Goal: Task Accomplishment & Management: Manage account settings

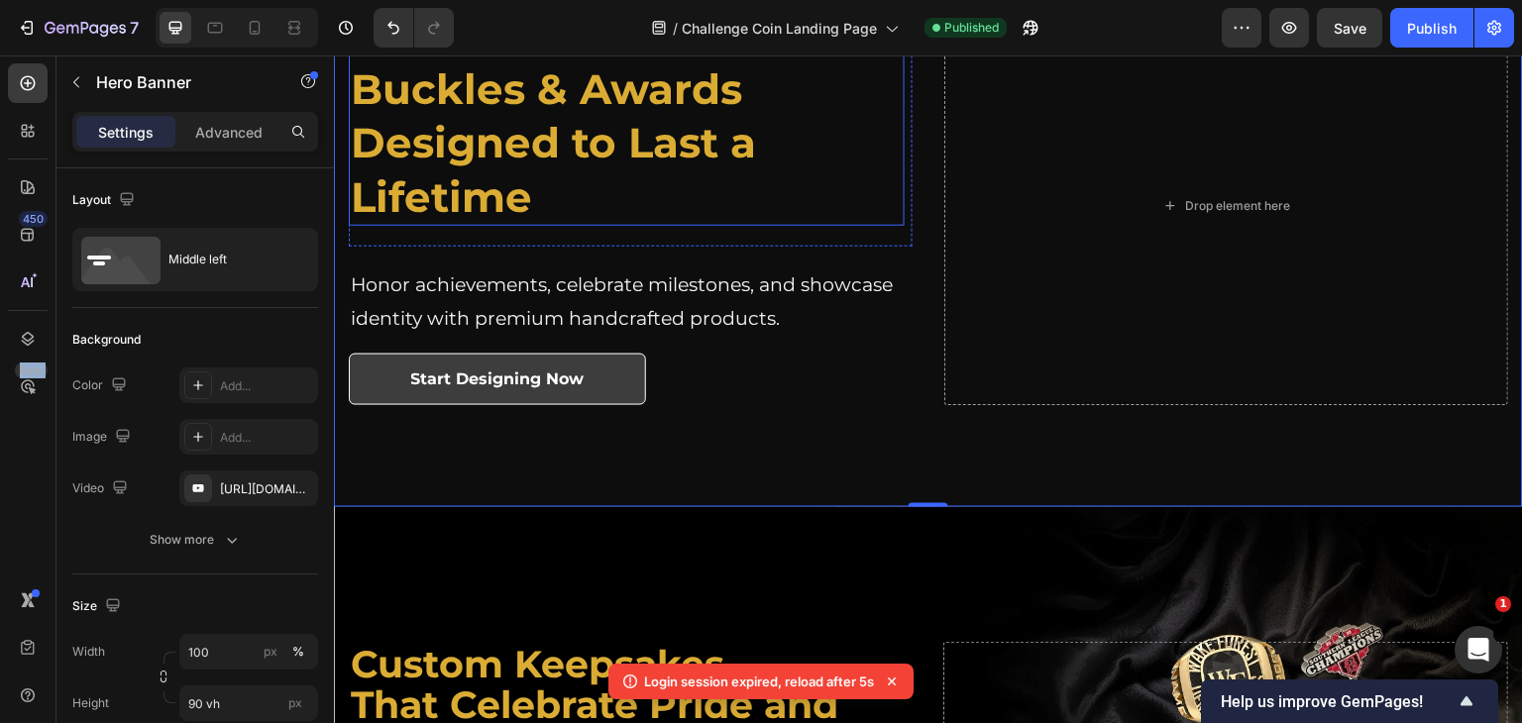
scroll to position [198, 0]
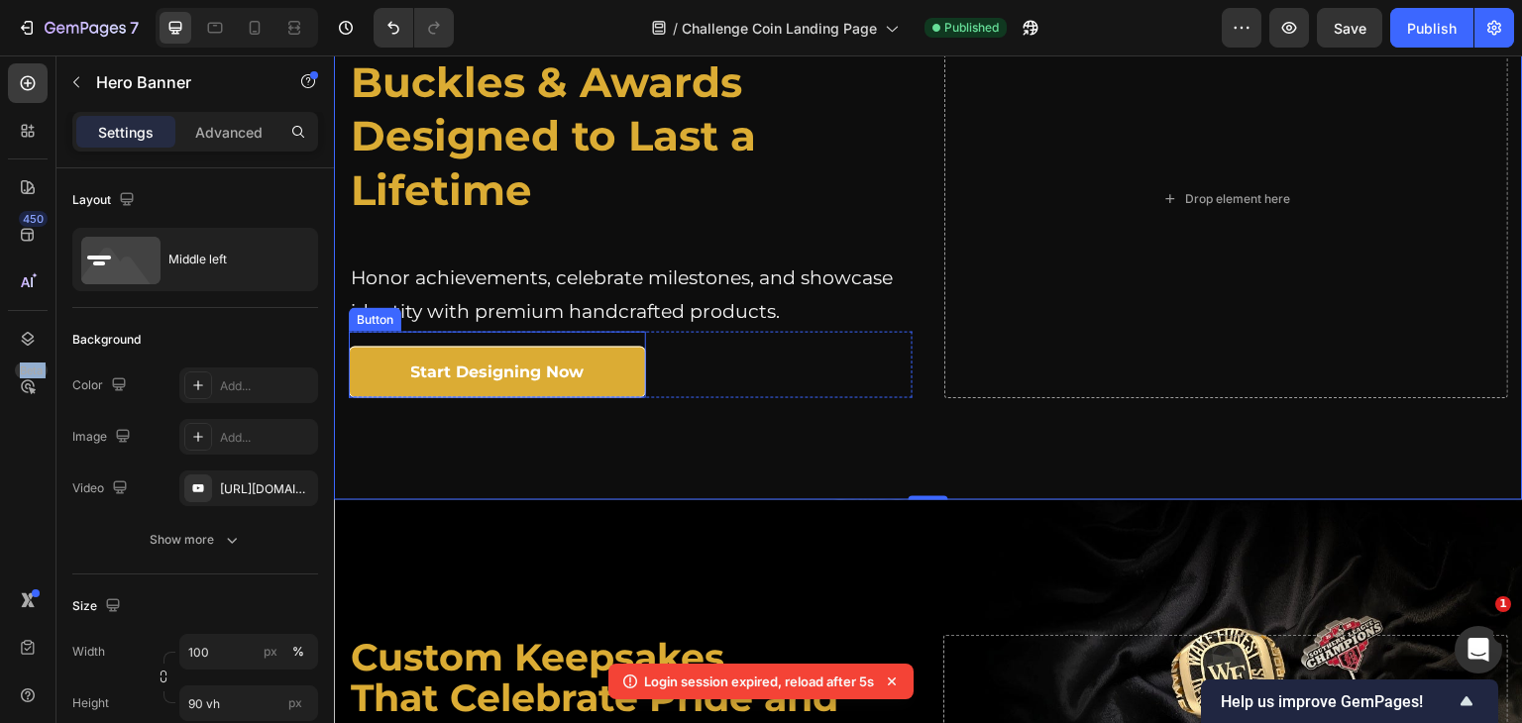
click at [384, 384] on link "Start Designing Now" at bounding box center [497, 373] width 297 height 53
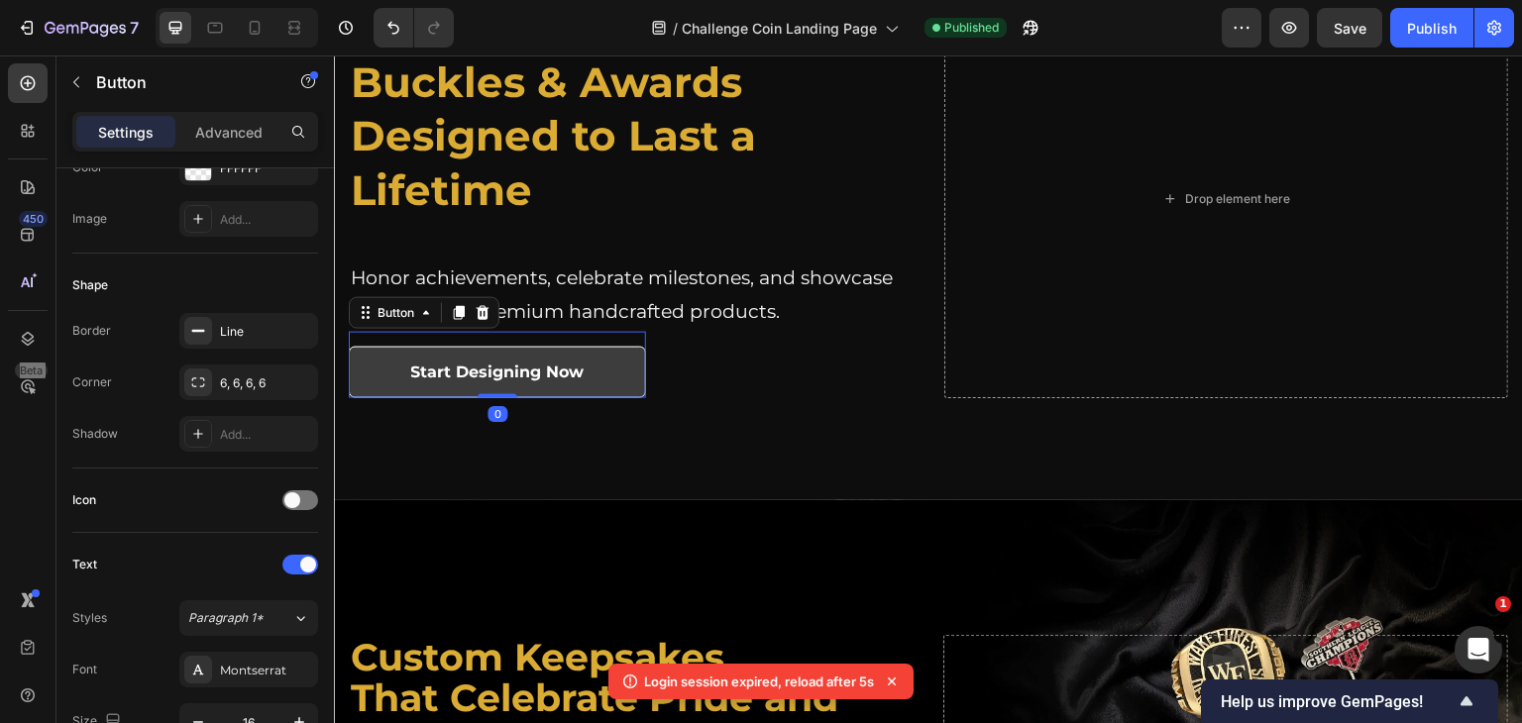
scroll to position [396, 0]
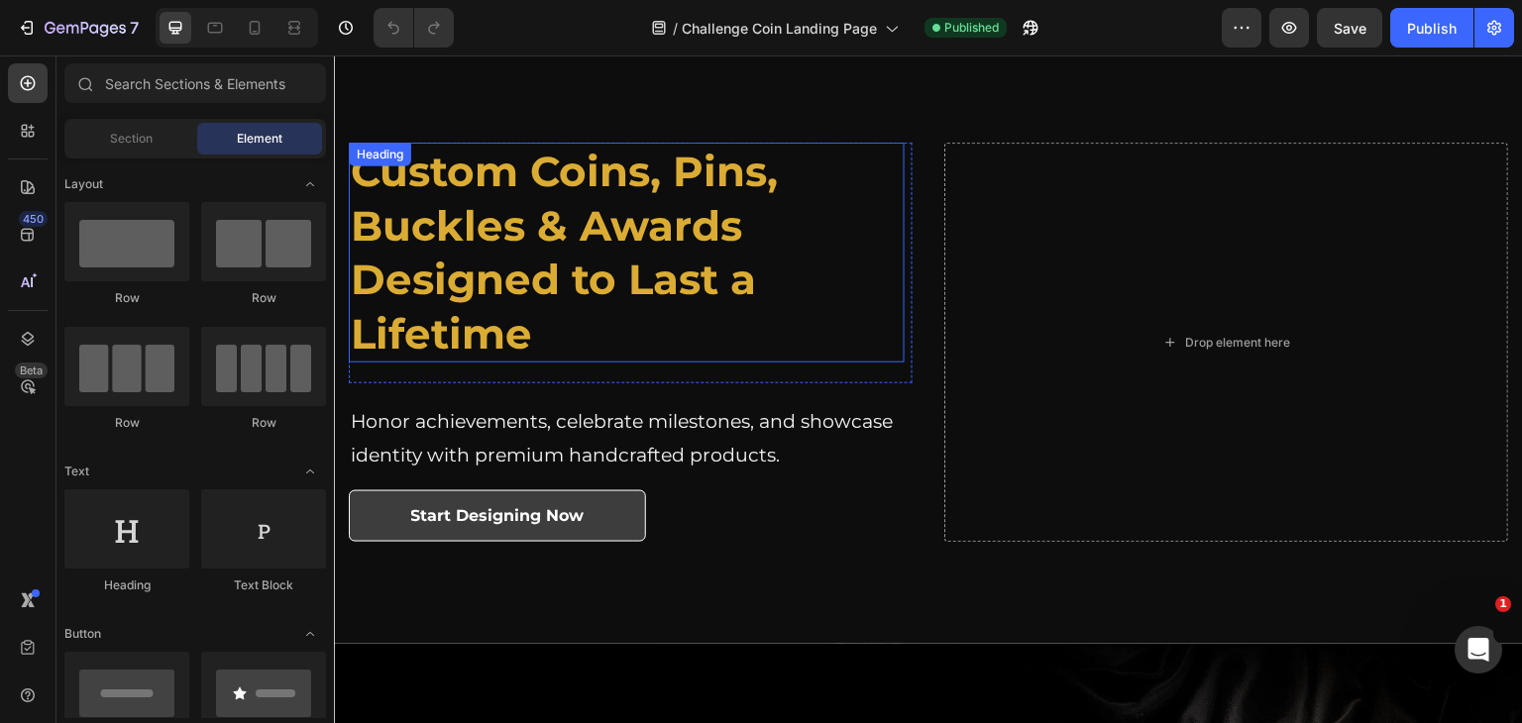
scroll to position [99, 0]
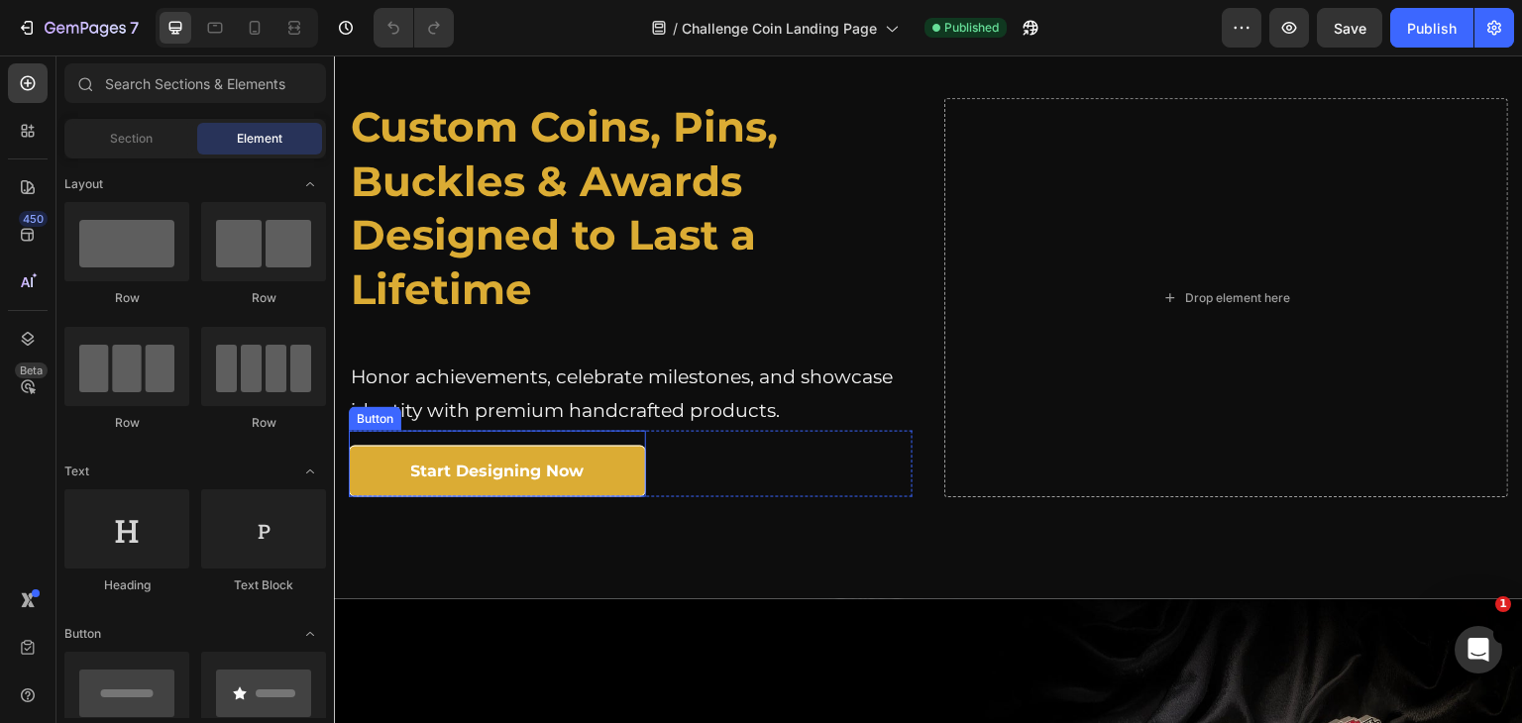
click at [618, 484] on link "Start Designing Now" at bounding box center [497, 472] width 297 height 53
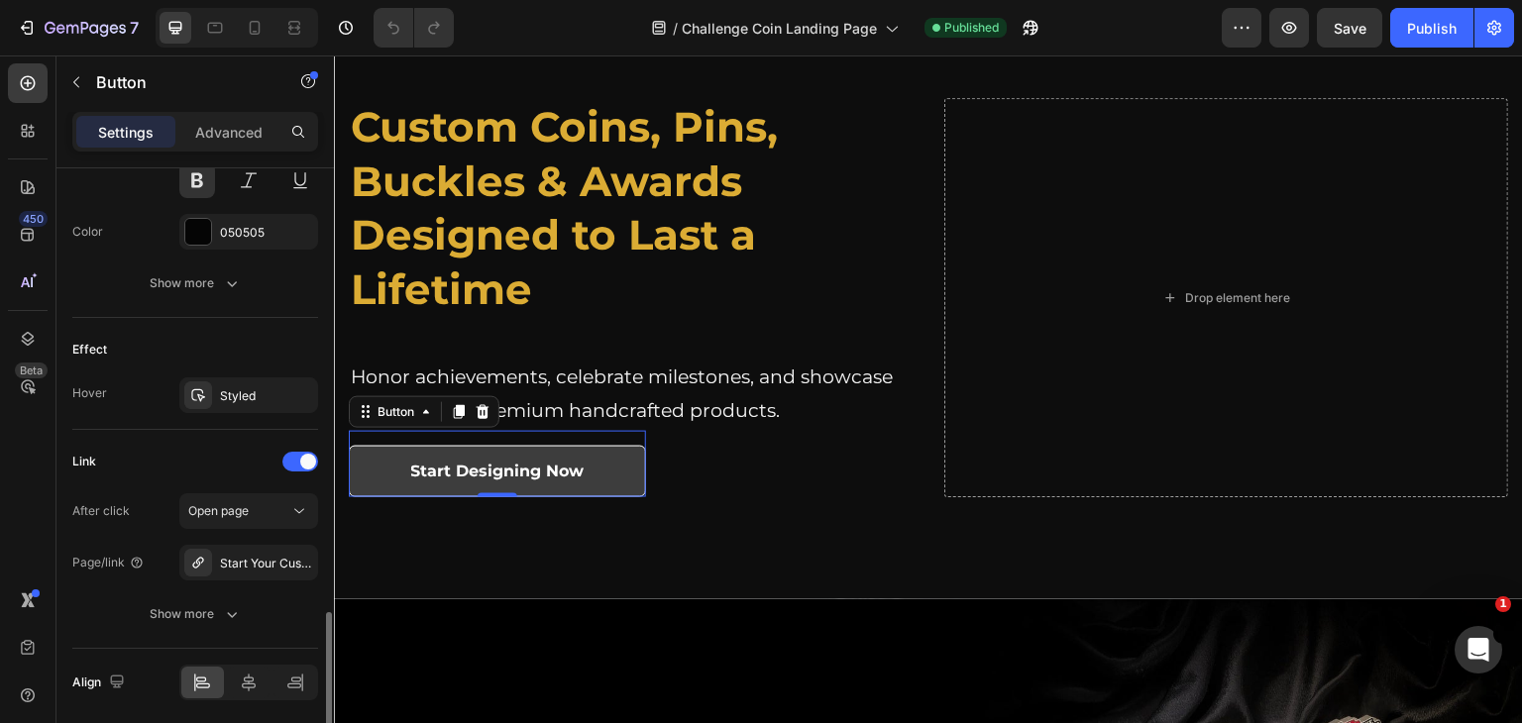
scroll to position [961, 0]
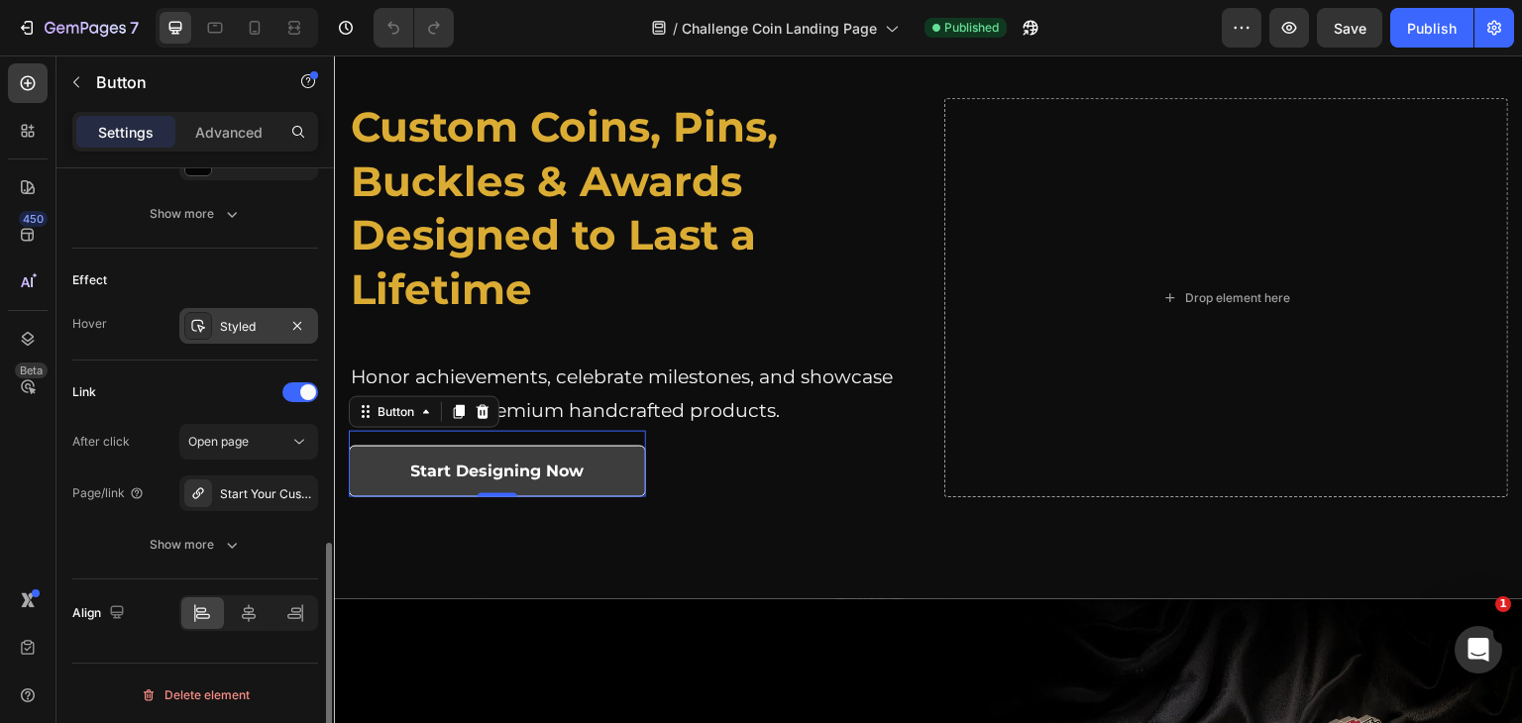
click at [262, 331] on div "Styled" at bounding box center [248, 327] width 57 height 18
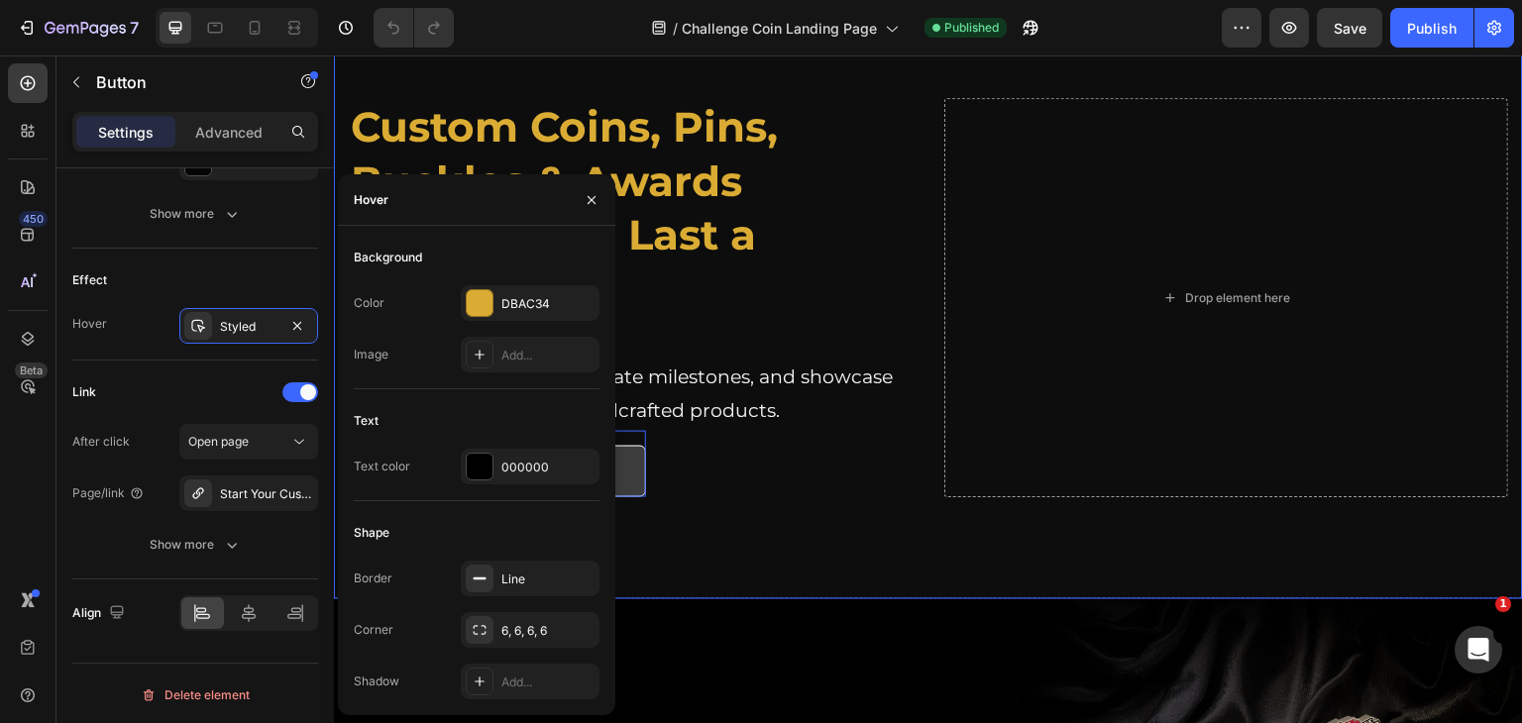
click at [789, 523] on div "Custom Coins, Pins, Buckles & Awards Designed to Last a Lifetime Heading Custom…" at bounding box center [928, 298] width 1189 height 514
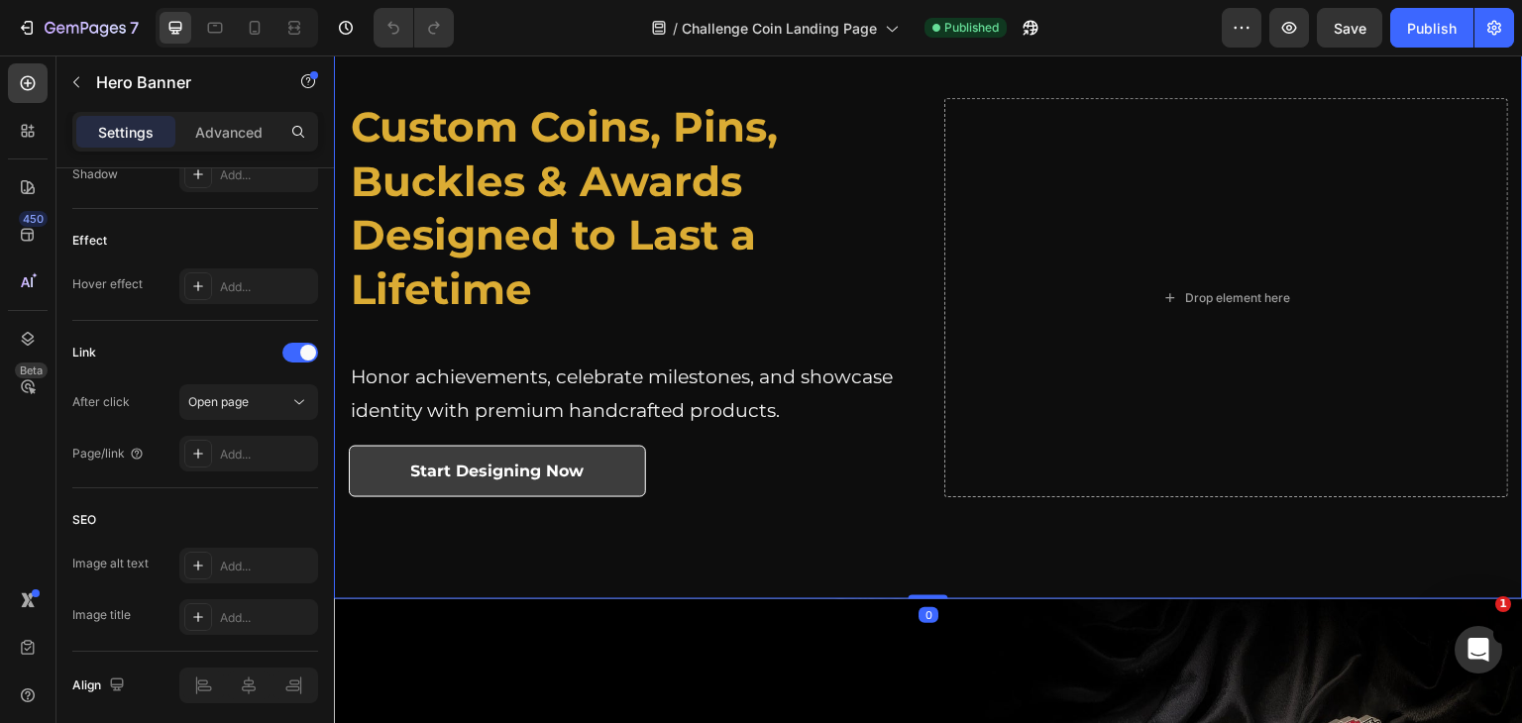
scroll to position [0, 0]
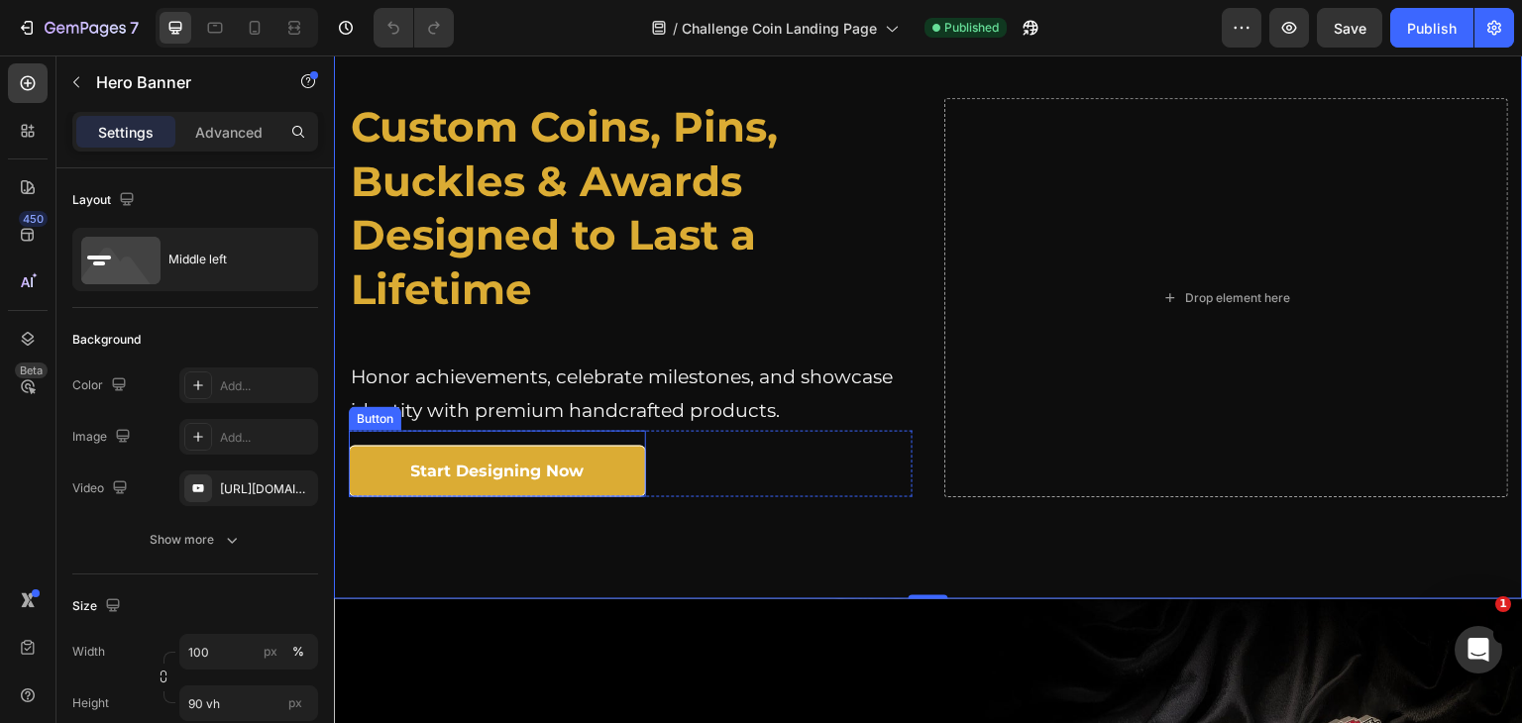
click at [515, 452] on link "Start Designing Now" at bounding box center [497, 472] width 297 height 53
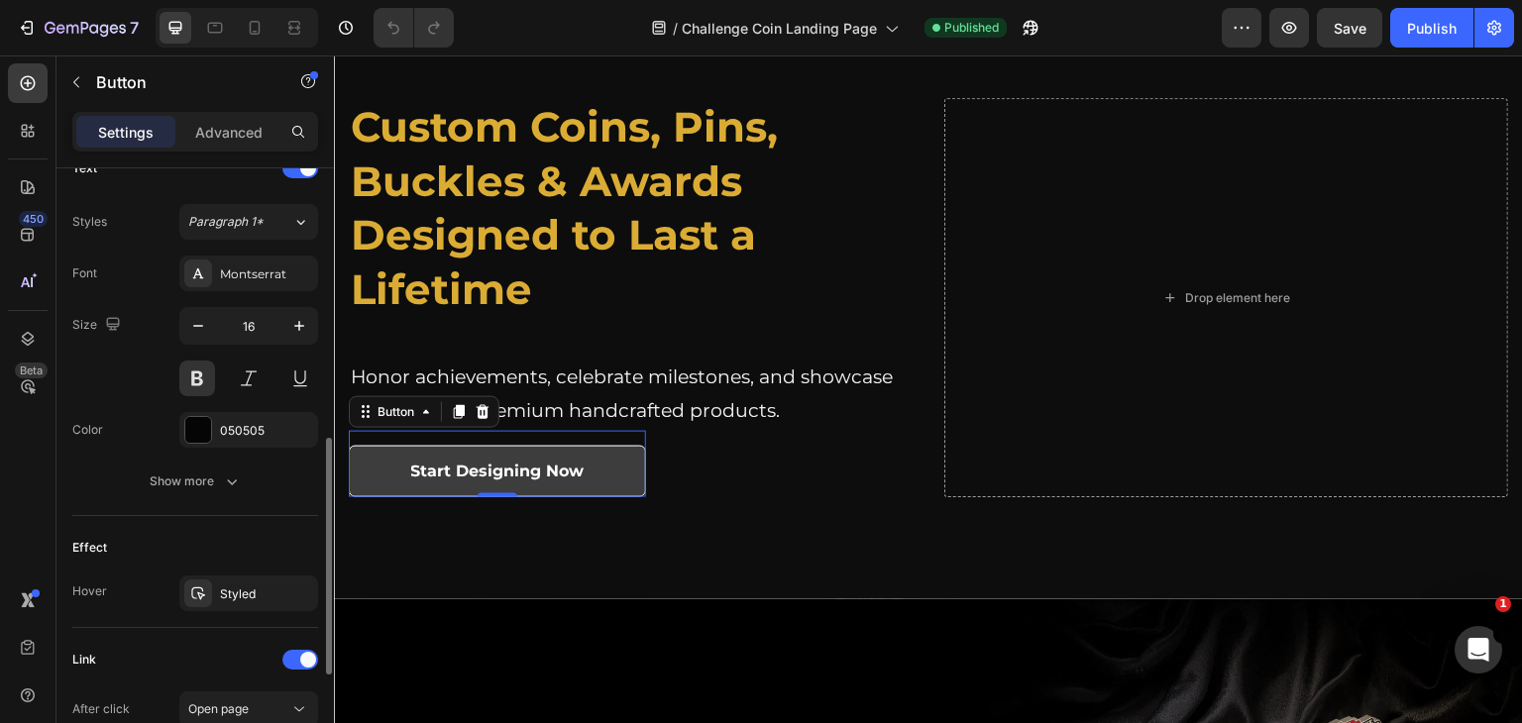
scroll to position [793, 0]
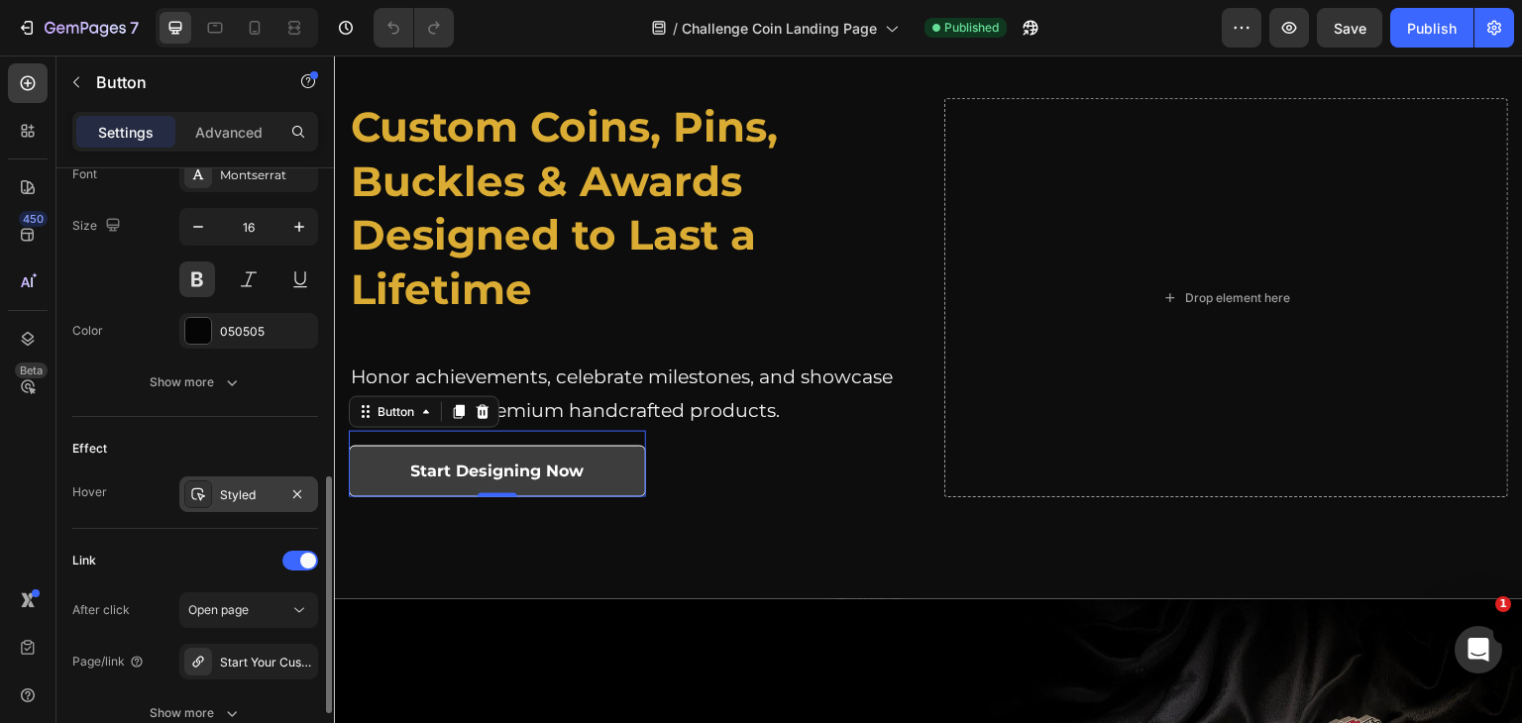
click at [273, 481] on div "Styled" at bounding box center [248, 495] width 139 height 36
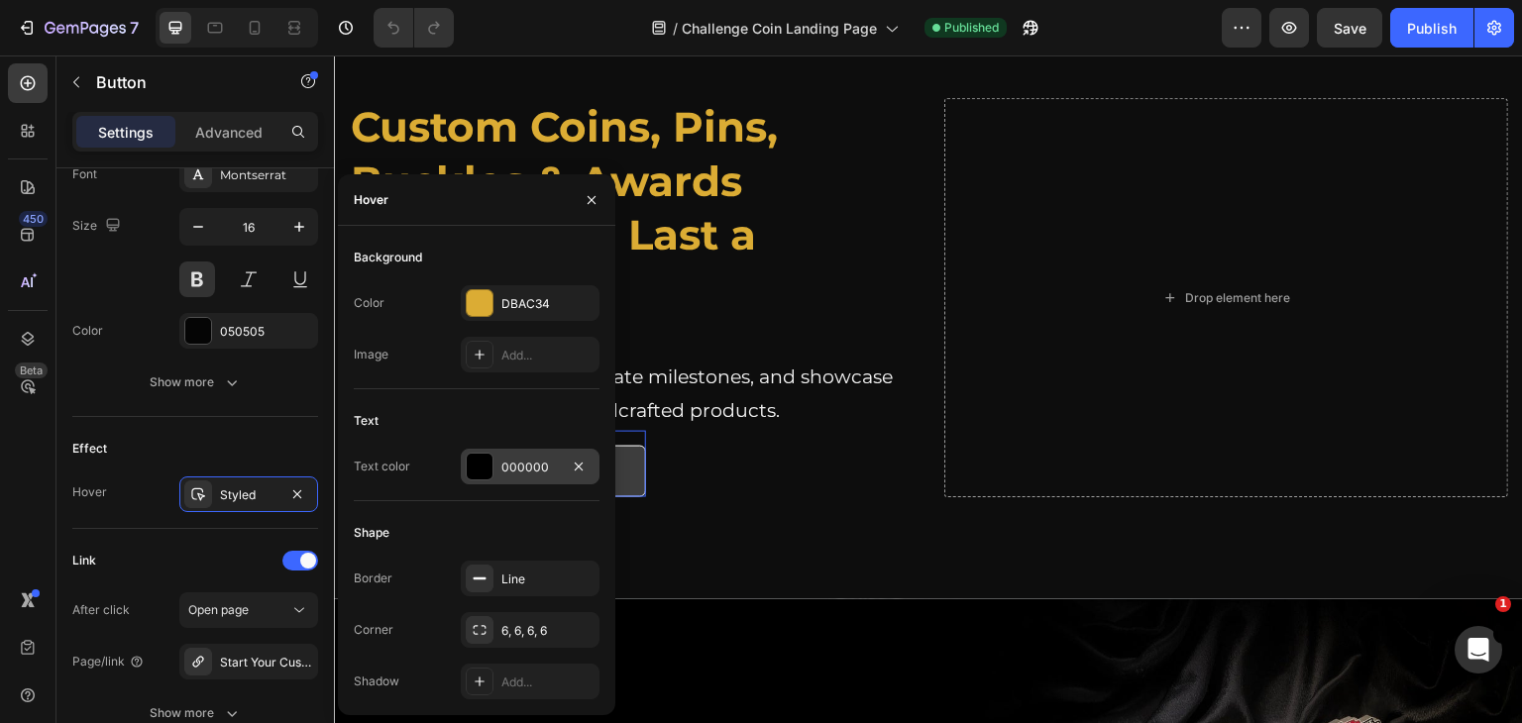
click at [470, 463] on div at bounding box center [480, 467] width 26 height 26
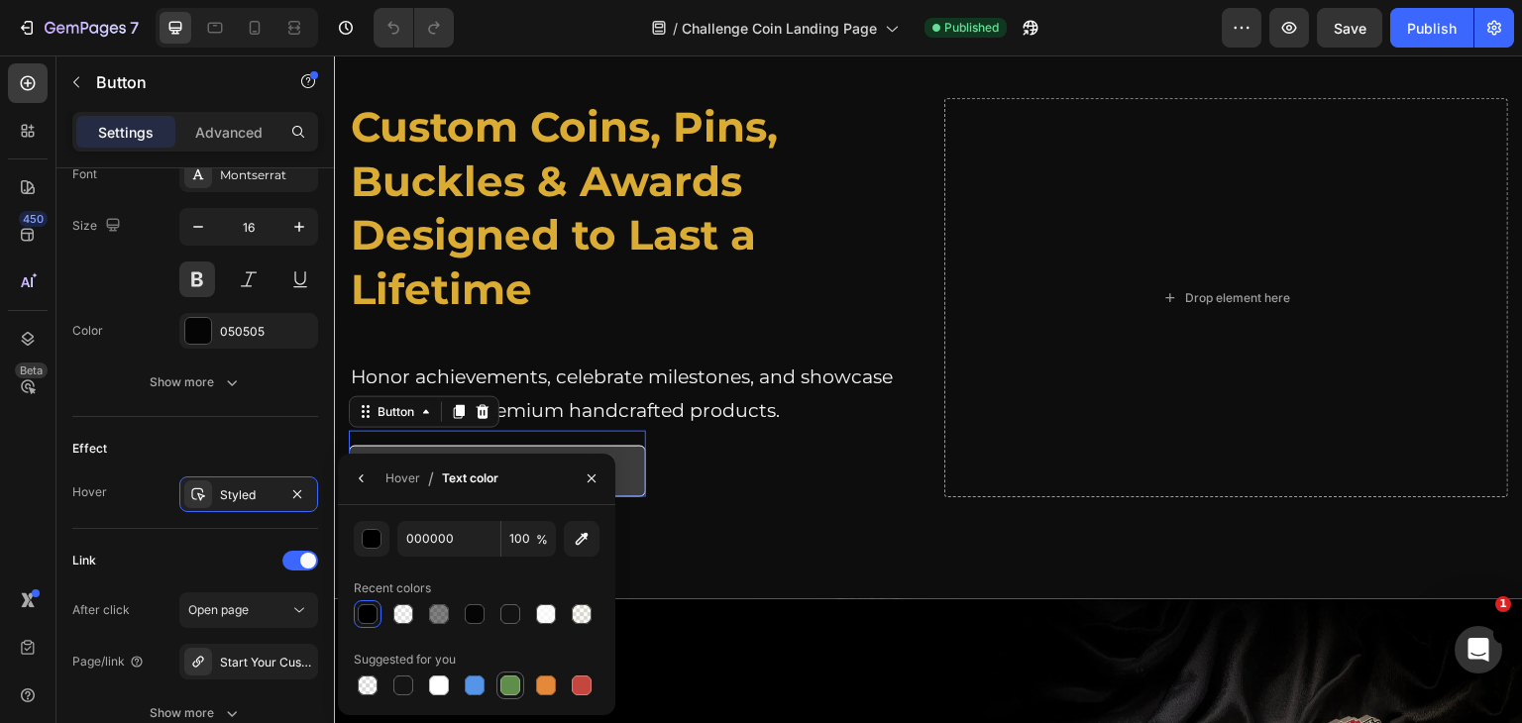
click at [501, 688] on div at bounding box center [510, 686] width 20 height 20
type input "5E8E49"
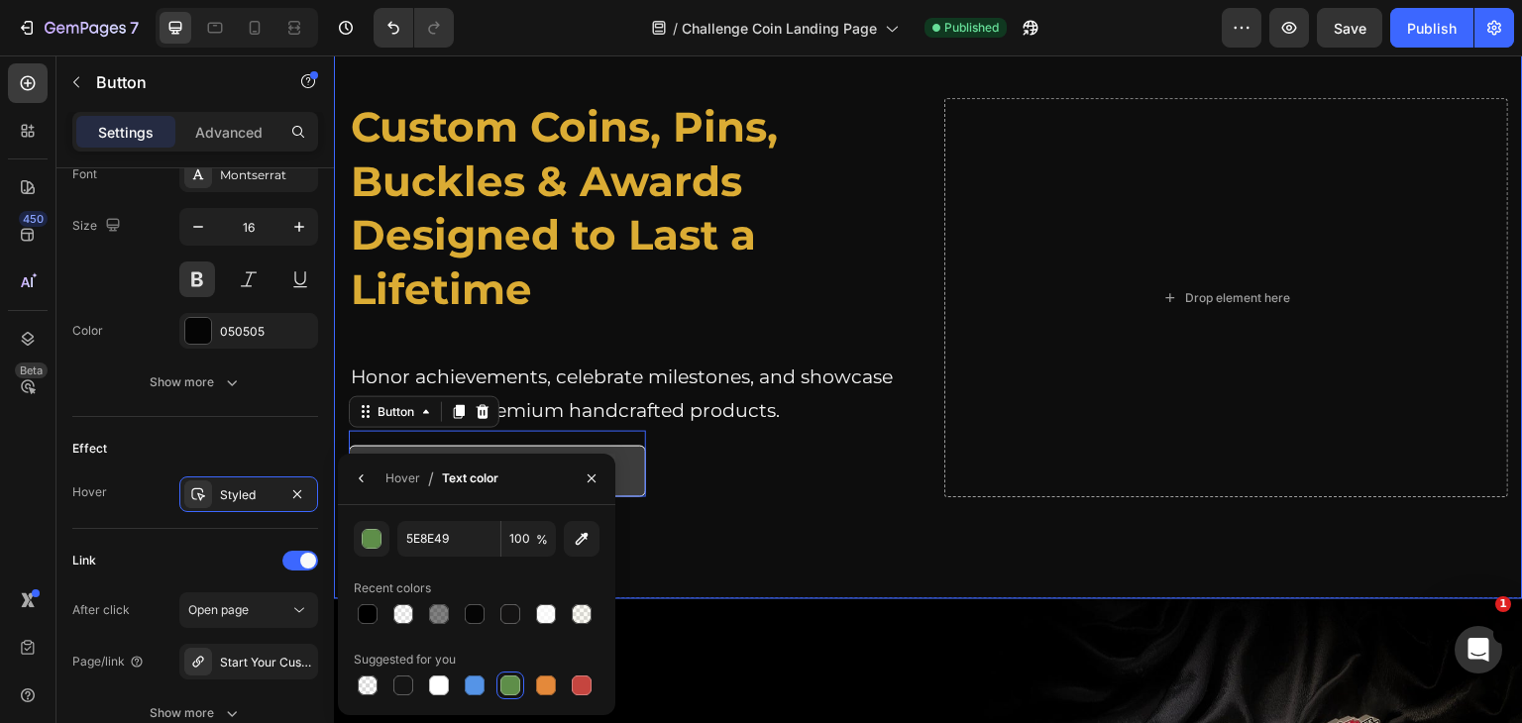
click at [666, 574] on div "Overlay" at bounding box center [928, 298] width 1189 height 602
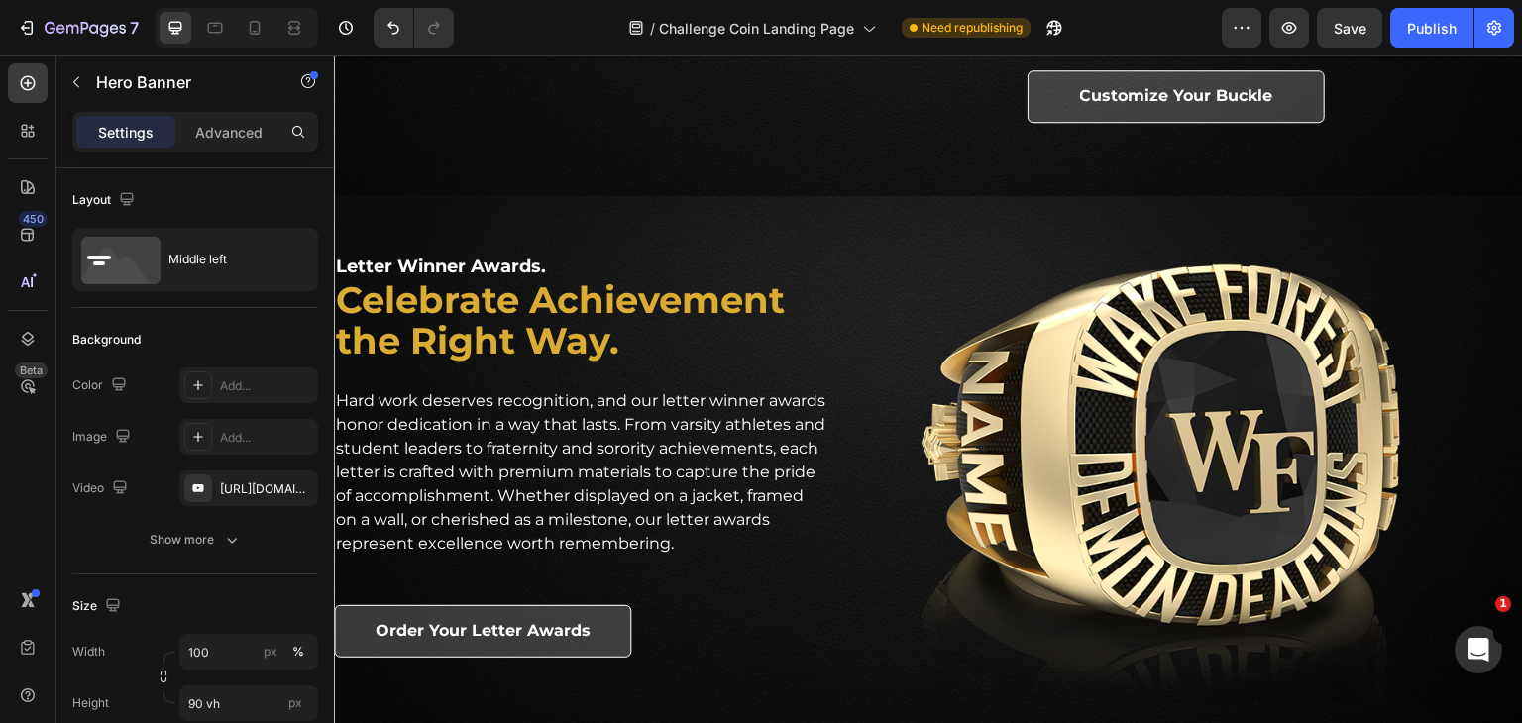
scroll to position [2477, 0]
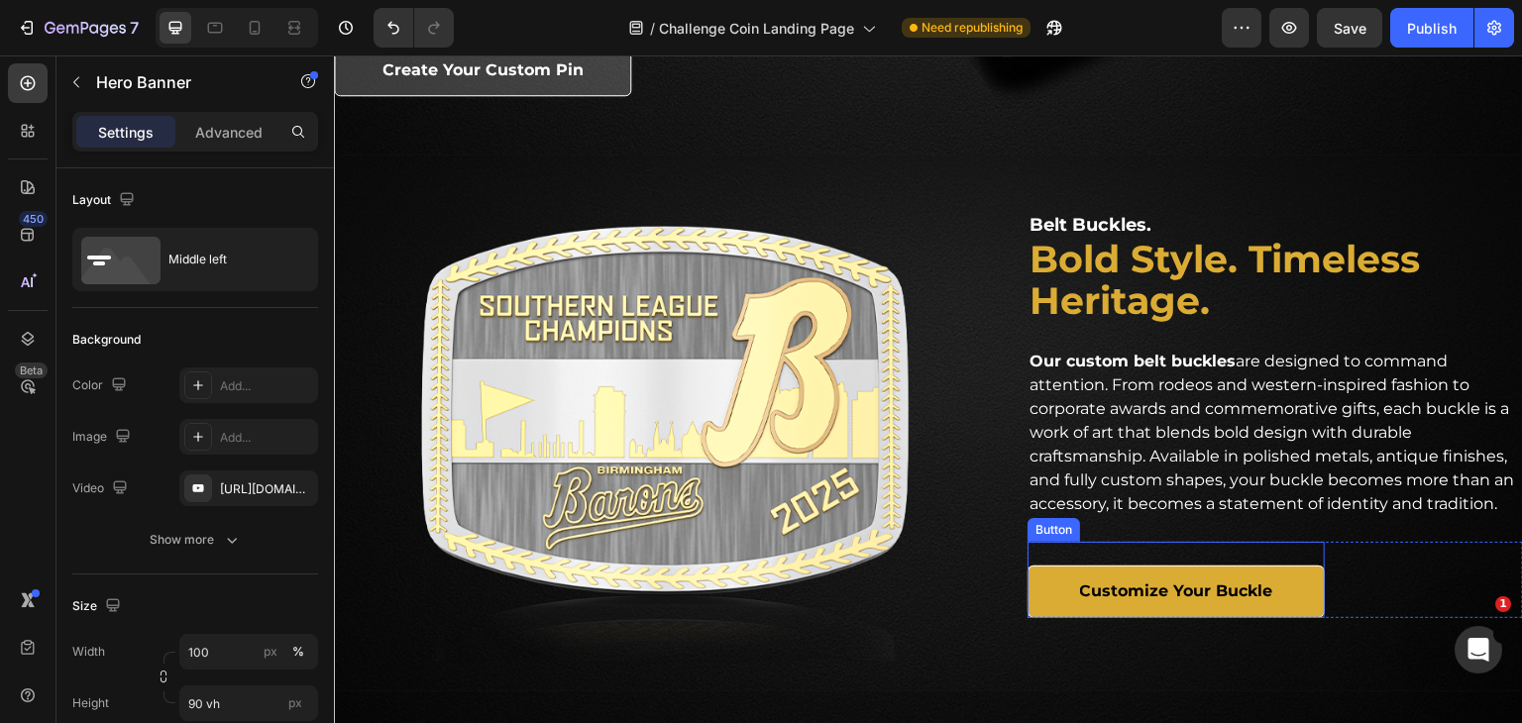
click at [1111, 568] on link "Customize Your Buckle" at bounding box center [1176, 592] width 297 height 53
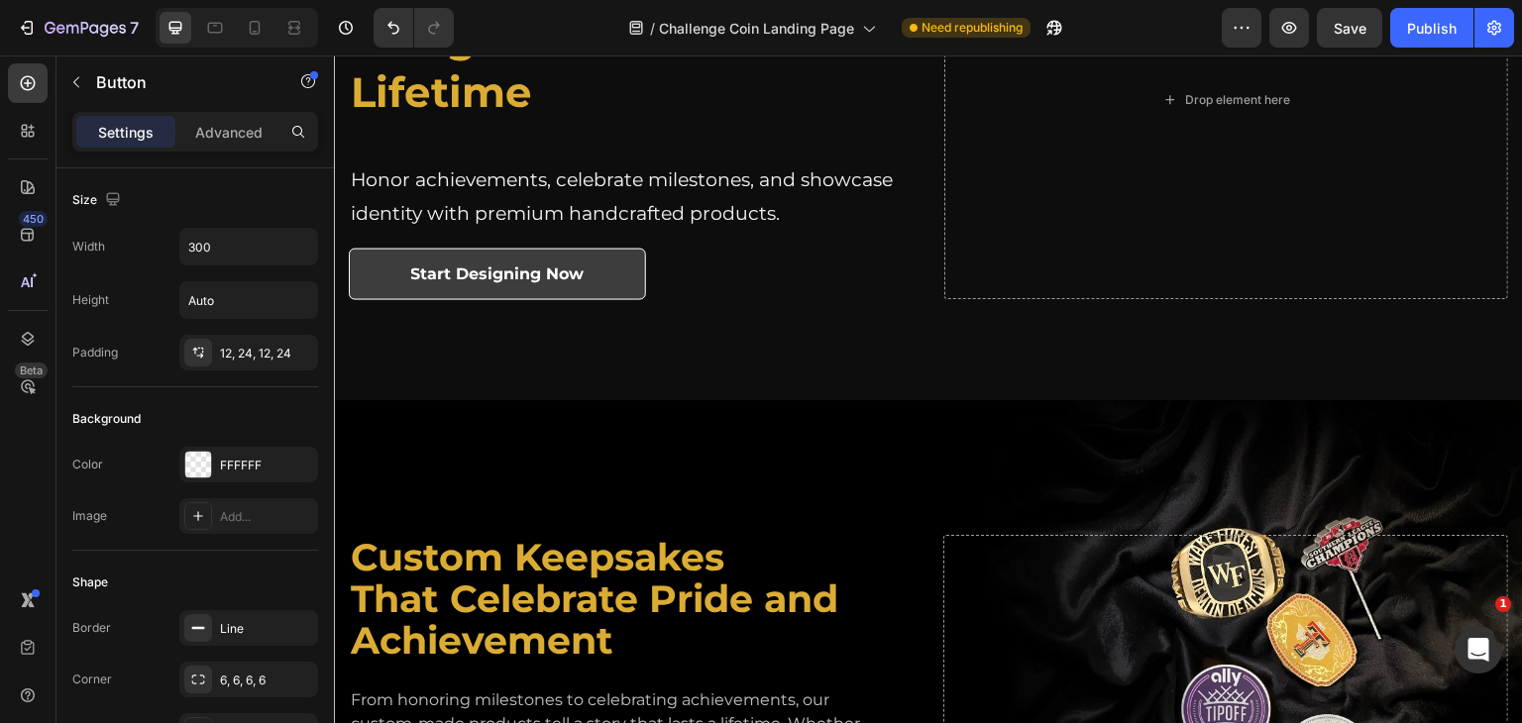
scroll to position [0, 0]
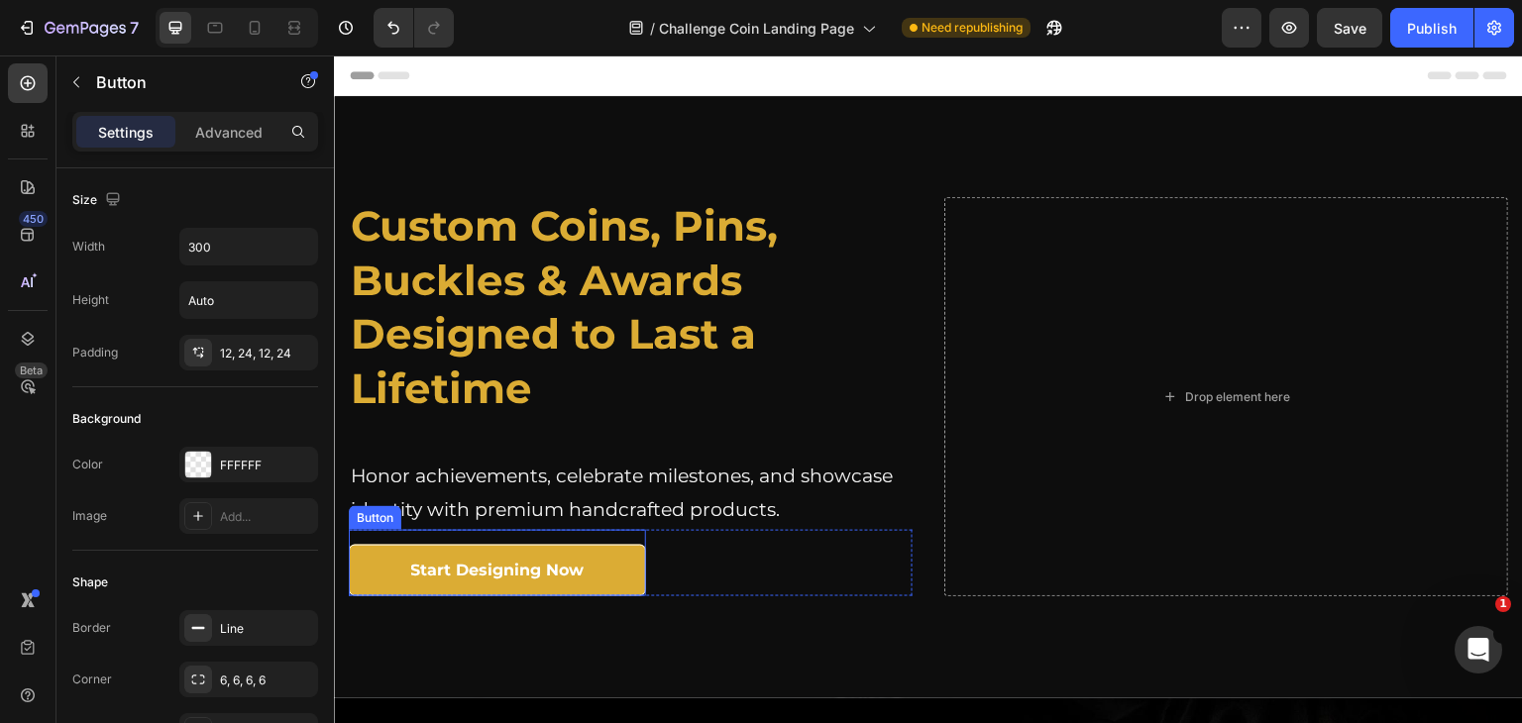
click at [604, 546] on link "Start Designing Now" at bounding box center [497, 571] width 297 height 53
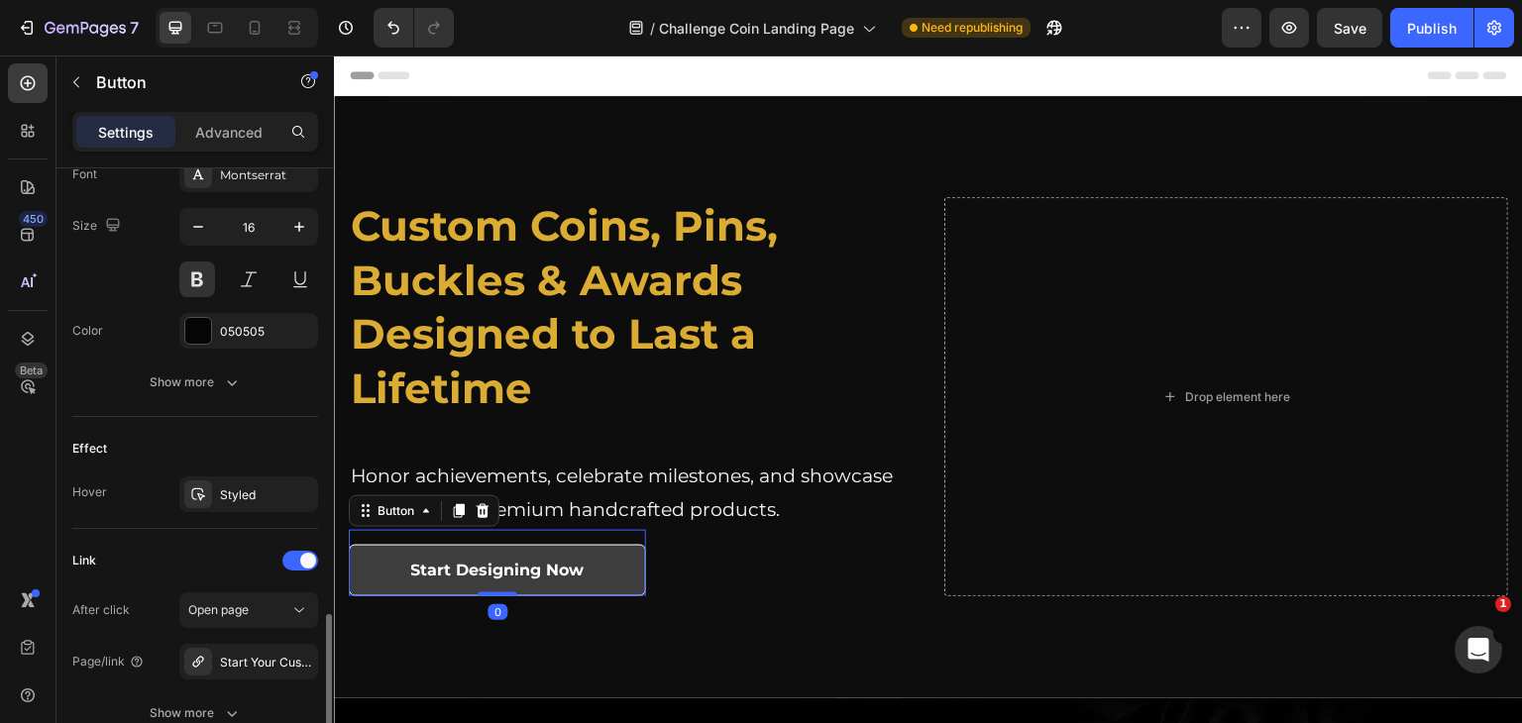
scroll to position [892, 0]
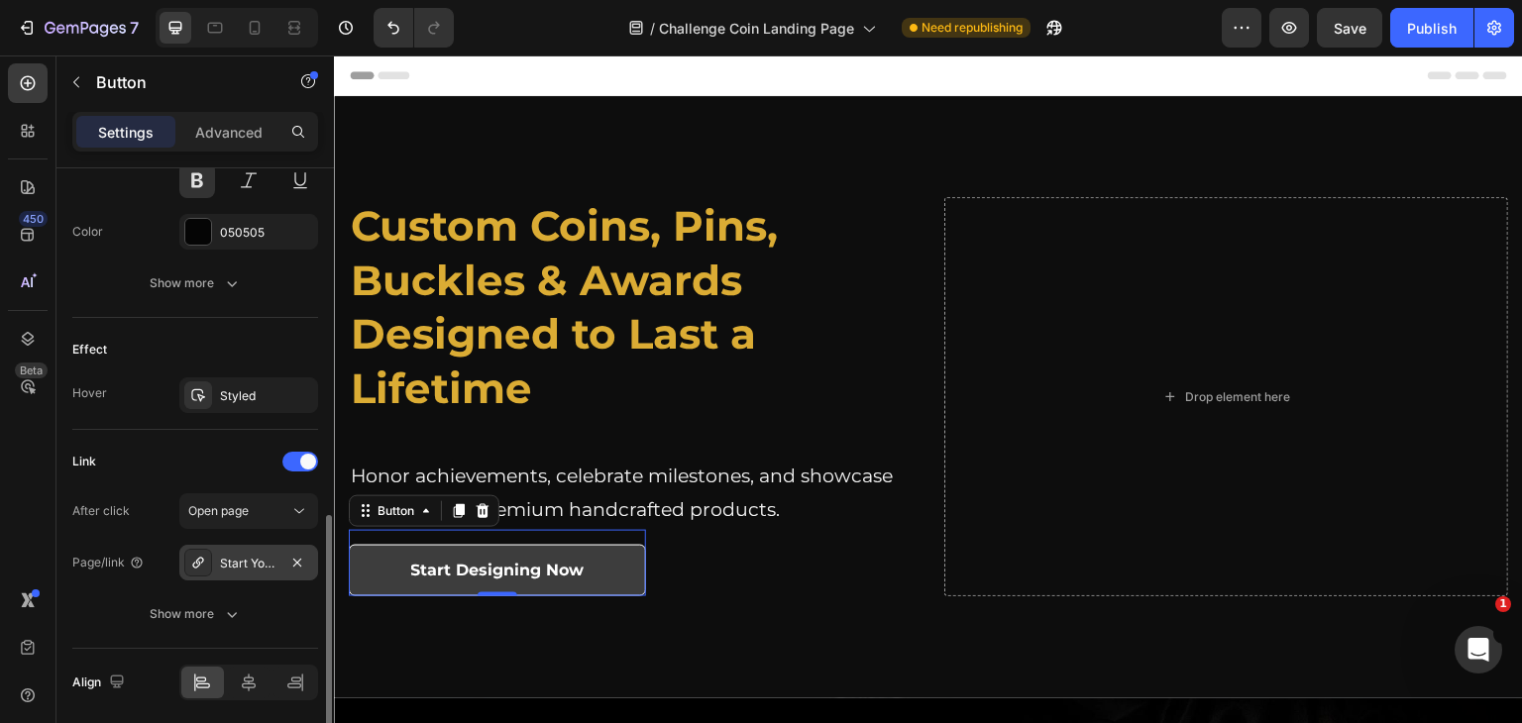
click at [253, 559] on div "Start Your Custom Ring Design Today!" at bounding box center [248, 564] width 57 height 18
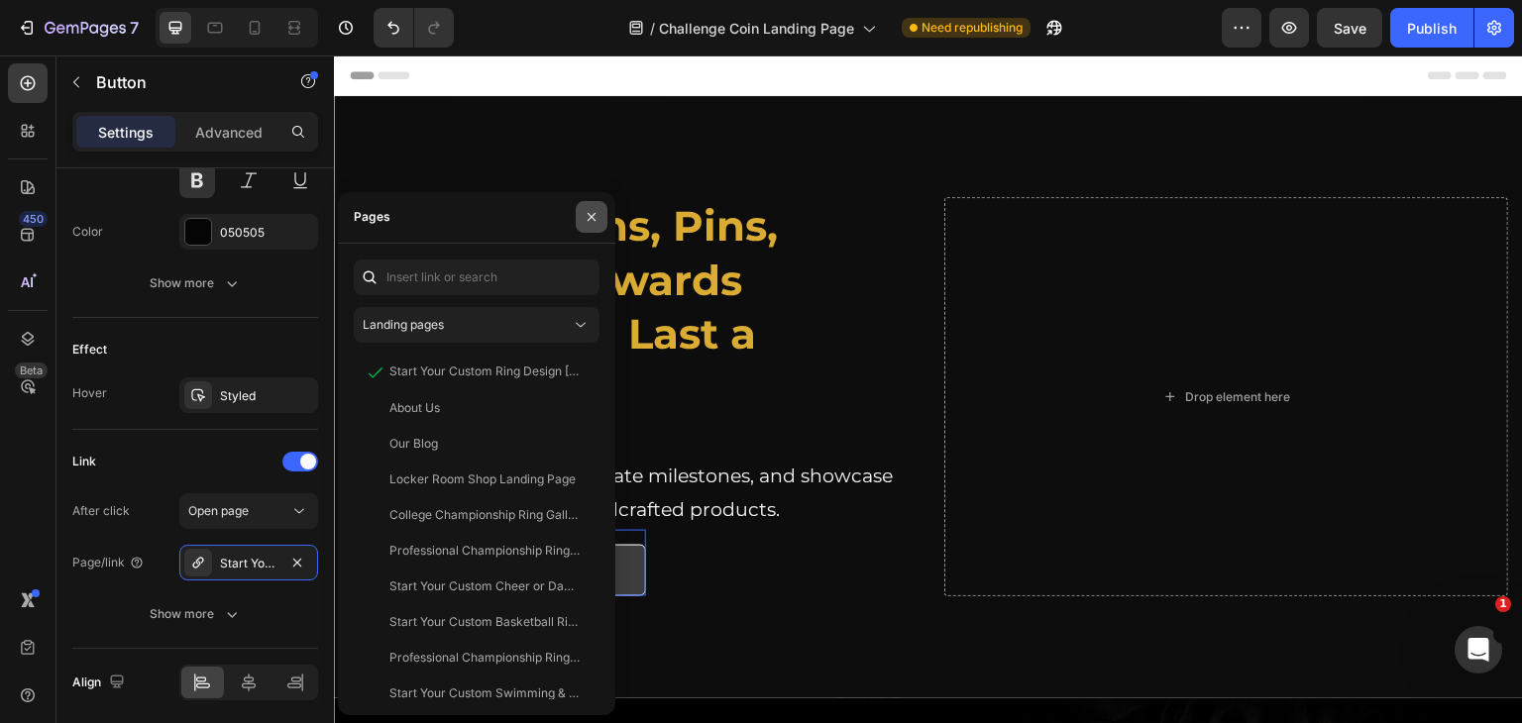
click at [590, 223] on icon "button" at bounding box center [592, 217] width 16 height 16
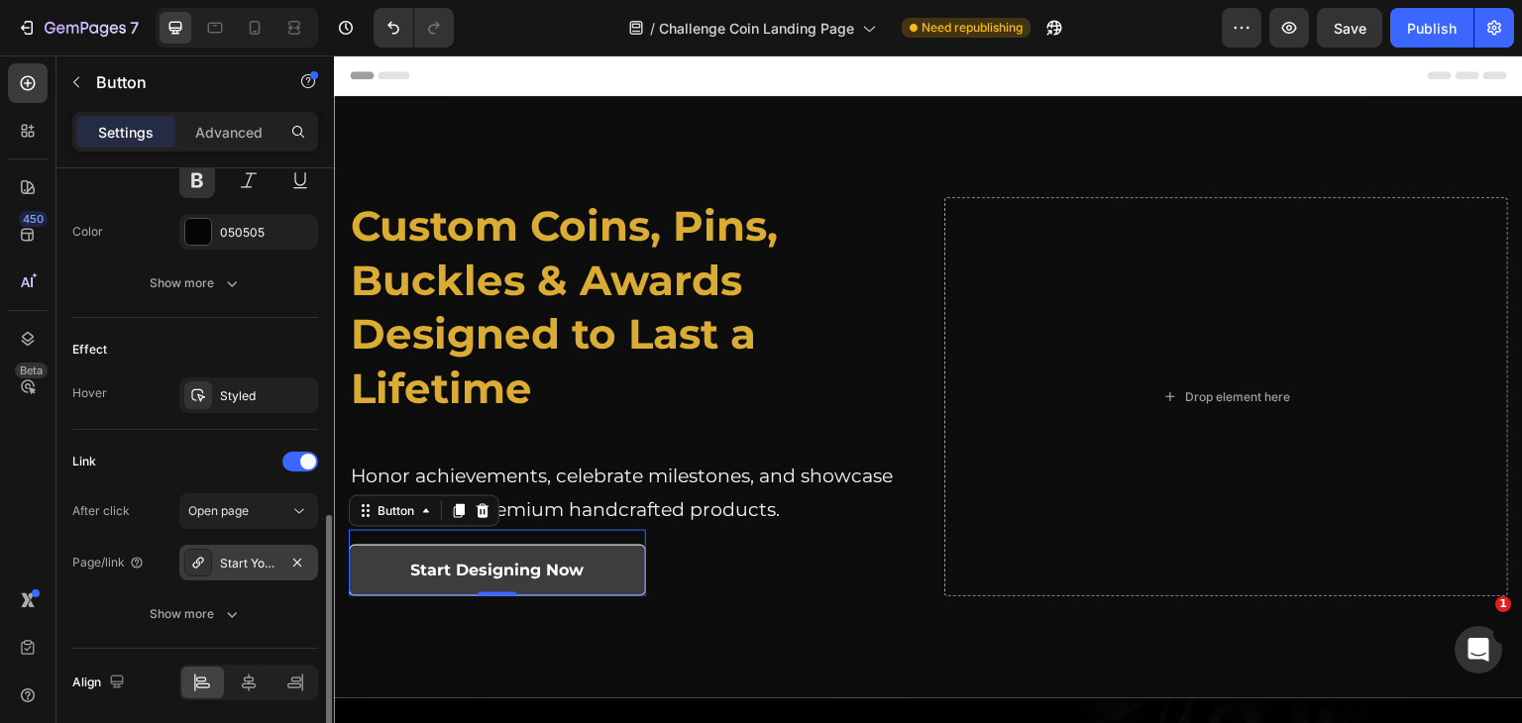
click at [238, 550] on div "Start Your Custom Ring Design Today!" at bounding box center [248, 563] width 139 height 36
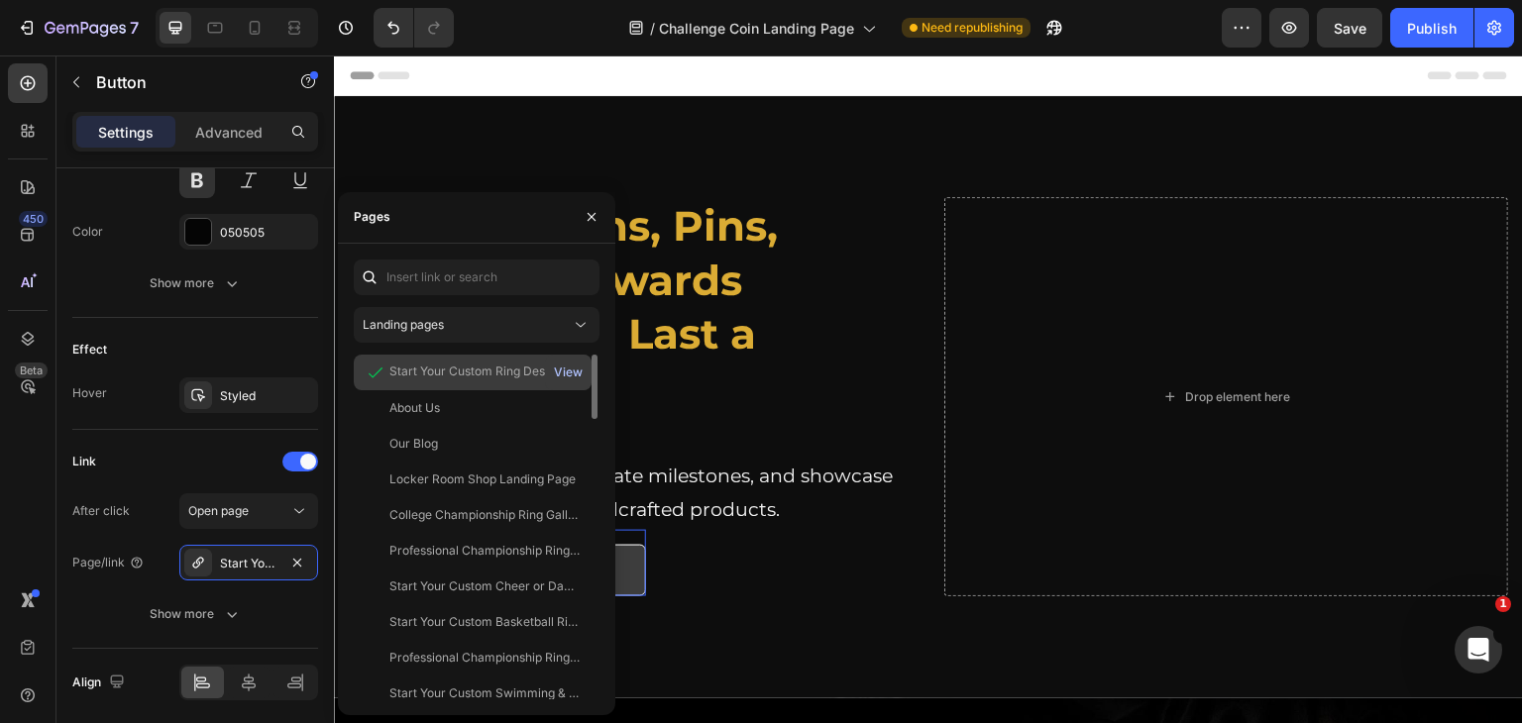
click at [561, 366] on div "View" at bounding box center [568, 373] width 29 height 18
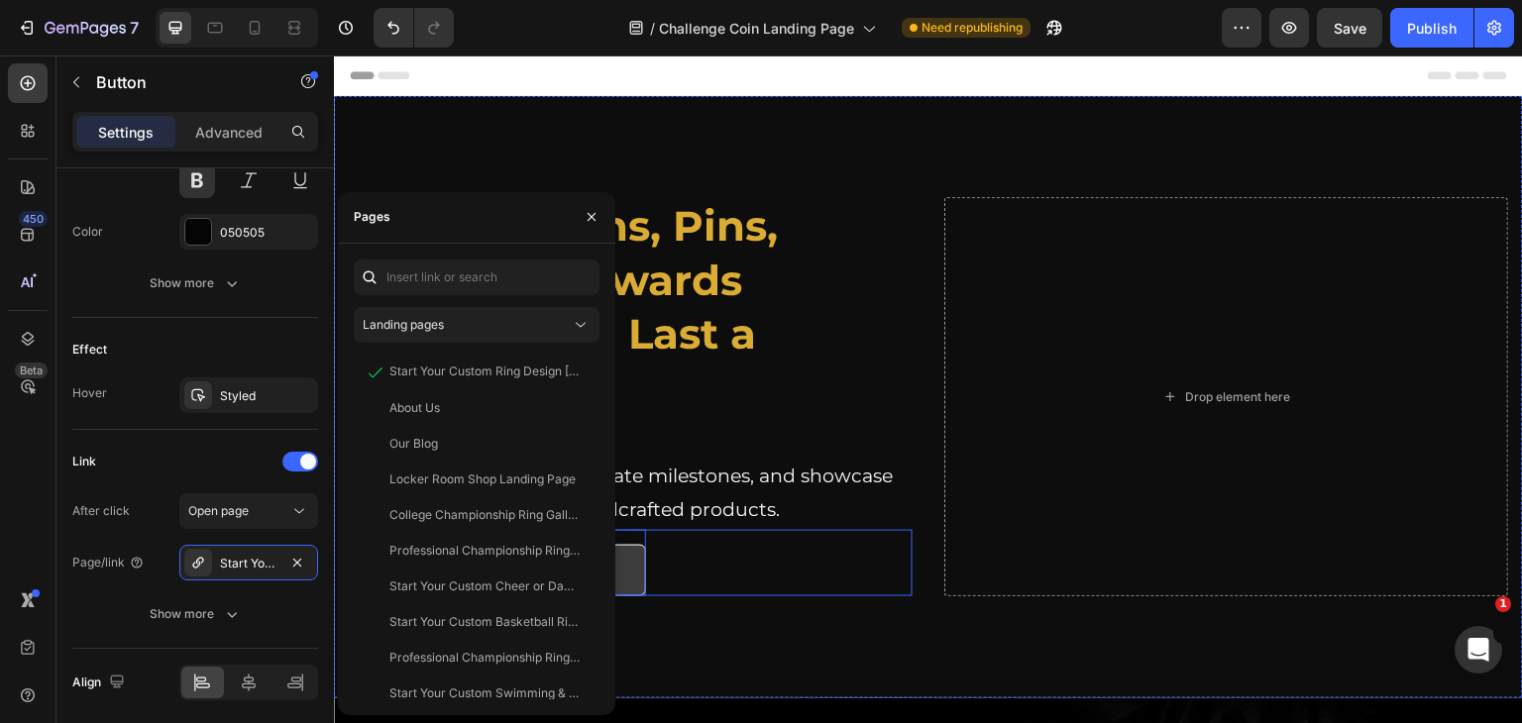
click at [739, 565] on div "Start Designing Now Button 0 Row" at bounding box center [631, 563] width 564 height 67
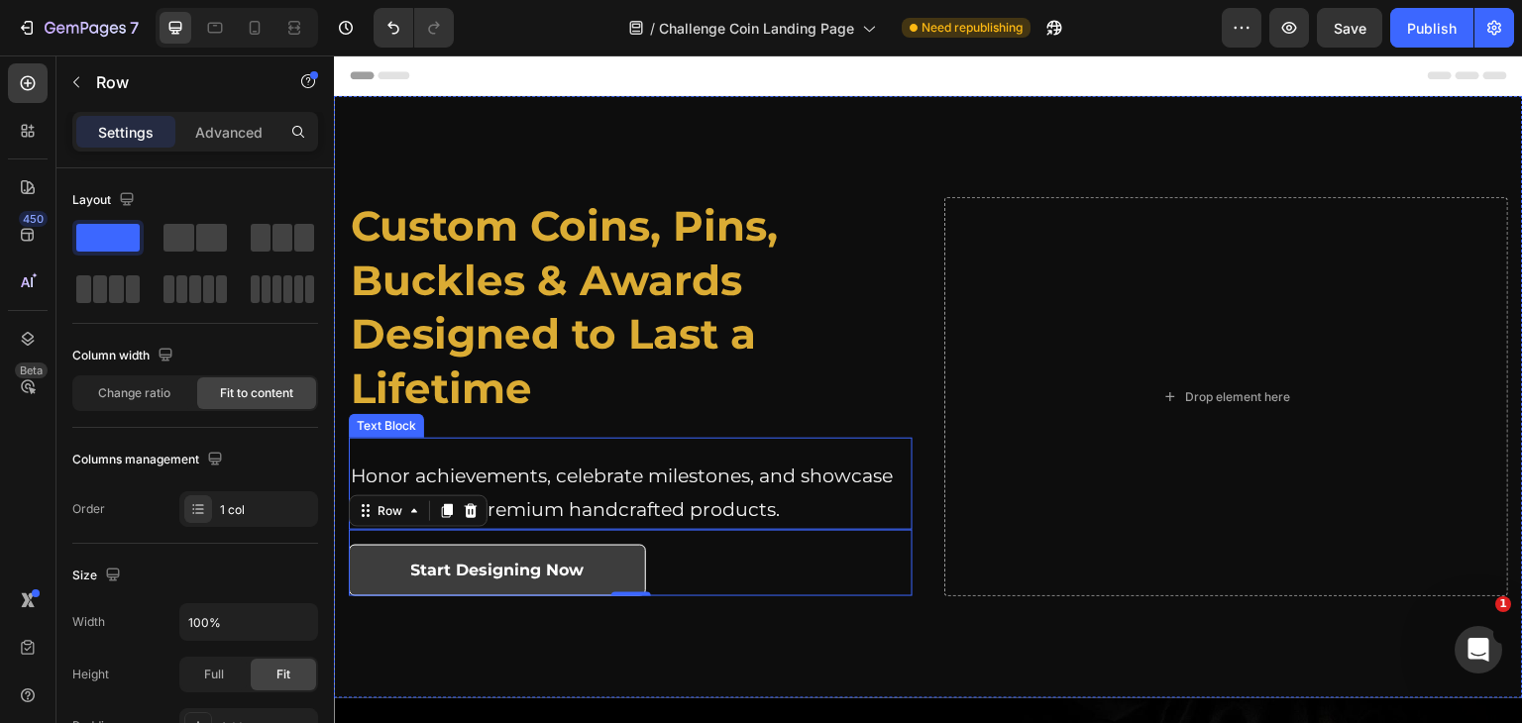
scroll to position [0, 0]
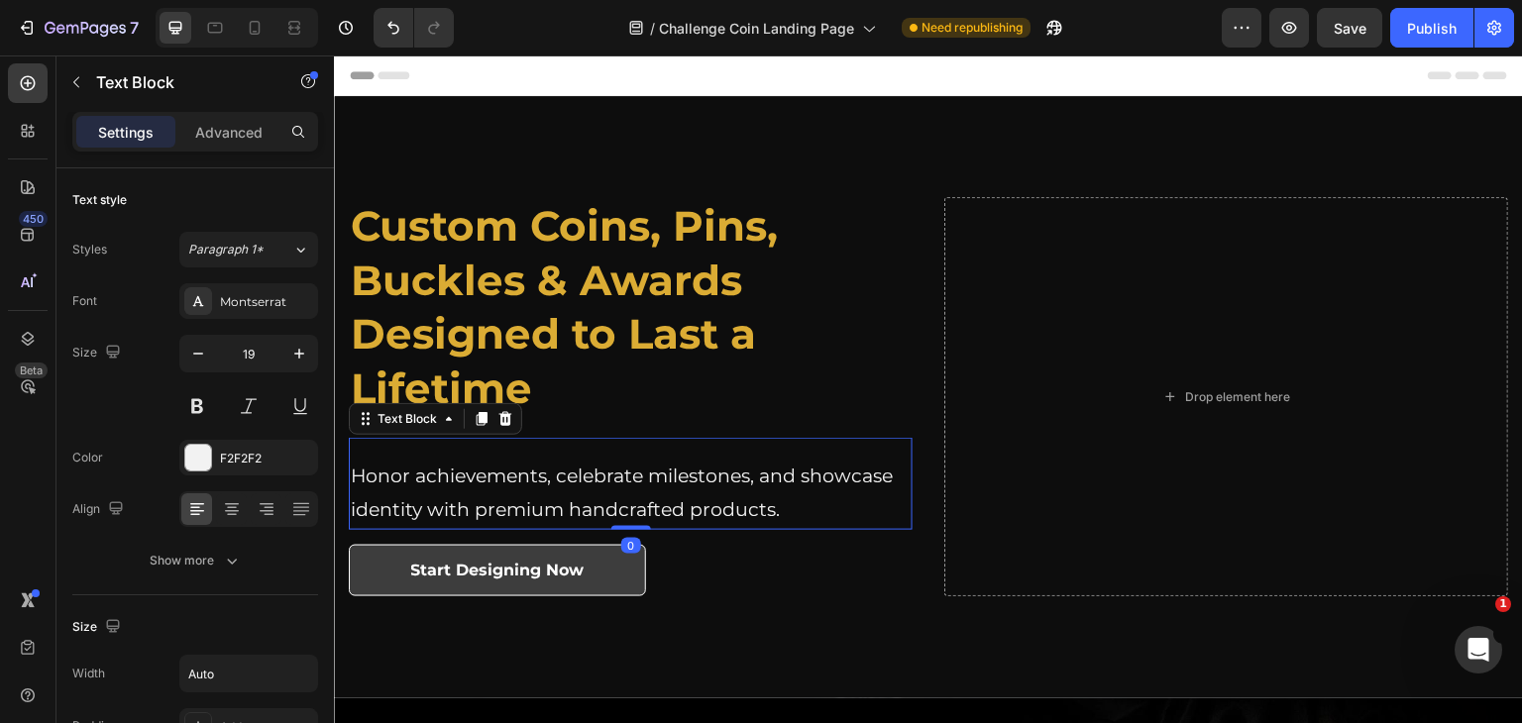
click at [437, 450] on div "Honor achievements, celebrate milestones, and showcase identity with premium ha…" at bounding box center [631, 483] width 564 height 91
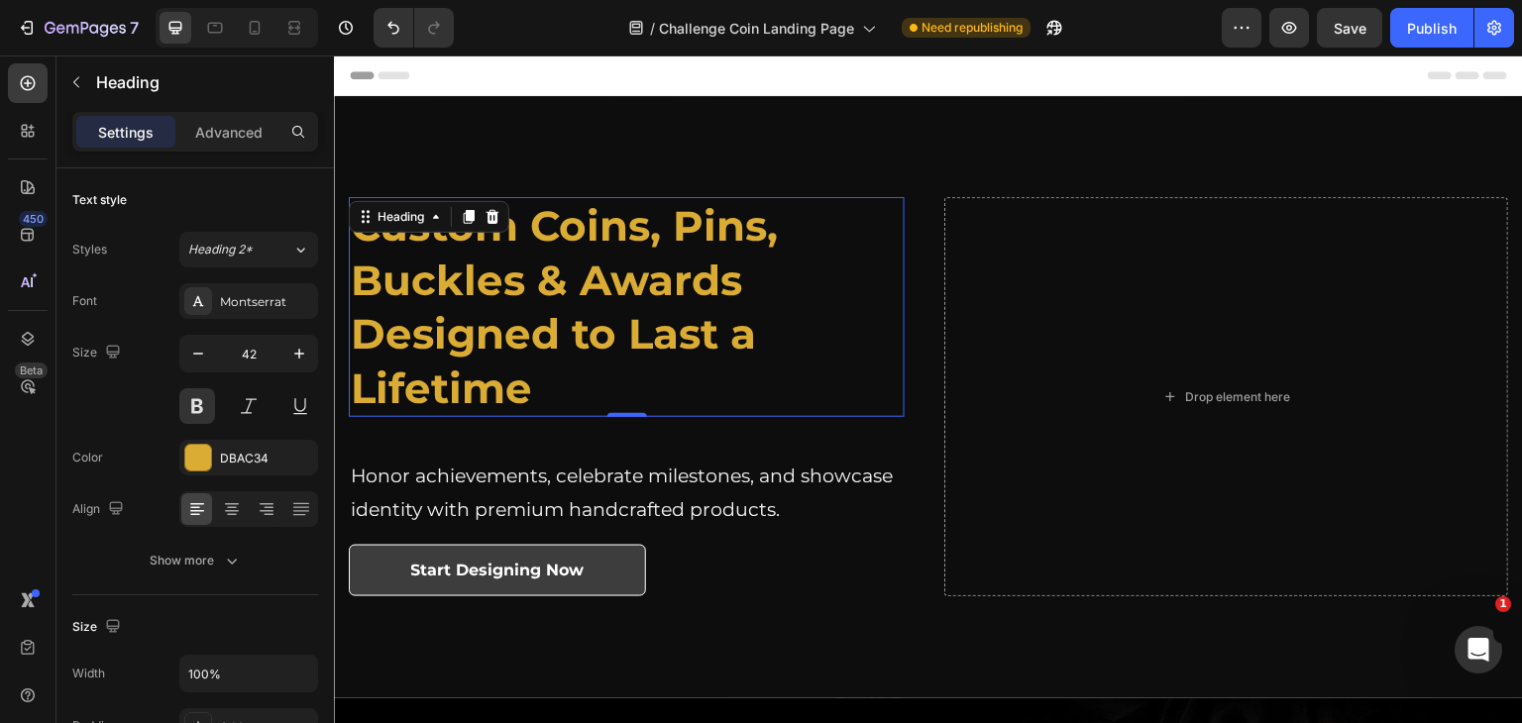
click at [533, 260] on strong "Custom Coins, Pins, Buckles & Awards" at bounding box center [564, 253] width 427 height 106
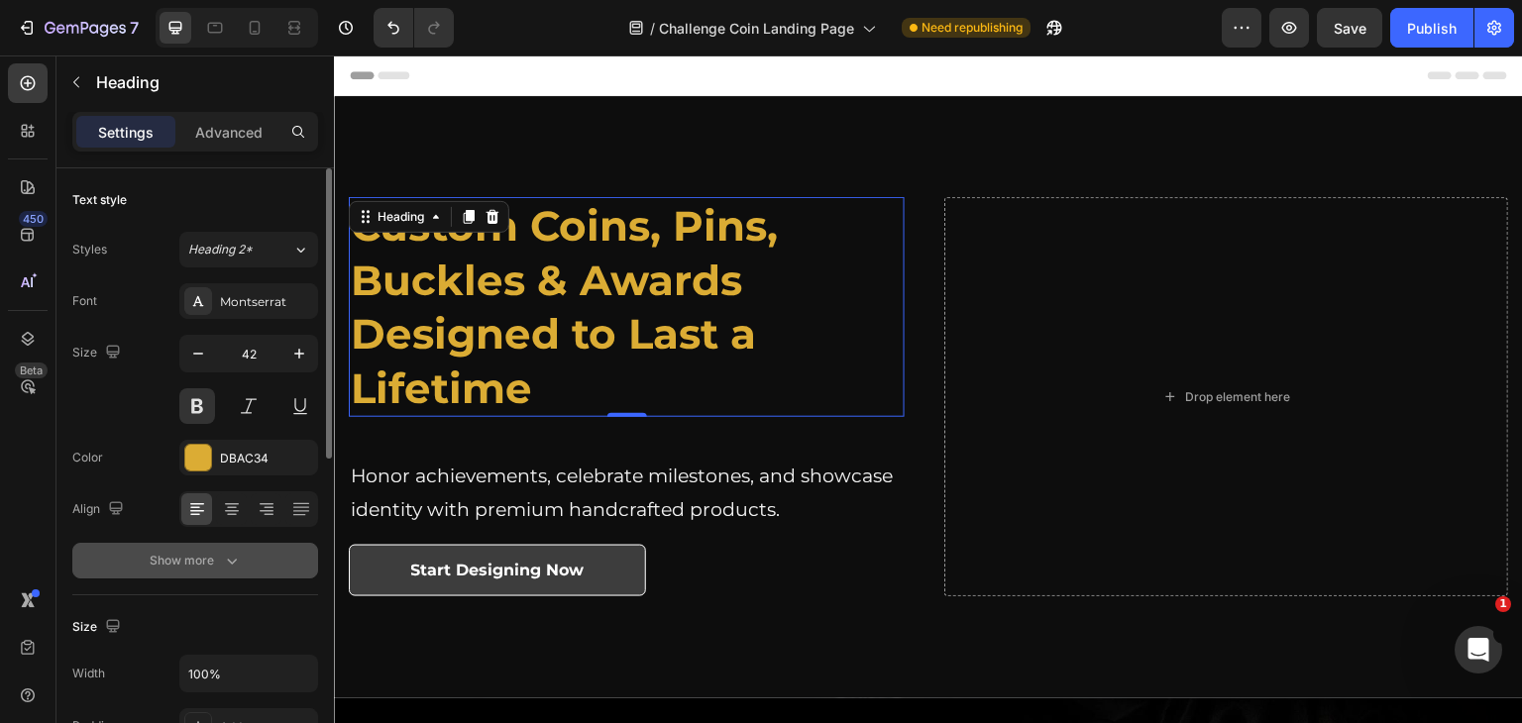
click at [206, 554] on div "Show more" at bounding box center [196, 561] width 92 height 20
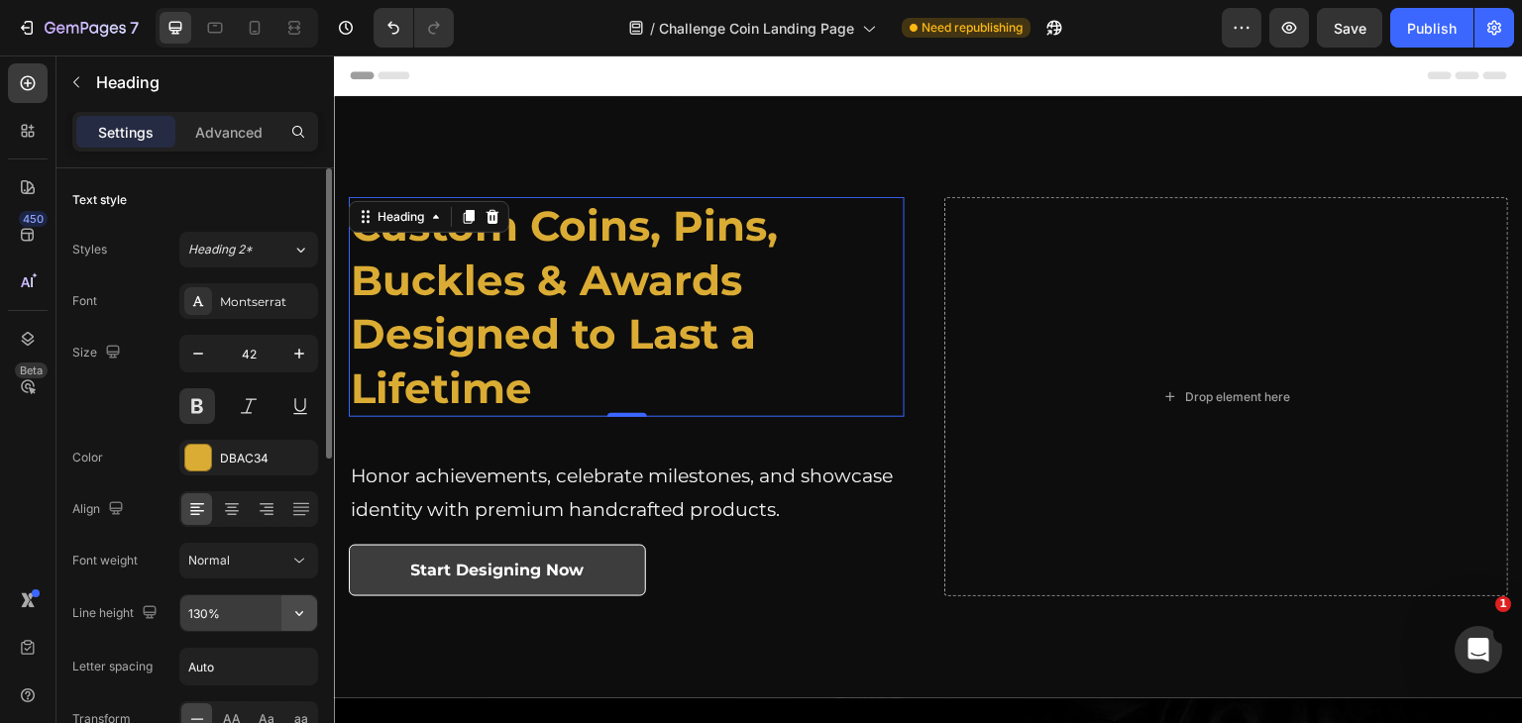
click at [291, 612] on icon "button" at bounding box center [299, 613] width 20 height 20
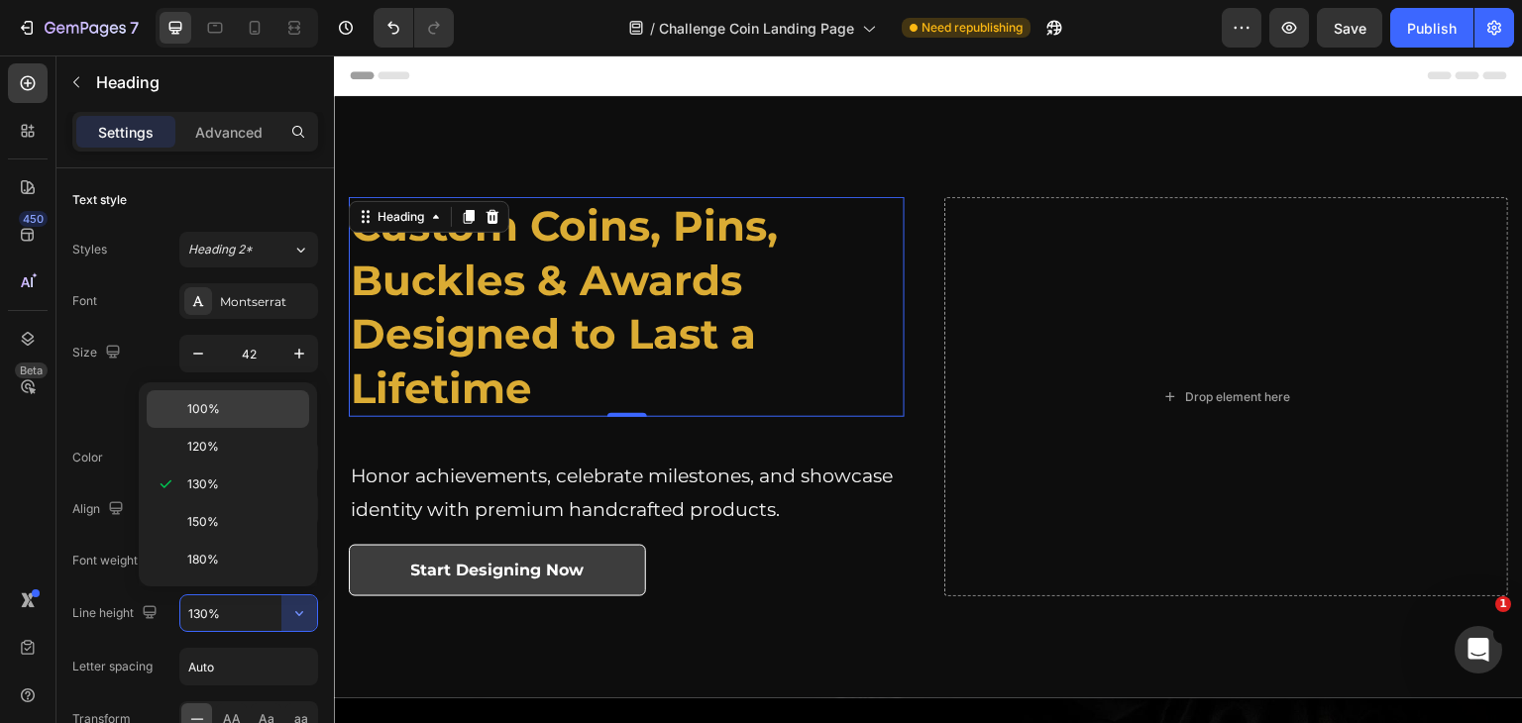
click at [208, 413] on span "100%" at bounding box center [203, 409] width 33 height 18
click at [208, 413] on button at bounding box center [197, 406] width 36 height 36
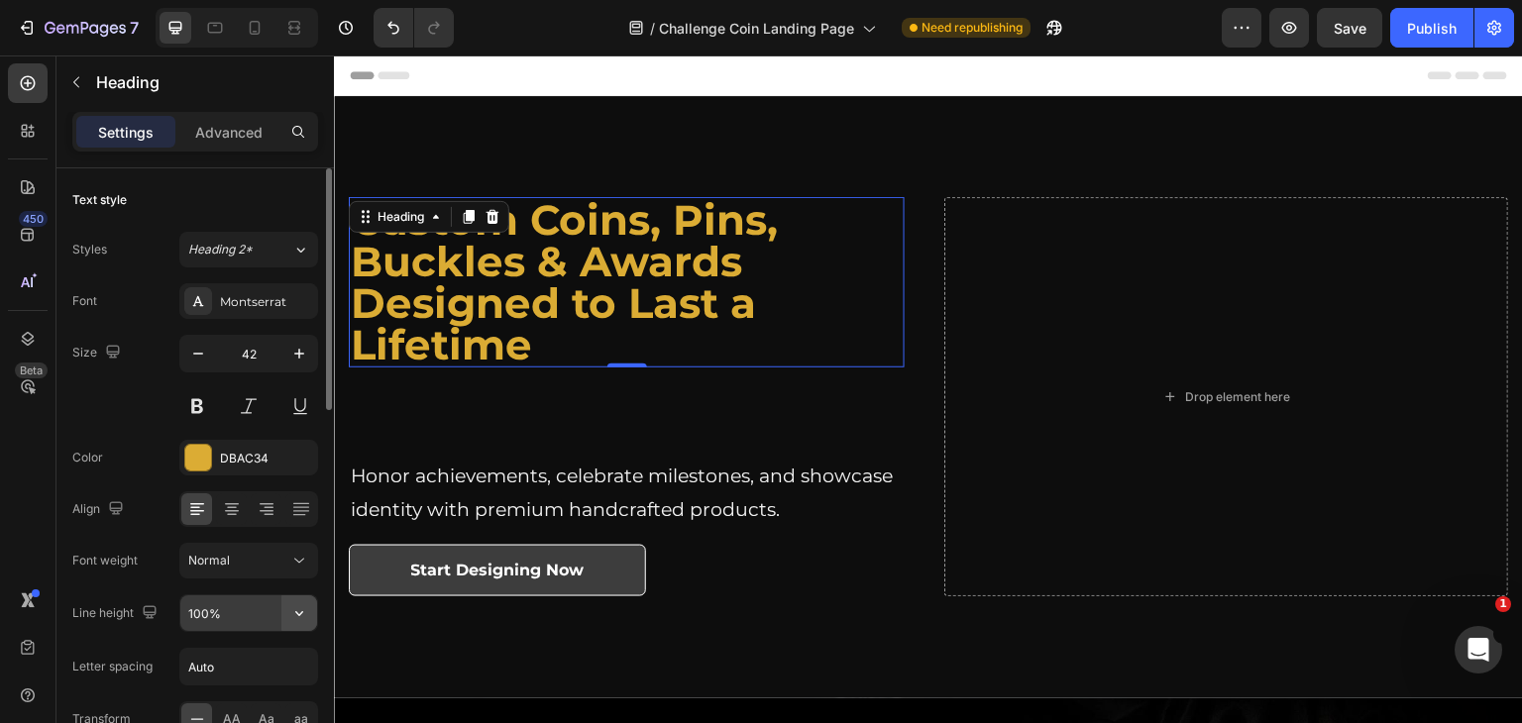
click at [290, 613] on icon "button" at bounding box center [299, 613] width 20 height 20
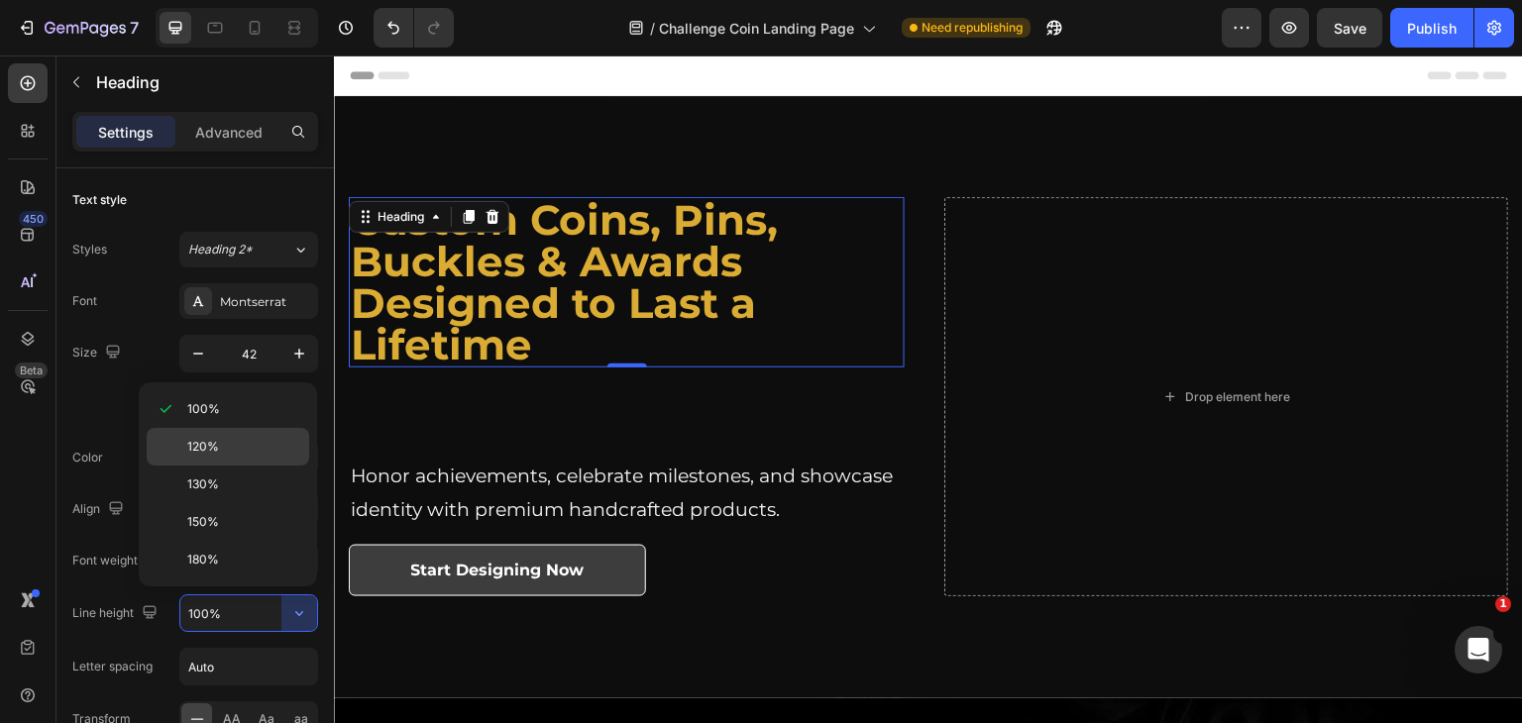
click at [229, 440] on p "120%" at bounding box center [243, 447] width 113 height 18
type input "120%"
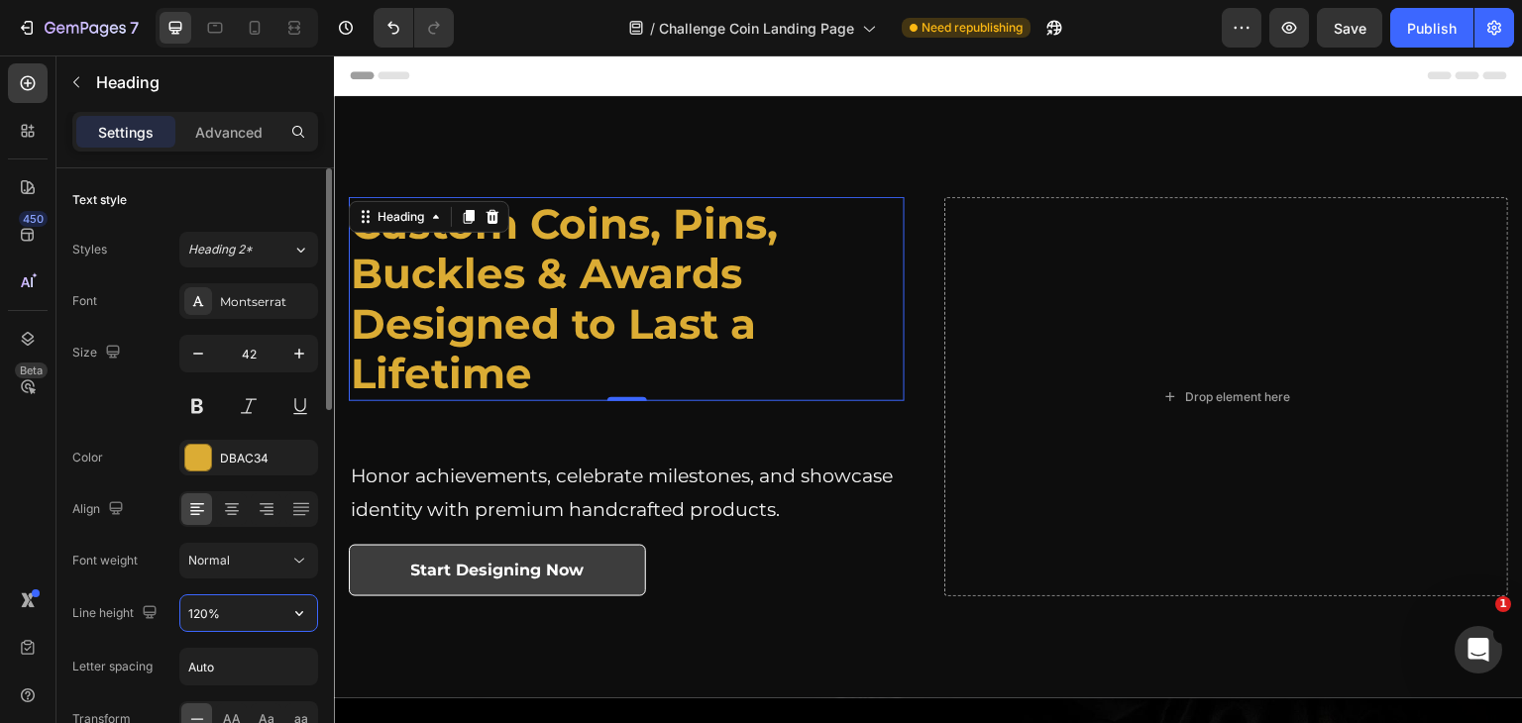
click at [214, 619] on input "120%" at bounding box center [248, 613] width 137 height 36
click at [1441, 19] on div "Publish" at bounding box center [1432, 28] width 50 height 21
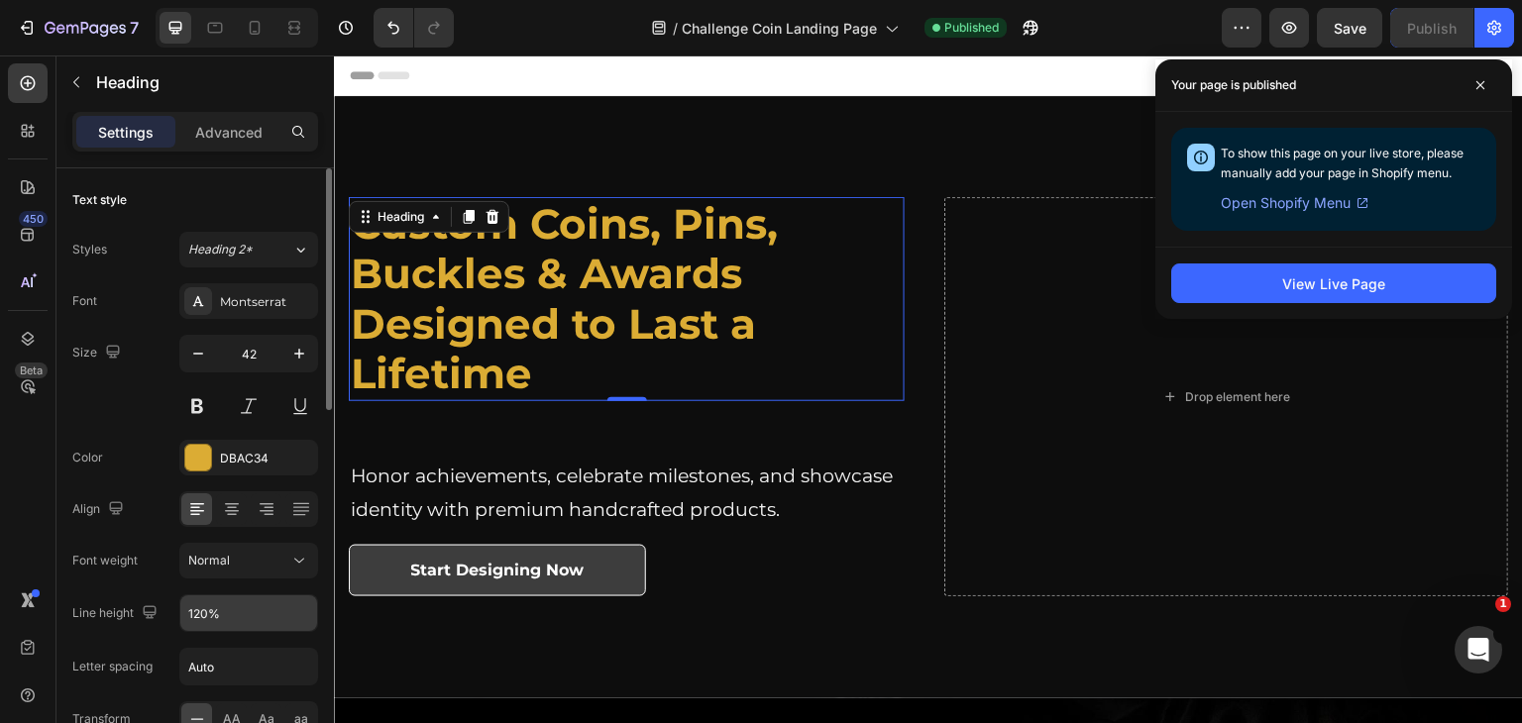
scroll to position [99, 0]
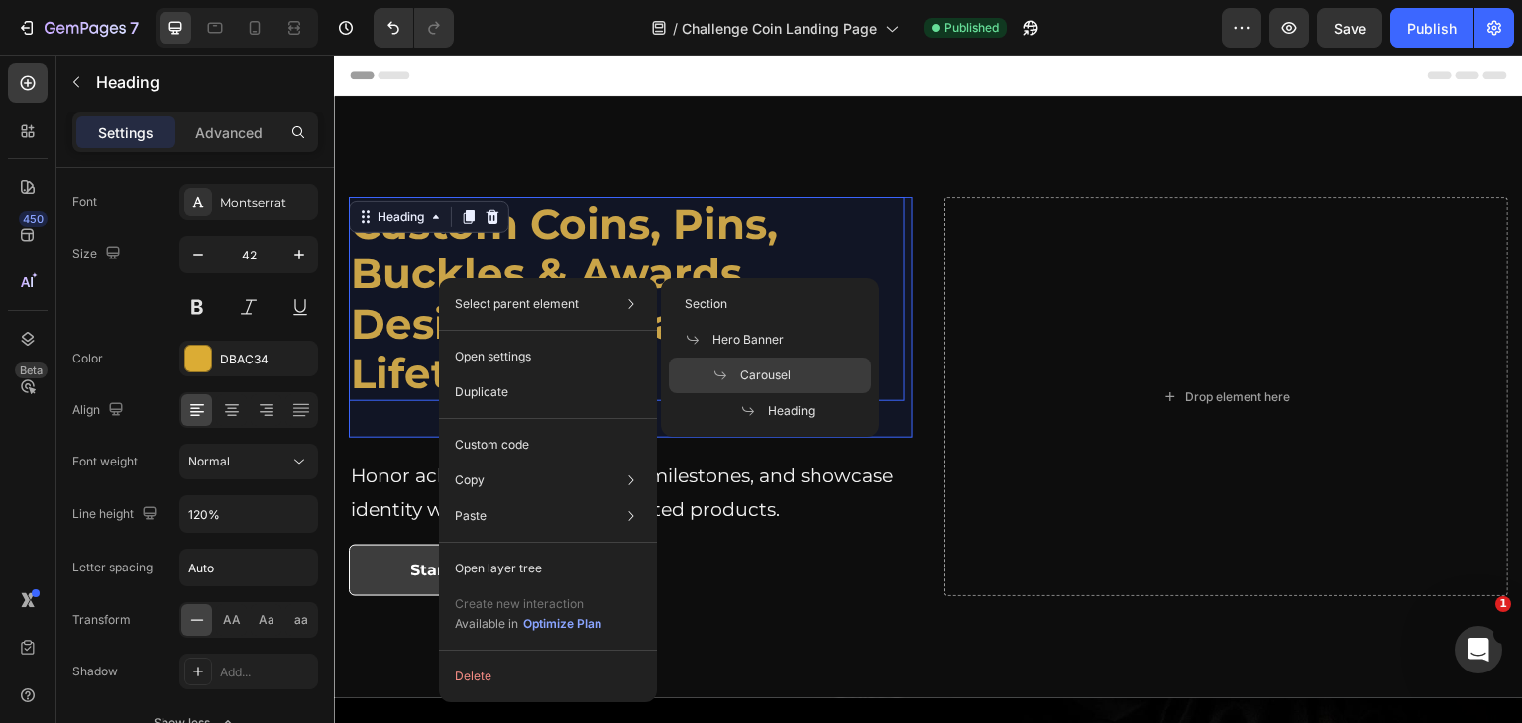
click at [767, 373] on span "Carousel" at bounding box center [765, 376] width 51 height 18
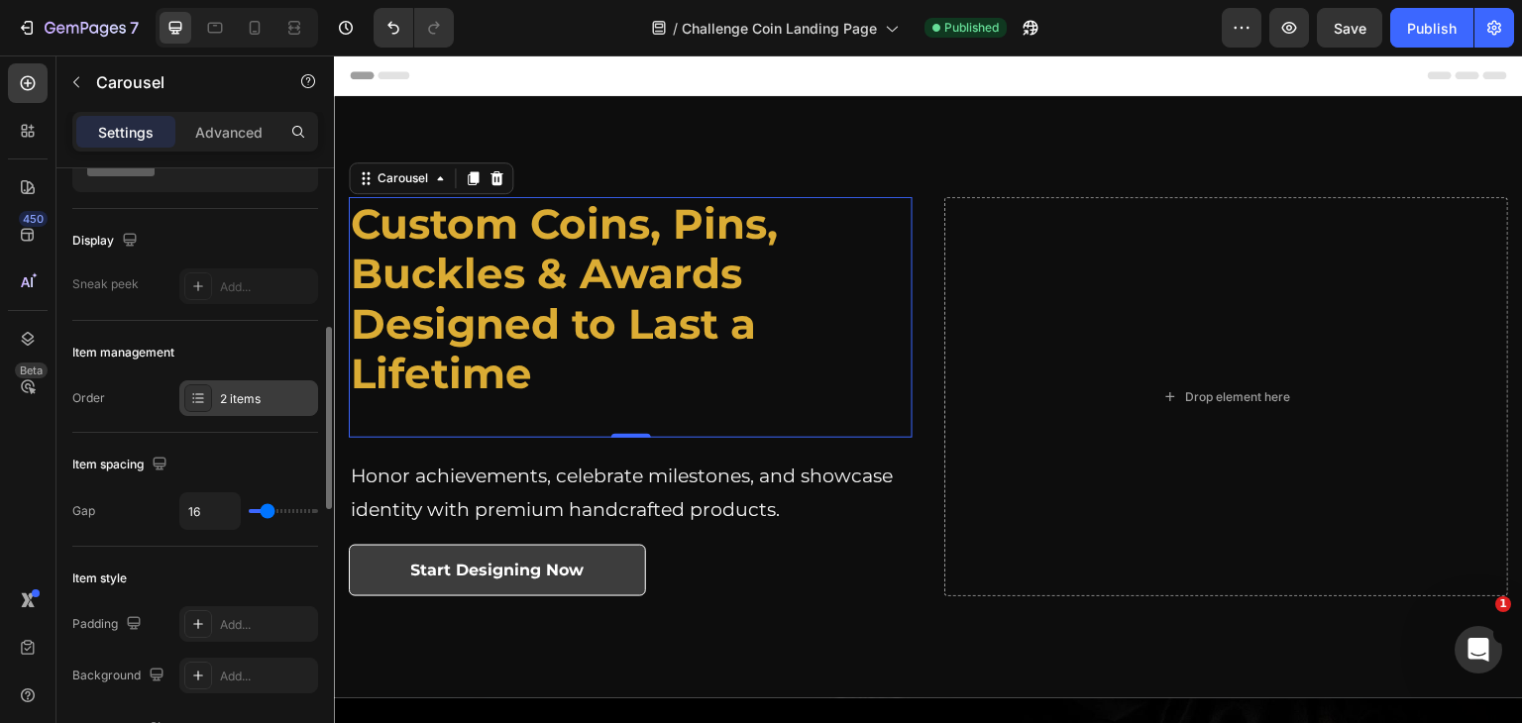
scroll to position [198, 0]
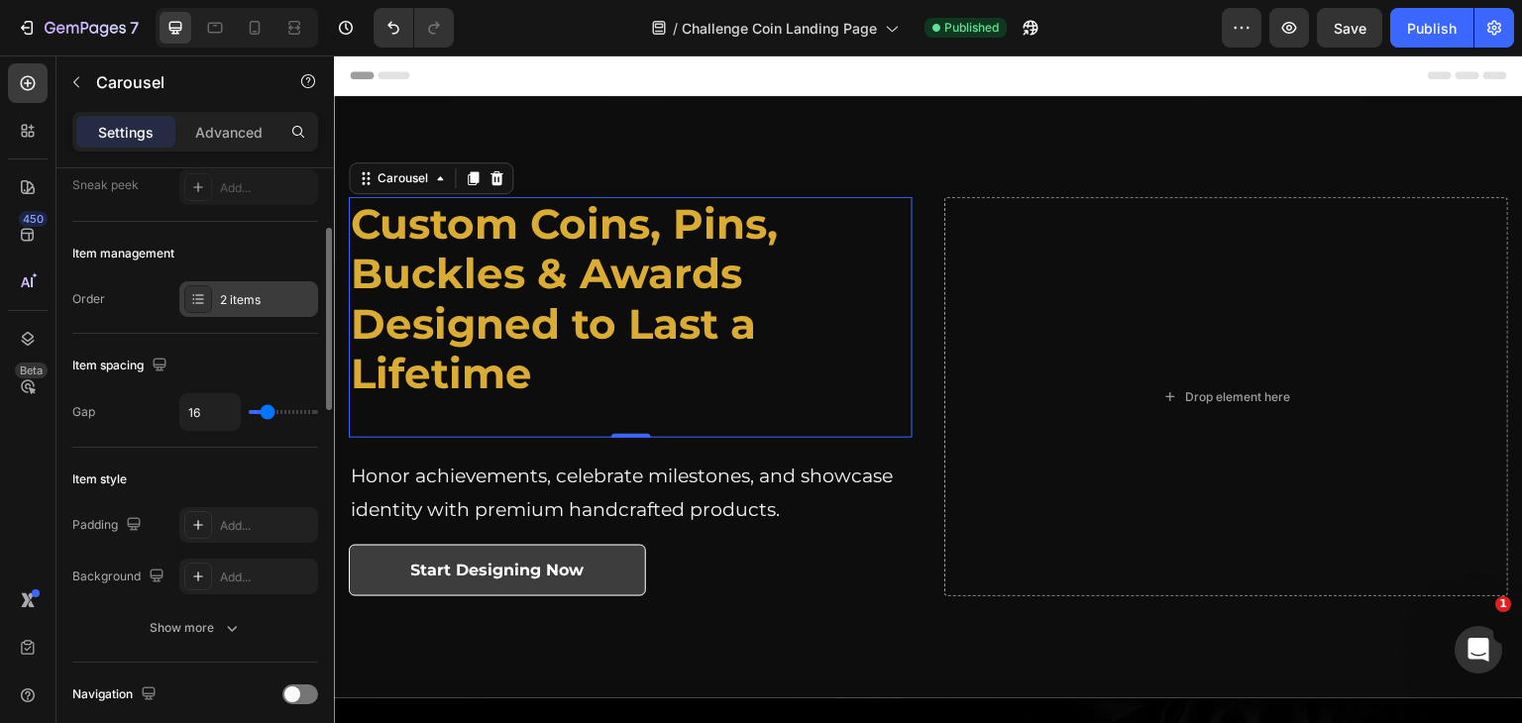
click at [248, 306] on div "2 items" at bounding box center [266, 300] width 93 height 18
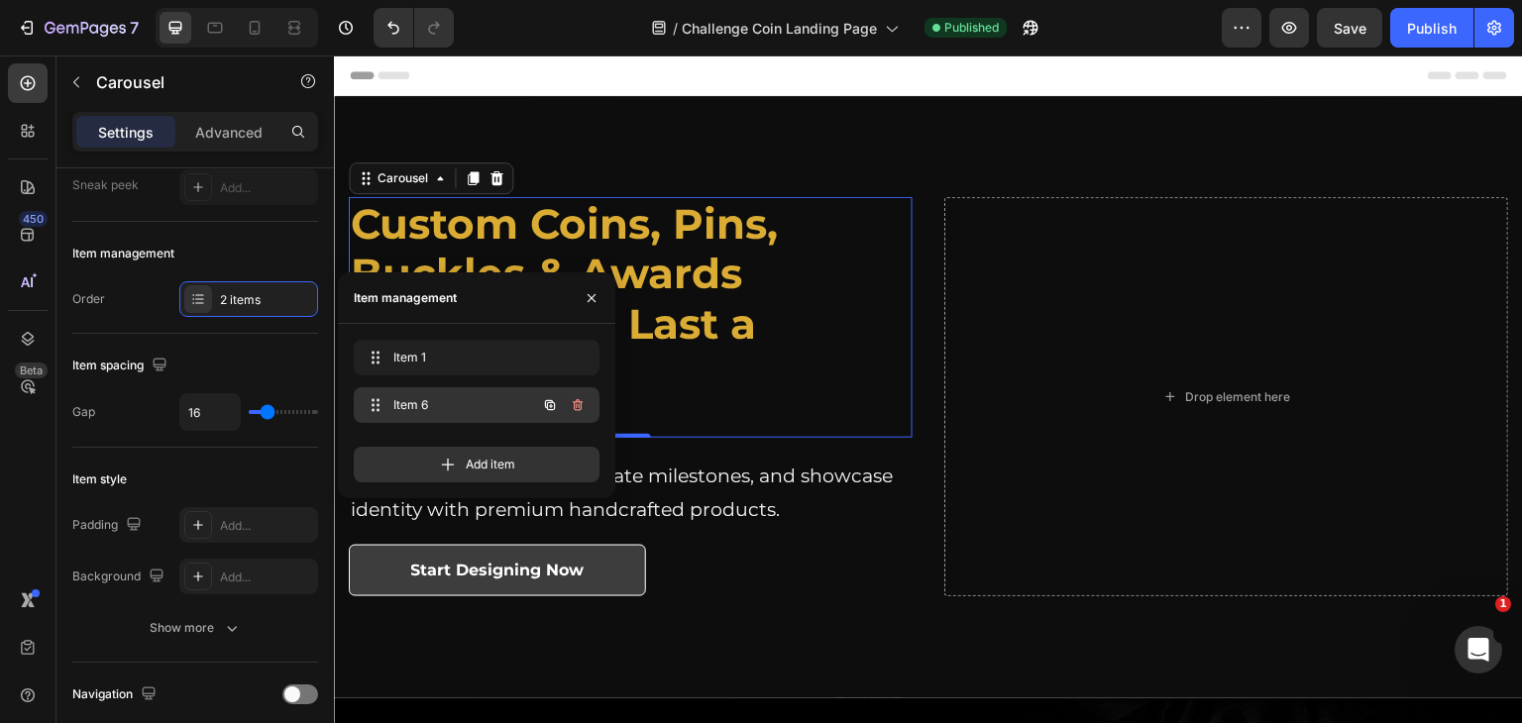
click at [425, 397] on span "Item 6" at bounding box center [449, 405] width 112 height 18
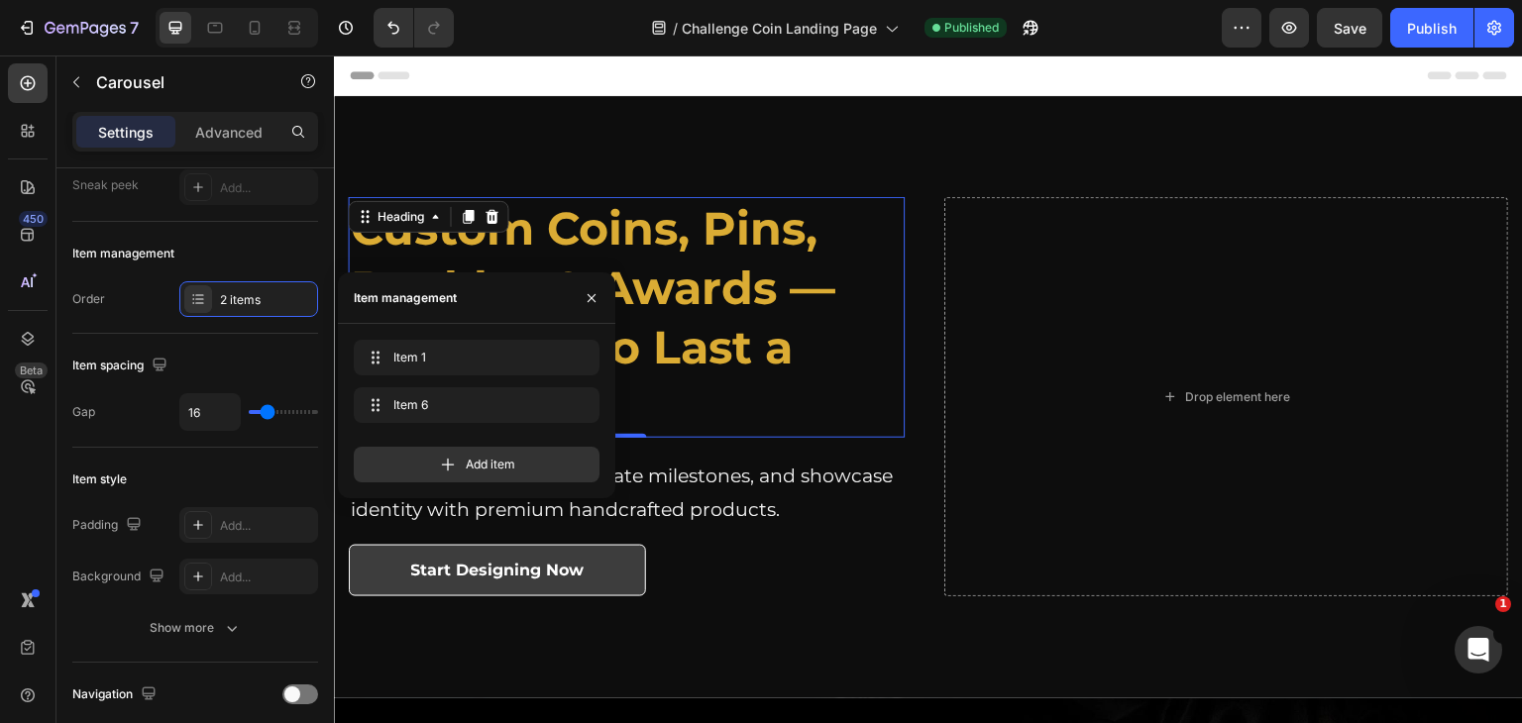
click at [692, 316] on h2 "Custom Coins, Pins, Buckles & Awards — Designed to Last a Lifetime" at bounding box center [627, 317] width 556 height 241
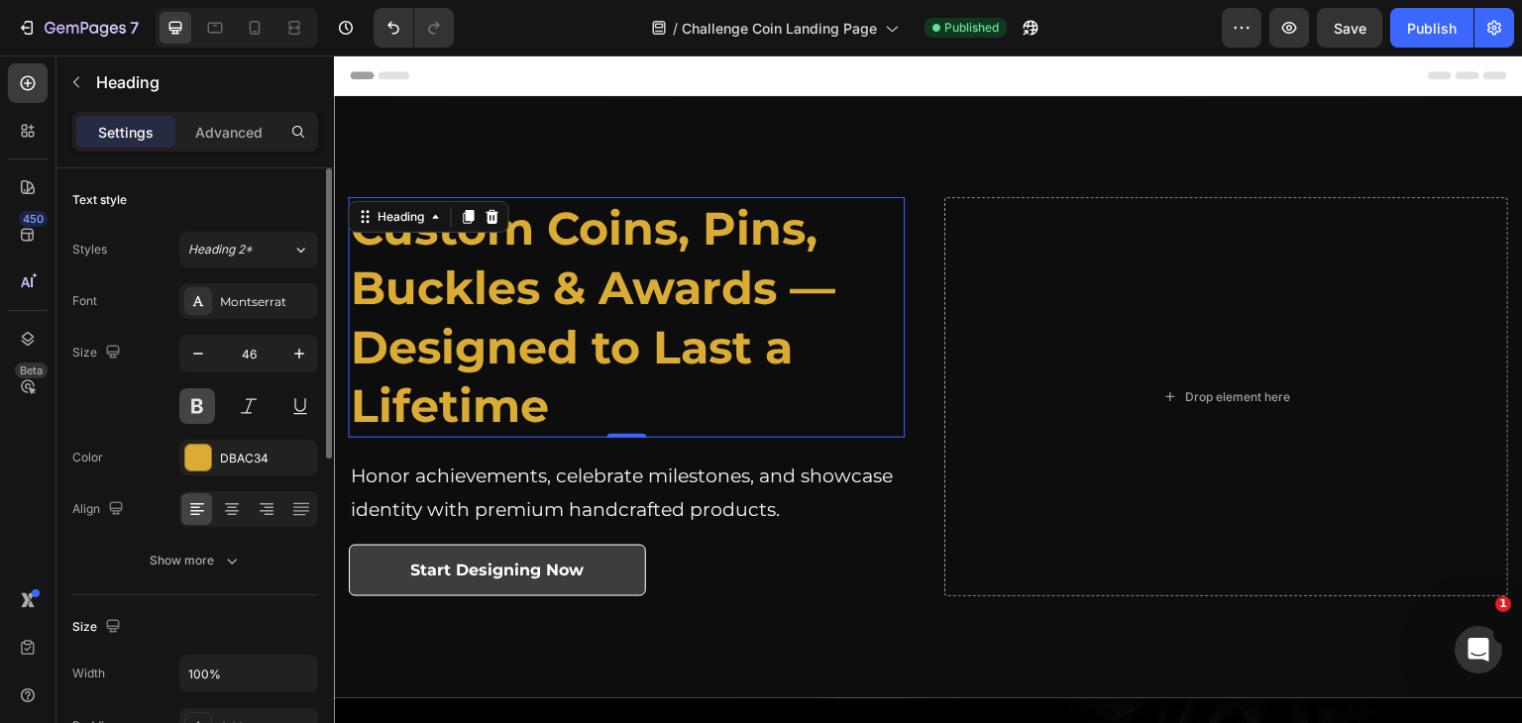
scroll to position [99, 0]
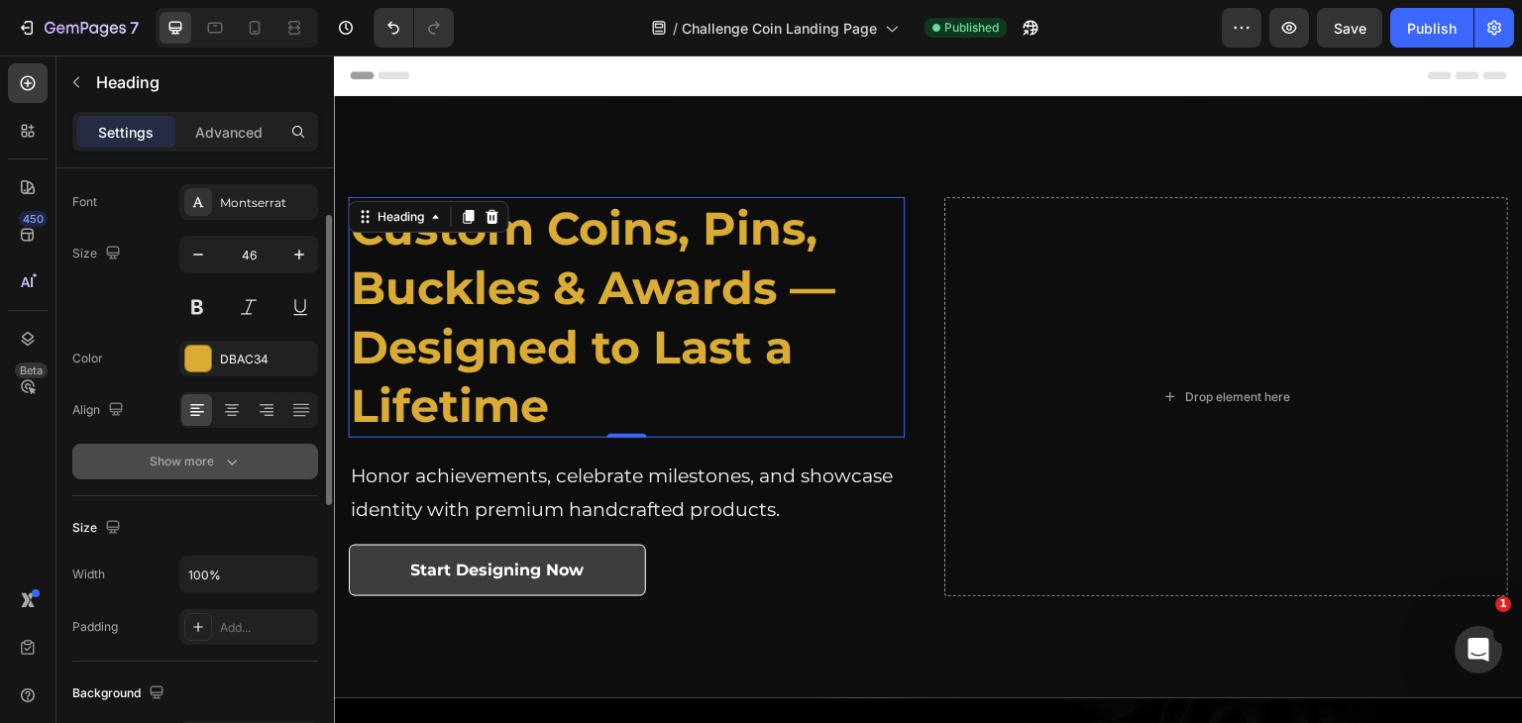
click at [184, 461] on div "Show more" at bounding box center [196, 462] width 92 height 20
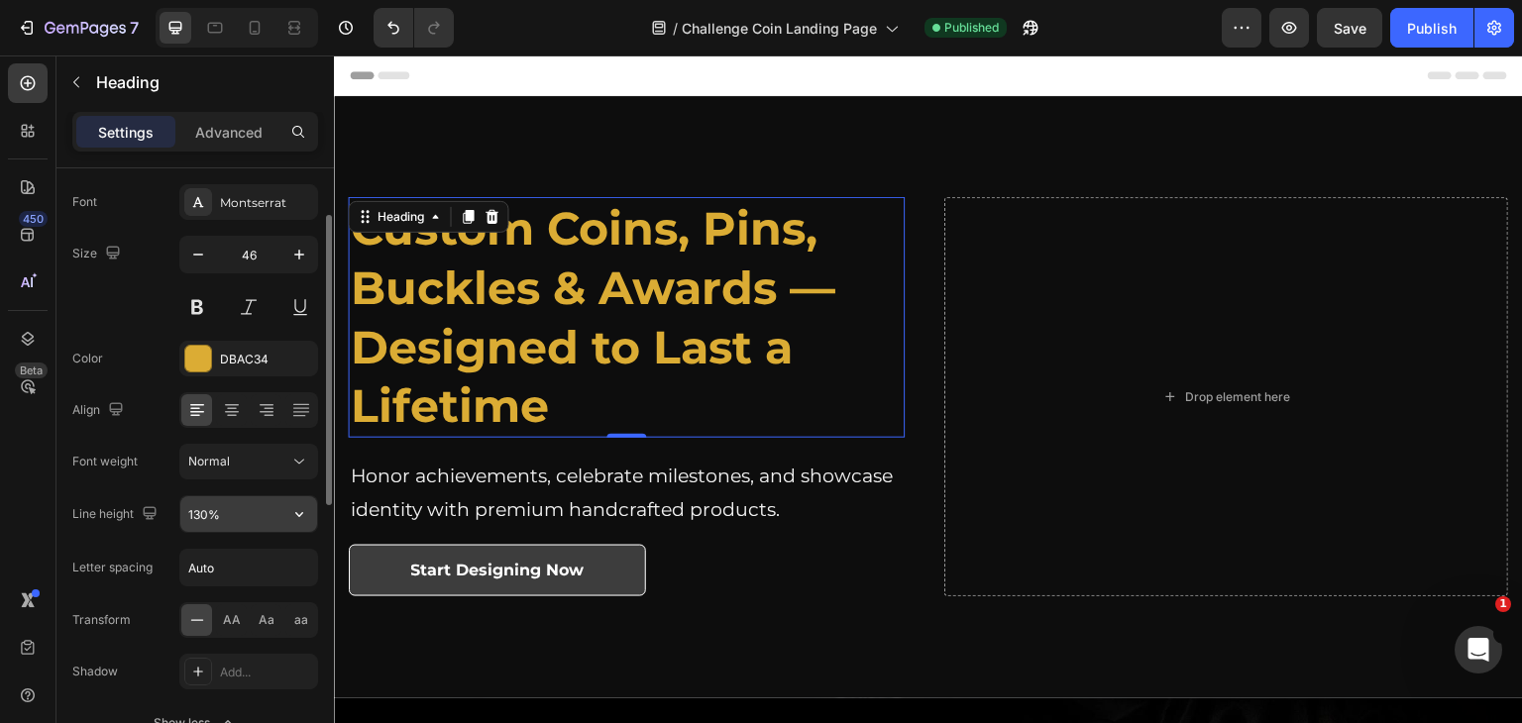
click at [230, 512] on input "130%" at bounding box center [248, 514] width 137 height 36
click at [277, 515] on input "130%" at bounding box center [248, 514] width 137 height 36
click at [300, 512] on icon "button" at bounding box center [299, 514] width 20 height 20
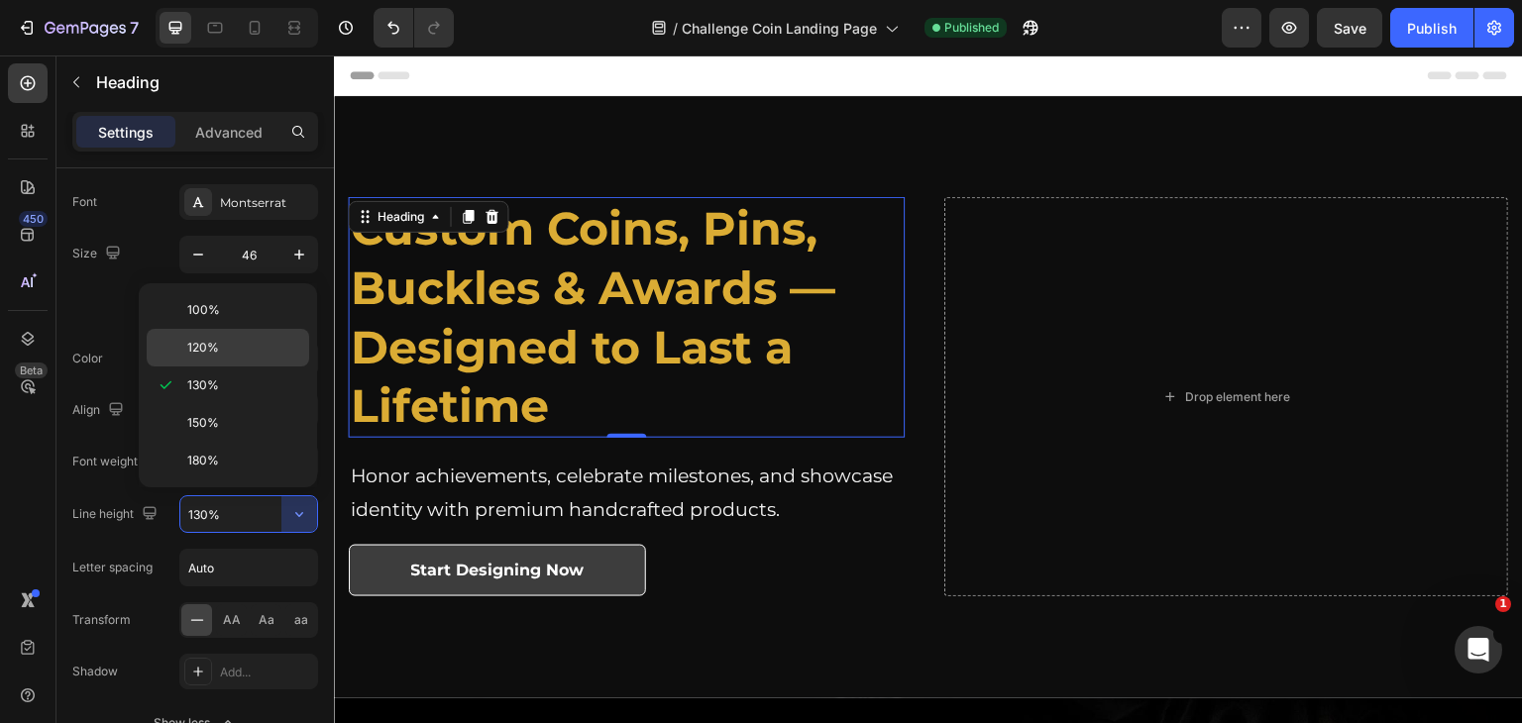
click at [229, 358] on div "120%" at bounding box center [228, 348] width 162 height 38
click at [229, 358] on div "DBAC34" at bounding box center [266, 360] width 93 height 18
type input "120%"
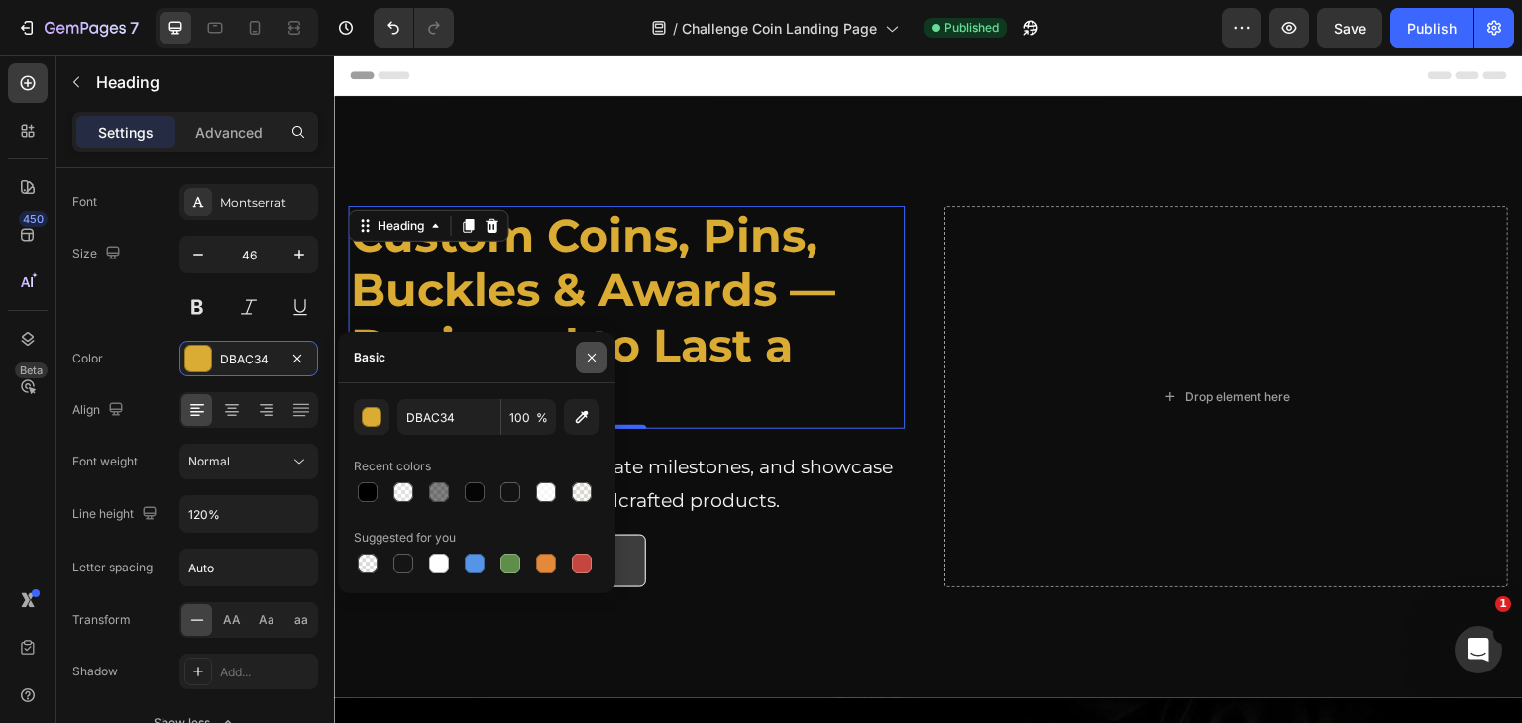
click at [592, 354] on icon "button" at bounding box center [592, 358] width 16 height 16
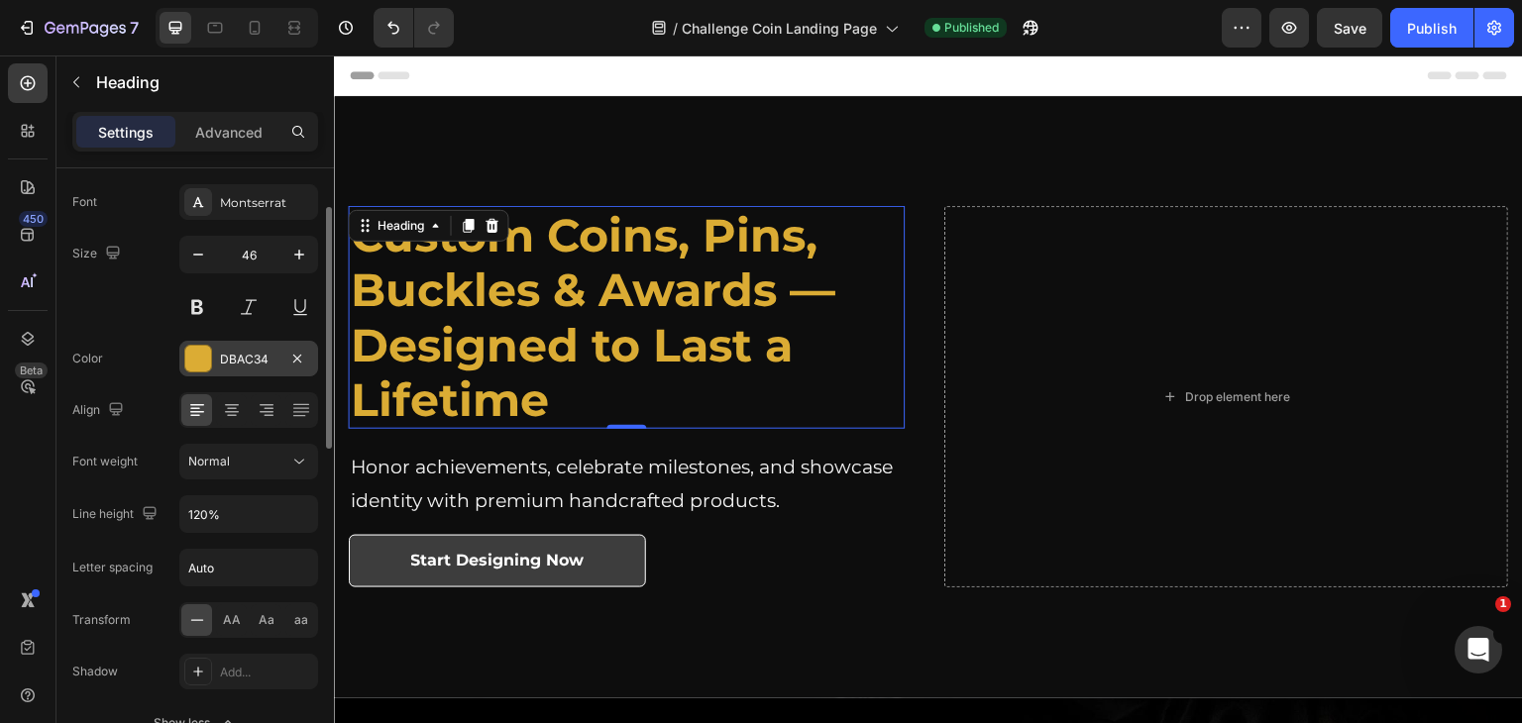
scroll to position [0, 0]
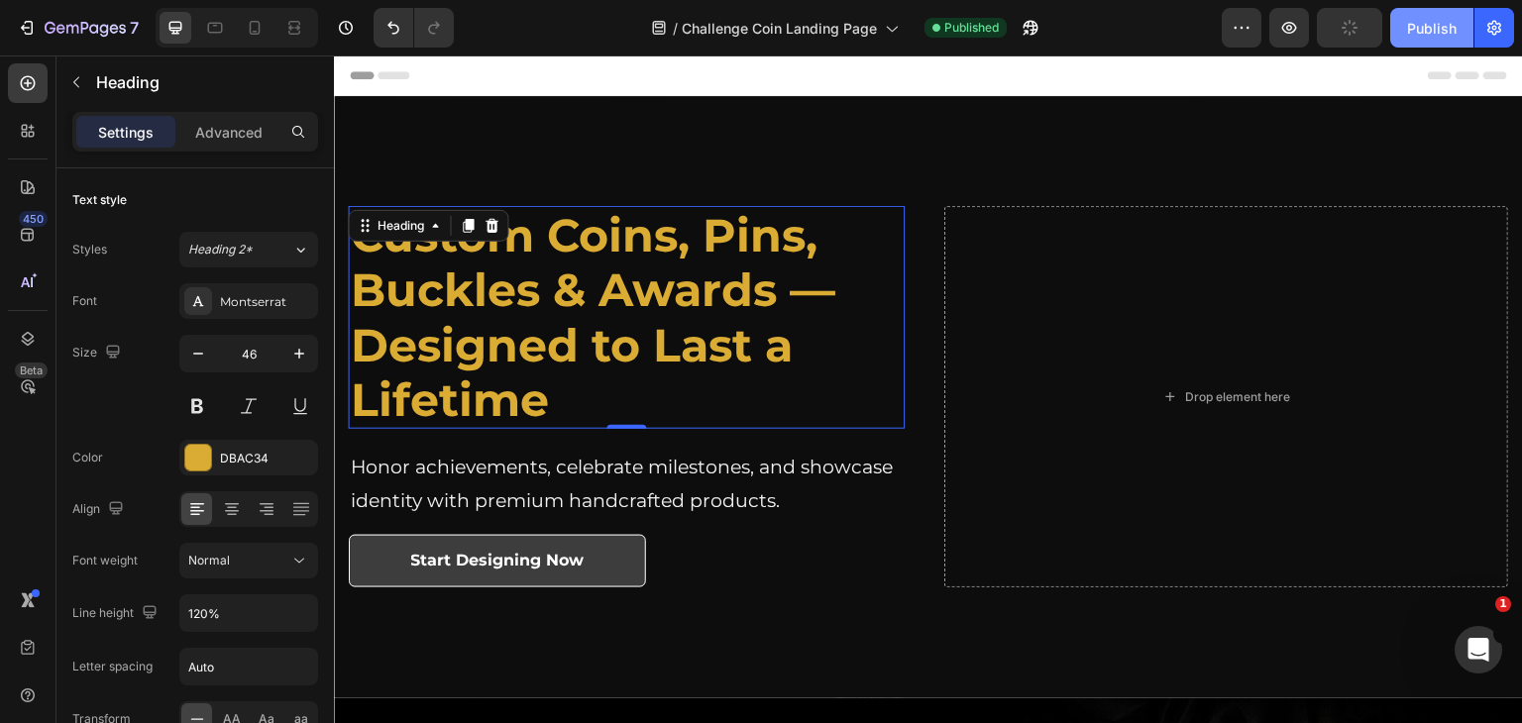
click at [1407, 41] on button "Publish" at bounding box center [1431, 28] width 83 height 40
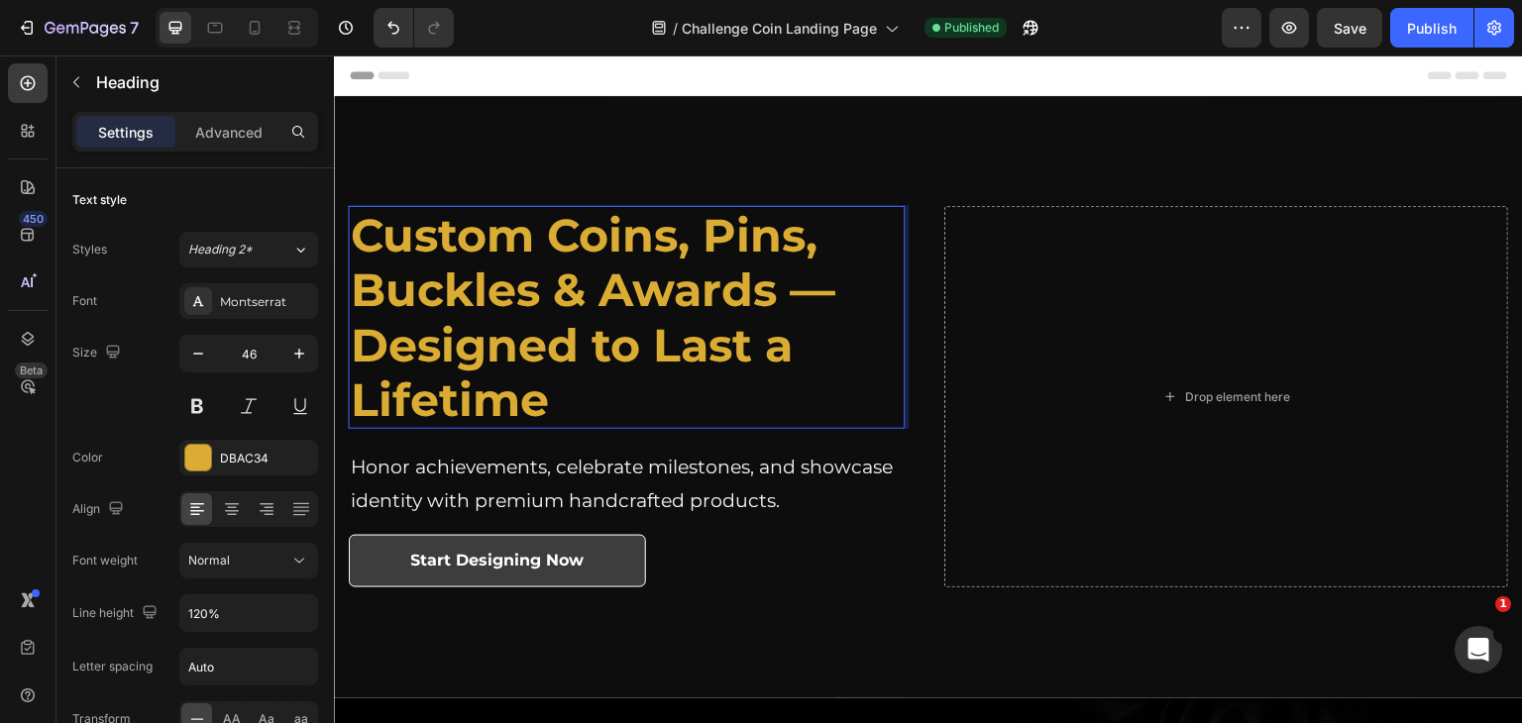
click at [551, 302] on strong "Custom Coins, Pins, Buckles & Awards — Designed to Last a Lifetime" at bounding box center [593, 317] width 485 height 221
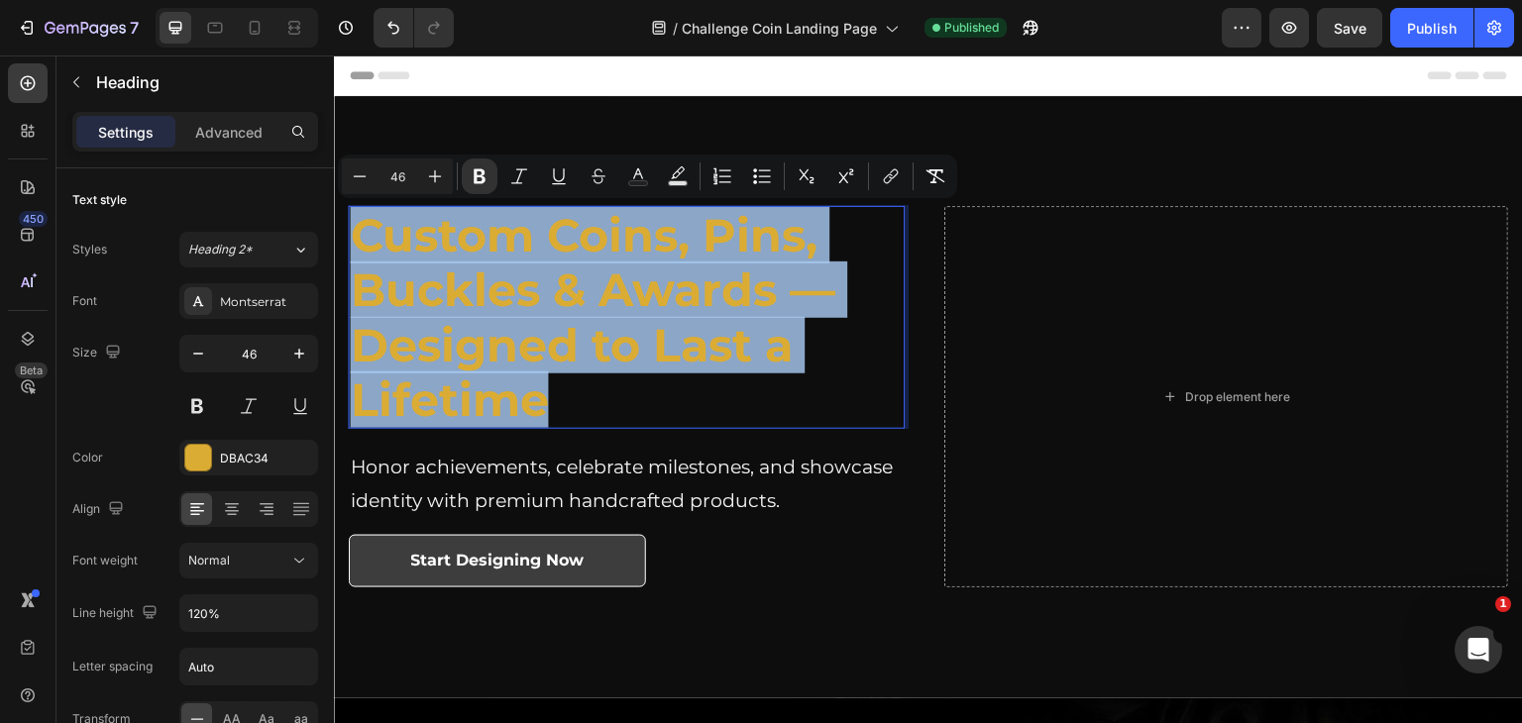
click at [580, 400] on p "Custom Coins, Pins, Buckles & Awards — Designed to Last a Lifetime" at bounding box center [627, 317] width 552 height 219
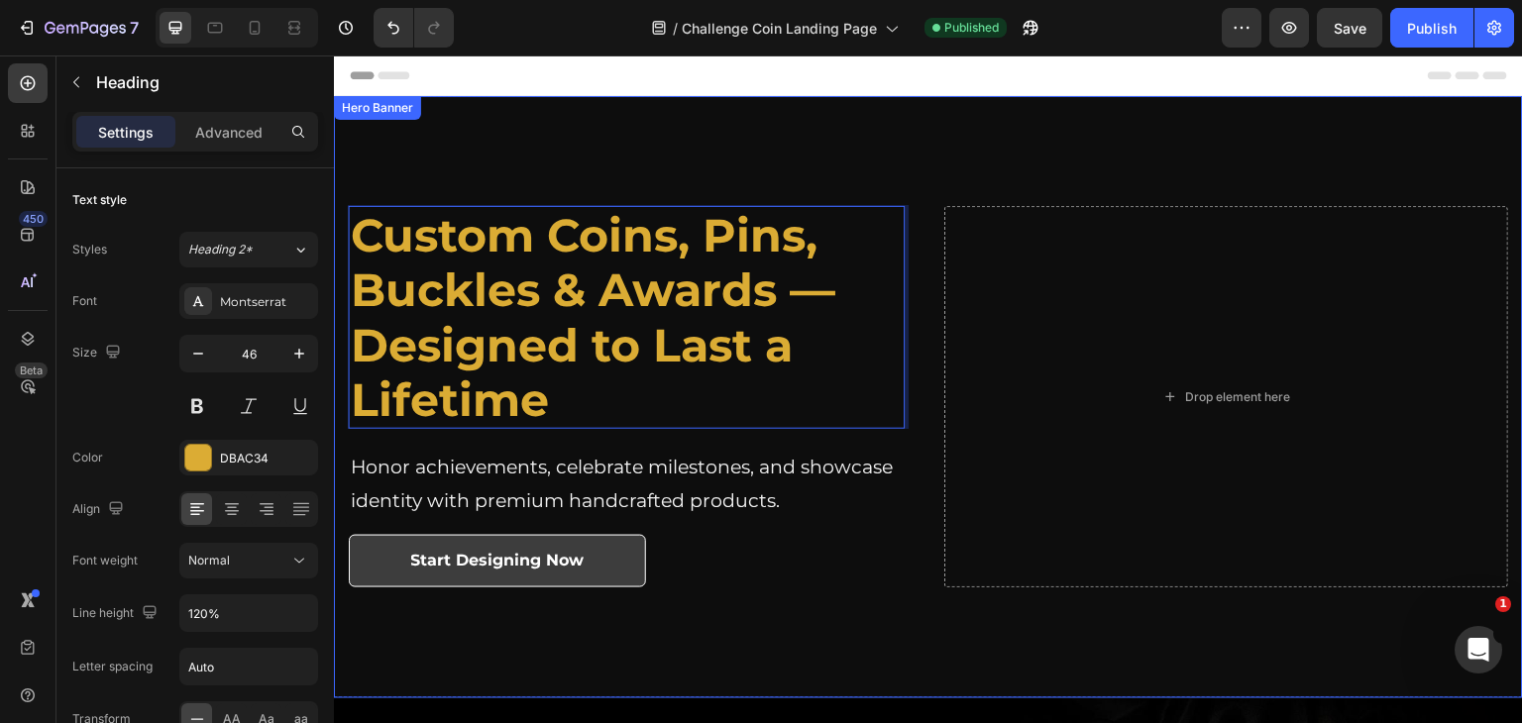
click at [769, 619] on div "Custom Coins, Pins, Buckles & Awards Designed to Last a Lifetime Heading Custom…" at bounding box center [928, 397] width 1189 height 496
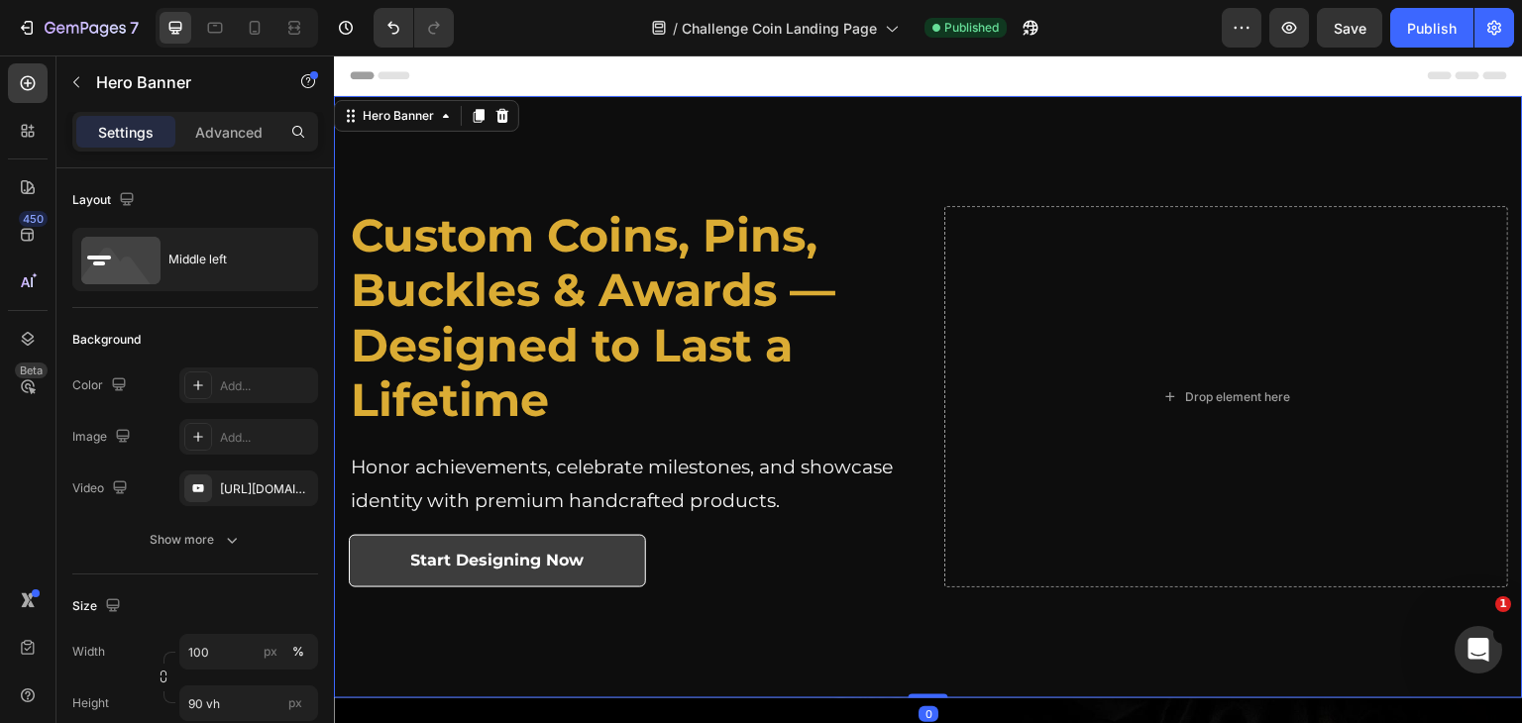
click at [543, 331] on strong "Custom Coins, Pins, Buckles & Awards — Designed to Last a Lifetime" at bounding box center [593, 317] width 485 height 221
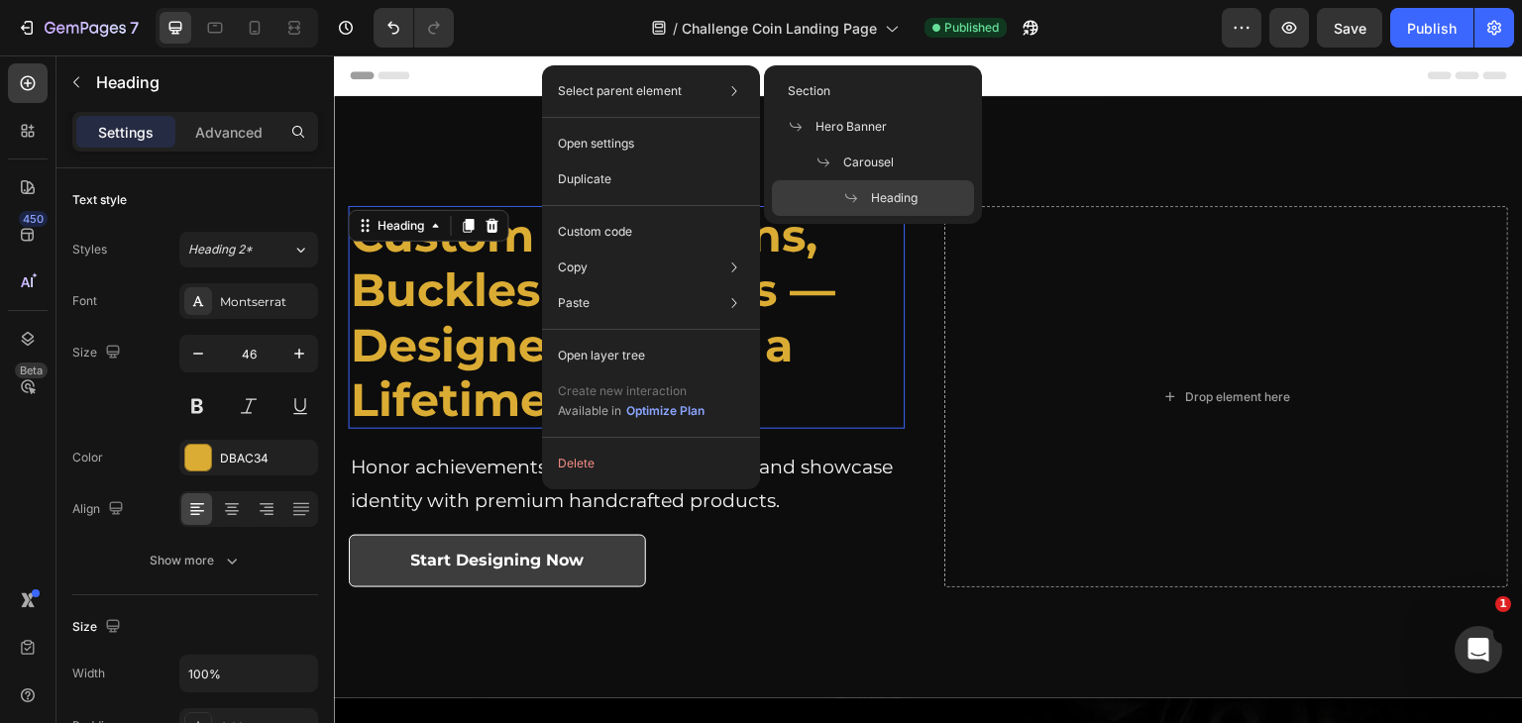
click at [620, 96] on p "Select parent element" at bounding box center [620, 91] width 124 height 18
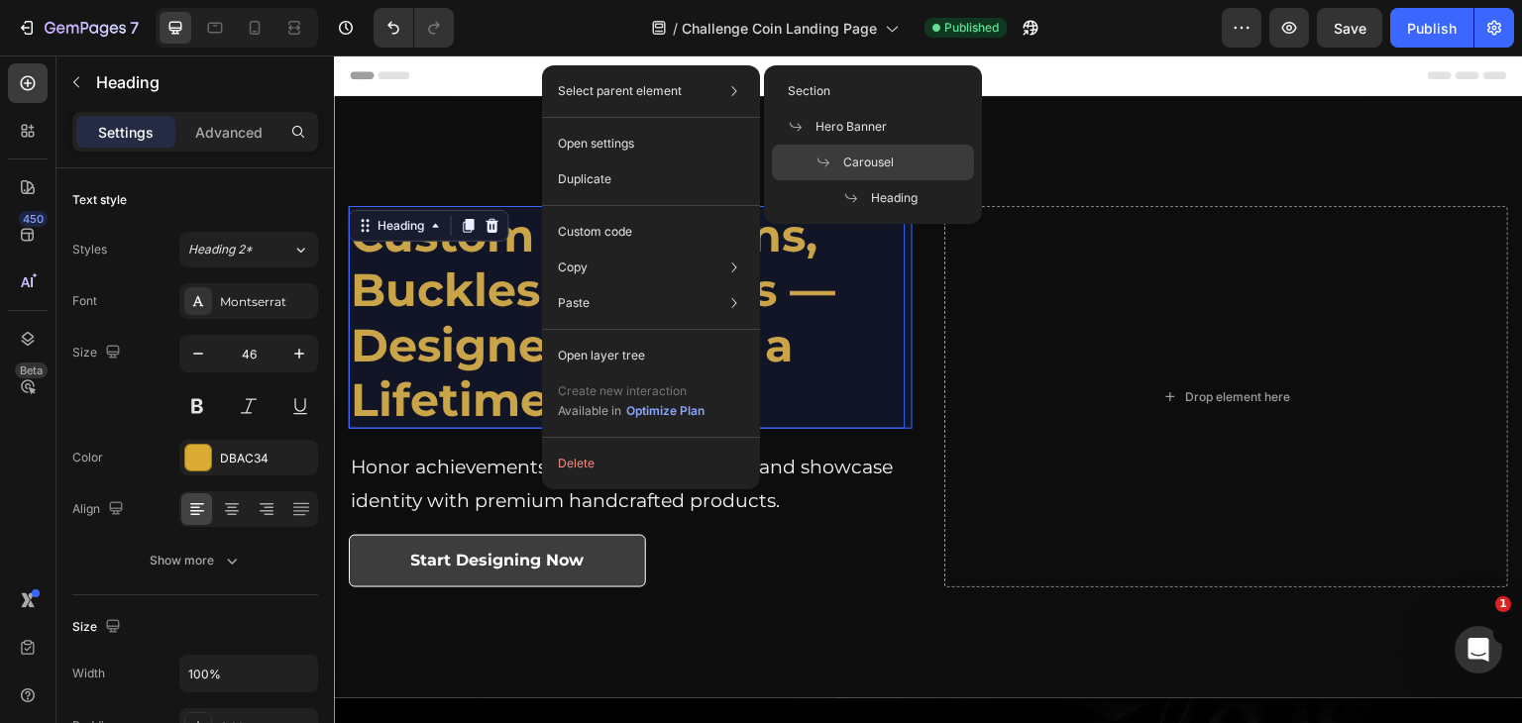
click at [860, 156] on span "Carousel" at bounding box center [868, 163] width 51 height 18
click at [861, 156] on div "Custom Coins, Pins, Buckles & Awards Designed to Last a Lifetime Heading ⁠⁠⁠⁠⁠⁠…" at bounding box center [928, 397] width 1189 height 496
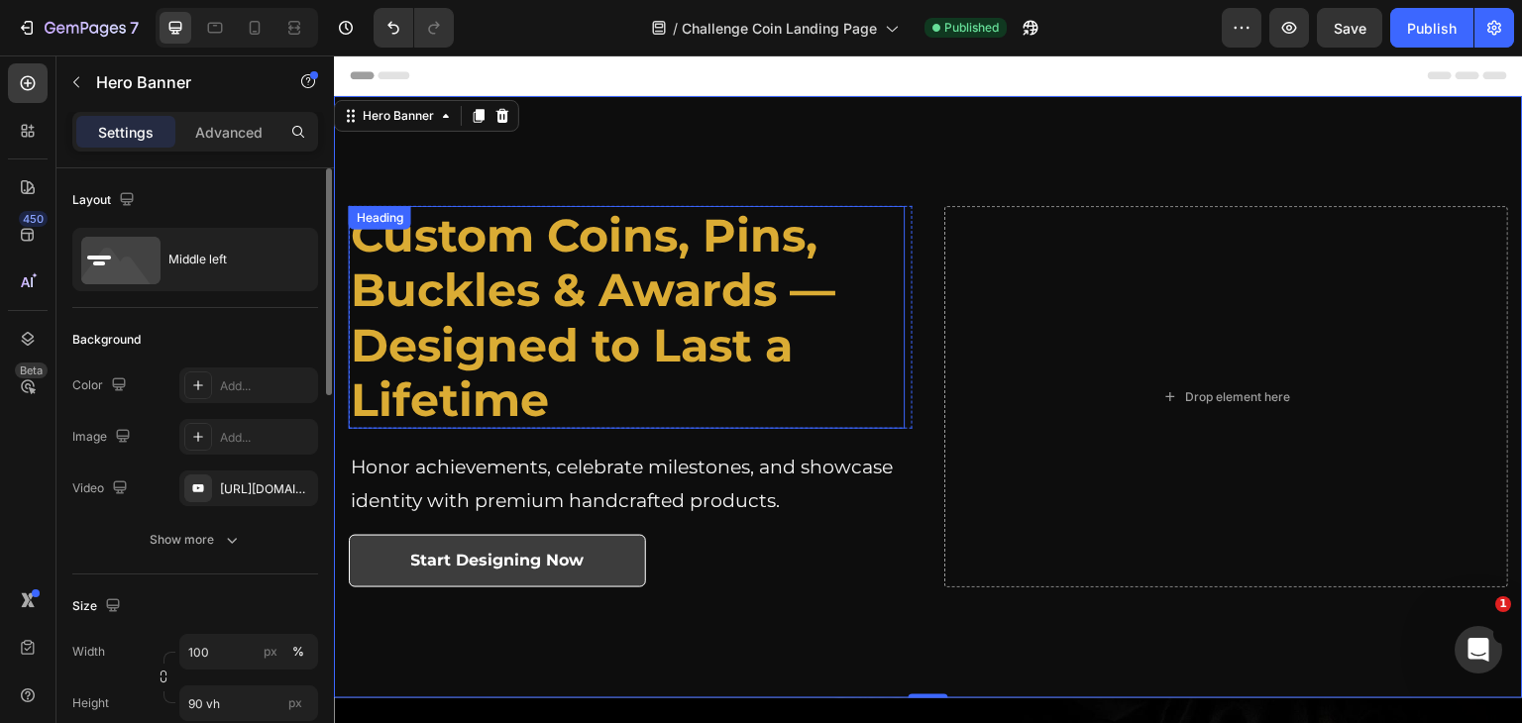
click at [423, 370] on strong "Custom Coins, Pins, Buckles & Awards — Designed to Last a Lifetime" at bounding box center [593, 317] width 485 height 221
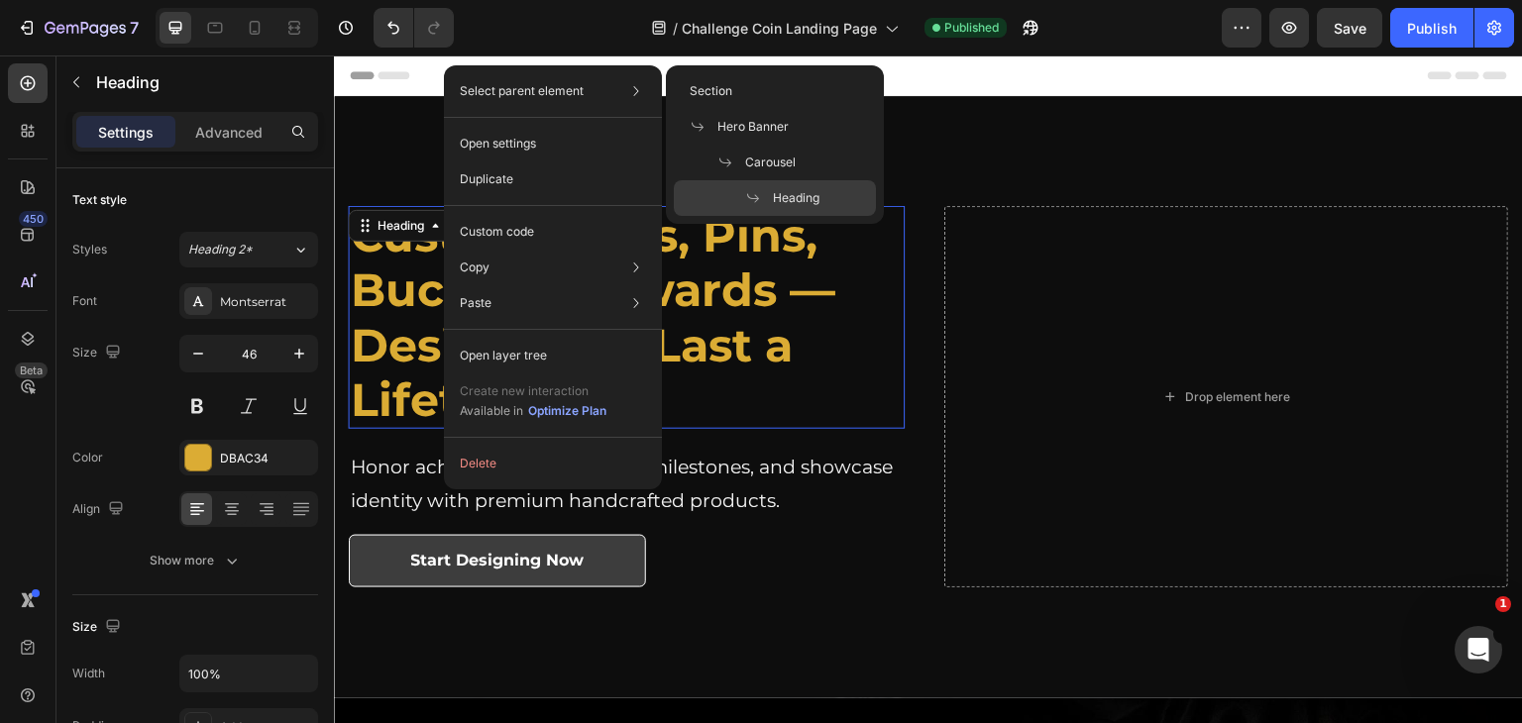
click at [532, 83] on p "Select parent element" at bounding box center [522, 91] width 124 height 18
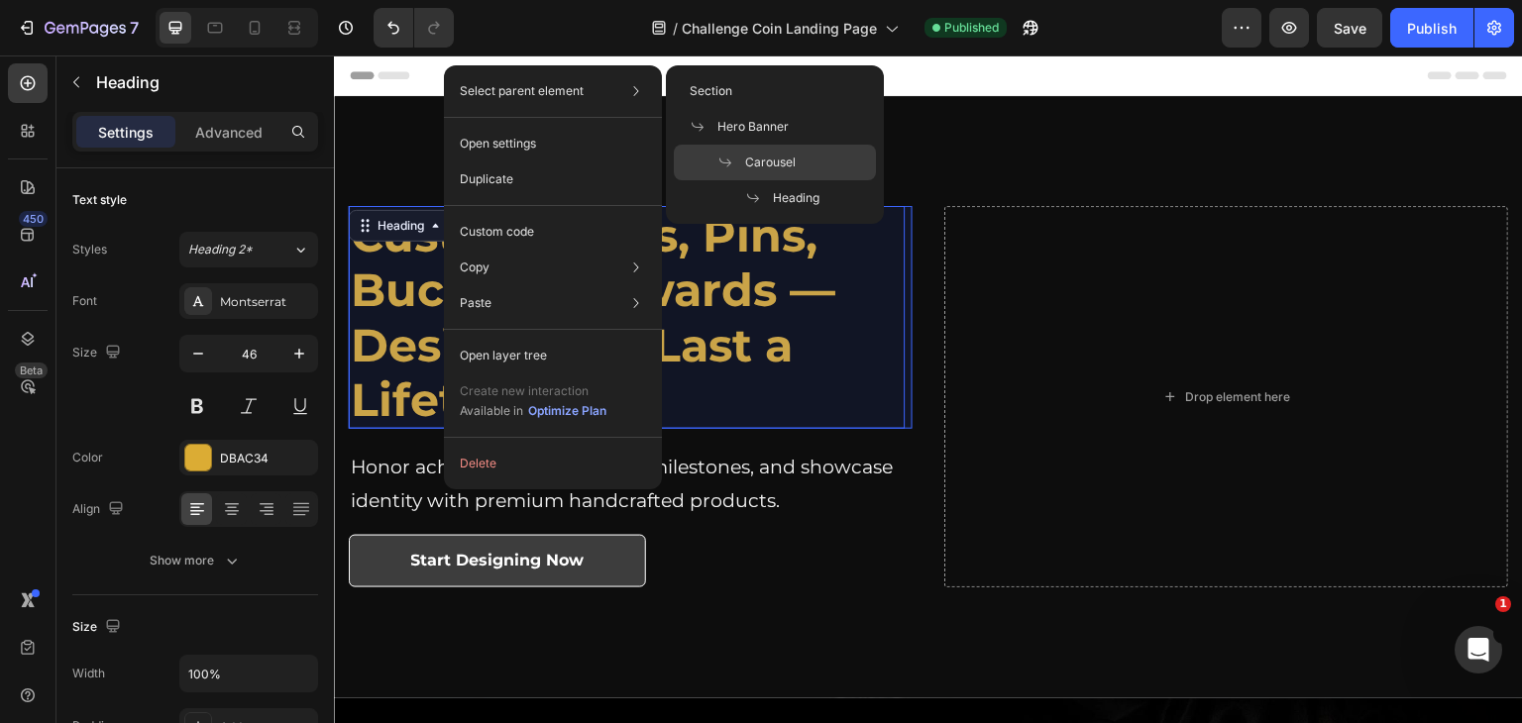
click at [809, 160] on div "Carousel" at bounding box center [775, 163] width 202 height 36
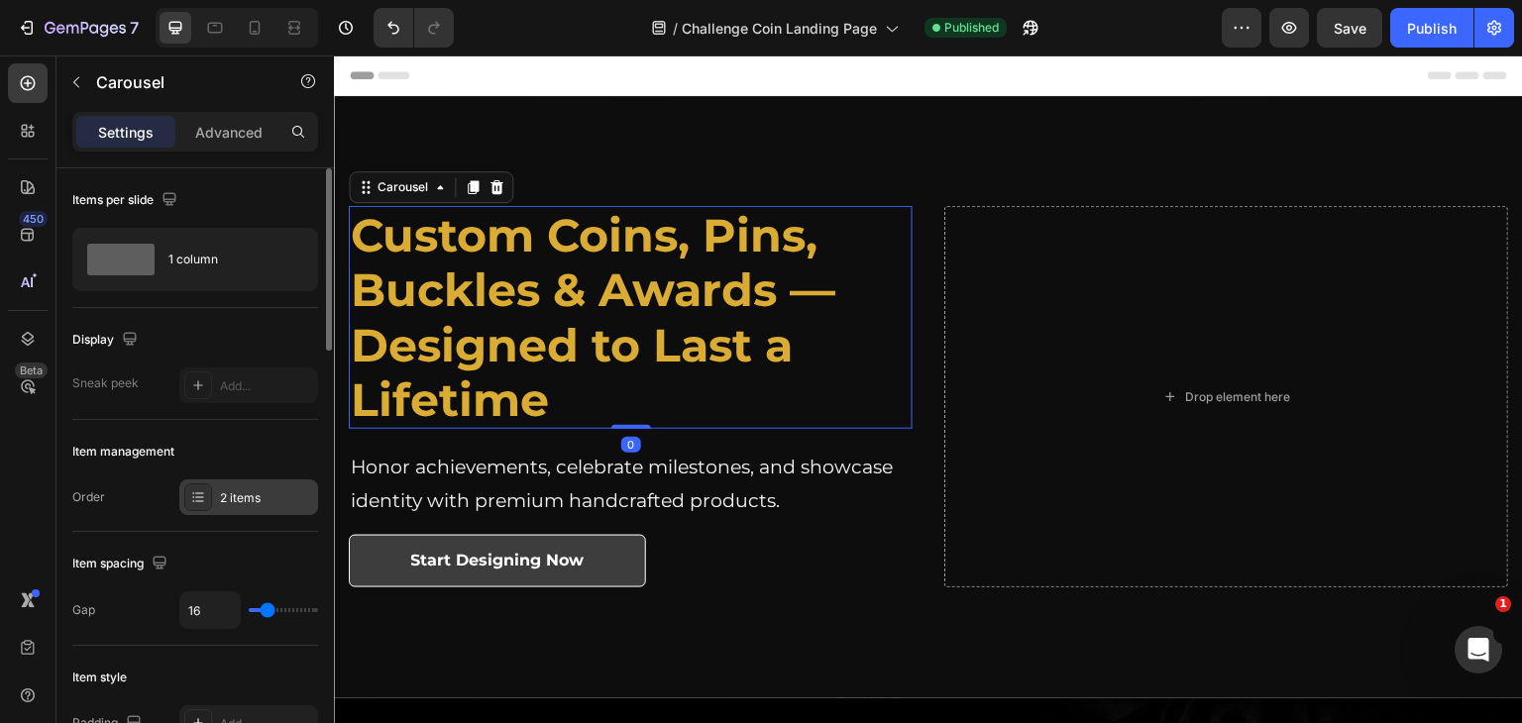
click at [228, 489] on div "2 items" at bounding box center [266, 498] width 93 height 18
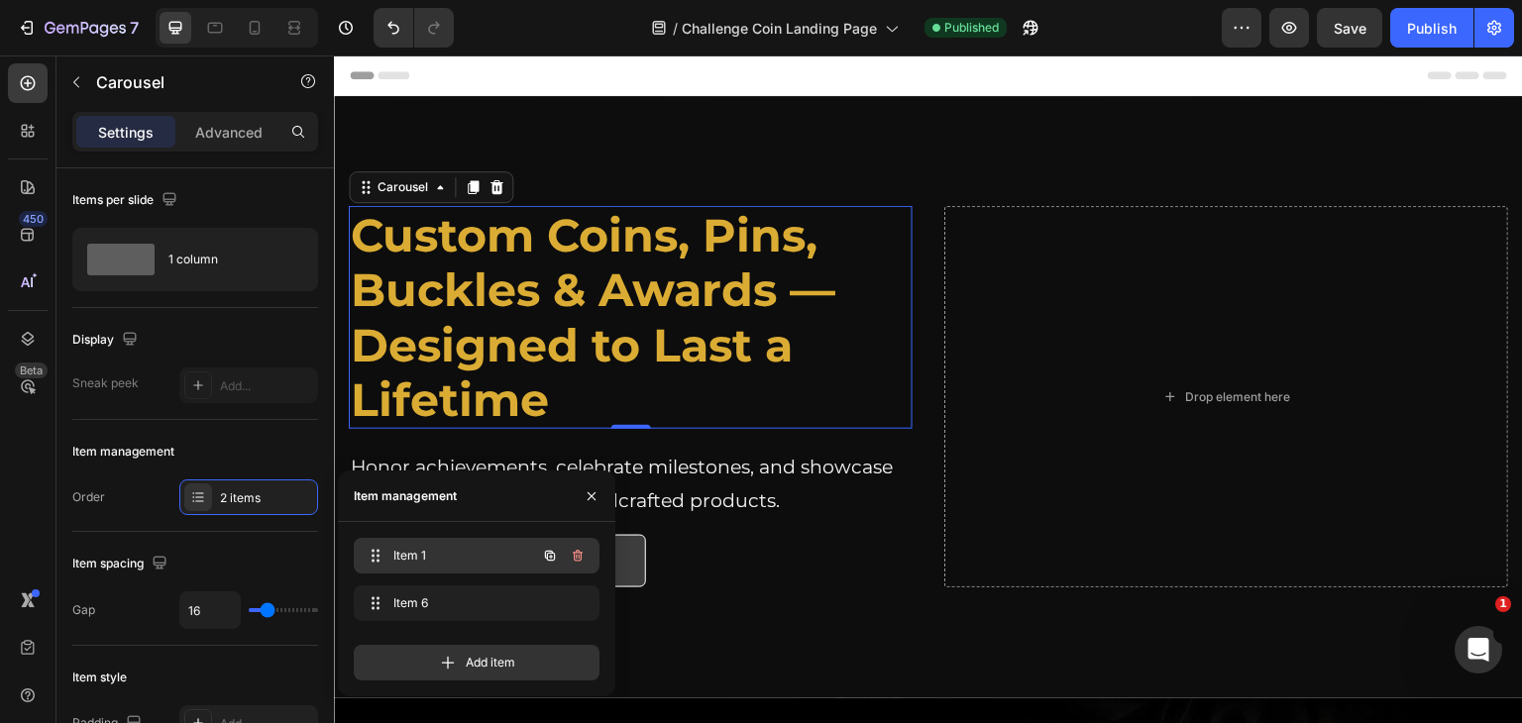
click at [430, 560] on span "Item 1" at bounding box center [449, 556] width 112 height 18
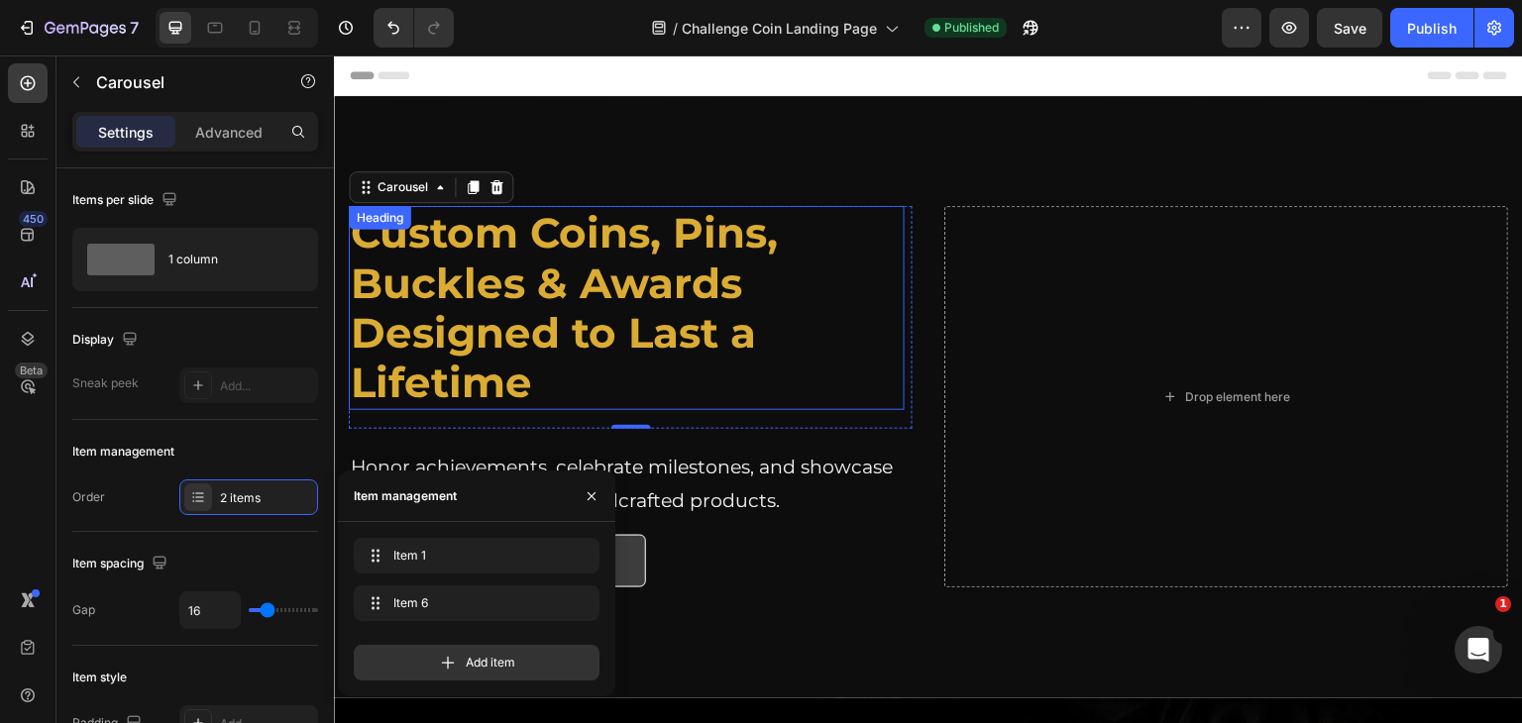
click at [476, 305] on strong "Custom Coins, Pins, Buckles & Awards" at bounding box center [564, 257] width 427 height 101
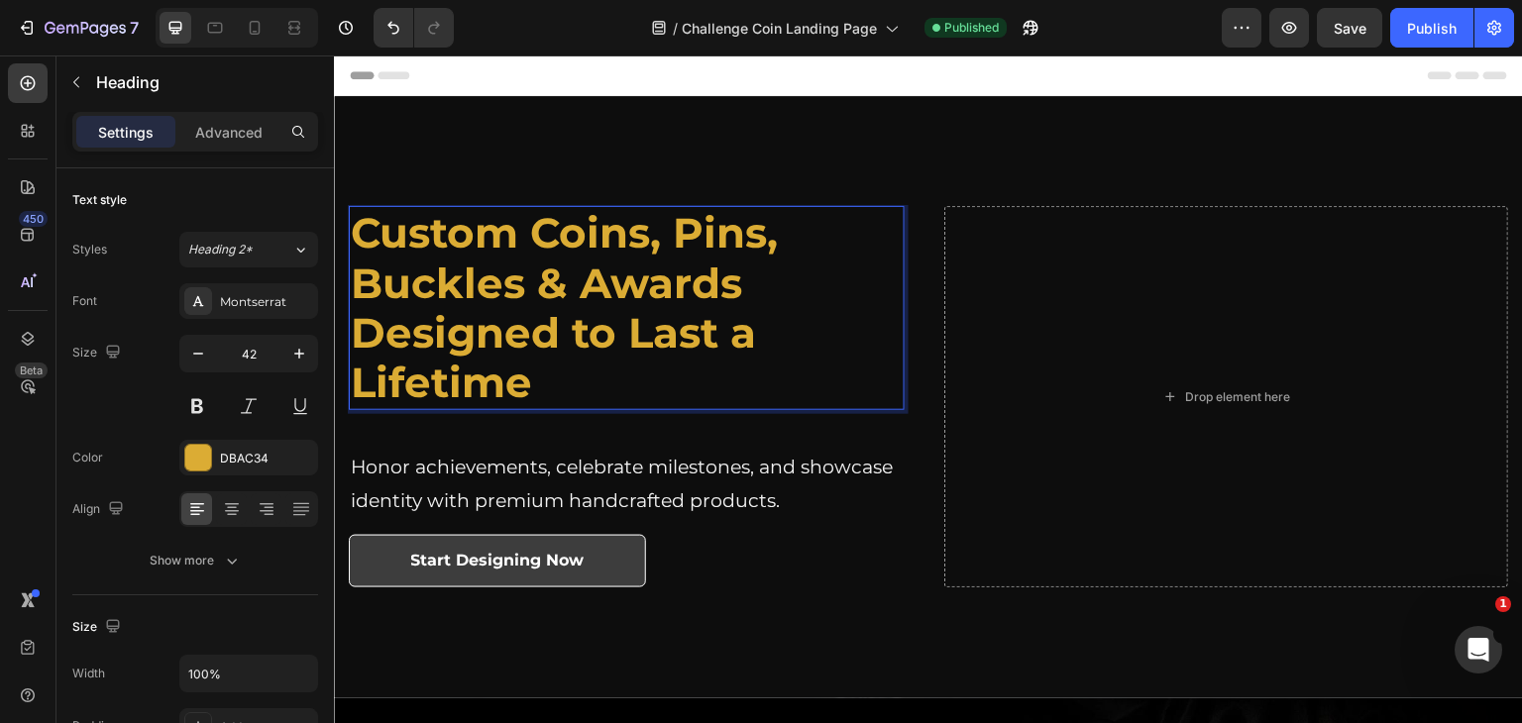
click at [479, 295] on strong "Custom Coins, Pins, Buckles & Awards" at bounding box center [564, 257] width 427 height 101
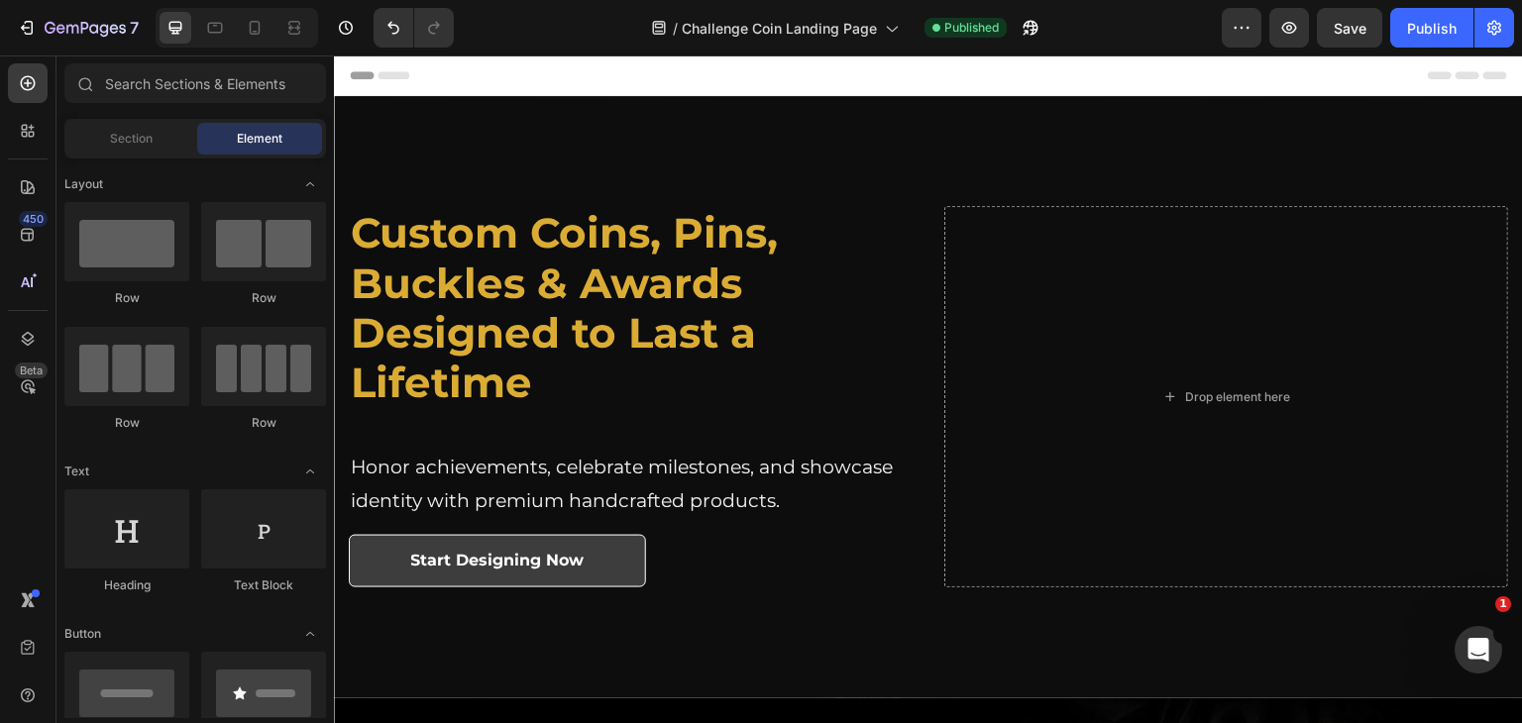
click at [505, 335] on strong "Designed to Last a Lifetime" at bounding box center [553, 357] width 405 height 101
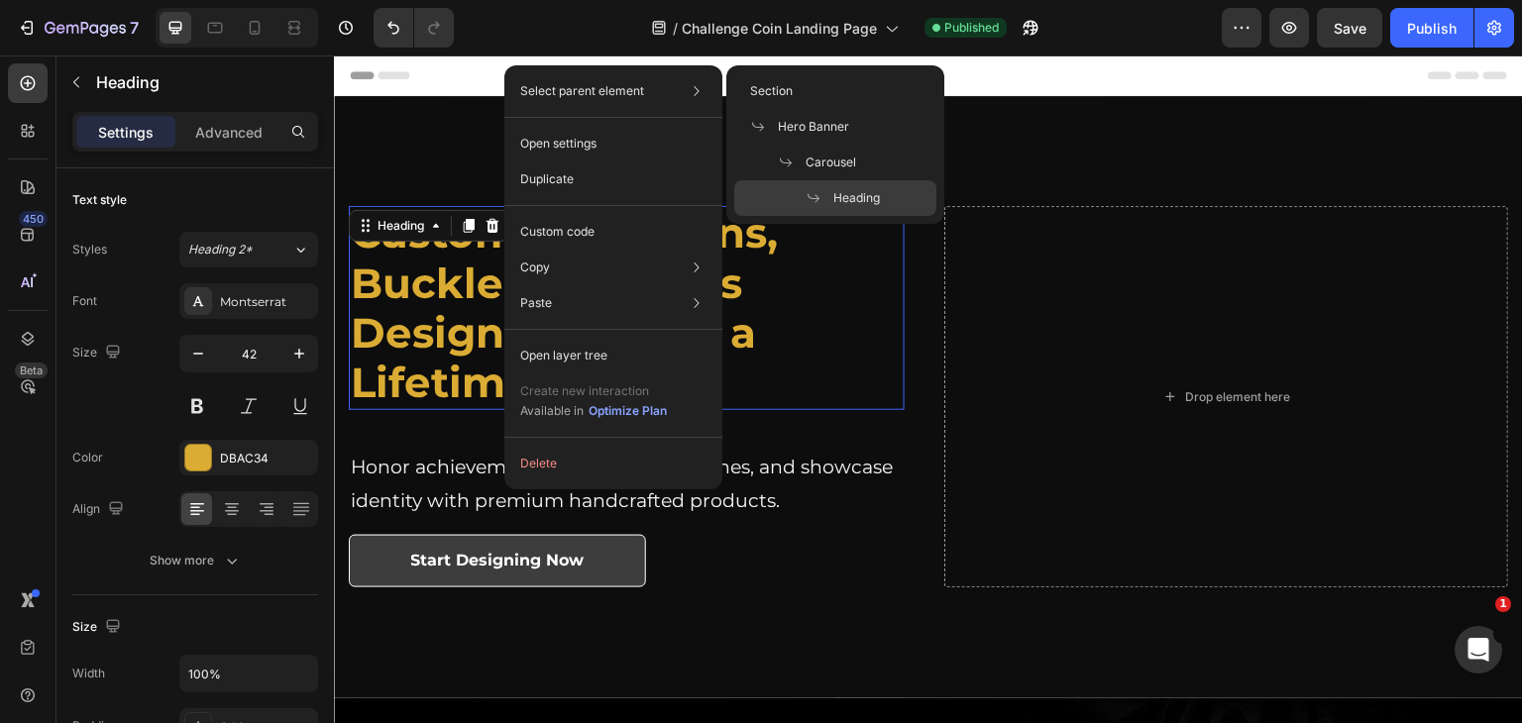
click at [595, 94] on p "Select parent element" at bounding box center [582, 91] width 124 height 18
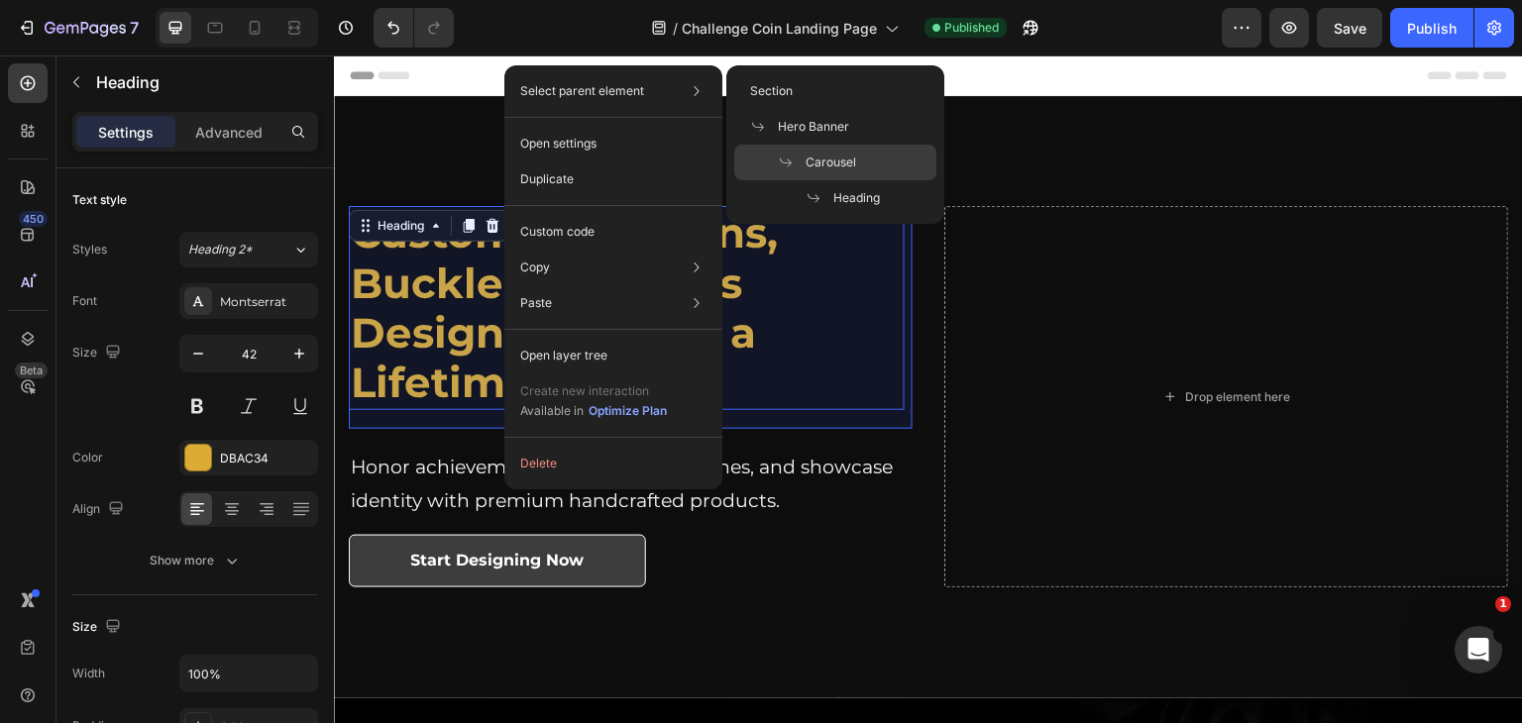
click at [847, 151] on div "Carousel" at bounding box center [835, 163] width 202 height 36
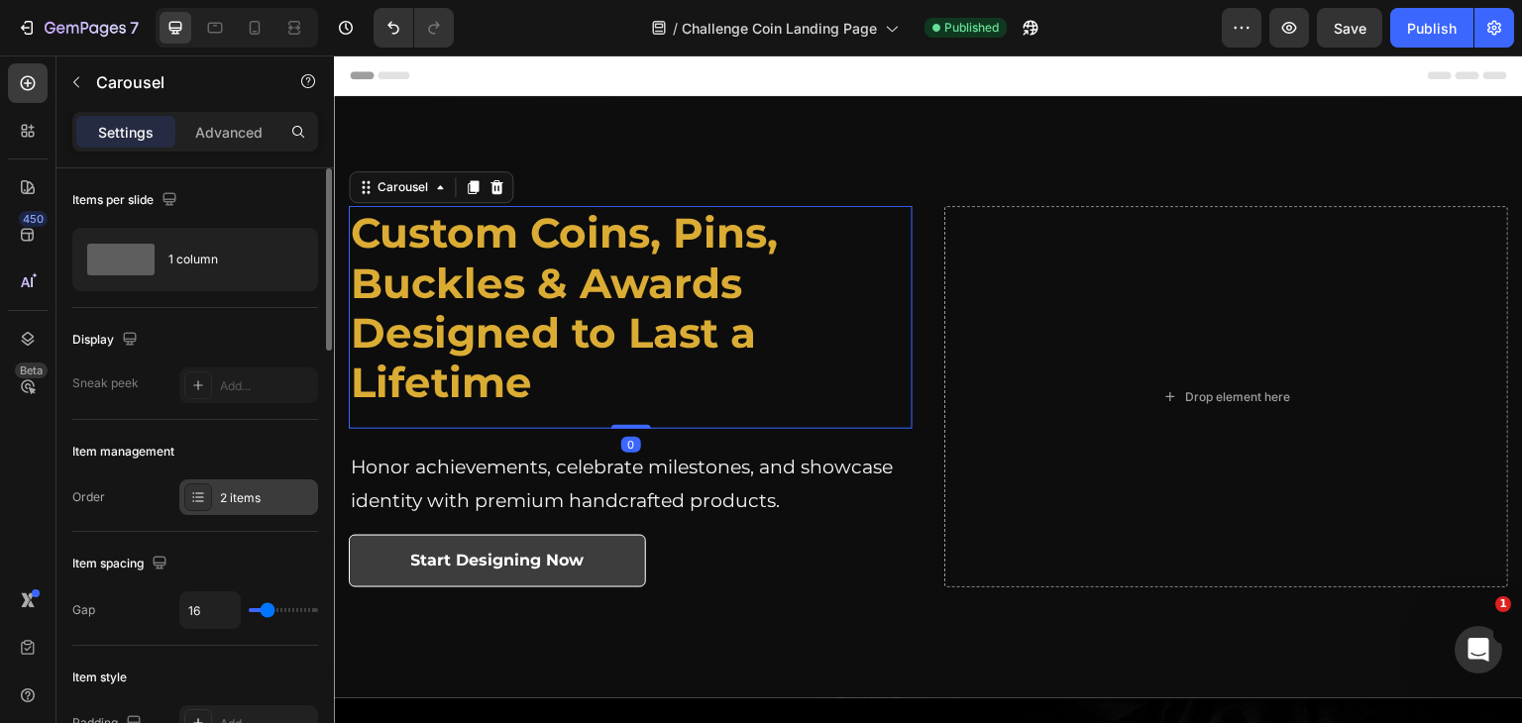
click at [246, 492] on div "2 items" at bounding box center [266, 498] width 93 height 18
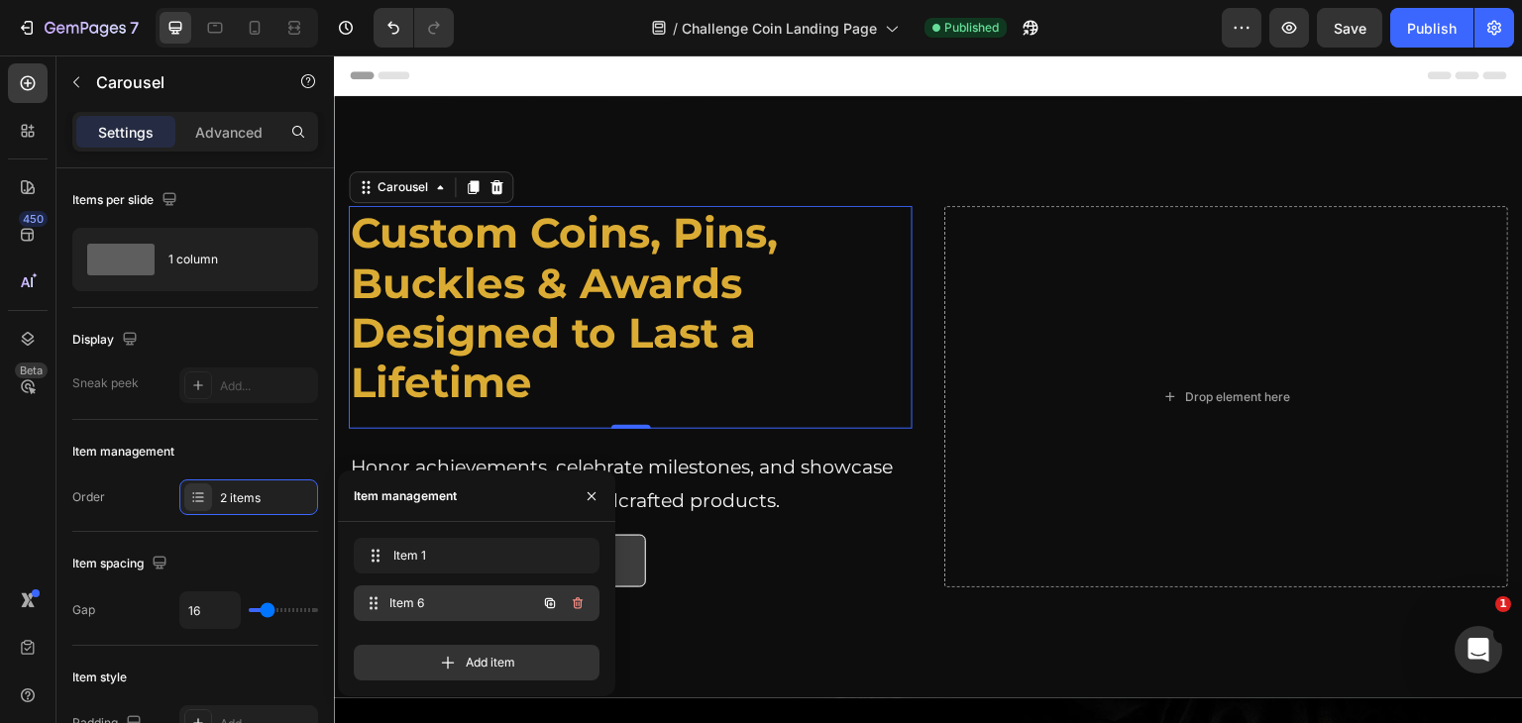
click at [400, 602] on span "Item 6" at bounding box center [462, 604] width 147 height 18
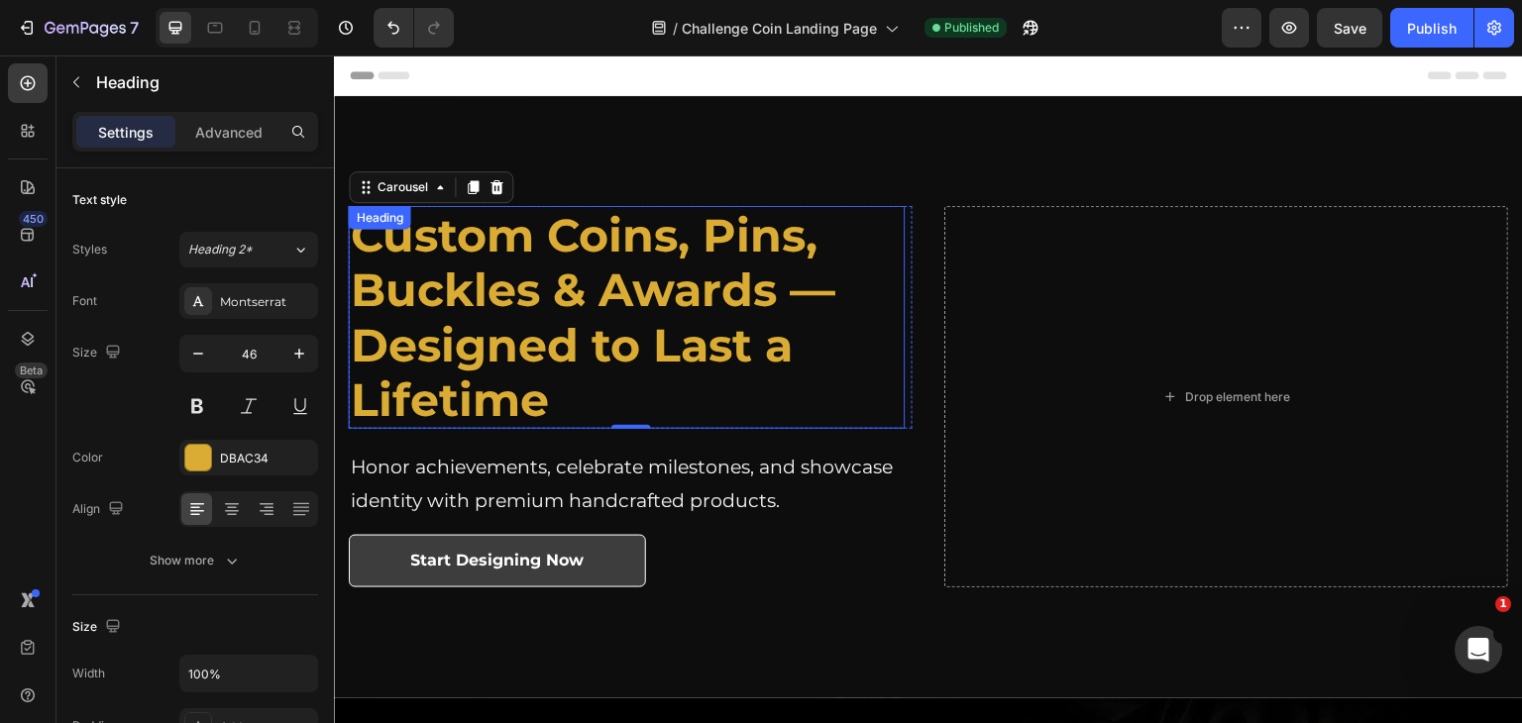
click at [480, 315] on strong "Custom Coins, Pins, Buckles & Awards — Designed to Last a Lifetime" at bounding box center [593, 317] width 485 height 221
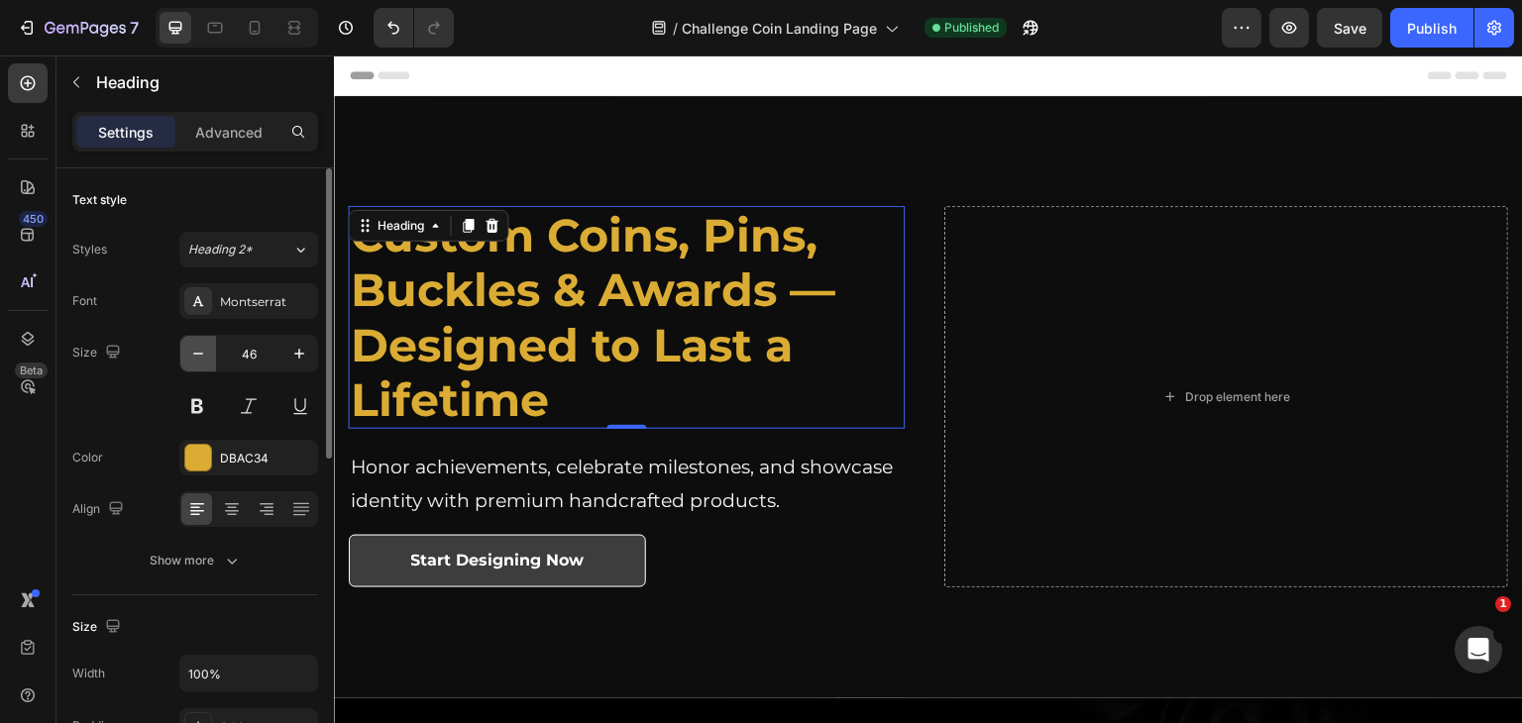
click at [190, 357] on icon "button" at bounding box center [198, 354] width 20 height 20
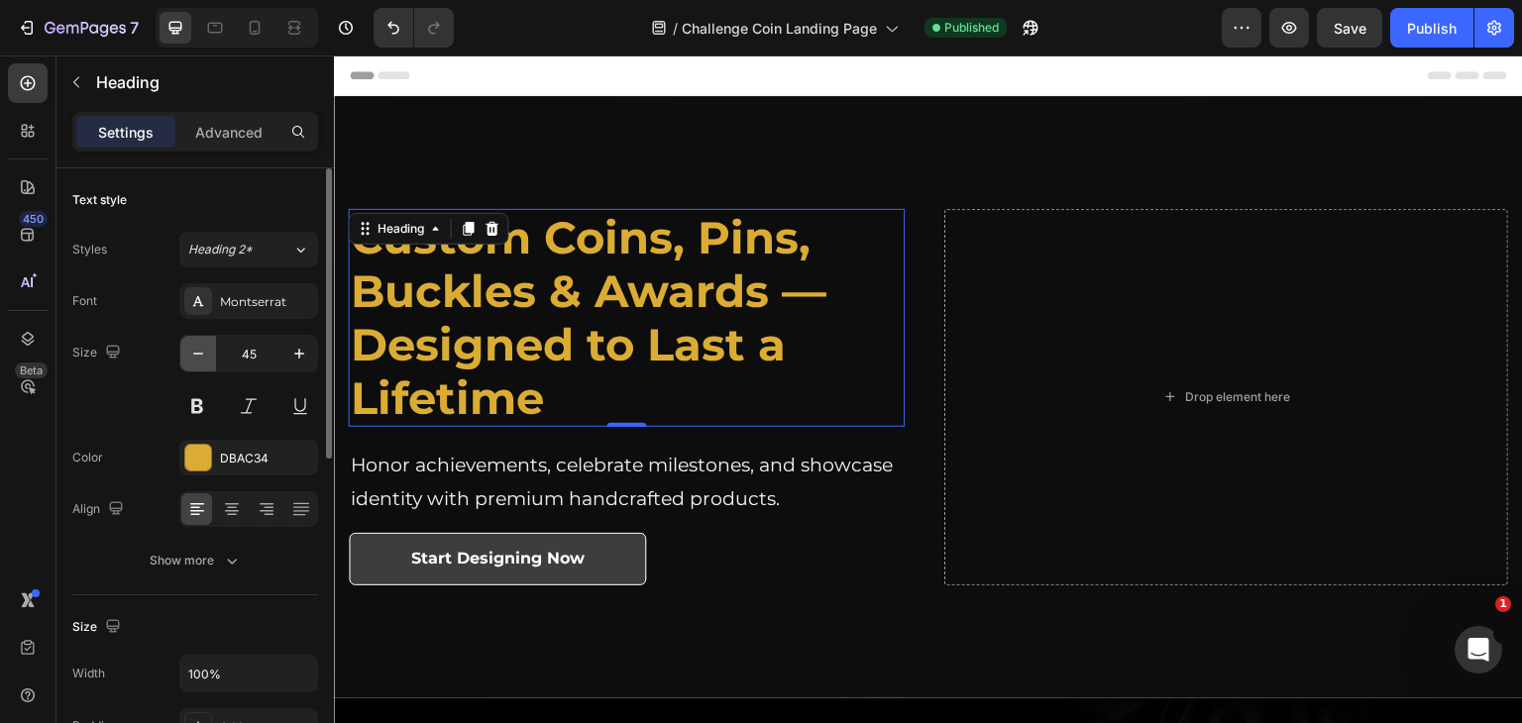
click at [190, 357] on icon "button" at bounding box center [198, 354] width 20 height 20
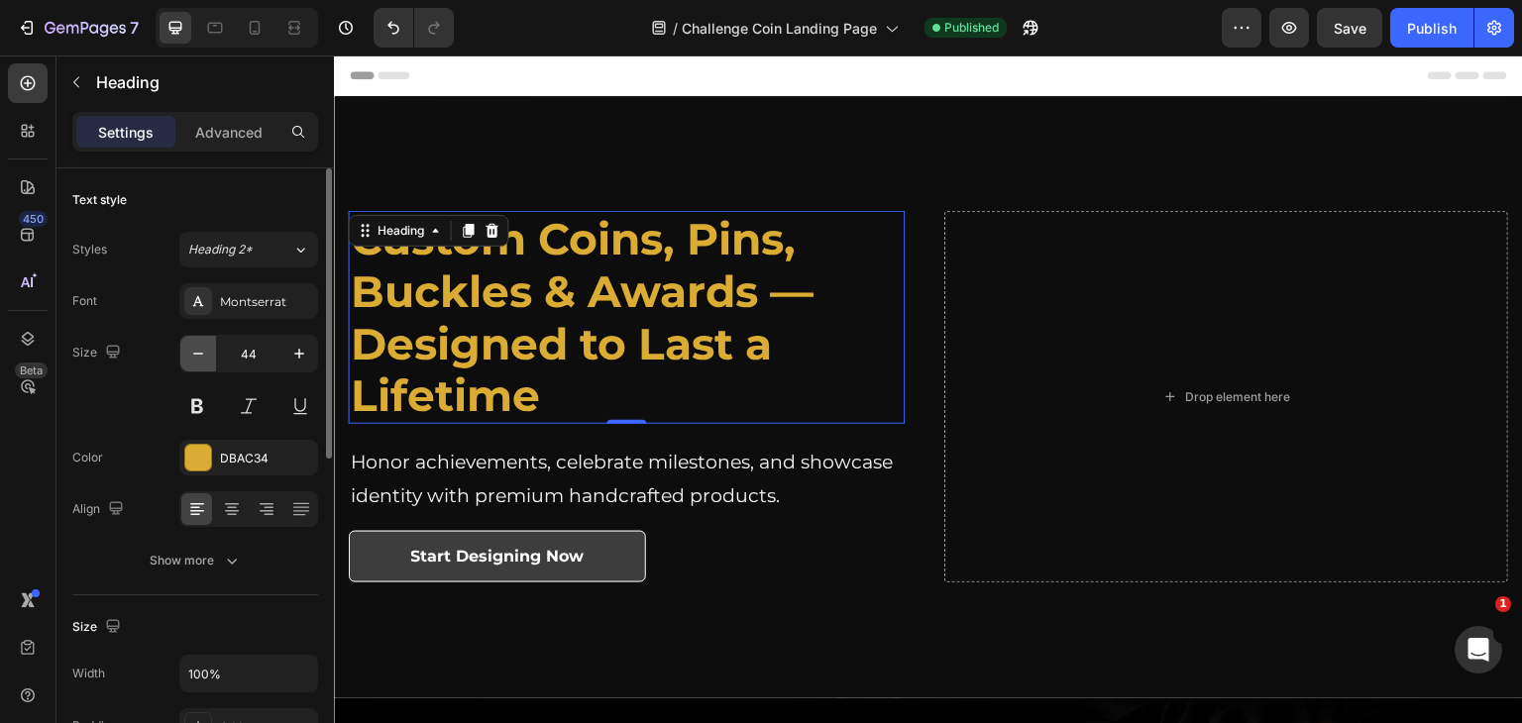
click at [190, 357] on icon "button" at bounding box center [198, 354] width 20 height 20
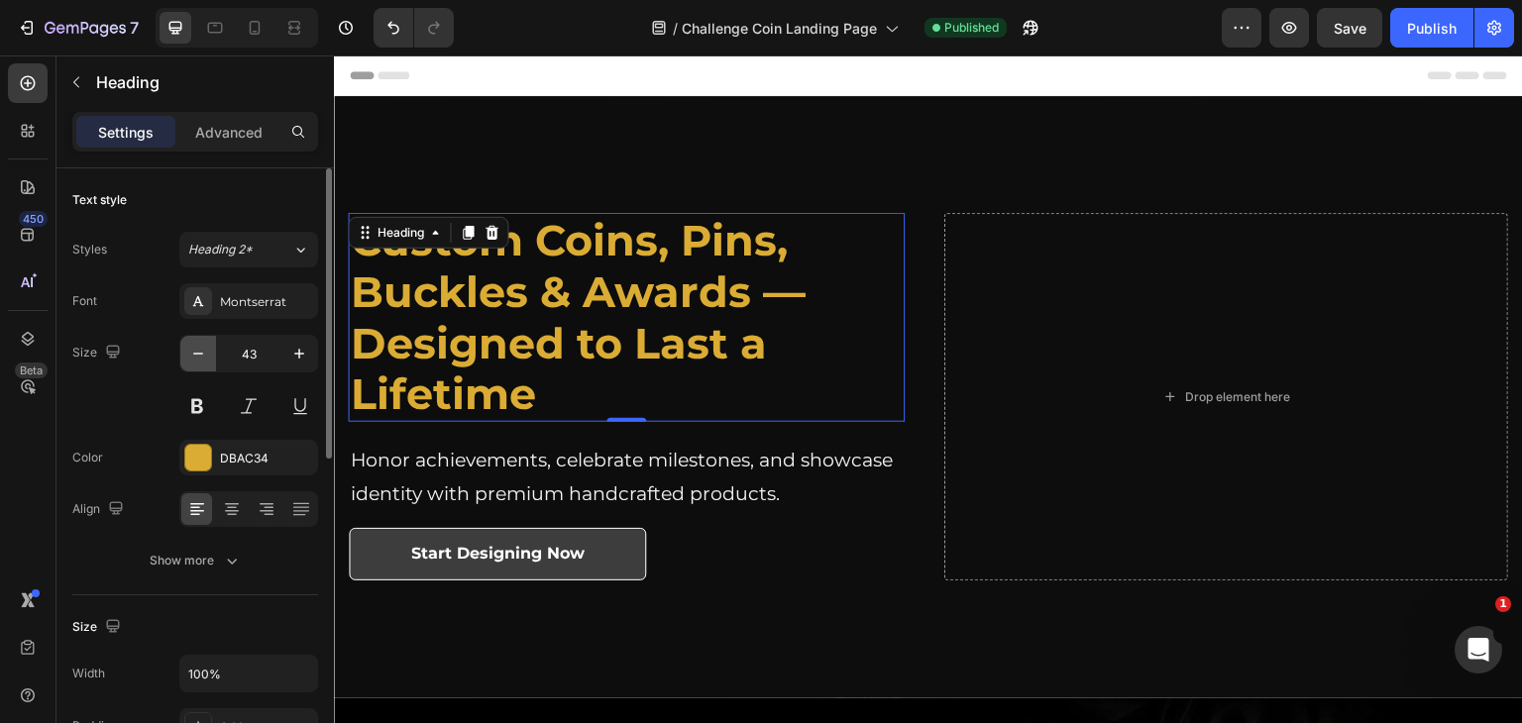
click at [190, 357] on icon "button" at bounding box center [198, 354] width 20 height 20
type input "42"
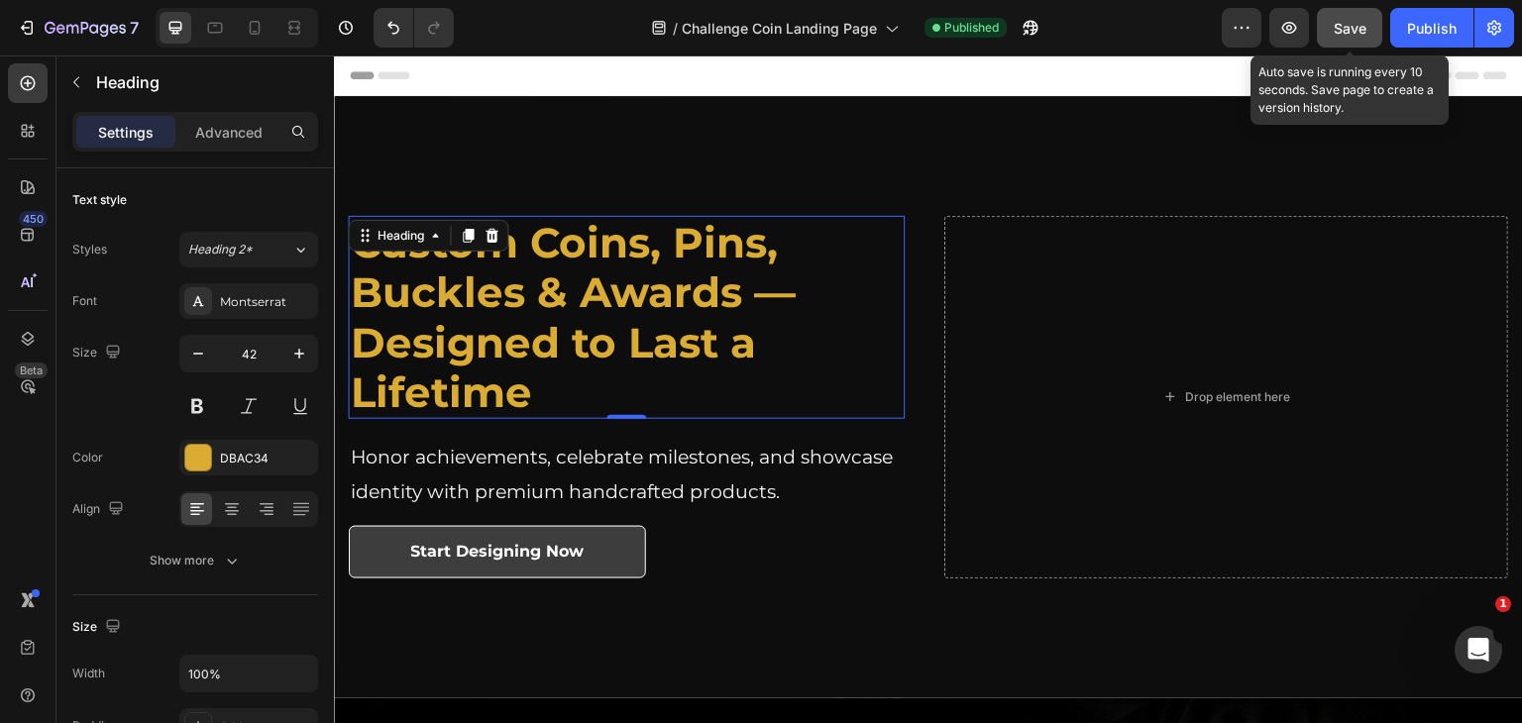
click at [1344, 36] on div "Save" at bounding box center [1350, 28] width 33 height 21
click at [1344, 36] on button "Save" at bounding box center [1349, 28] width 65 height 40
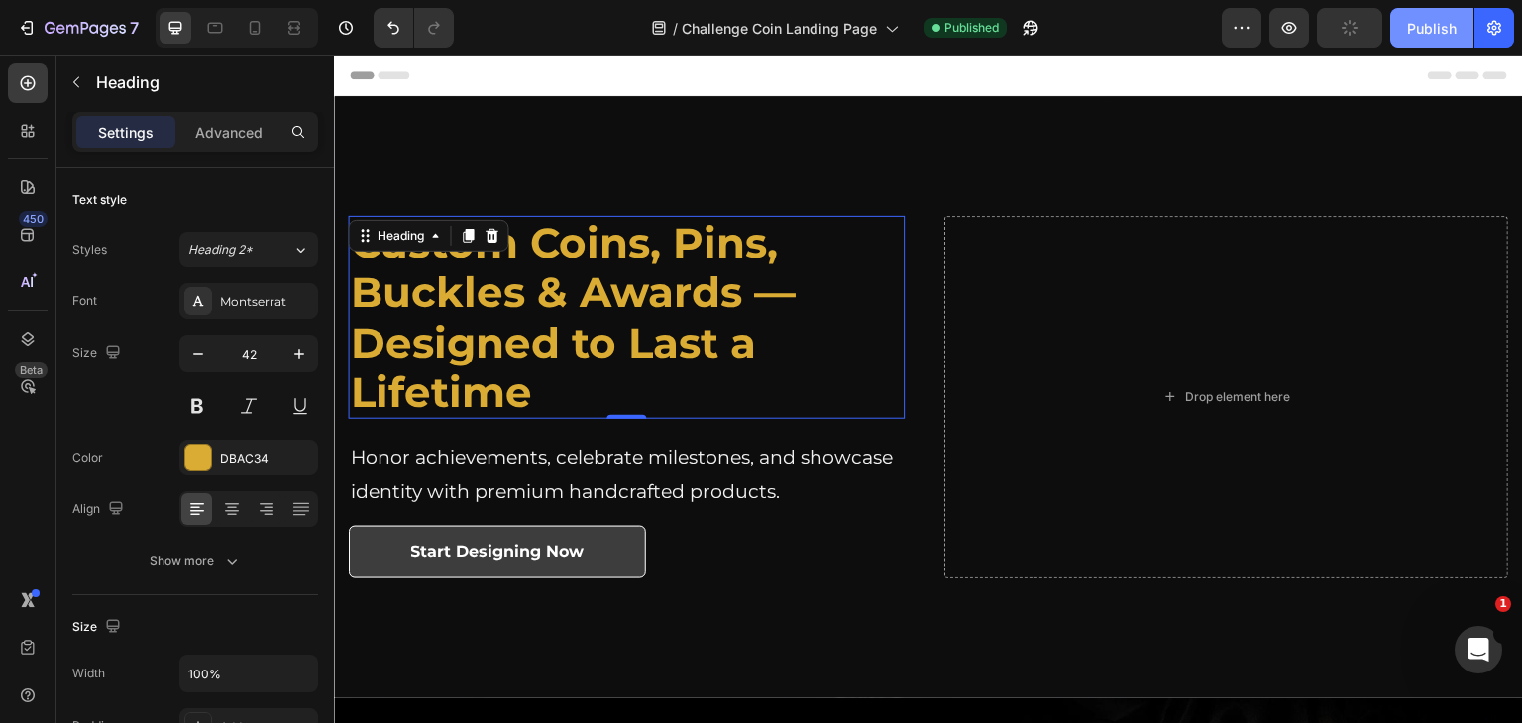
click at [1451, 38] on button "Publish" at bounding box center [1431, 28] width 83 height 40
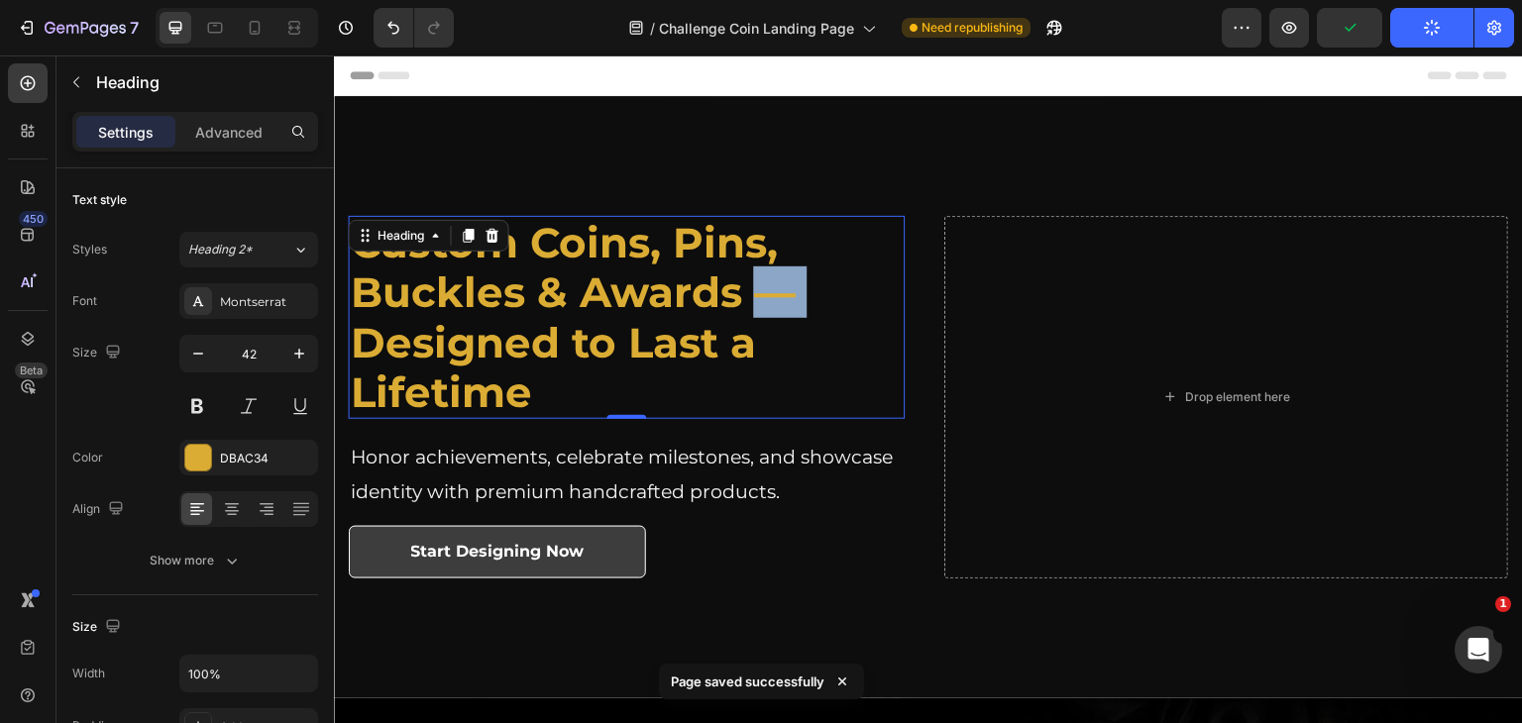
click at [751, 287] on strong "Custom Coins, Pins, Buckles & Awards — Designed to Last a Lifetime" at bounding box center [573, 317] width 445 height 201
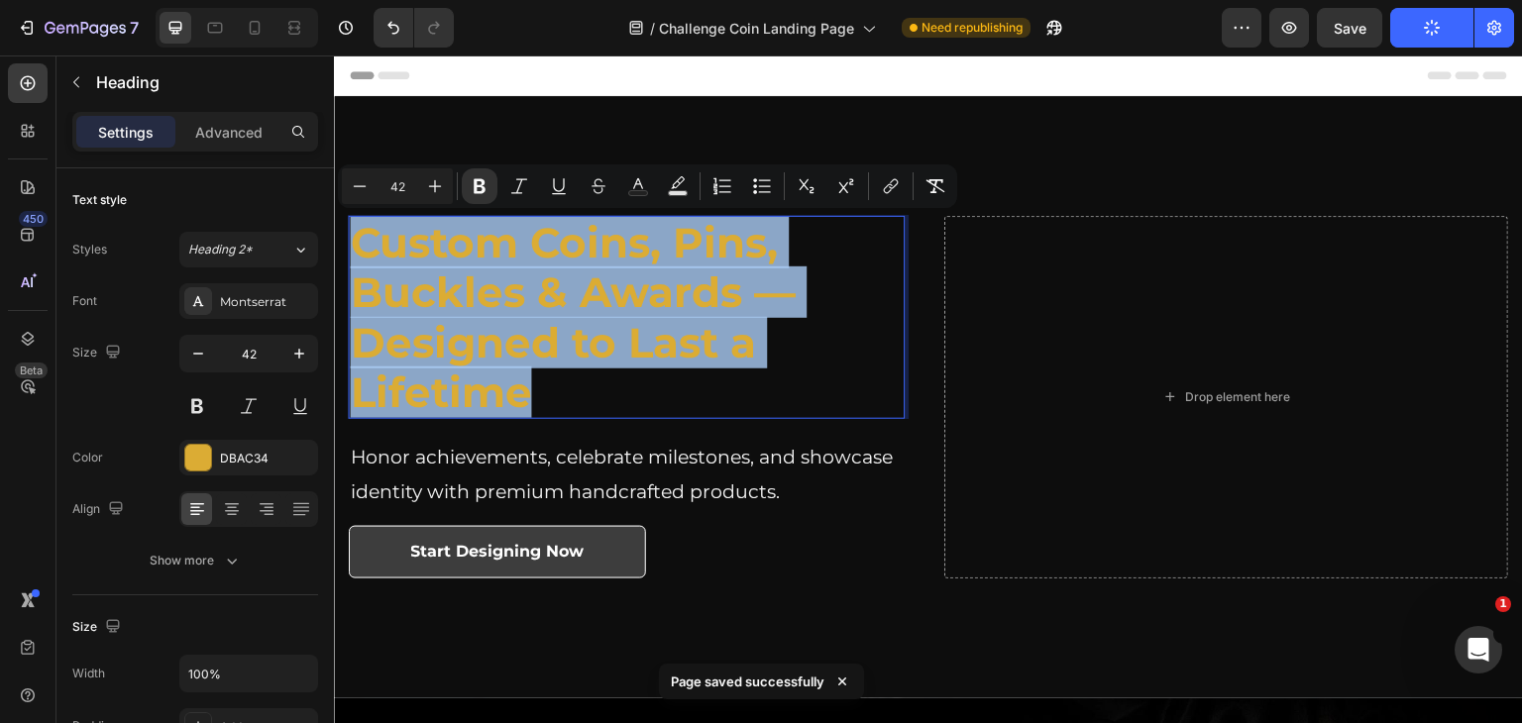
click at [788, 298] on strong "Custom Coins, Pins, Buckles & Awards — Designed to Last a Lifetime" at bounding box center [573, 317] width 445 height 201
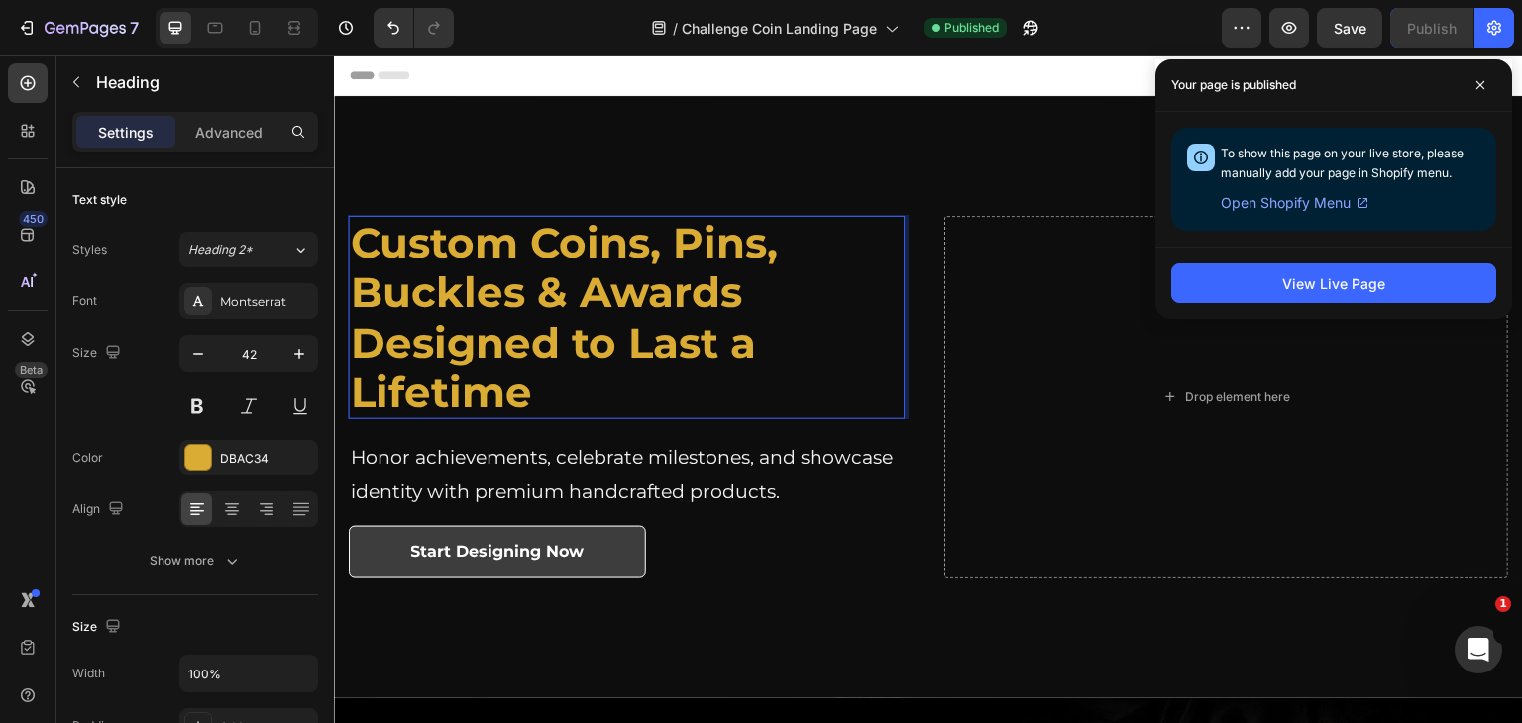
click at [553, 394] on p "Custom Coins, Pins, Buckles & Awards Designed to Last a Lifetime" at bounding box center [627, 318] width 552 height 200
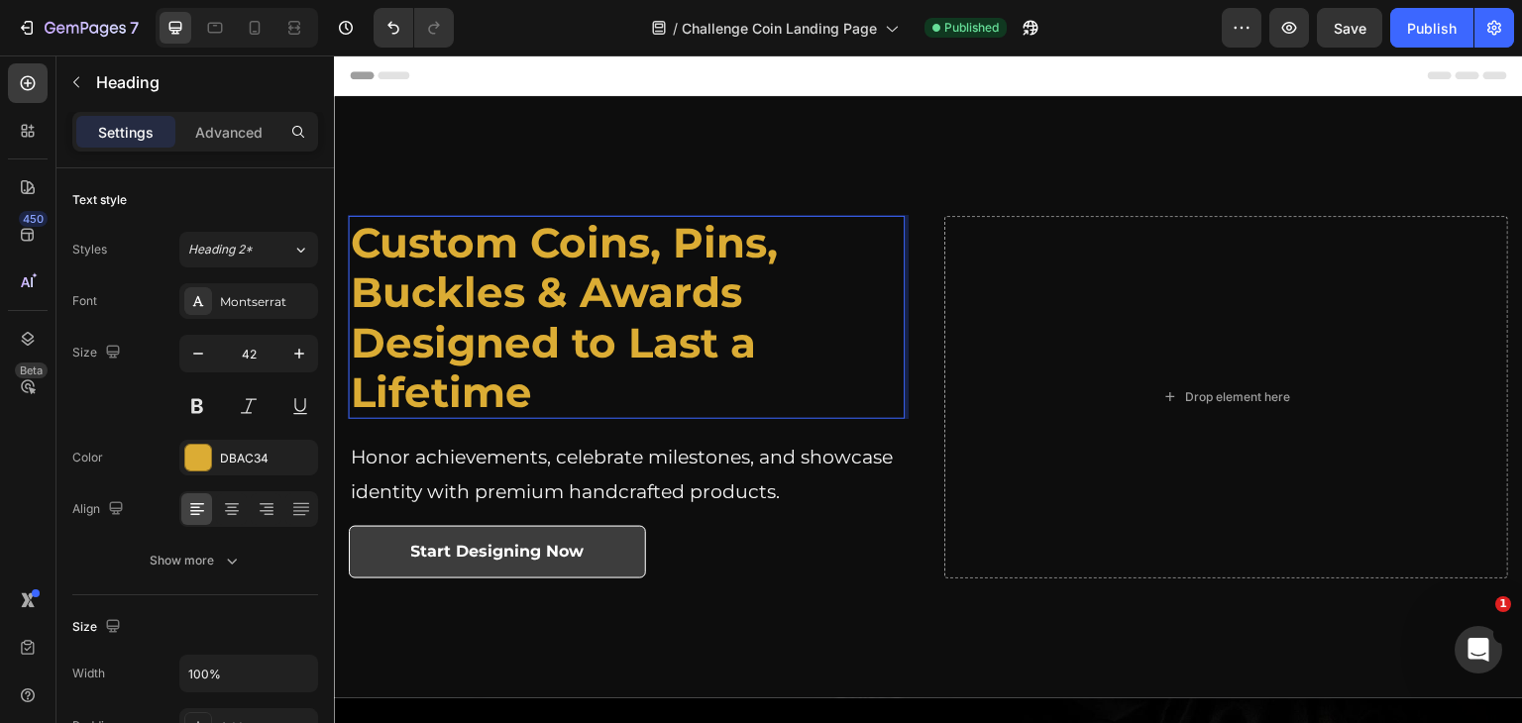
click at [553, 394] on p "Custom Coins, Pins, Buckles & Awards Designed to Last a Lifetime" at bounding box center [627, 318] width 552 height 200
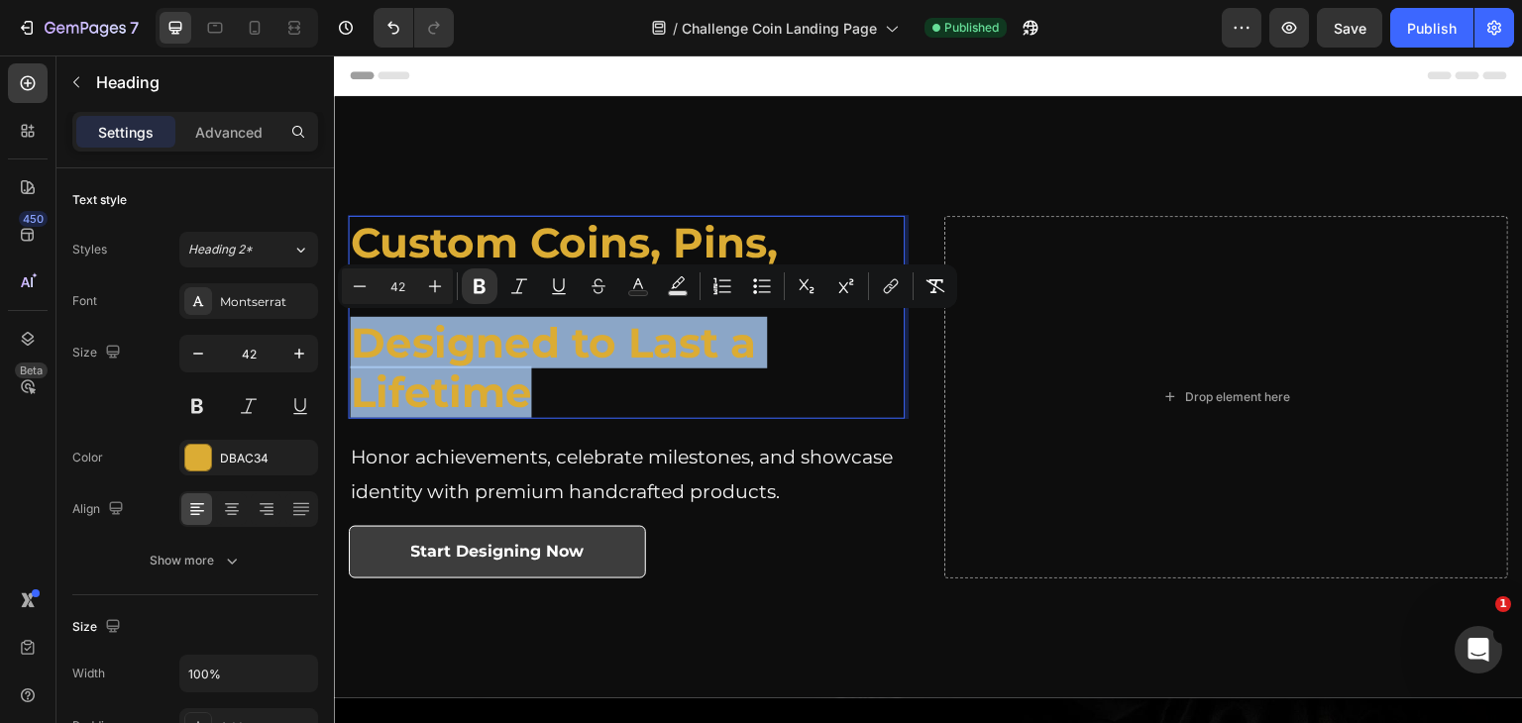
drag, startPoint x: 553, startPoint y: 394, endPoint x: 353, endPoint y: 347, distance: 205.7
click at [353, 347] on p "Custom Coins, Pins, Buckles & Awards Designed to Last a Lifetime" at bounding box center [627, 318] width 552 height 200
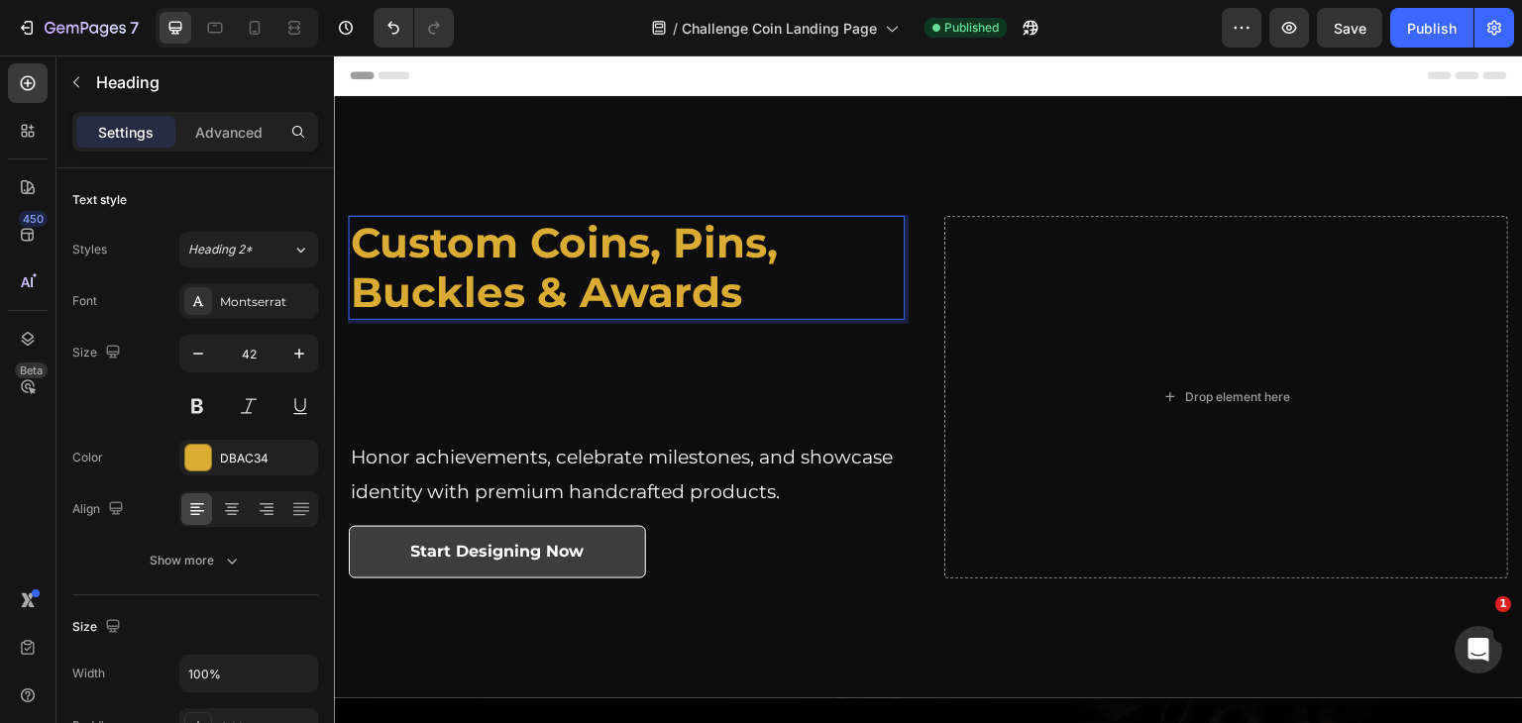
click at [502, 291] on strong "Custom Coins, Pins, Buckles & Awards" at bounding box center [564, 267] width 427 height 101
drag, startPoint x: 502, startPoint y: 291, endPoint x: 471, endPoint y: 282, distance: 32.9
click at [472, 282] on strong "Custom Coins, Pins, Buckles & Awards" at bounding box center [564, 267] width 427 height 101
drag, startPoint x: 471, startPoint y: 282, endPoint x: 774, endPoint y: 396, distance: 323.9
click at [774, 396] on div "Custom Coins, Pins, Buckles & Awards Heading 0" at bounding box center [627, 318] width 556 height 204
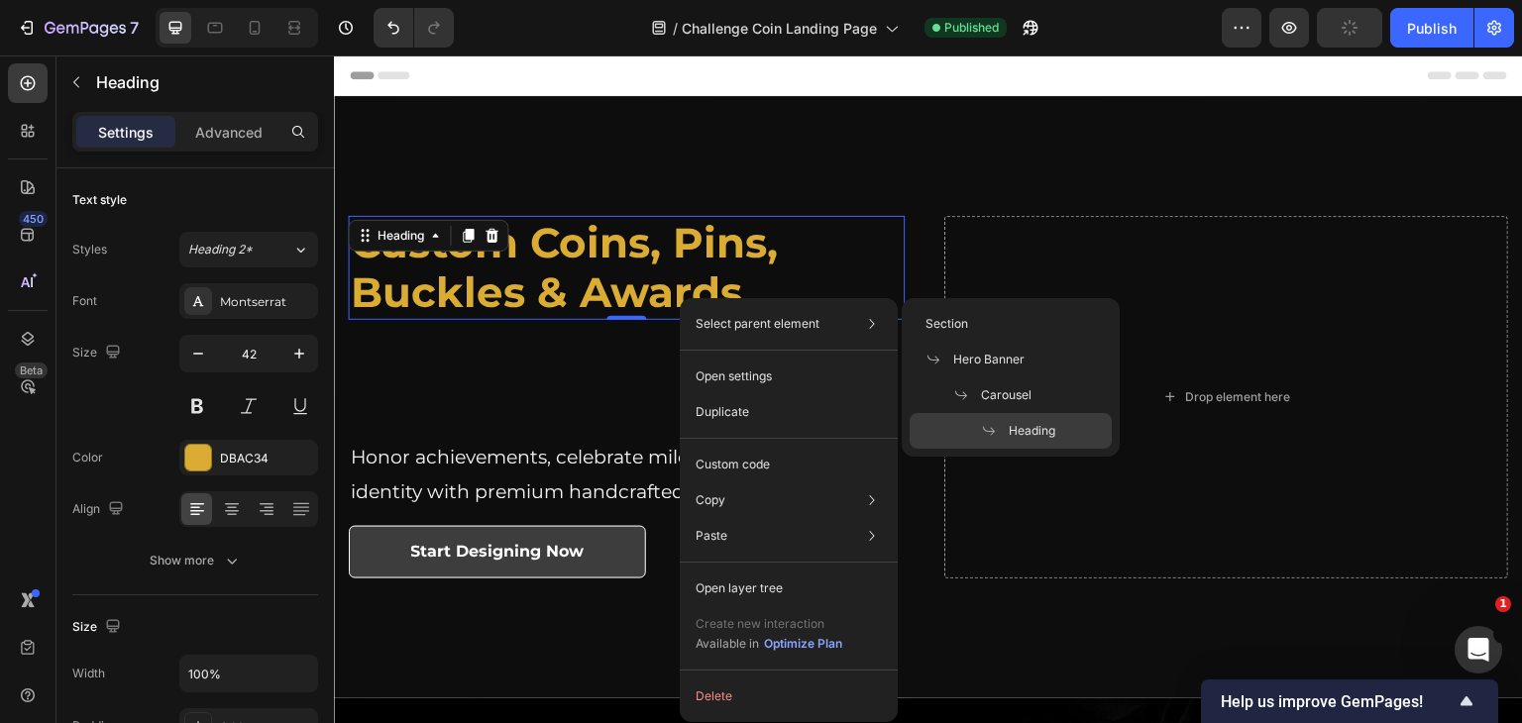
click at [743, 319] on p "Select parent element" at bounding box center [758, 324] width 124 height 18
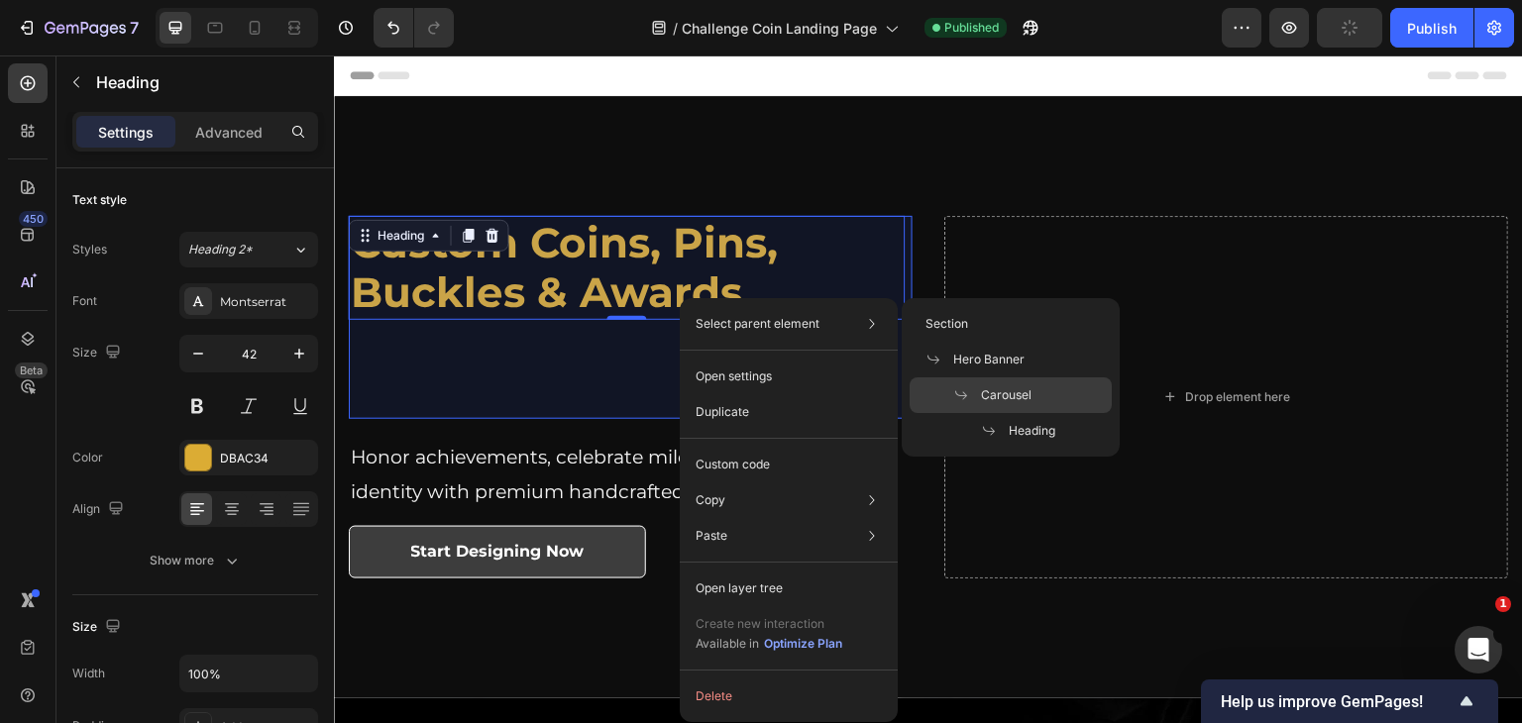
click at [983, 386] on span "Carousel" at bounding box center [1006, 395] width 51 height 18
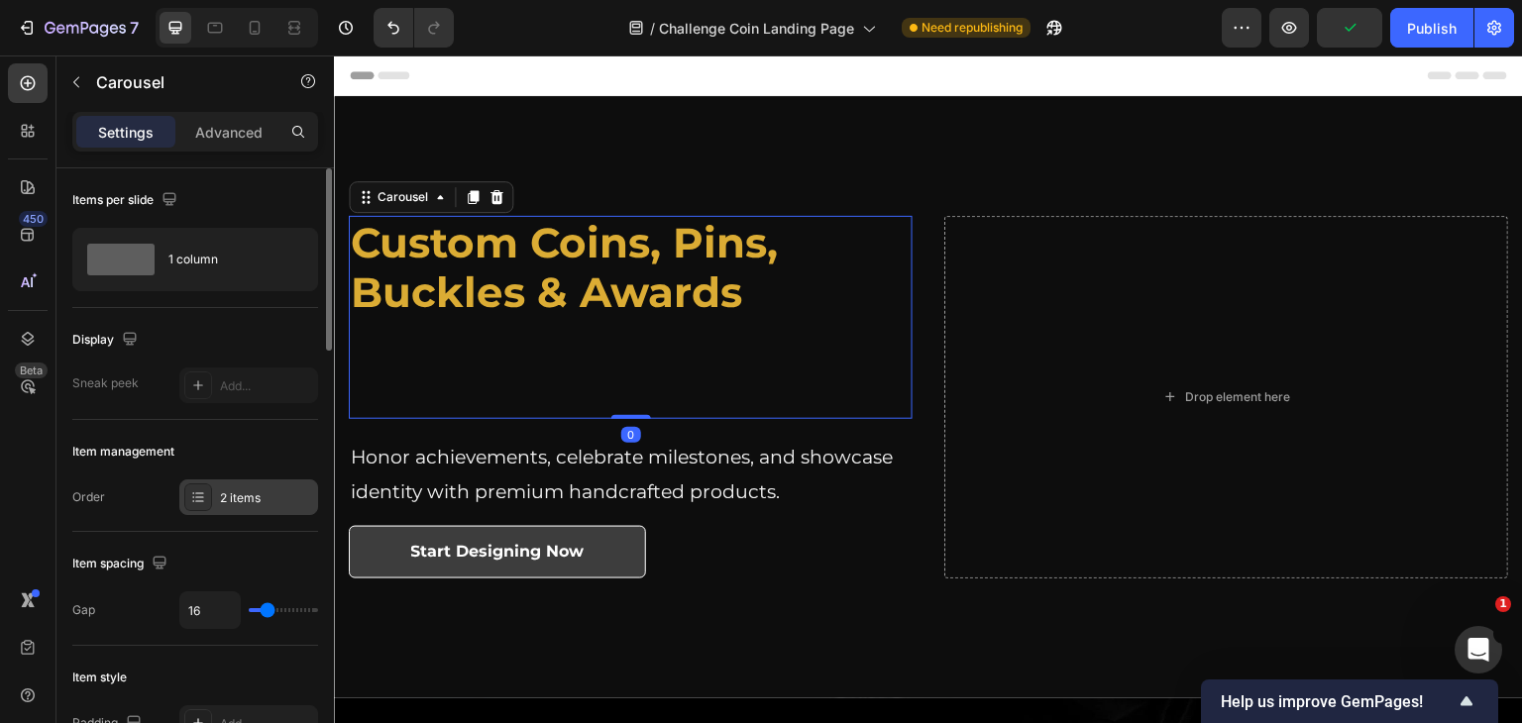
click at [252, 497] on div "2 items" at bounding box center [266, 498] width 93 height 18
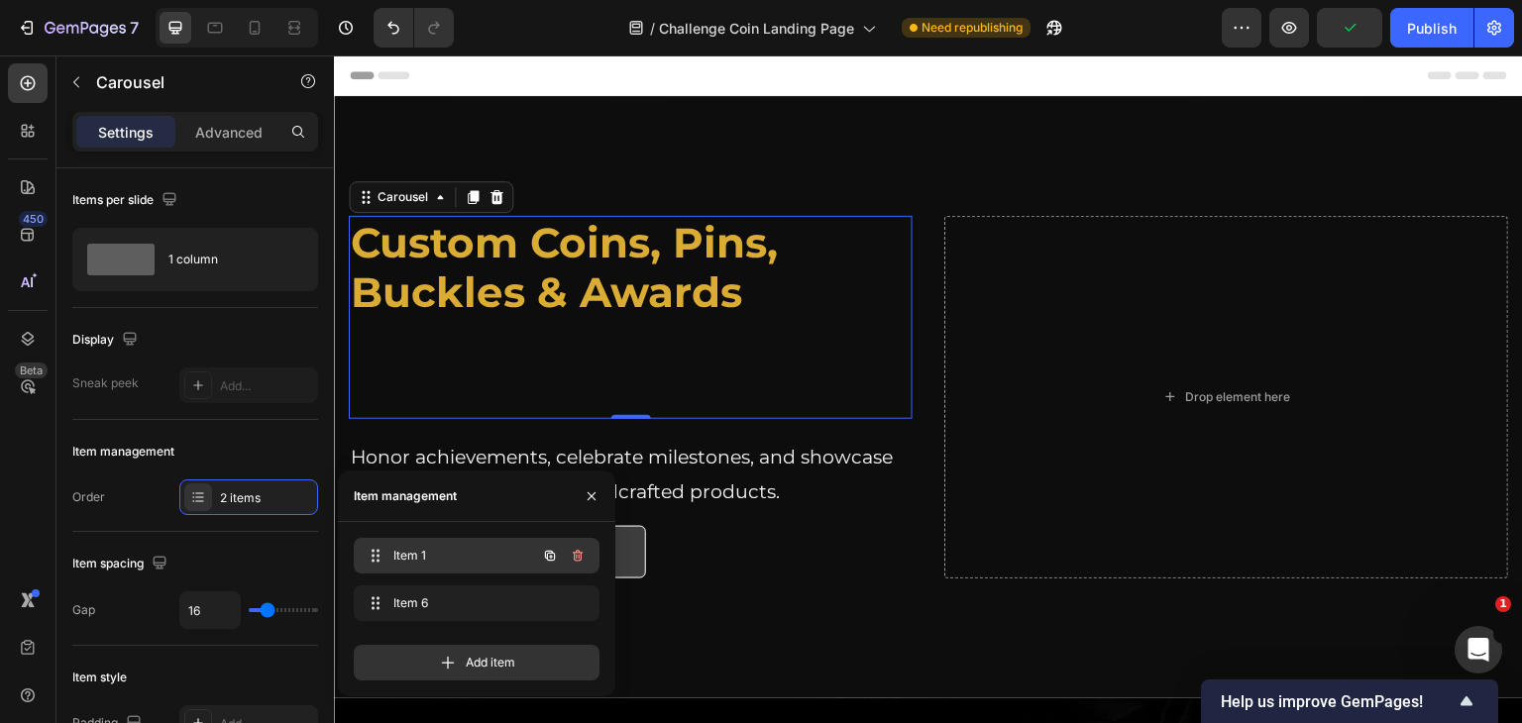
click at [435, 550] on span "Item 1" at bounding box center [449, 556] width 112 height 18
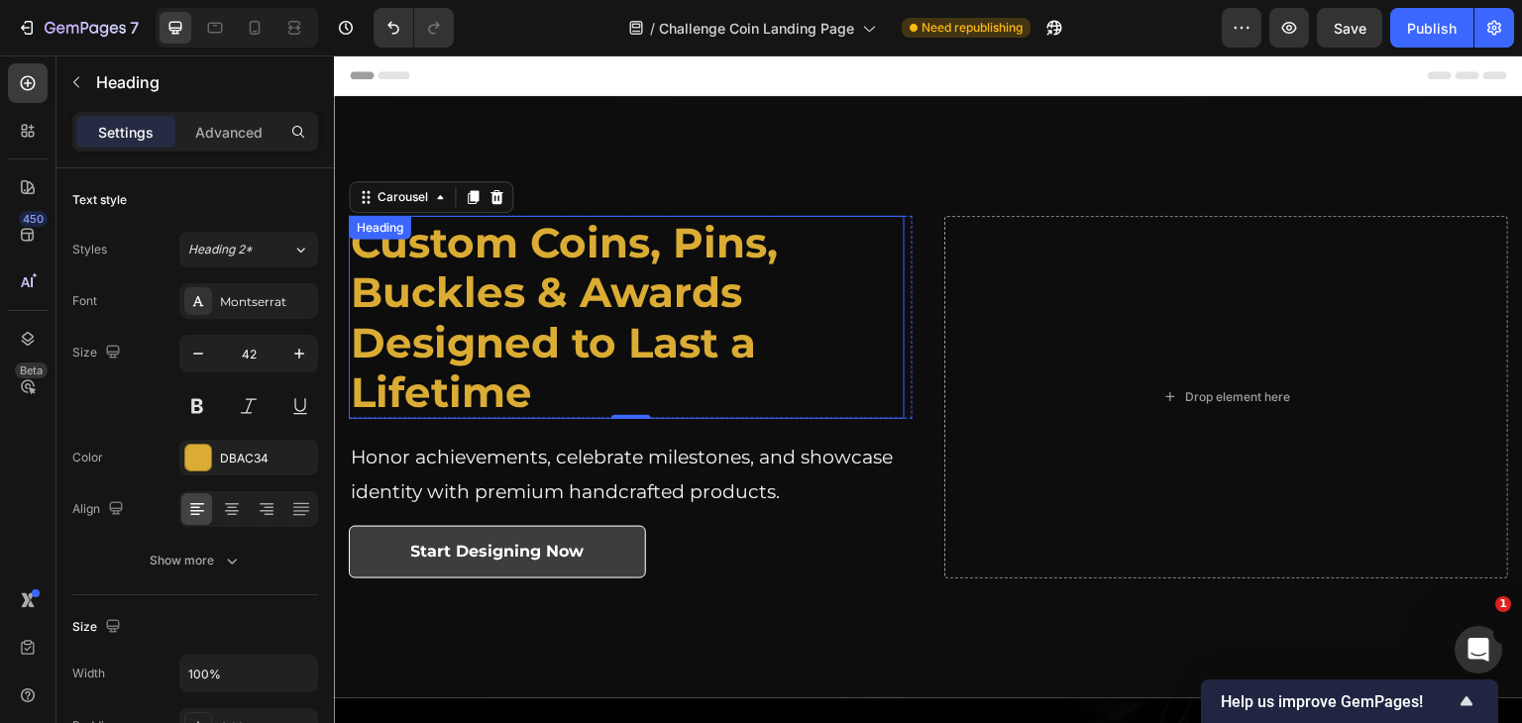
click at [470, 368] on strong "Designed to Last a Lifetime" at bounding box center [553, 367] width 405 height 101
click at [536, 381] on p "Custom Coins, Pins, Buckles & Awards Designed to Last a Lifetime" at bounding box center [627, 318] width 552 height 200
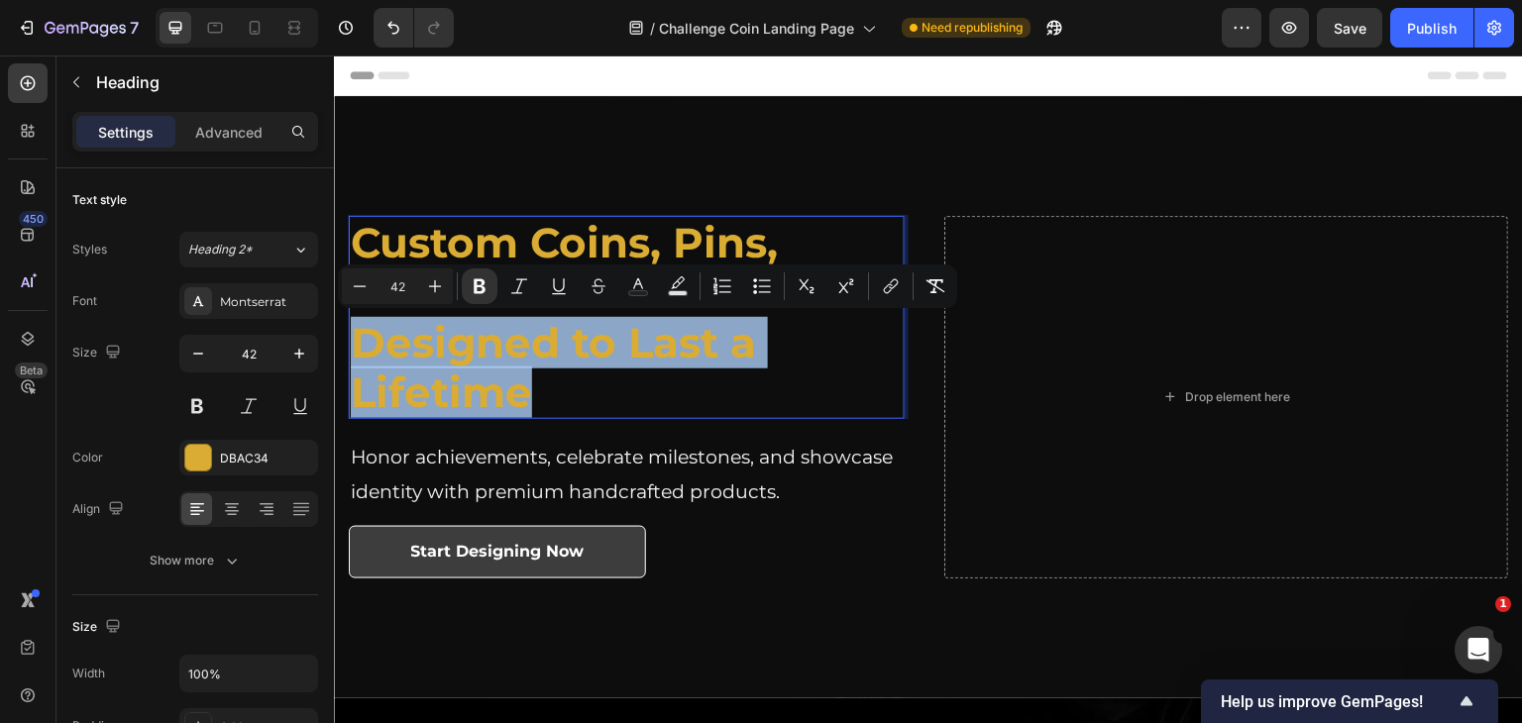
drag, startPoint x: 541, startPoint y: 384, endPoint x: 356, endPoint y: 358, distance: 187.2
click at [356, 358] on p "Custom Coins, Pins, Buckles & Awards Designed to Last a Lifetime" at bounding box center [627, 318] width 552 height 200
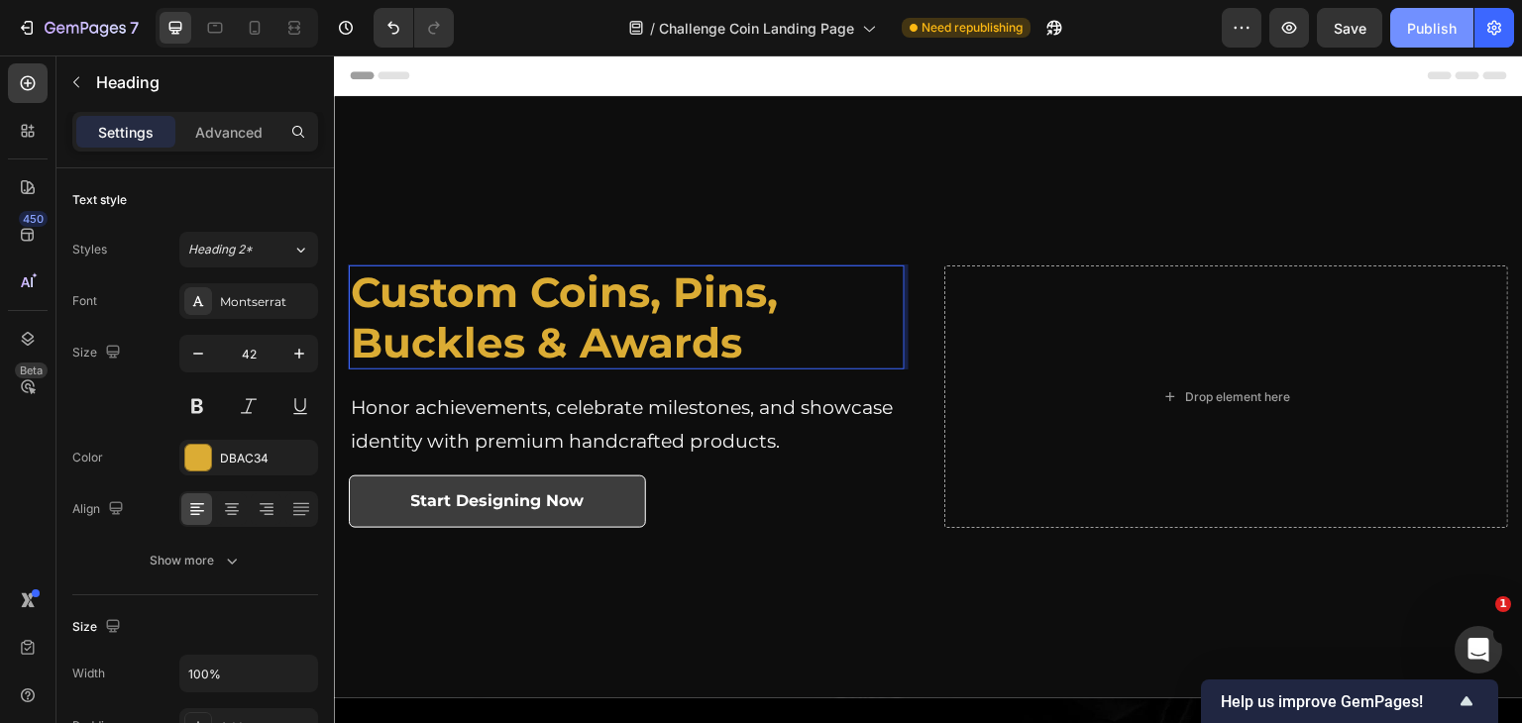
click at [1415, 29] on div "Publish" at bounding box center [1432, 28] width 50 height 21
click at [357, 354] on strong "Custom Coins, Pins, Buckles & Awards" at bounding box center [564, 317] width 427 height 101
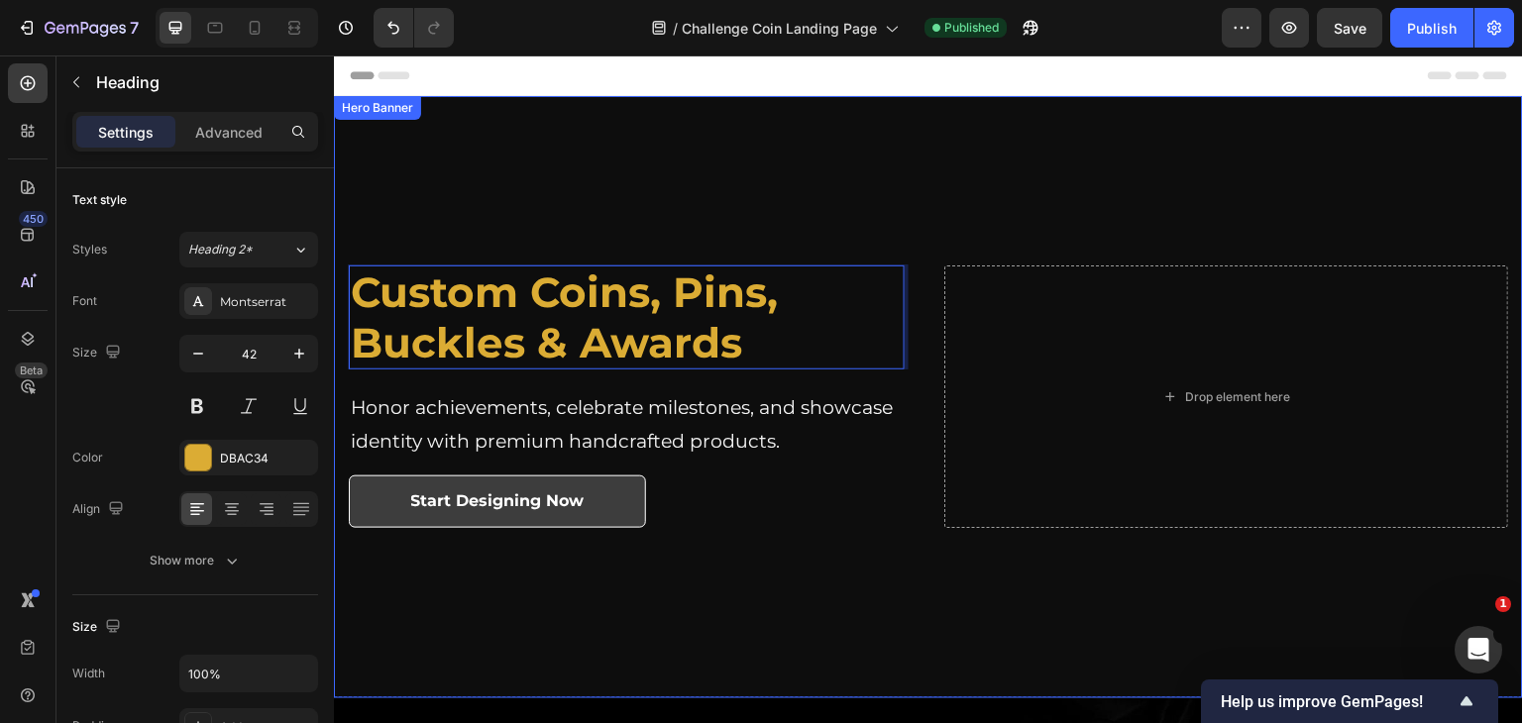
click at [730, 621] on div "Overlay" at bounding box center [928, 397] width 1189 height 602
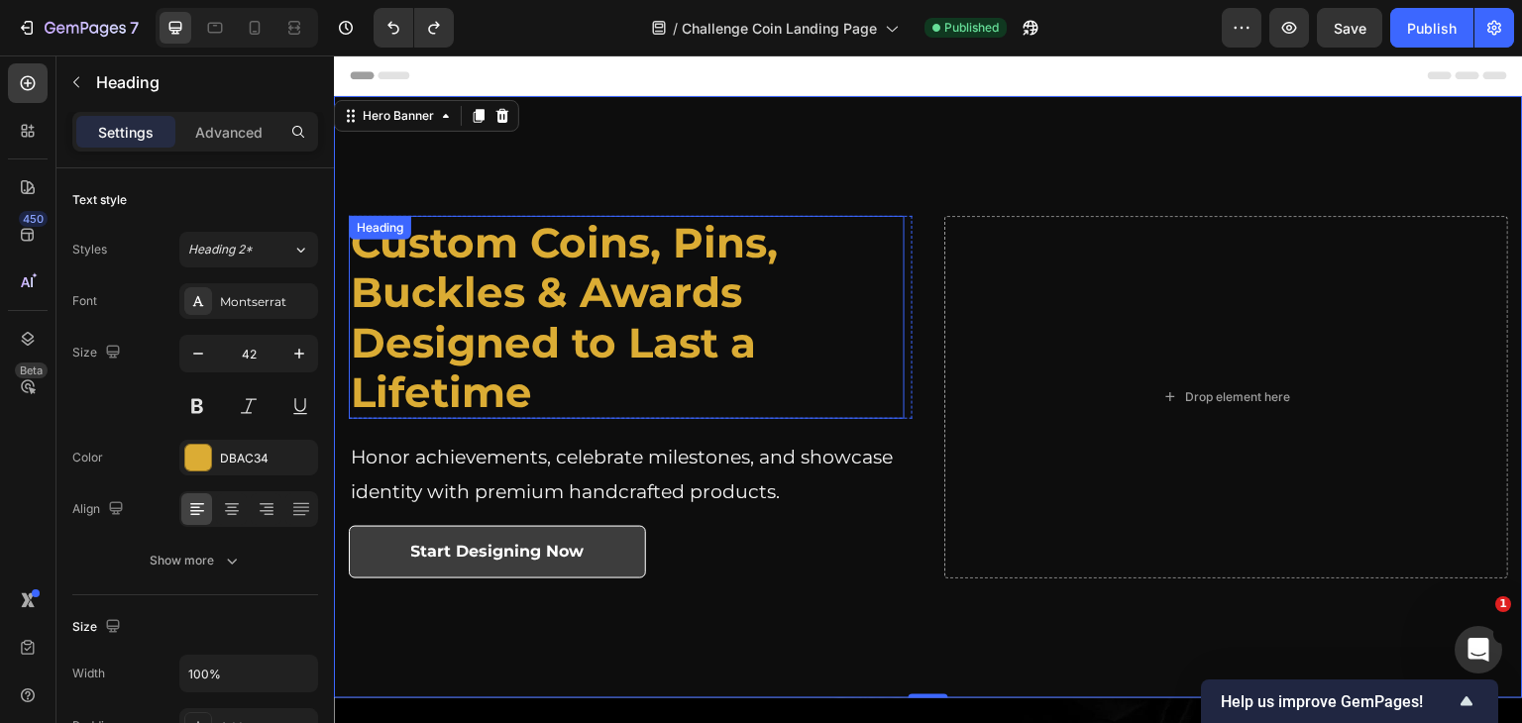
click at [523, 283] on strong "Custom Coins, Pins, Buckles & Awards" at bounding box center [564, 267] width 427 height 101
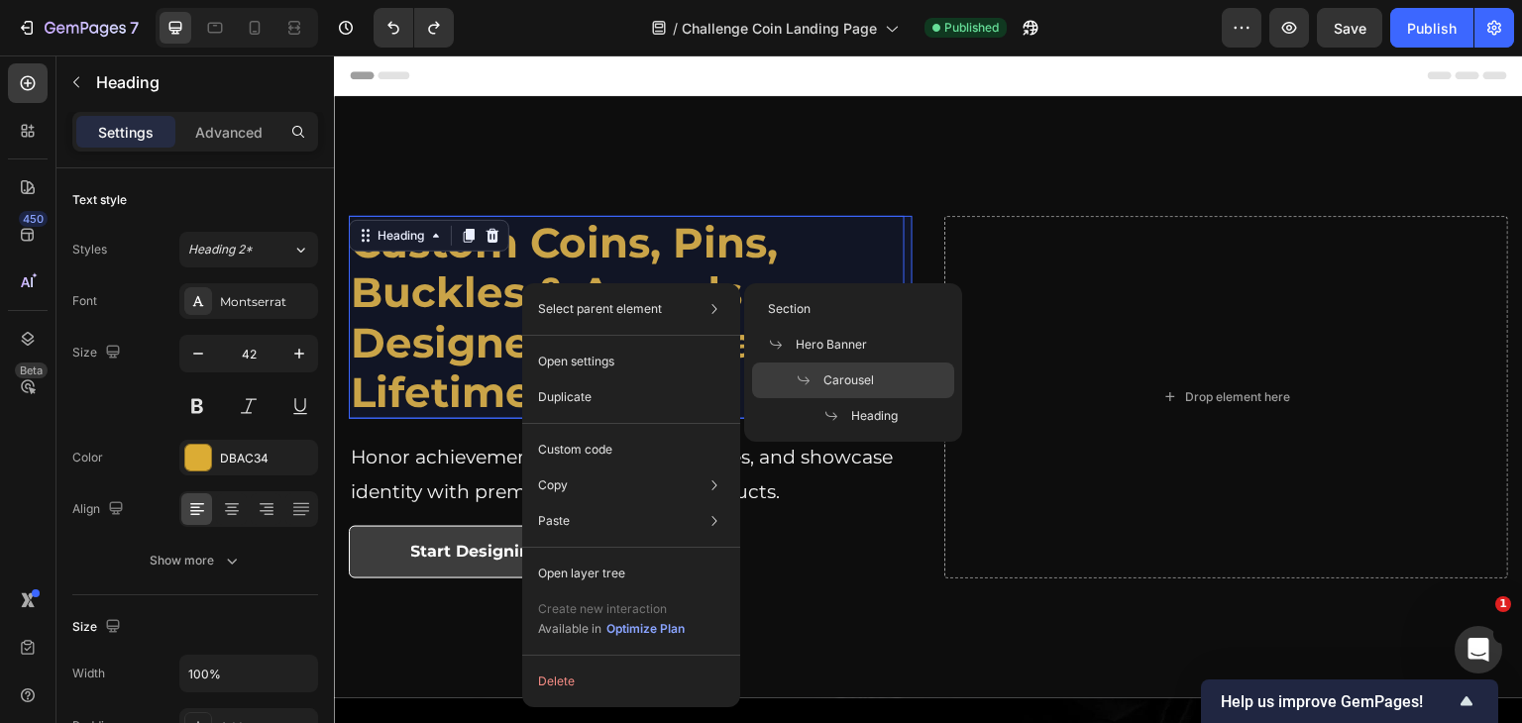
click at [840, 378] on span "Carousel" at bounding box center [848, 381] width 51 height 18
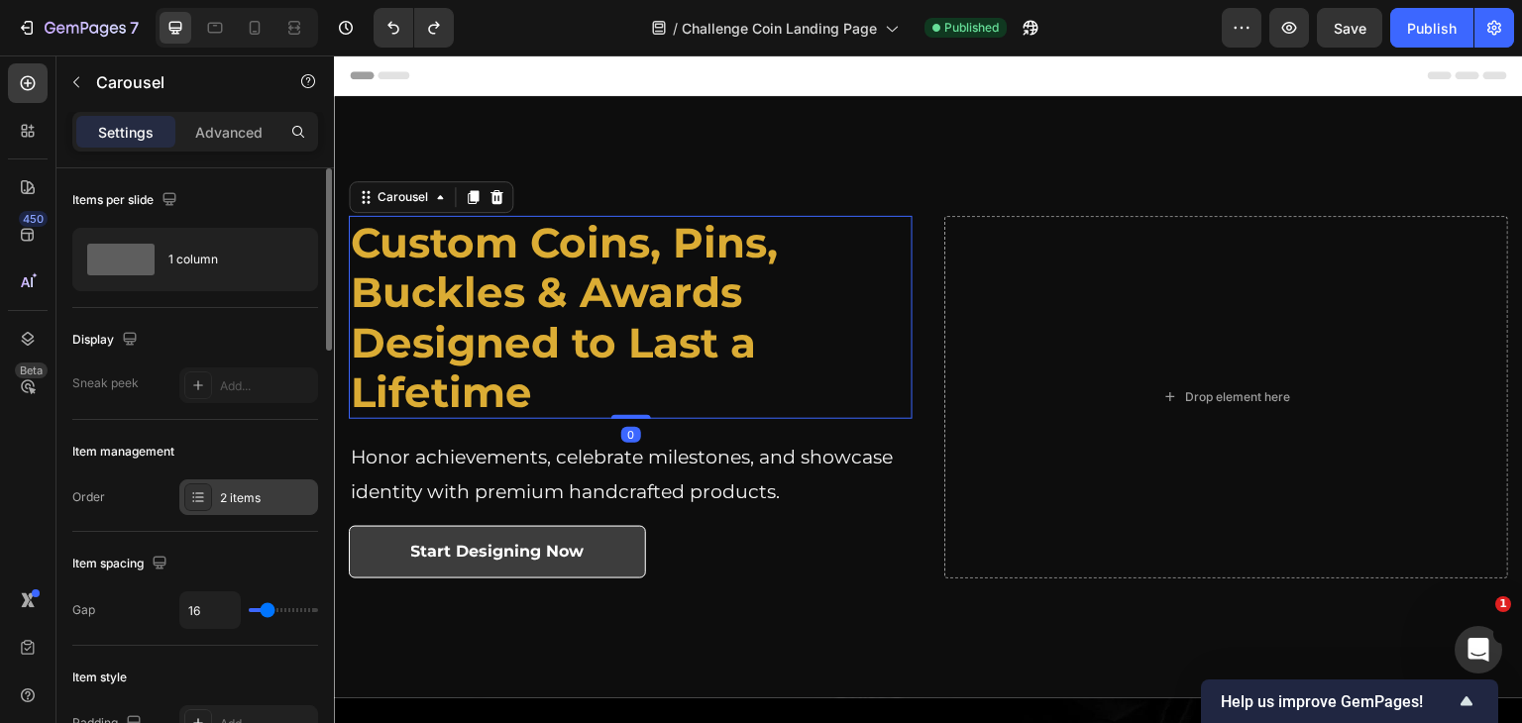
click at [252, 490] on div "2 items" at bounding box center [266, 498] width 93 height 18
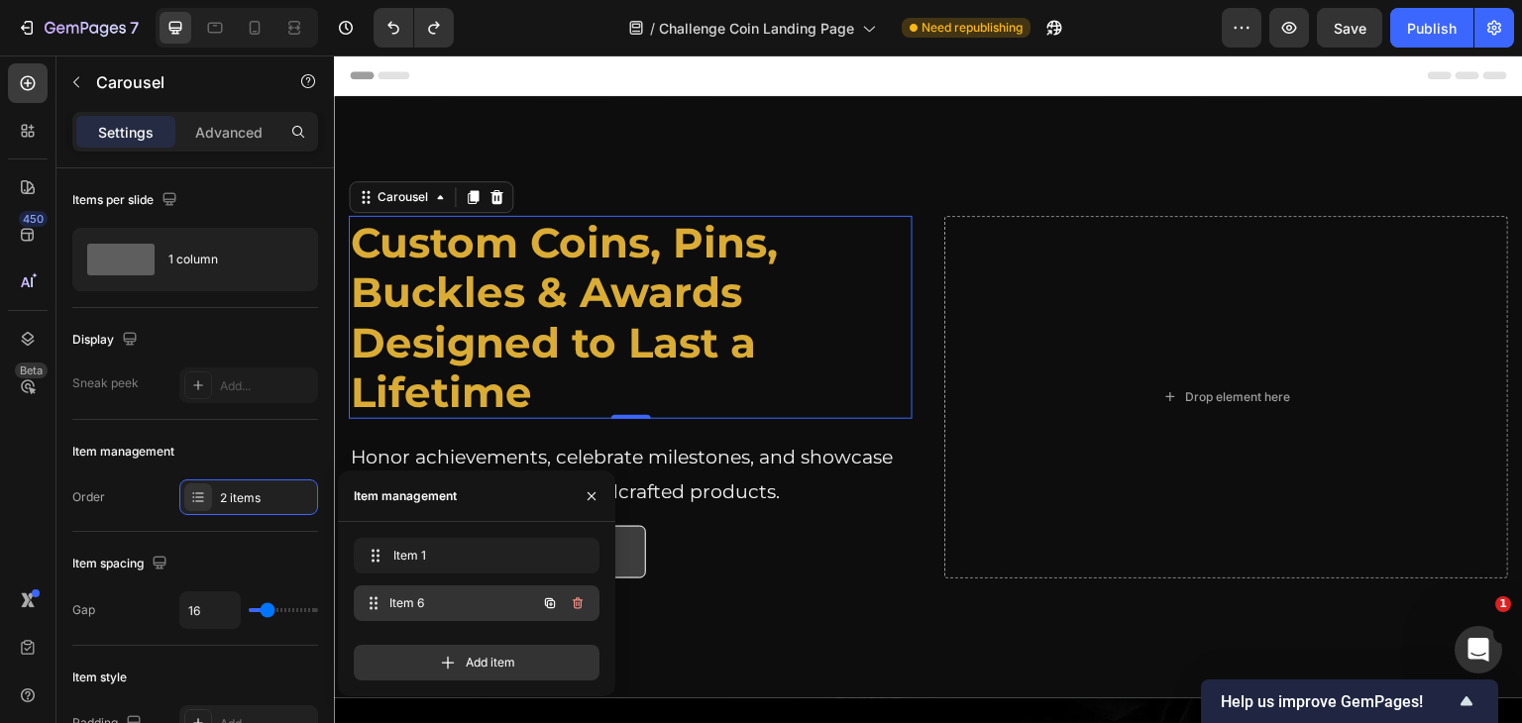
click at [411, 602] on span "Item 6" at bounding box center [462, 604] width 147 height 18
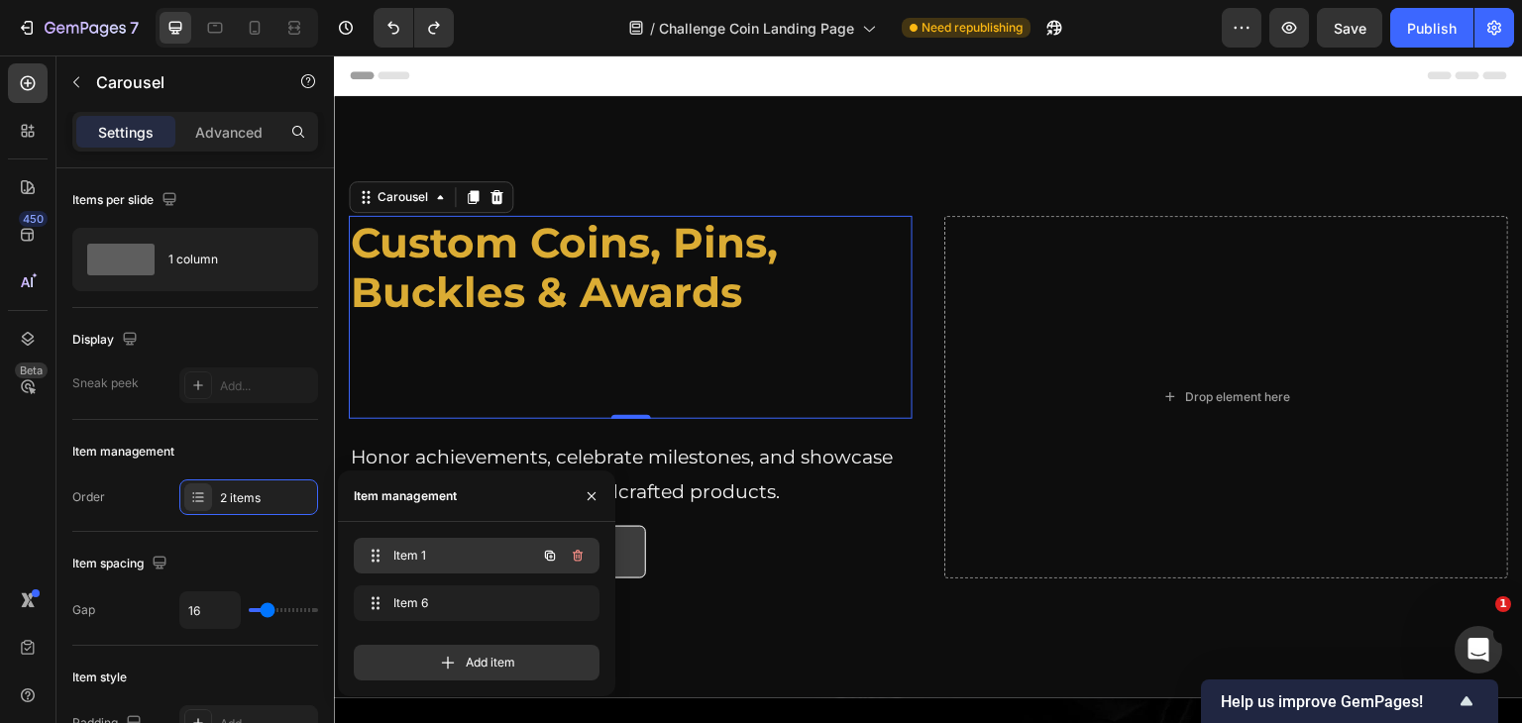
click at [442, 559] on span "Item 1" at bounding box center [449, 556] width 112 height 18
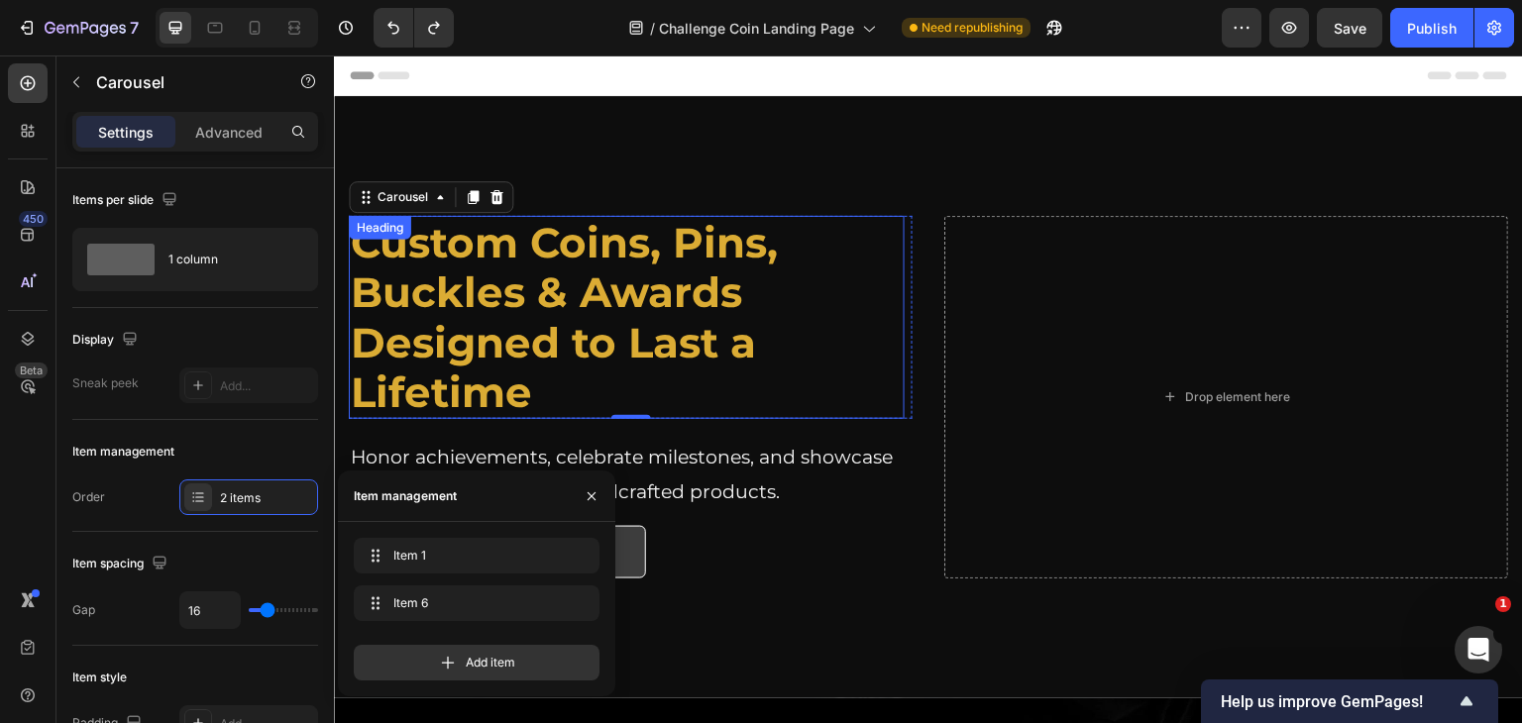
click at [540, 397] on h2 "Custom Coins, Pins, Buckles & Awards Designed to Last a Lifetime" at bounding box center [627, 318] width 556 height 204
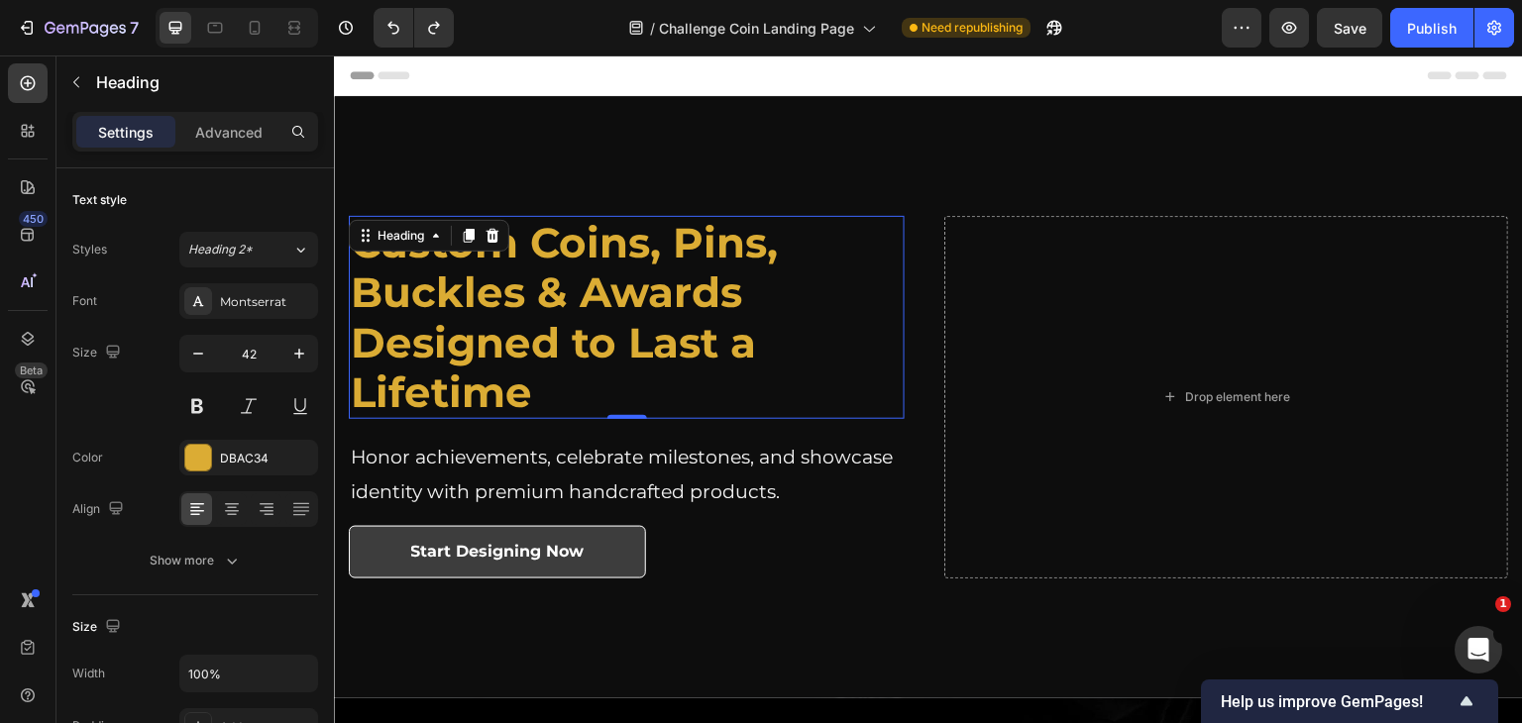
click at [540, 397] on h2 "Custom Coins, Pins, Buckles & Awards Designed to Last a Lifetime" at bounding box center [627, 318] width 556 height 204
click at [540, 397] on p "Custom Coins, Pins, Buckles & Awards Designed to Last a Lifetime" at bounding box center [627, 318] width 552 height 200
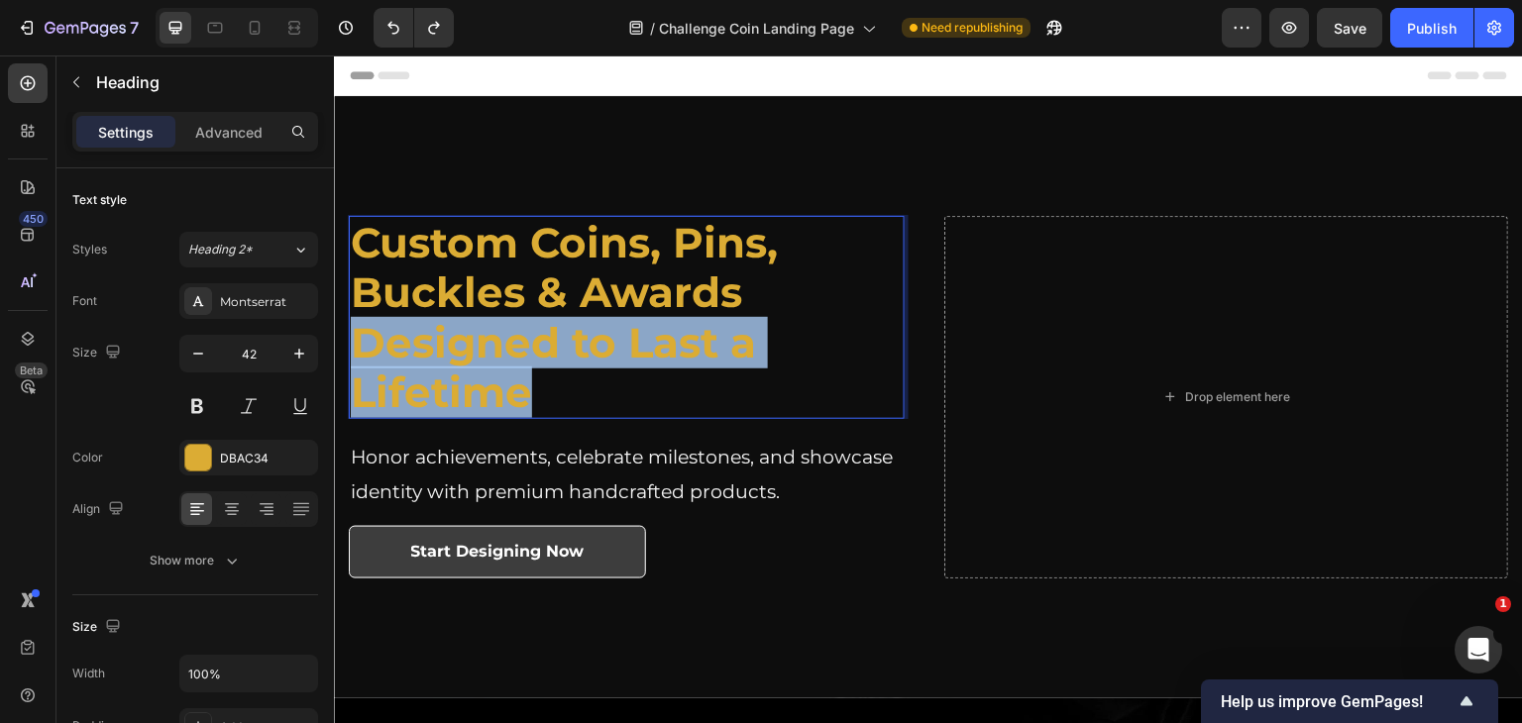
drag, startPoint x: 540, startPoint y: 397, endPoint x: 365, endPoint y: 358, distance: 179.8
click at [365, 358] on p "Custom Coins, Pins, Buckles & Awards Designed to Last a Lifetime" at bounding box center [627, 318] width 552 height 200
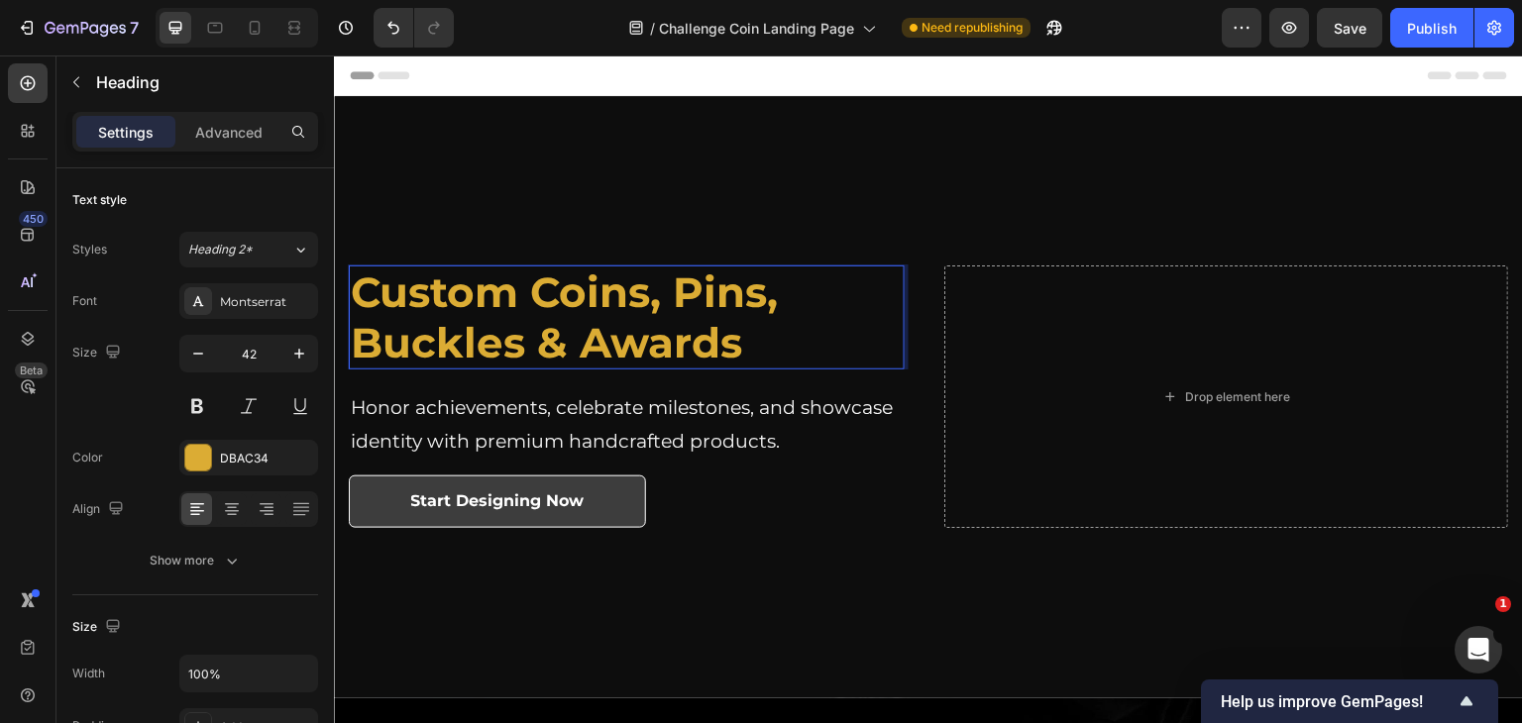
click at [361, 360] on strong "Custom Coins, Pins, Buckles & Awards" at bounding box center [564, 317] width 427 height 101
click at [455, 283] on strong "Custom Coins, Pins," at bounding box center [564, 293] width 427 height 52
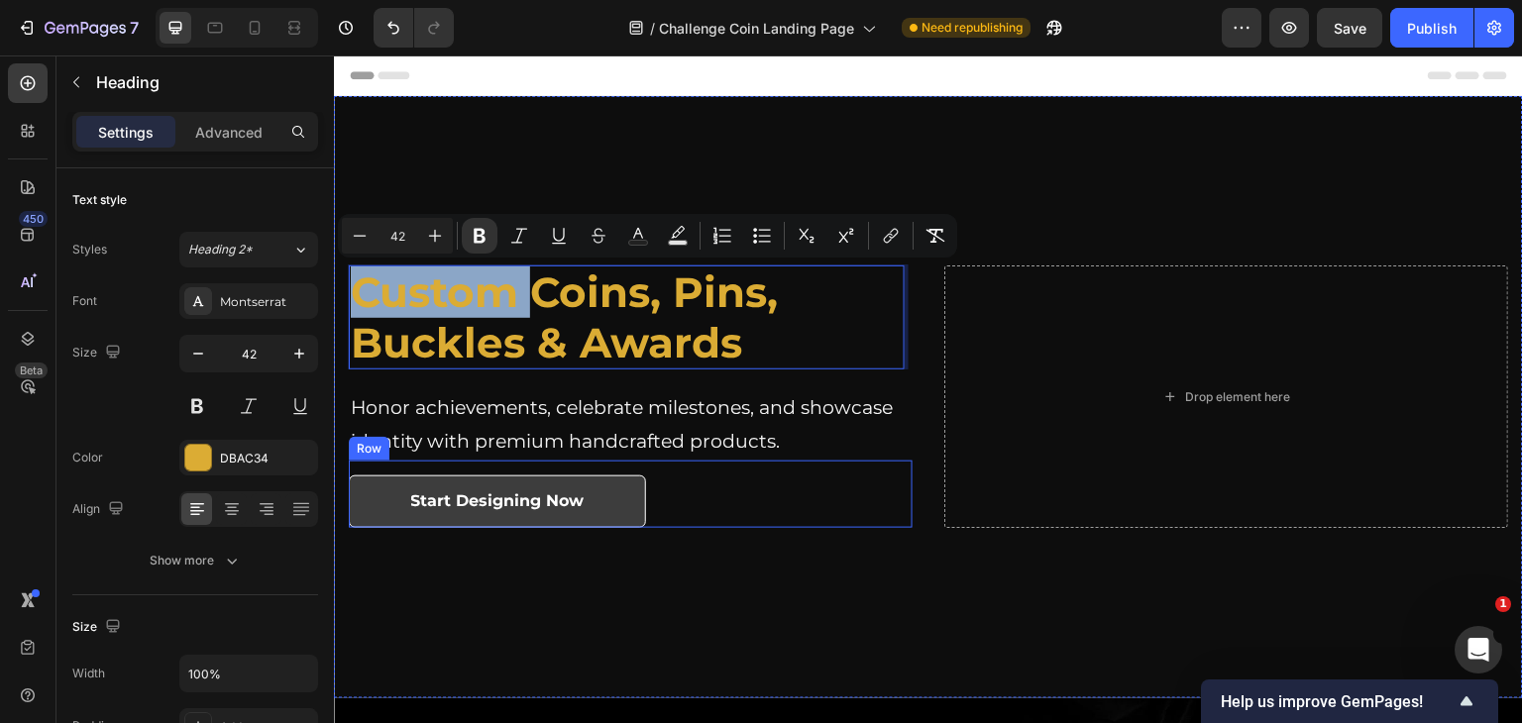
click at [730, 505] on div "Start Designing Now Button Row" at bounding box center [631, 494] width 564 height 67
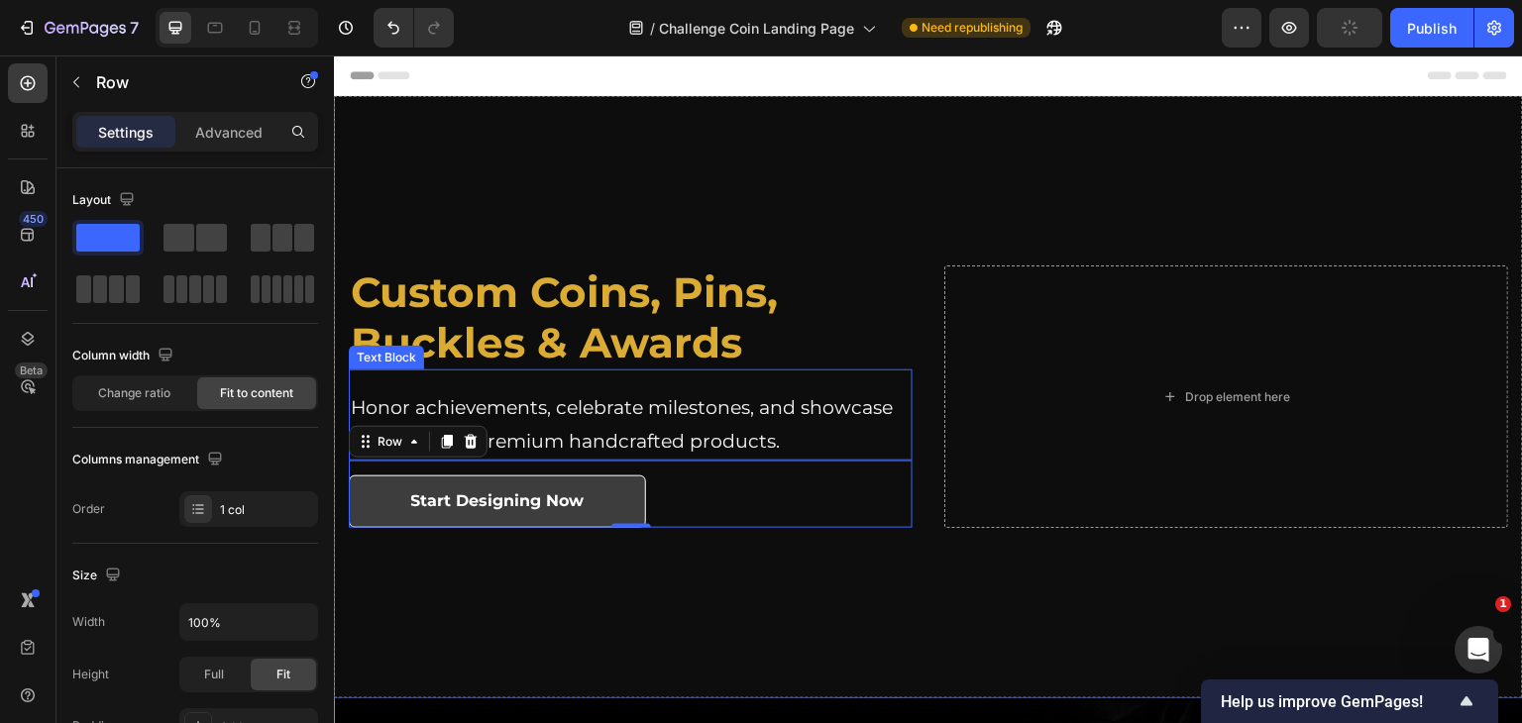
click at [679, 384] on div "Honor achievements, celebrate milestones, and showcase identity with premium ha…" at bounding box center [631, 415] width 564 height 91
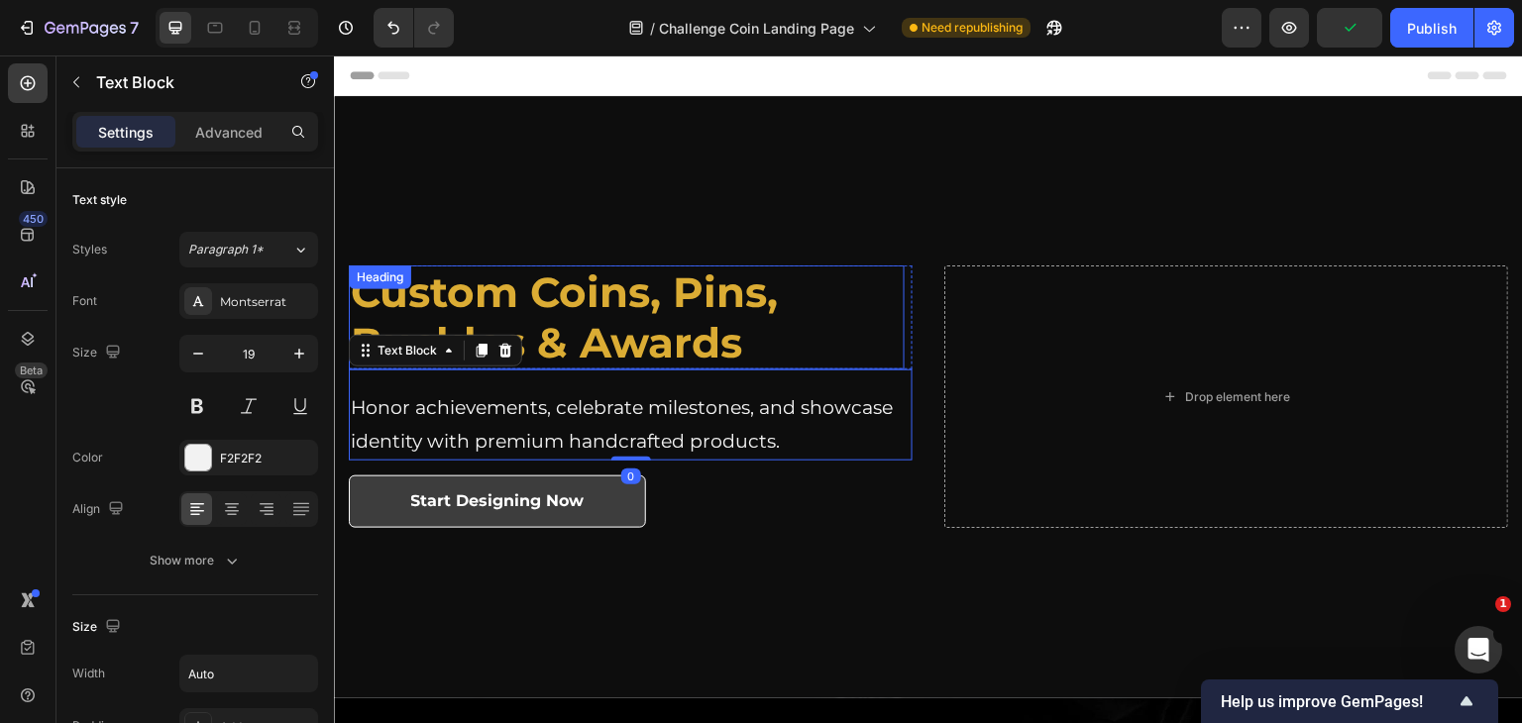
click at [690, 343] on strong "Buckles & Awards" at bounding box center [546, 343] width 391 height 52
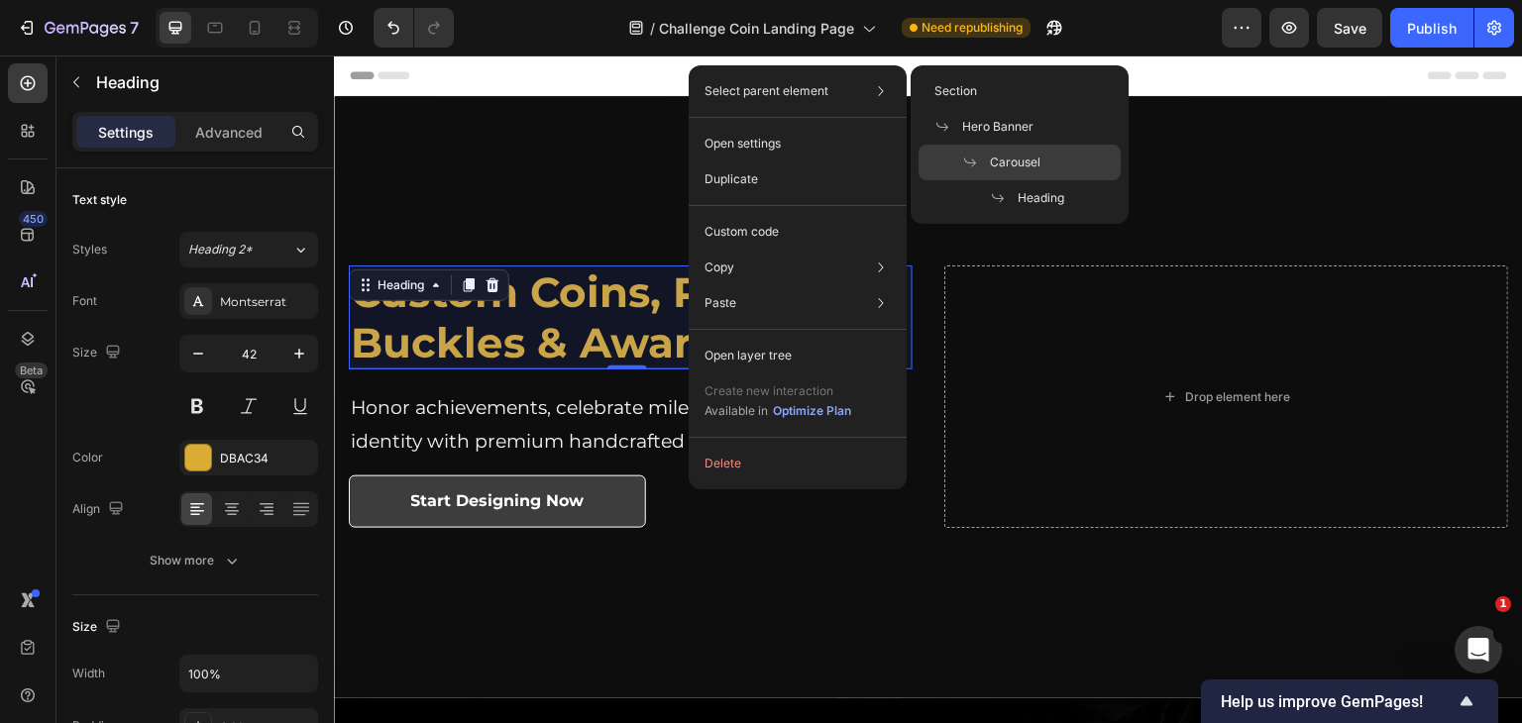
click at [985, 156] on span at bounding box center [976, 163] width 28 height 16
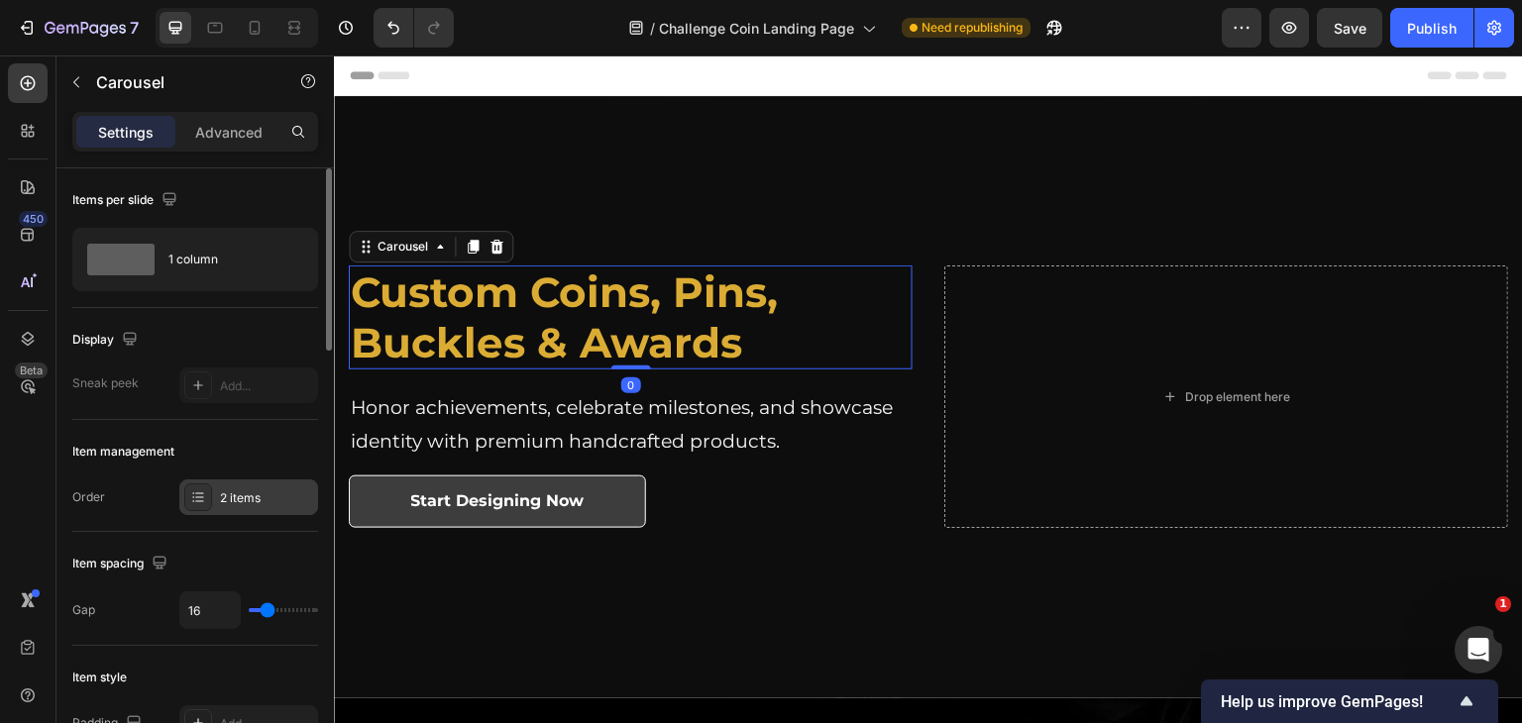
click at [221, 491] on div "2 items" at bounding box center [266, 498] width 93 height 18
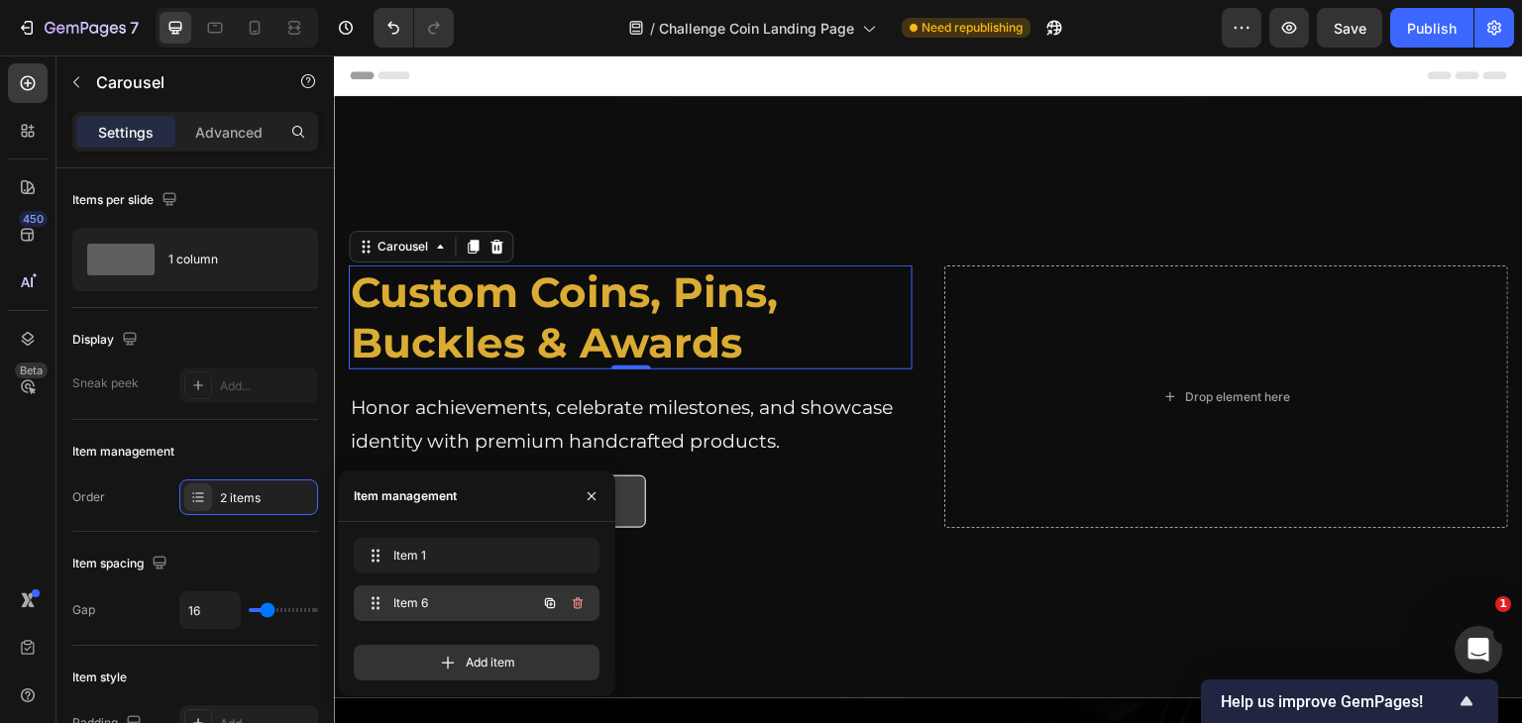
click at [404, 602] on span "Item 6" at bounding box center [449, 604] width 112 height 18
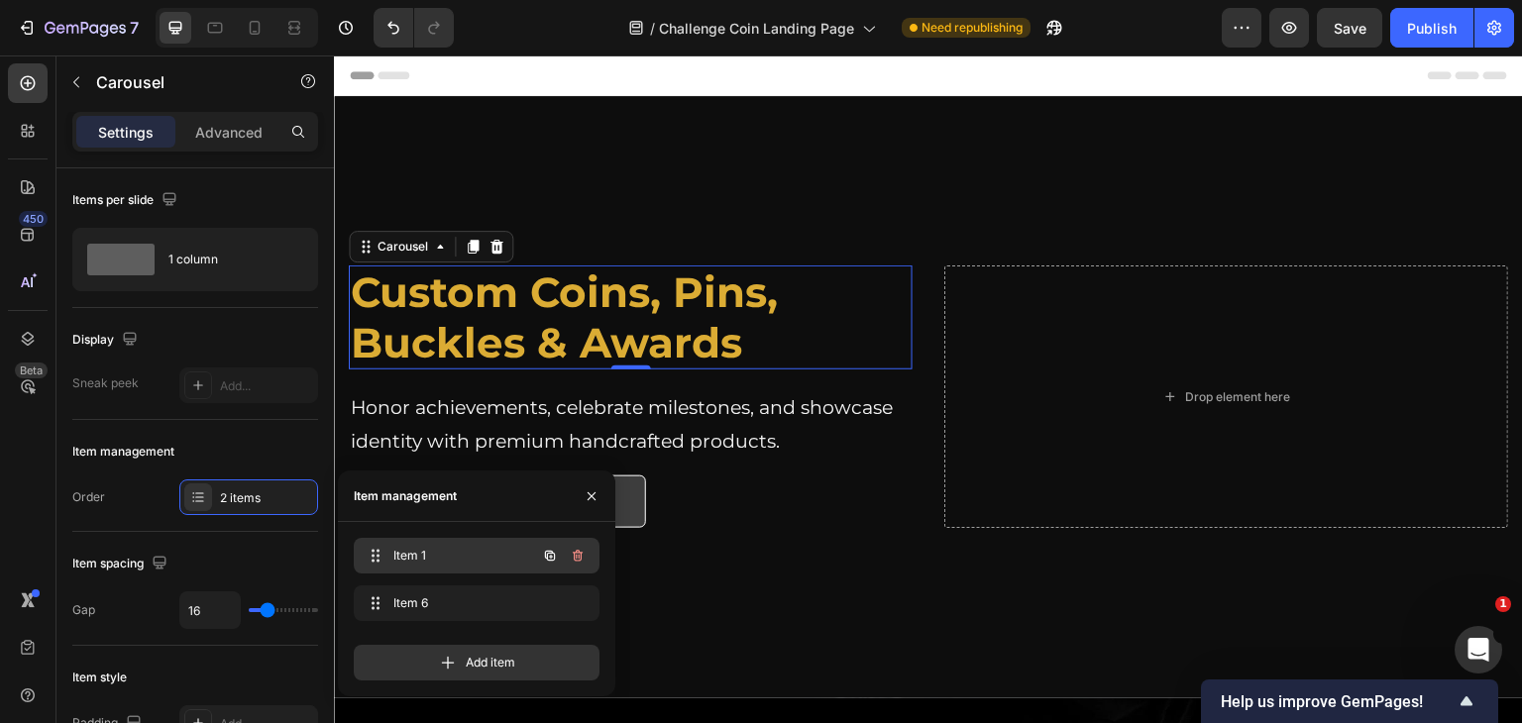
click at [443, 559] on span "Item 1" at bounding box center [449, 556] width 112 height 18
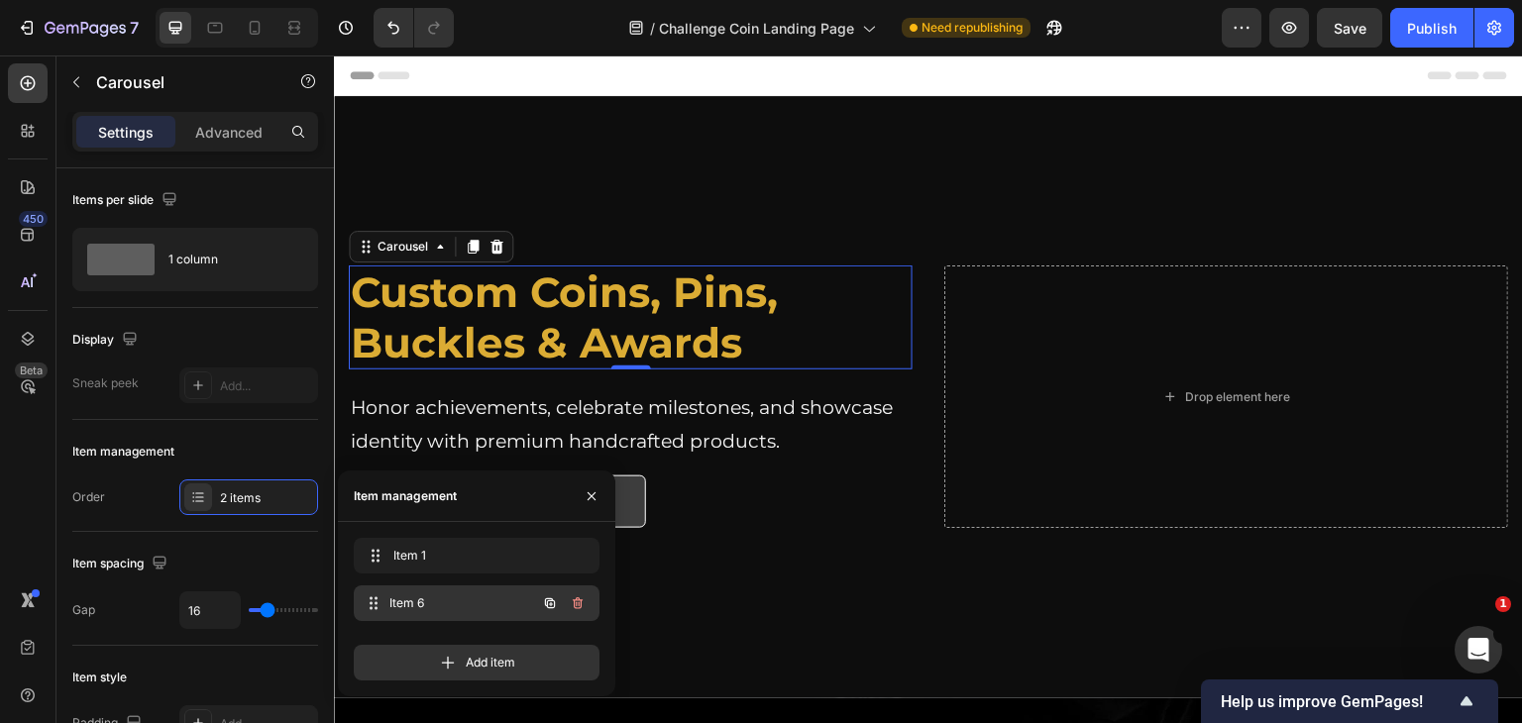
click at [435, 597] on span "Item 6" at bounding box center [462, 604] width 147 height 18
click at [608, 340] on strong "Custom Coins, Pins, Buckles & Awards" at bounding box center [564, 317] width 427 height 101
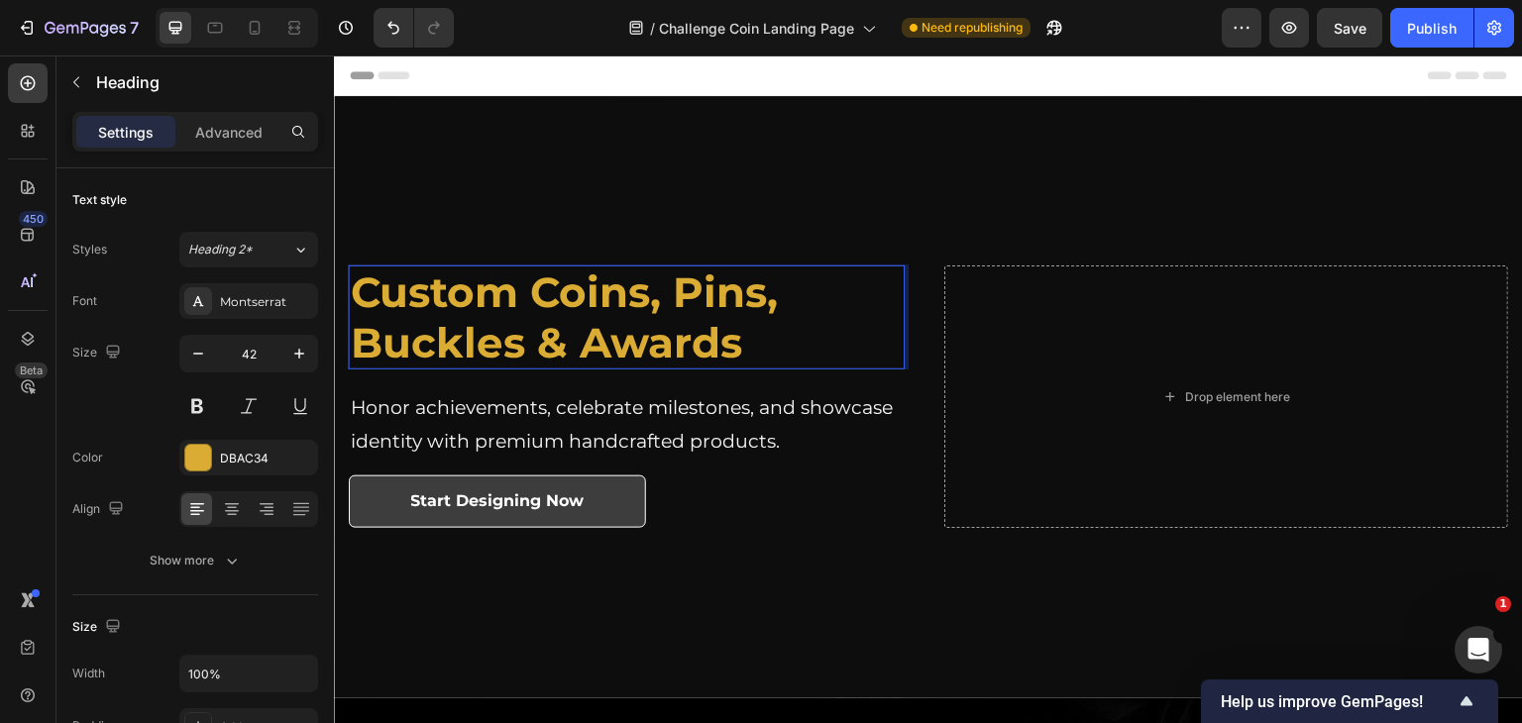
click at [609, 335] on strong "Custom Coins, Pins, Buckles & Awards" at bounding box center [564, 317] width 427 height 101
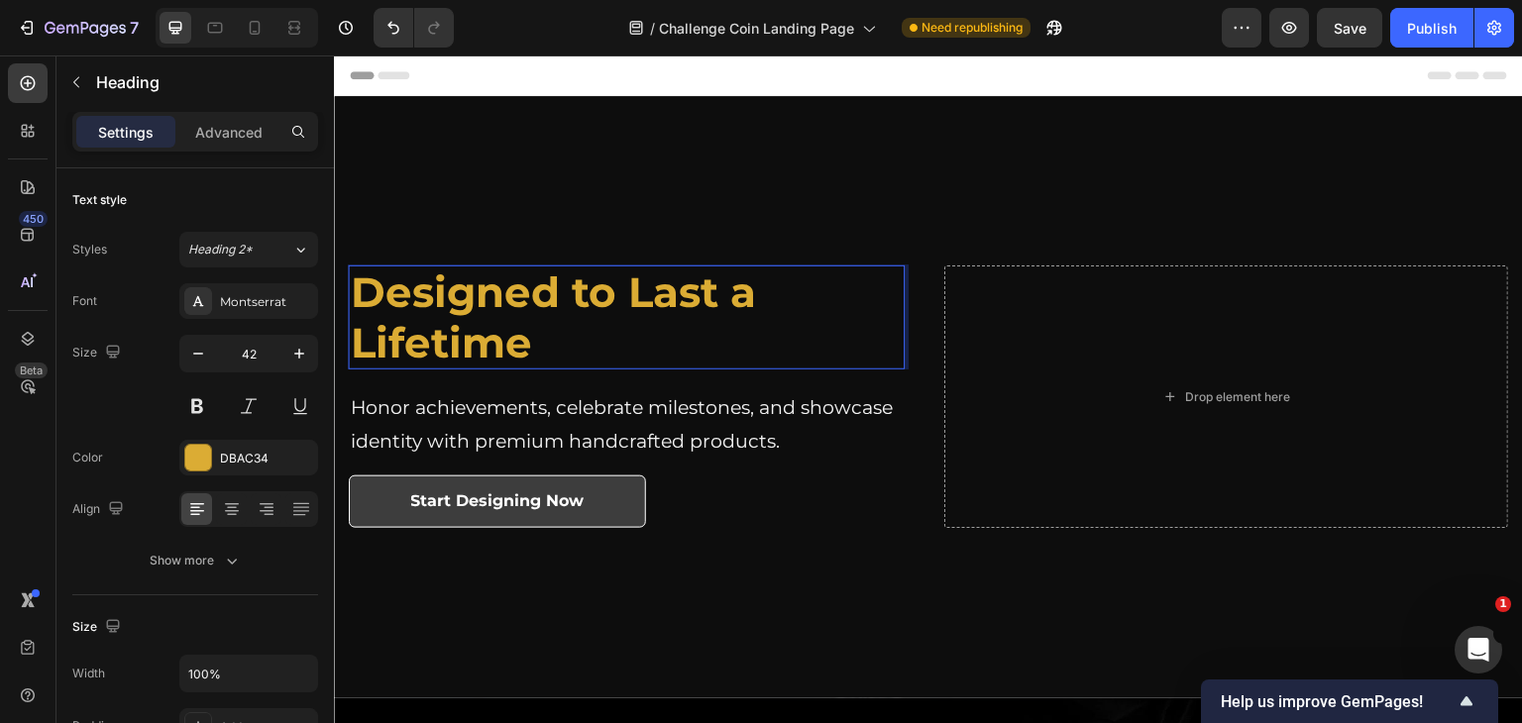
click at [730, 310] on strong "Designed to Last a Lifetime" at bounding box center [553, 317] width 405 height 101
click at [1415, 42] on button "Publish" at bounding box center [1431, 28] width 83 height 40
click at [624, 296] on strong "Designed to Last" at bounding box center [535, 293] width 368 height 52
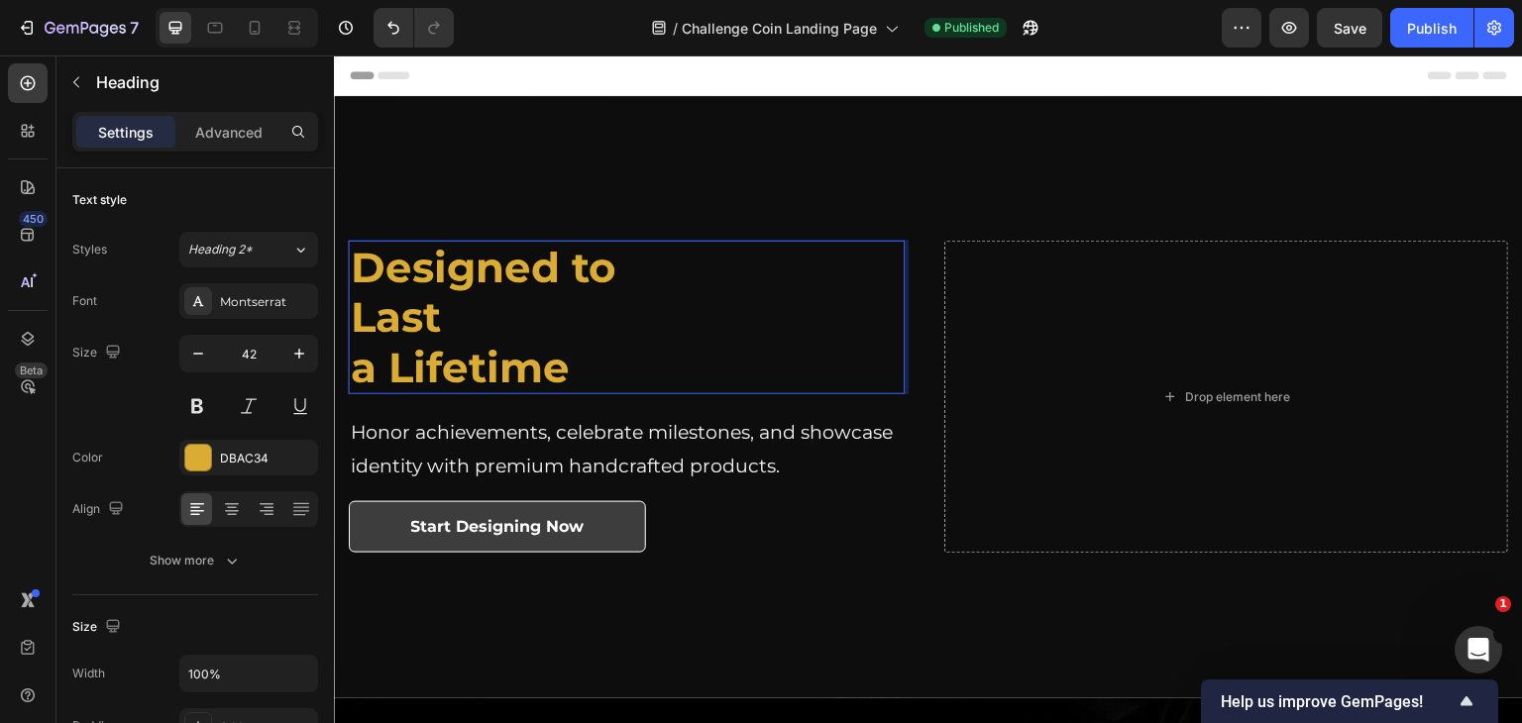
click at [359, 375] on strong "a Lifetime" at bounding box center [460, 368] width 219 height 52
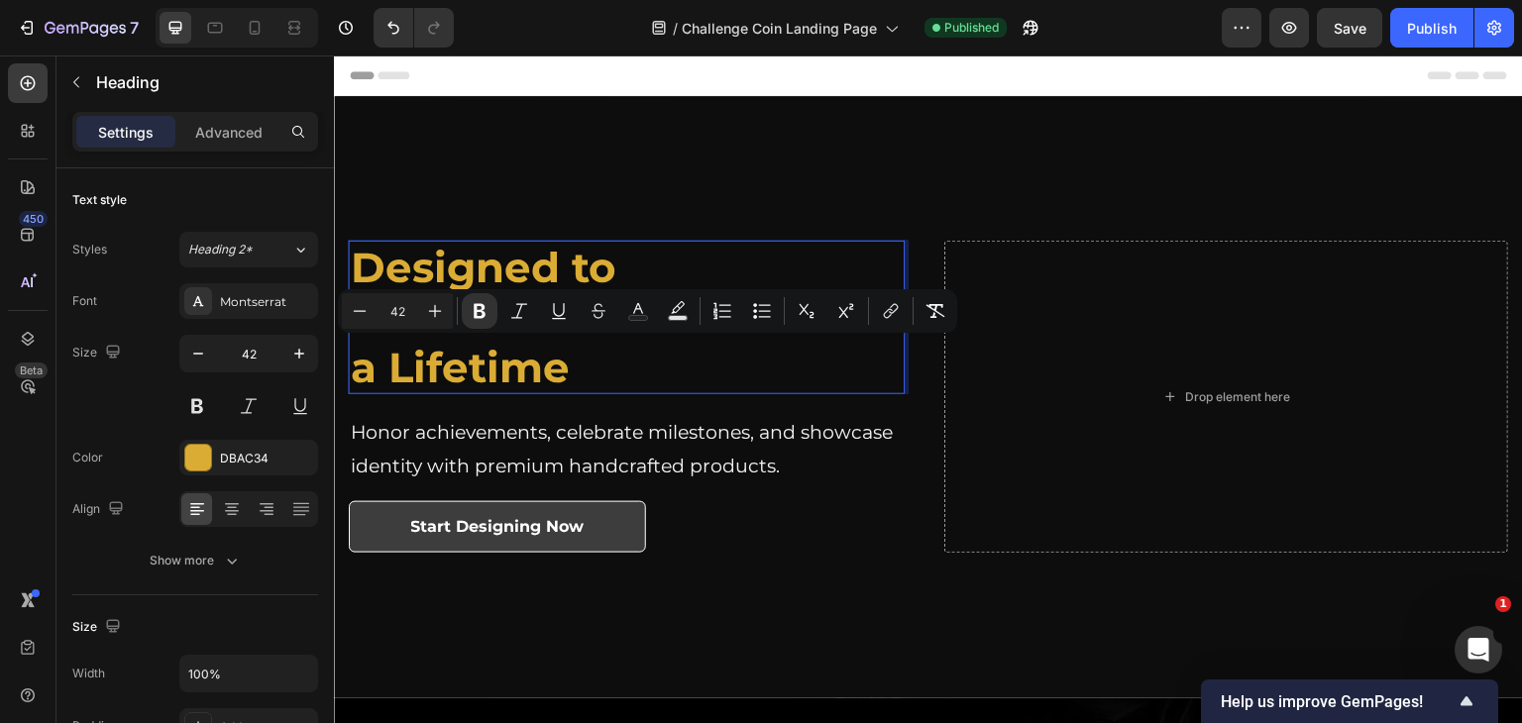
click at [359, 375] on strong "a Lifetime" at bounding box center [460, 368] width 219 height 52
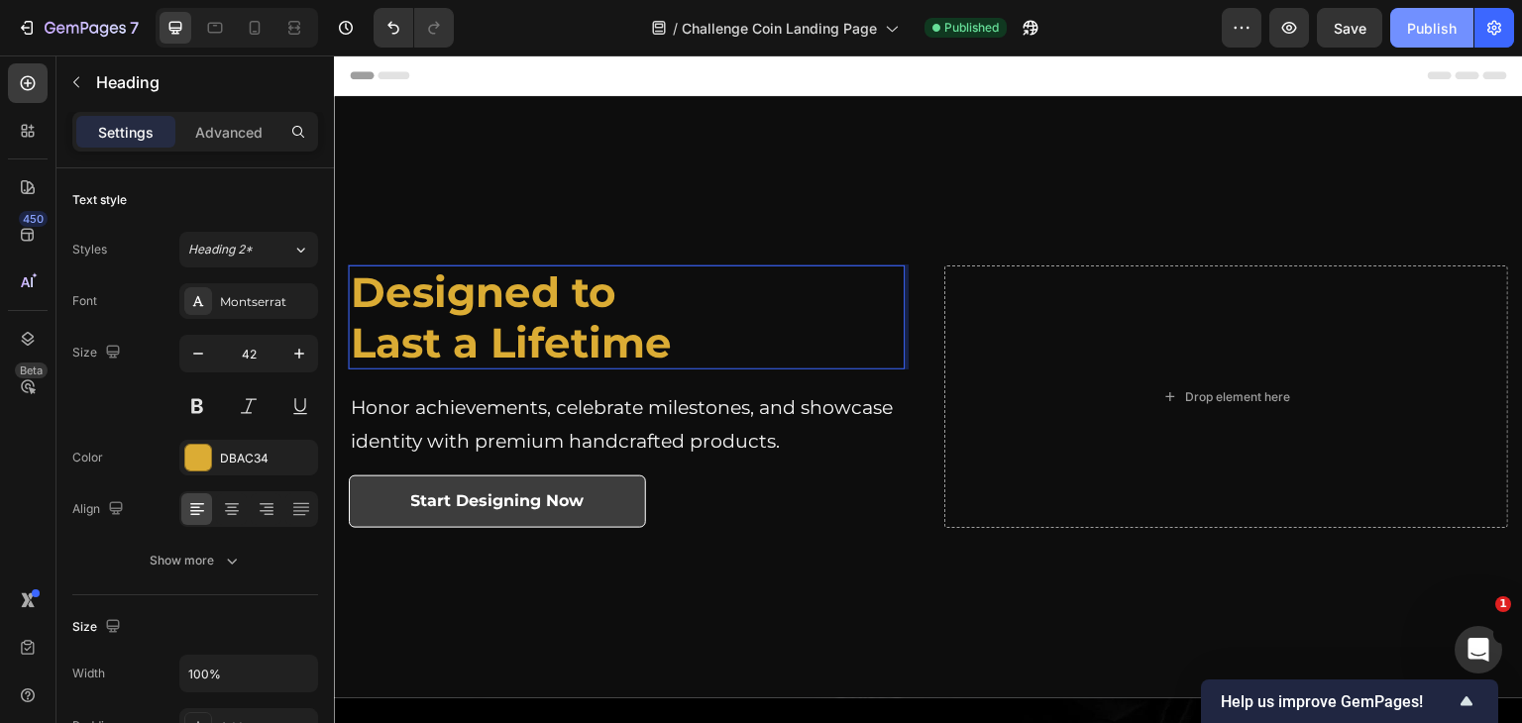
click at [1438, 27] on div "Publish" at bounding box center [1432, 28] width 50 height 21
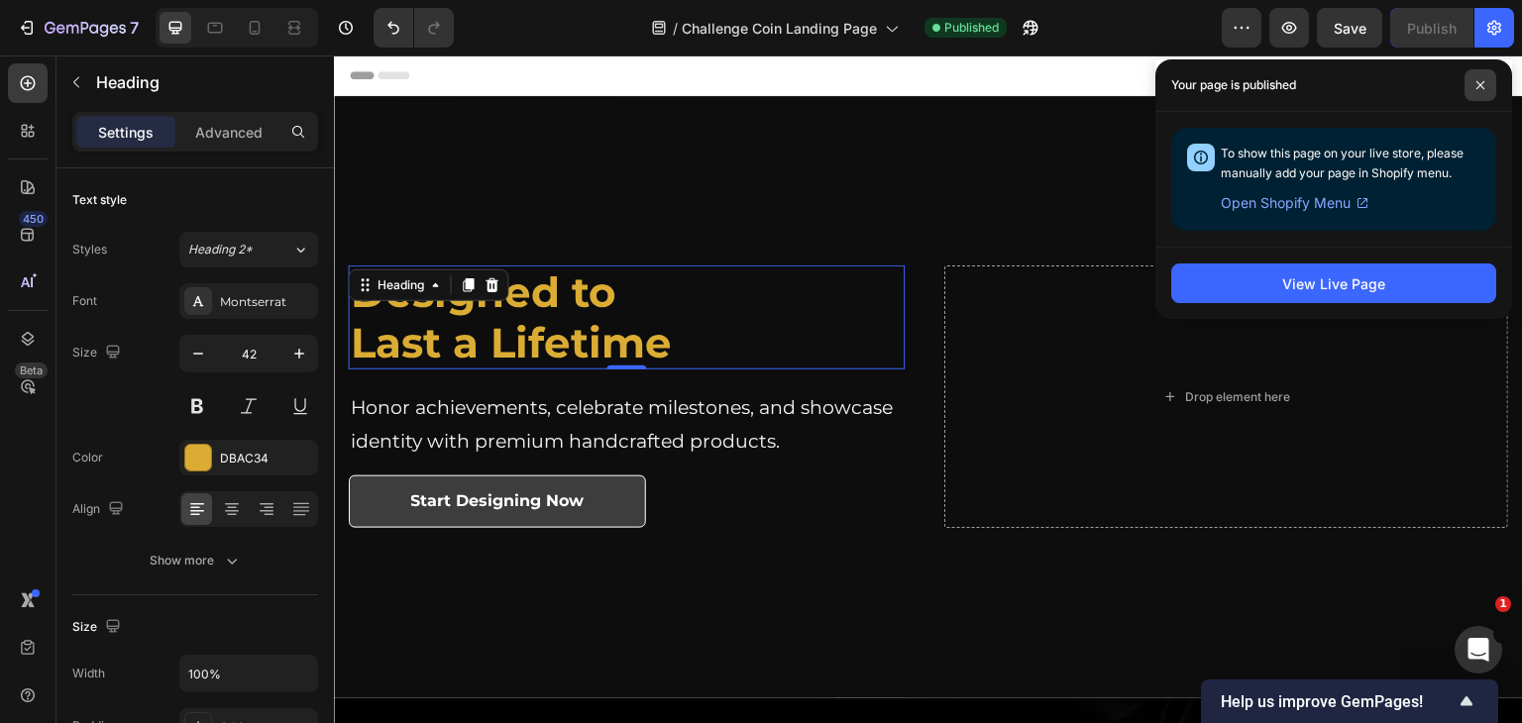
click at [1474, 88] on span at bounding box center [1480, 85] width 32 height 32
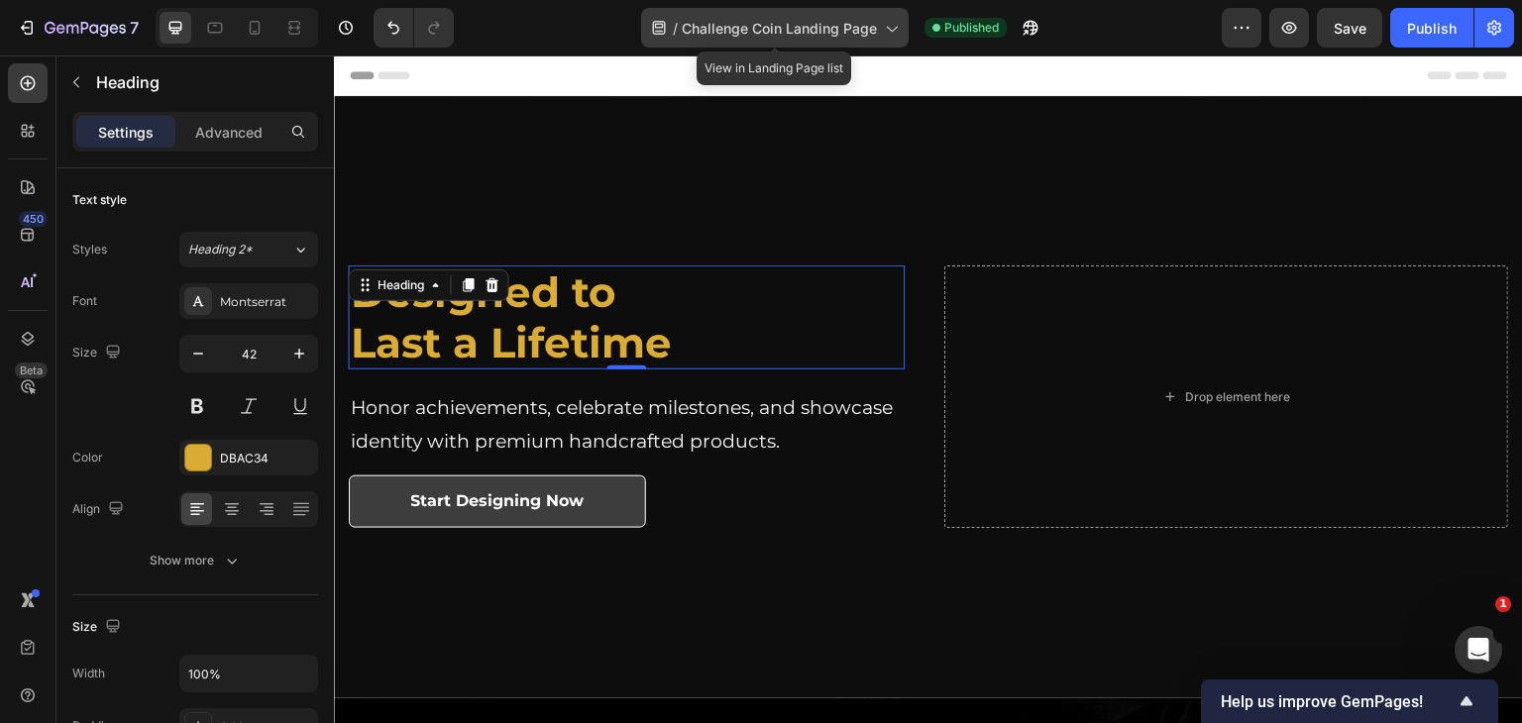
click at [888, 23] on icon at bounding box center [891, 28] width 20 height 20
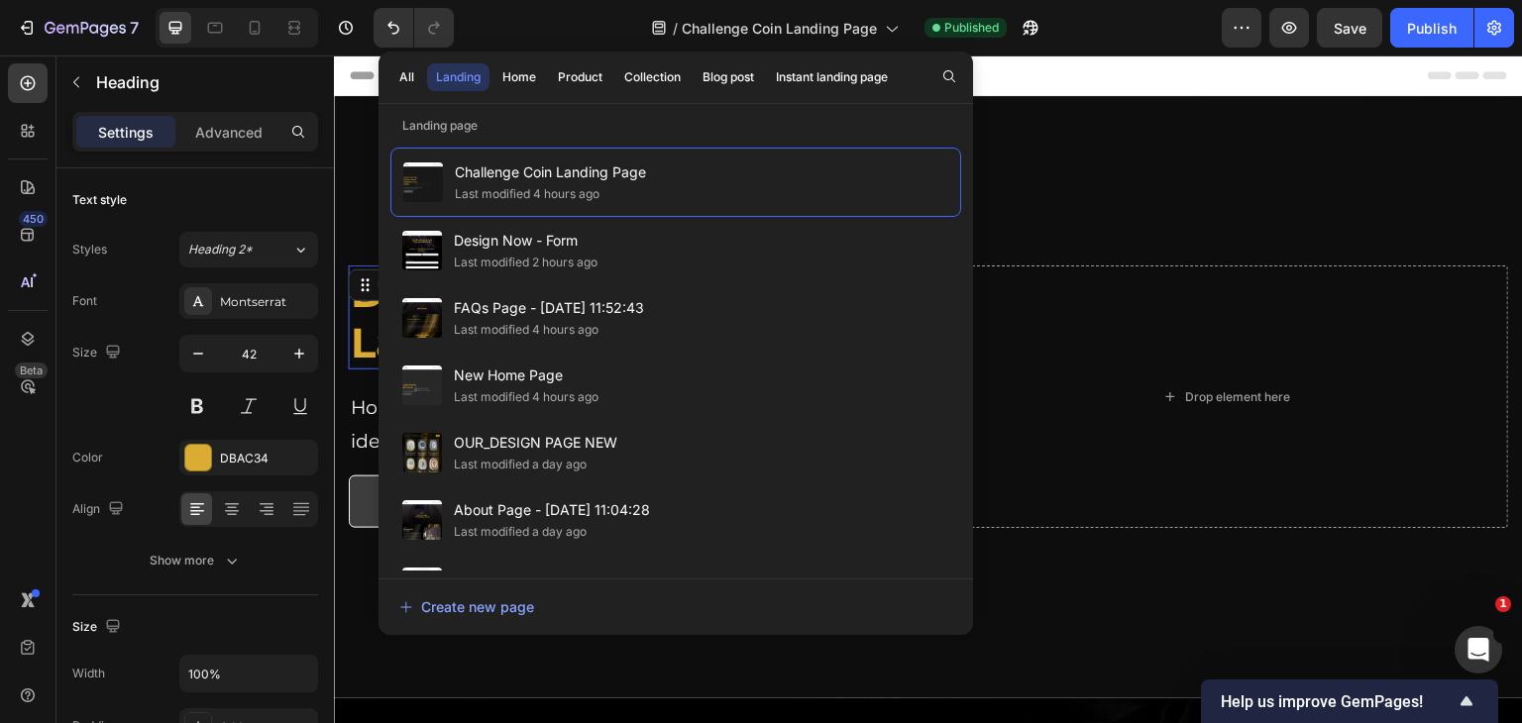
click at [1117, 29] on div "/ Challenge Coin Landing Page Published" at bounding box center [846, 28] width 752 height 40
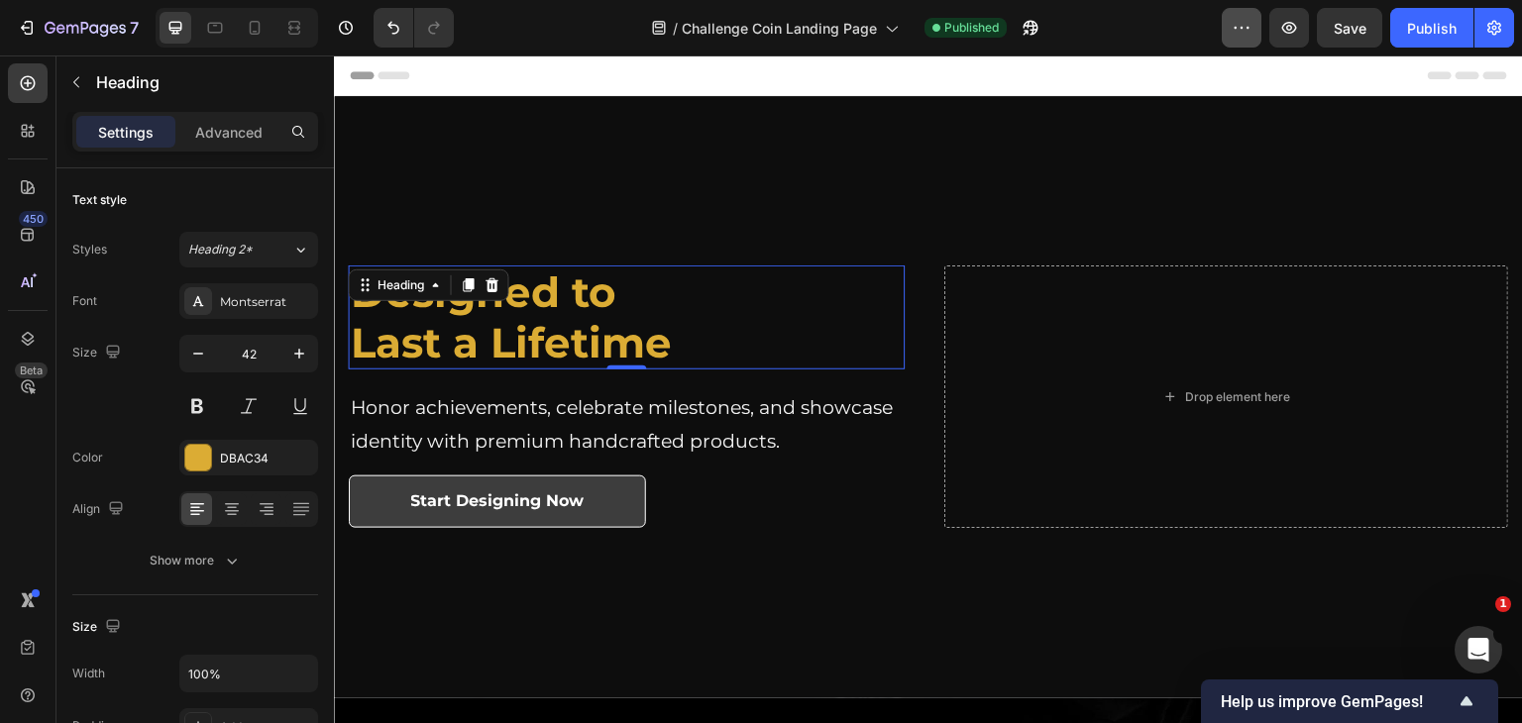
click at [1237, 26] on icon "button" at bounding box center [1242, 28] width 20 height 20
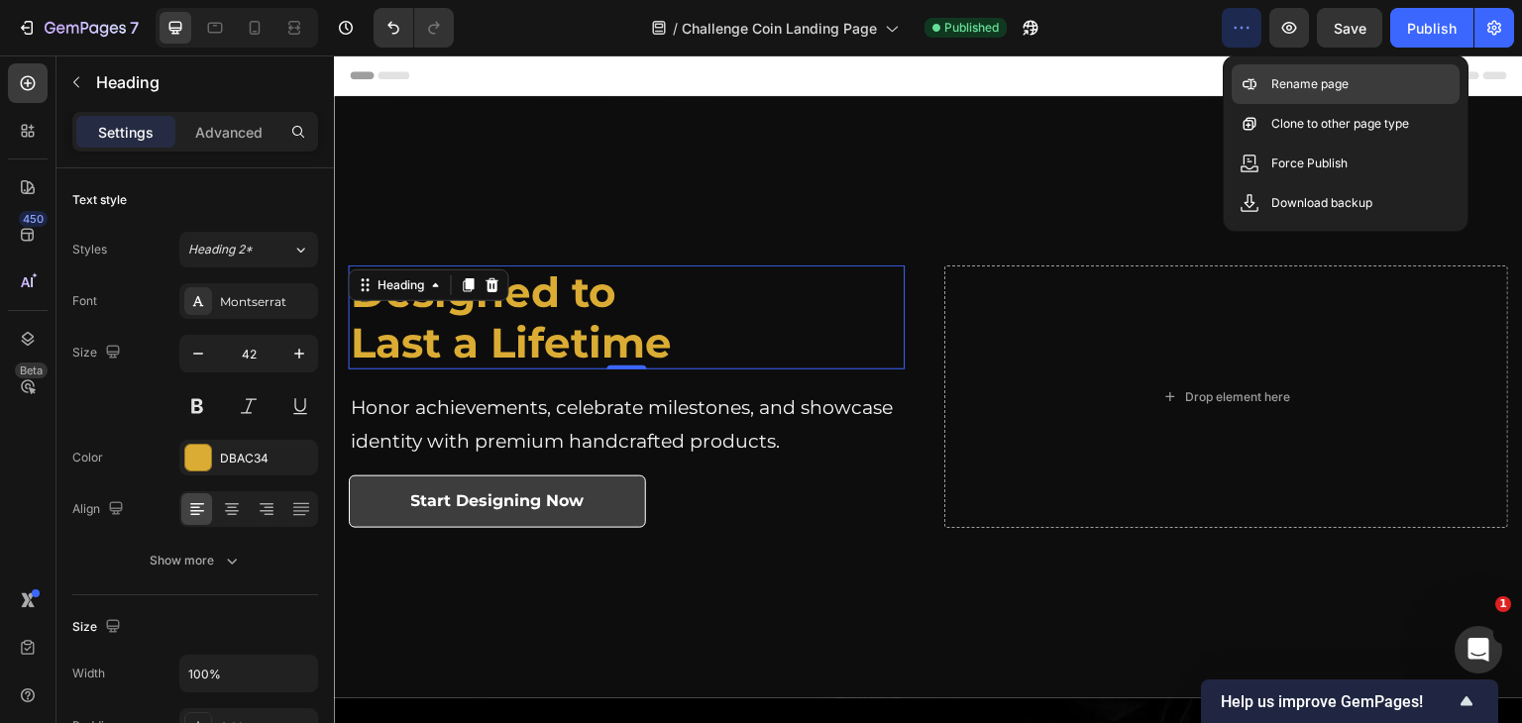
click at [1288, 76] on p "Rename page" at bounding box center [1309, 84] width 77 height 20
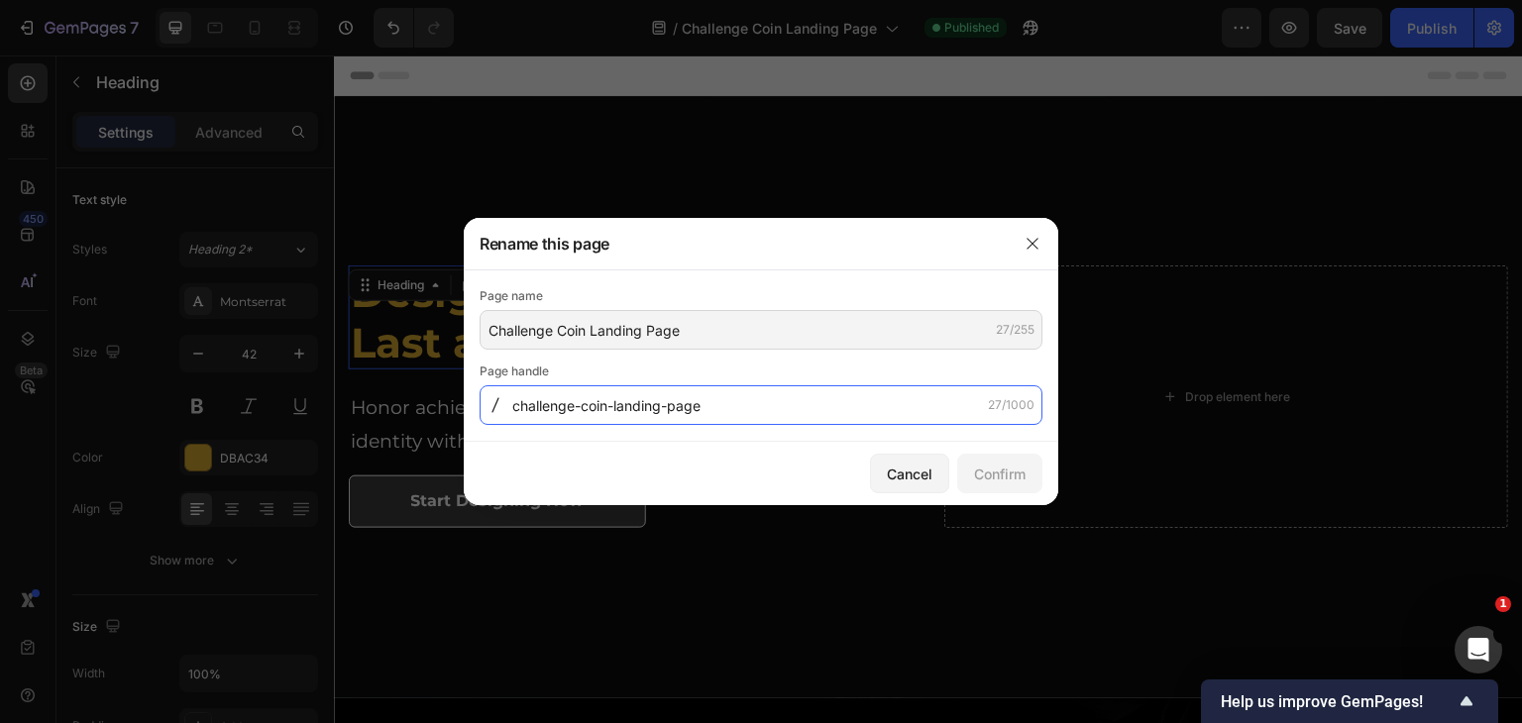
click at [735, 411] on input "challenge-coin-landing-page" at bounding box center [761, 405] width 563 height 40
click at [718, 410] on input "challenge-coin-landing-page" at bounding box center [761, 405] width 563 height 40
click at [718, 407] on input "challenge-coin-landing-page" at bounding box center [761, 405] width 563 height 40
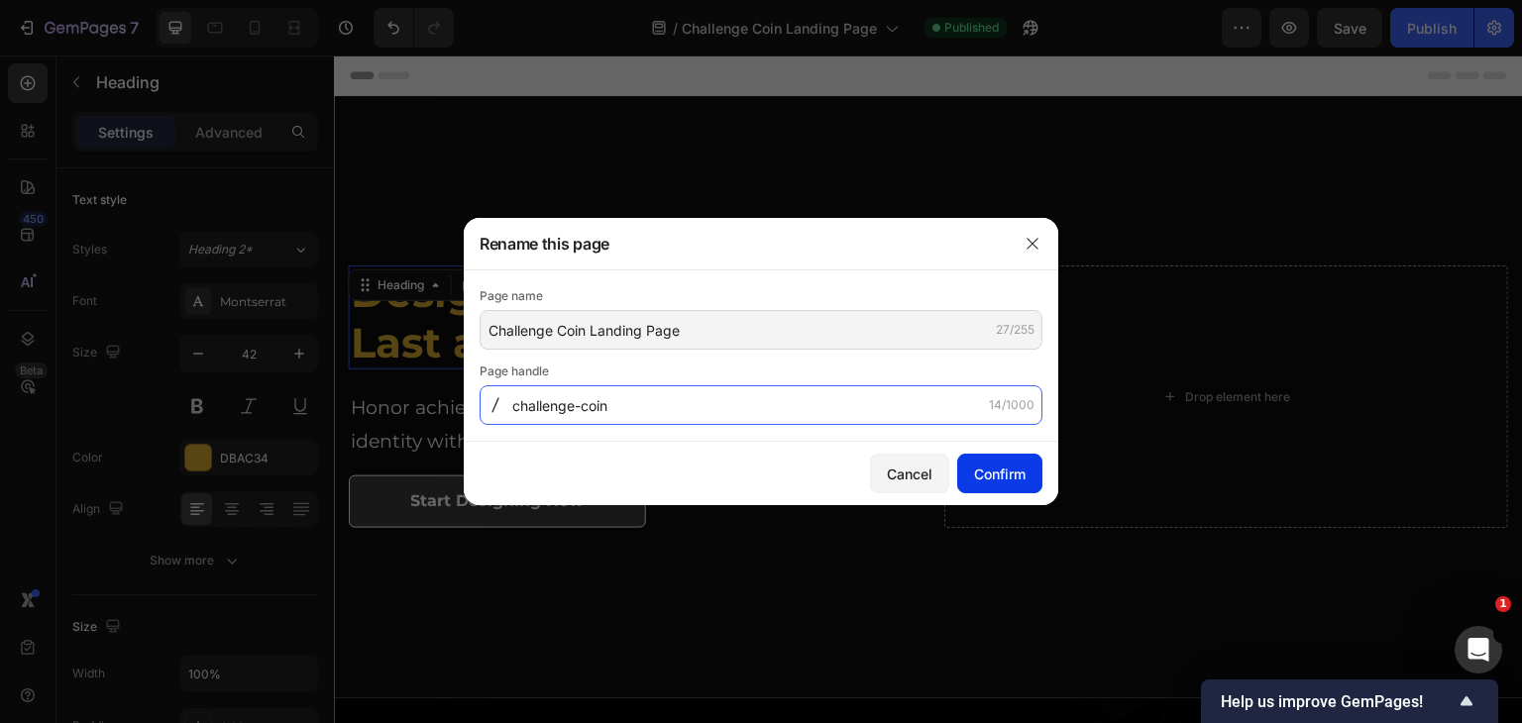
type input "challenge-coin"
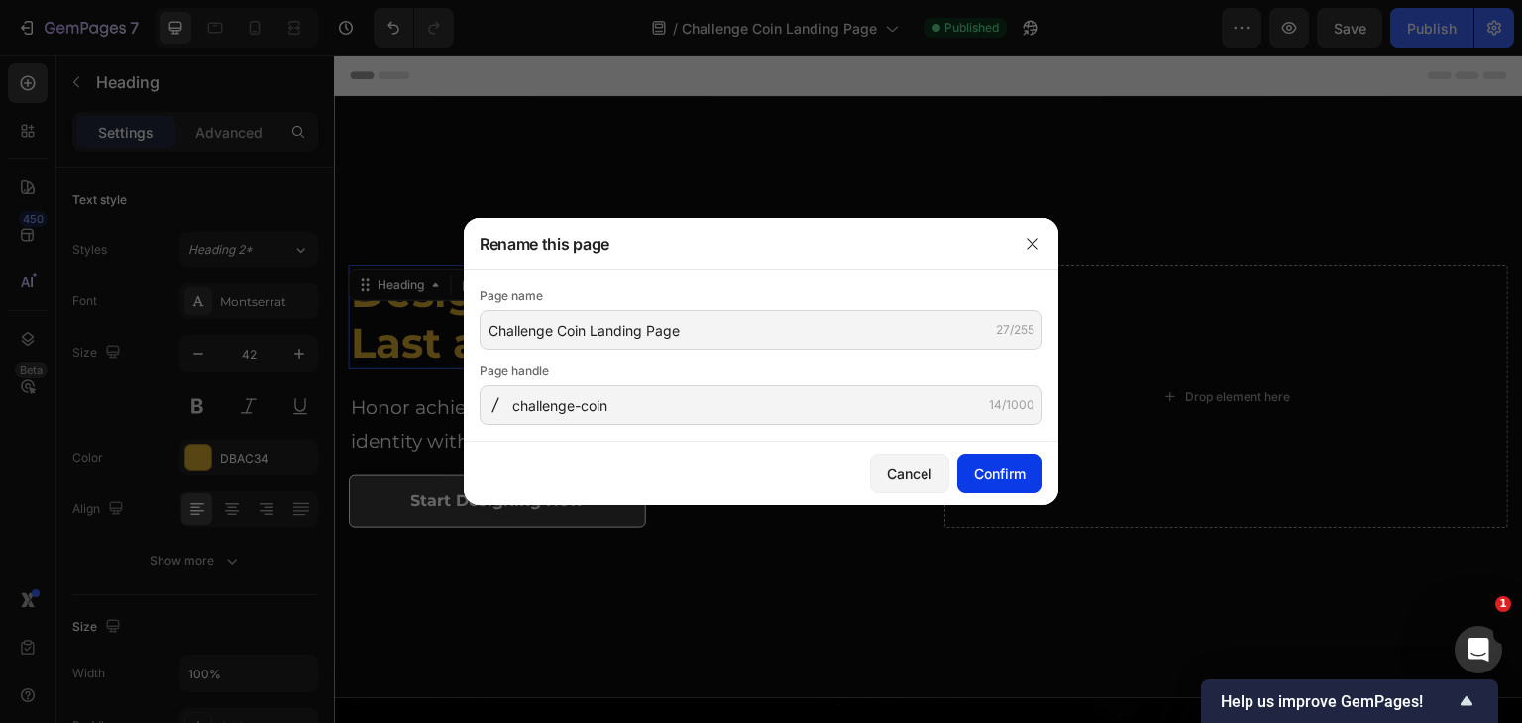
click at [983, 477] on div "Confirm" at bounding box center [1000, 474] width 52 height 21
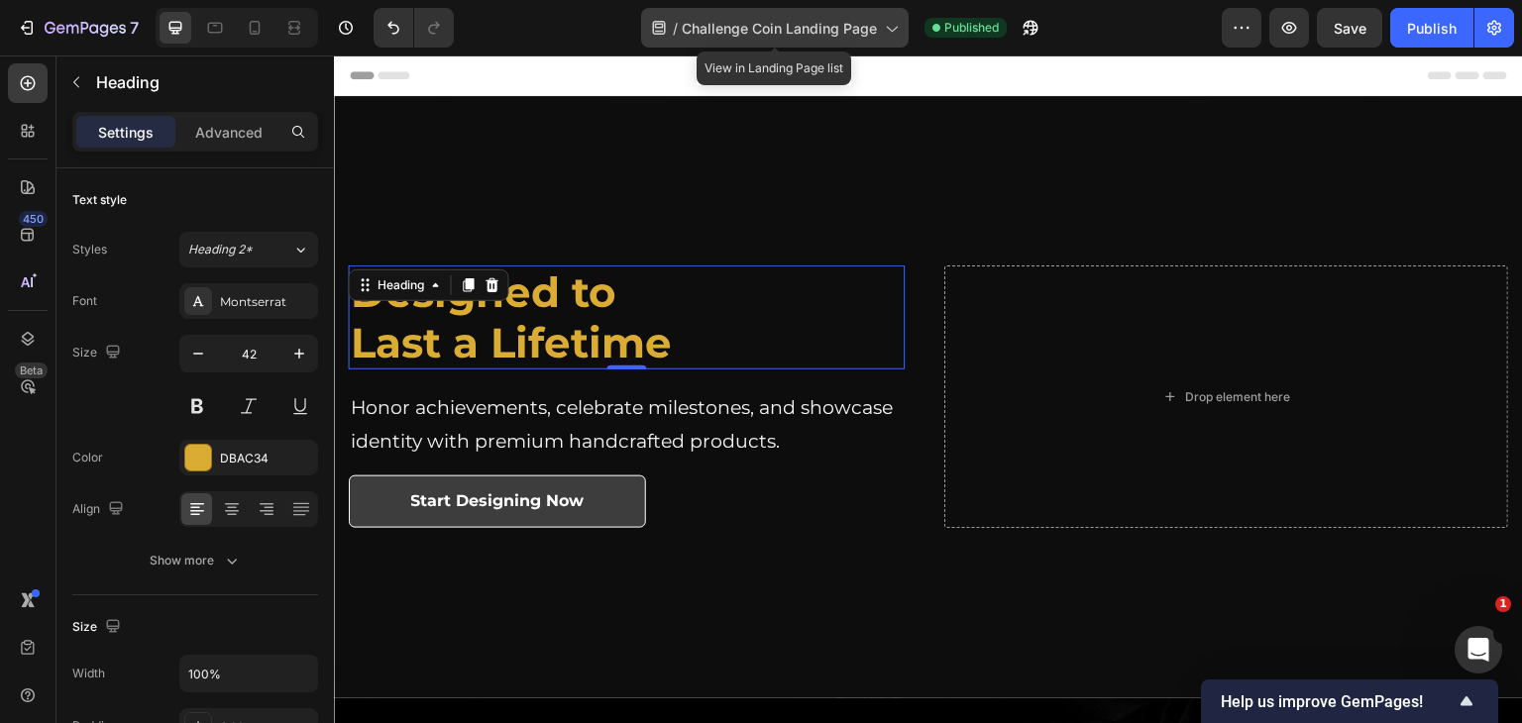
click at [848, 27] on span "Challenge Coin Landing Page" at bounding box center [779, 28] width 195 height 21
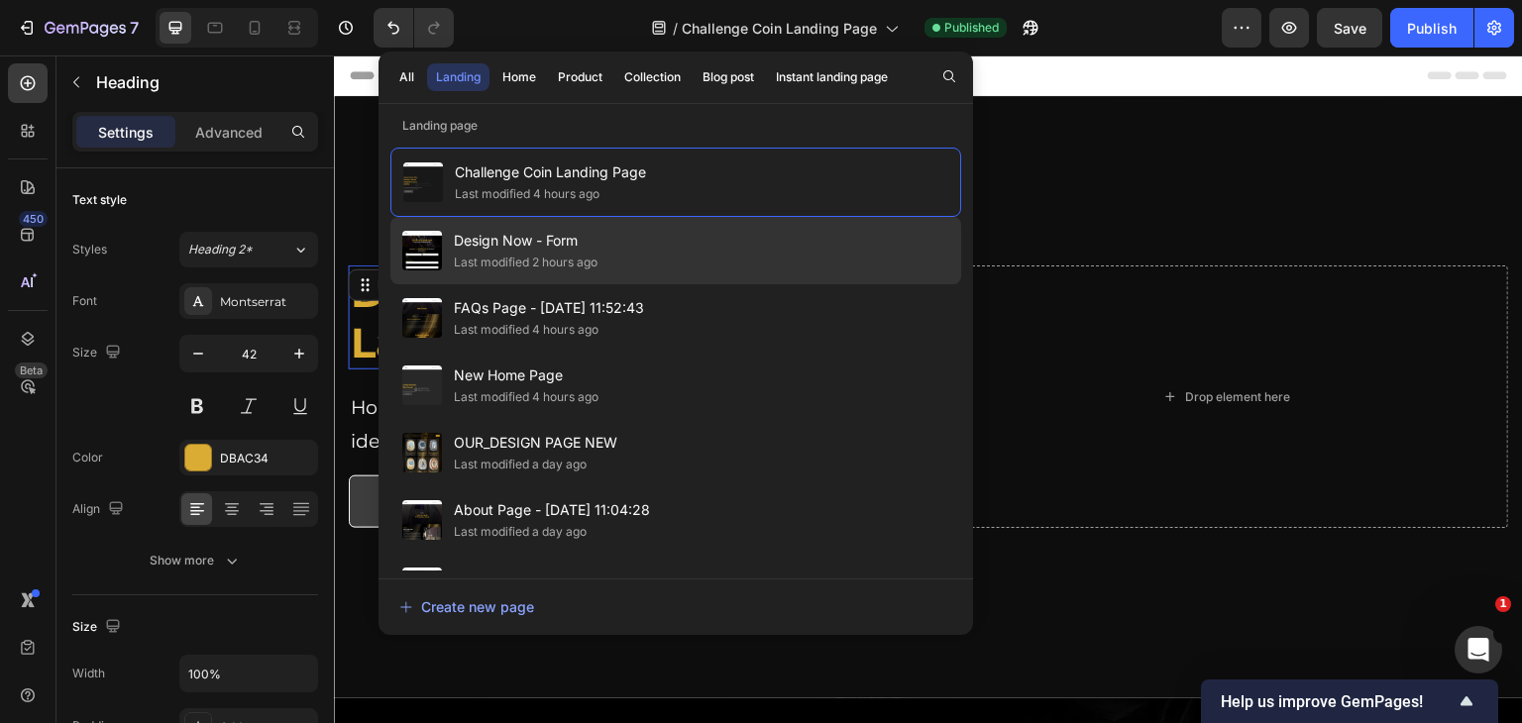
click at [666, 254] on div "Design Now - Form Last modified 2 hours ago" at bounding box center [675, 250] width 571 height 67
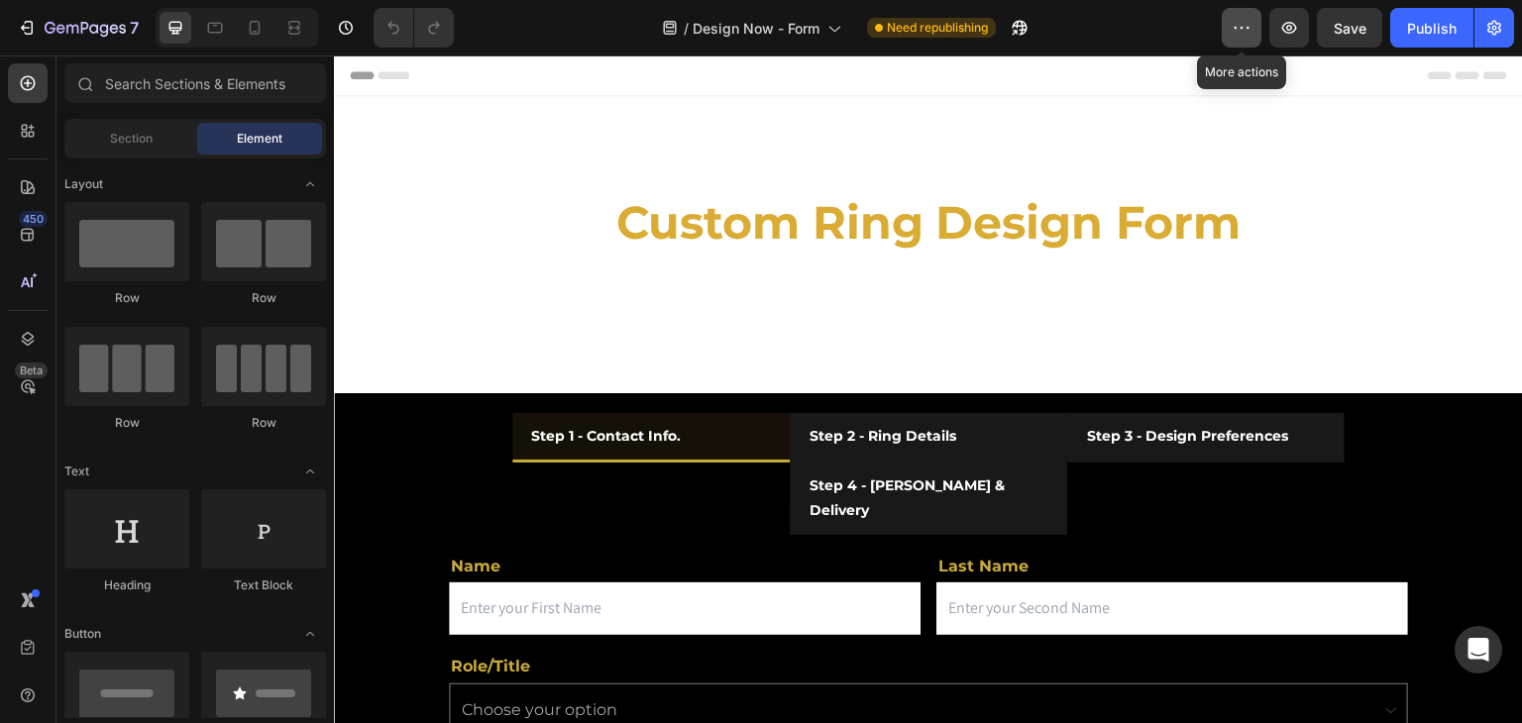
click at [1239, 38] on button "button" at bounding box center [1242, 28] width 40 height 40
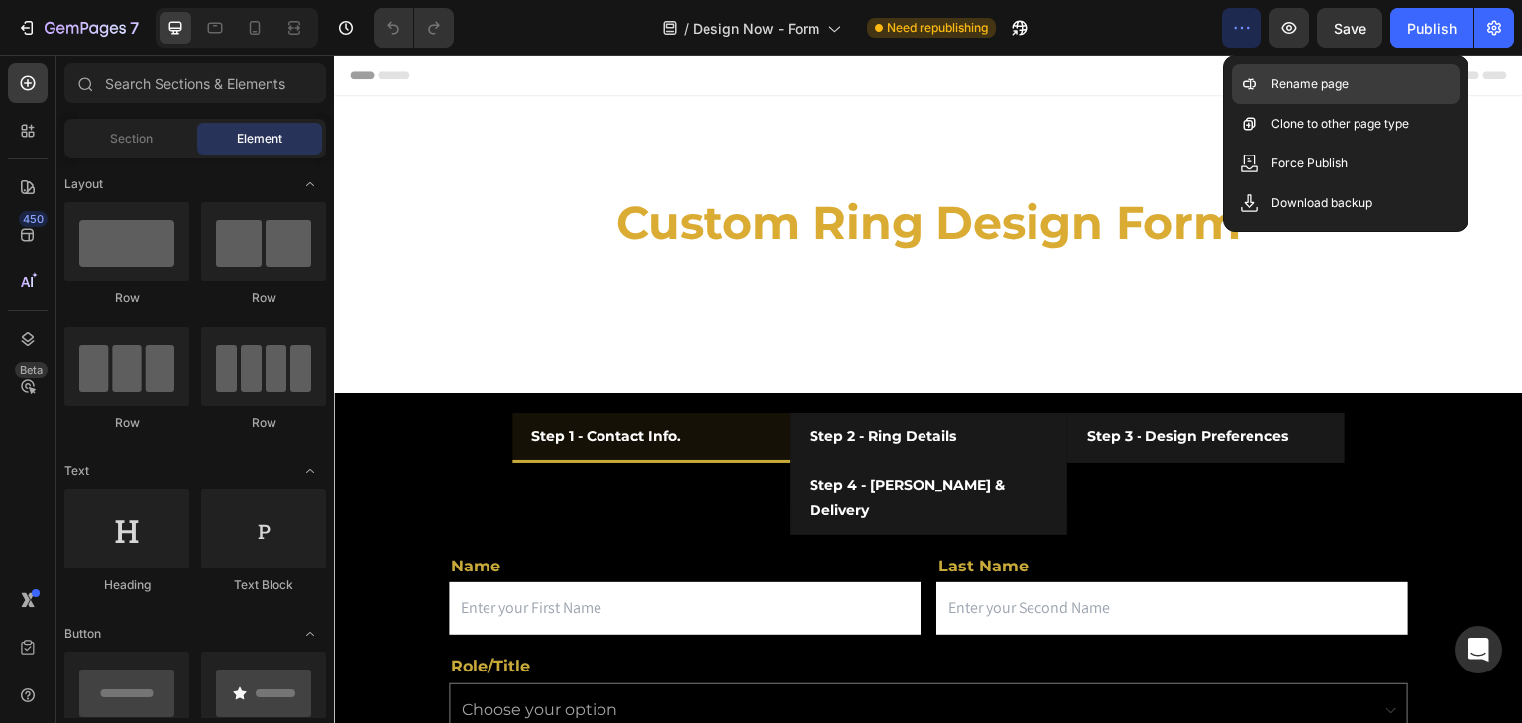
click at [1271, 87] on p "Rename page" at bounding box center [1309, 84] width 77 height 20
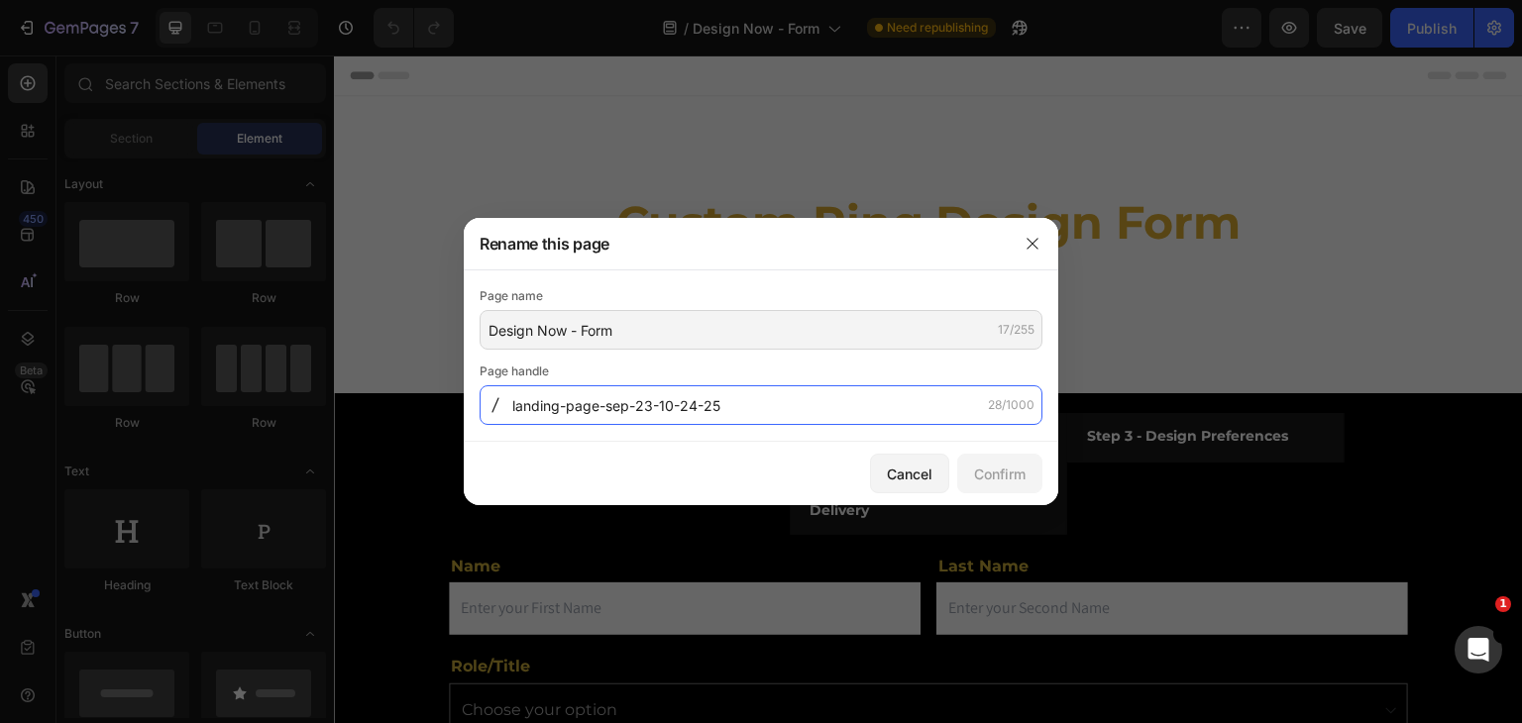
click at [761, 394] on input "landing-page-sep-23-10-24-25" at bounding box center [761, 405] width 563 height 40
click at [759, 398] on input "landing-page-sep-23-10-24-25" at bounding box center [761, 405] width 563 height 40
click at [752, 410] on input "landing-page-sep-23-10-24-25" at bounding box center [761, 405] width 563 height 40
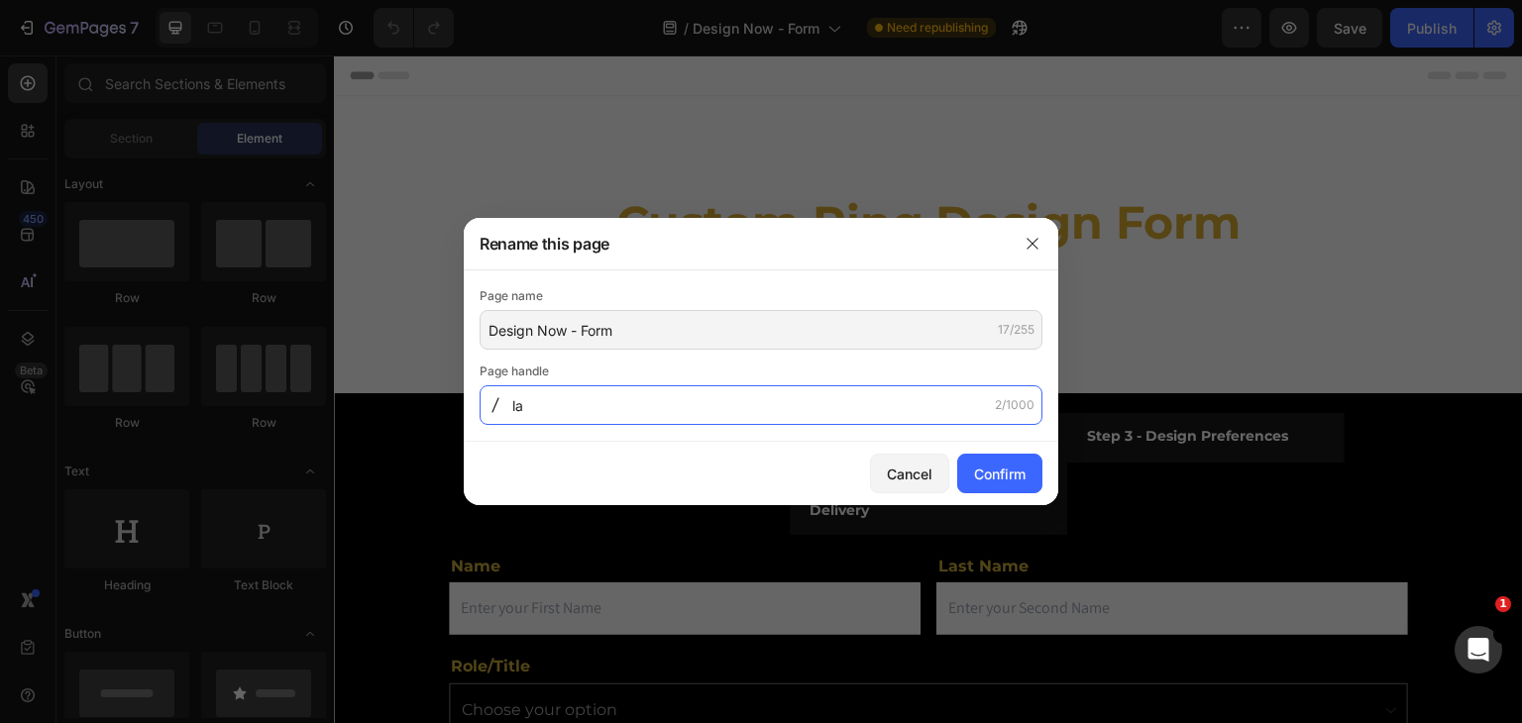
type input "l"
type input "Custom-design-form"
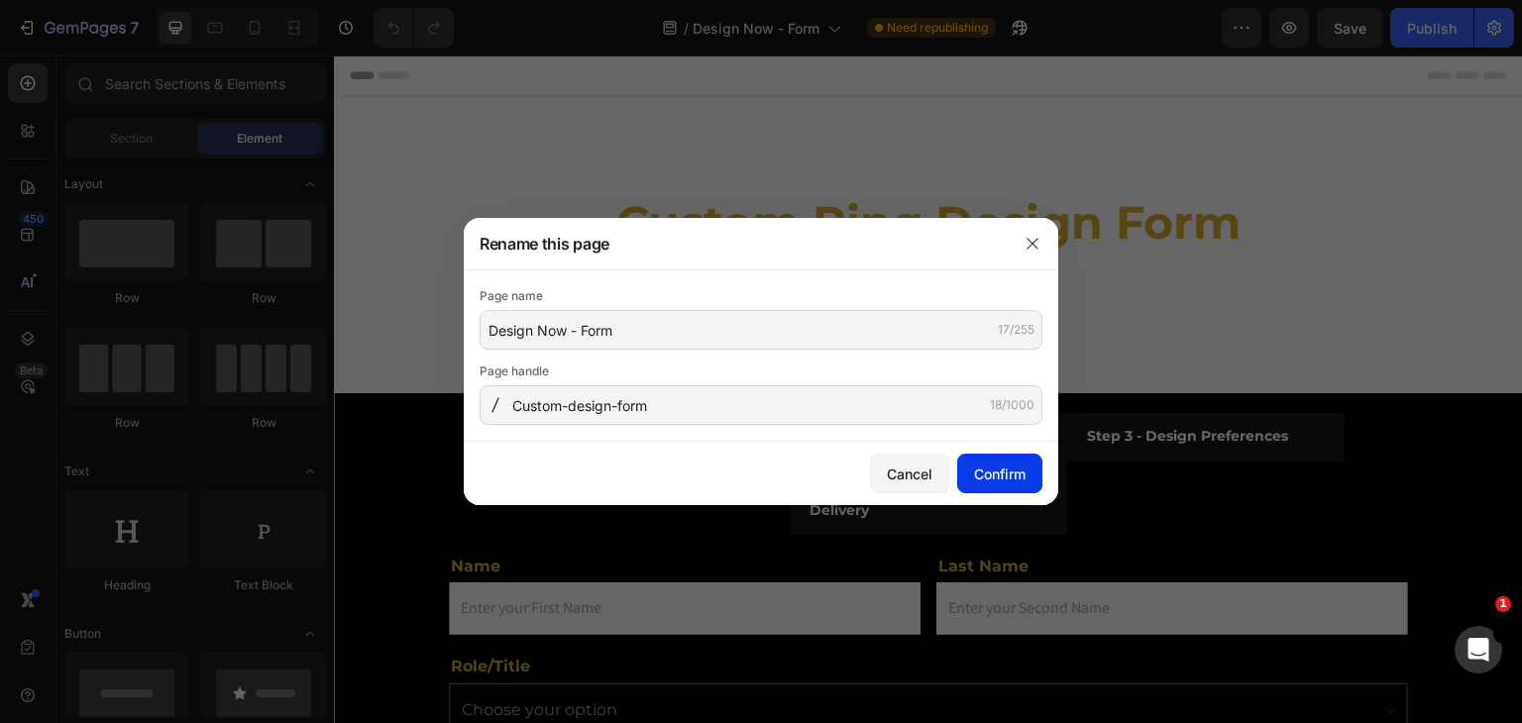
click at [1013, 477] on div "Confirm" at bounding box center [1000, 474] width 52 height 21
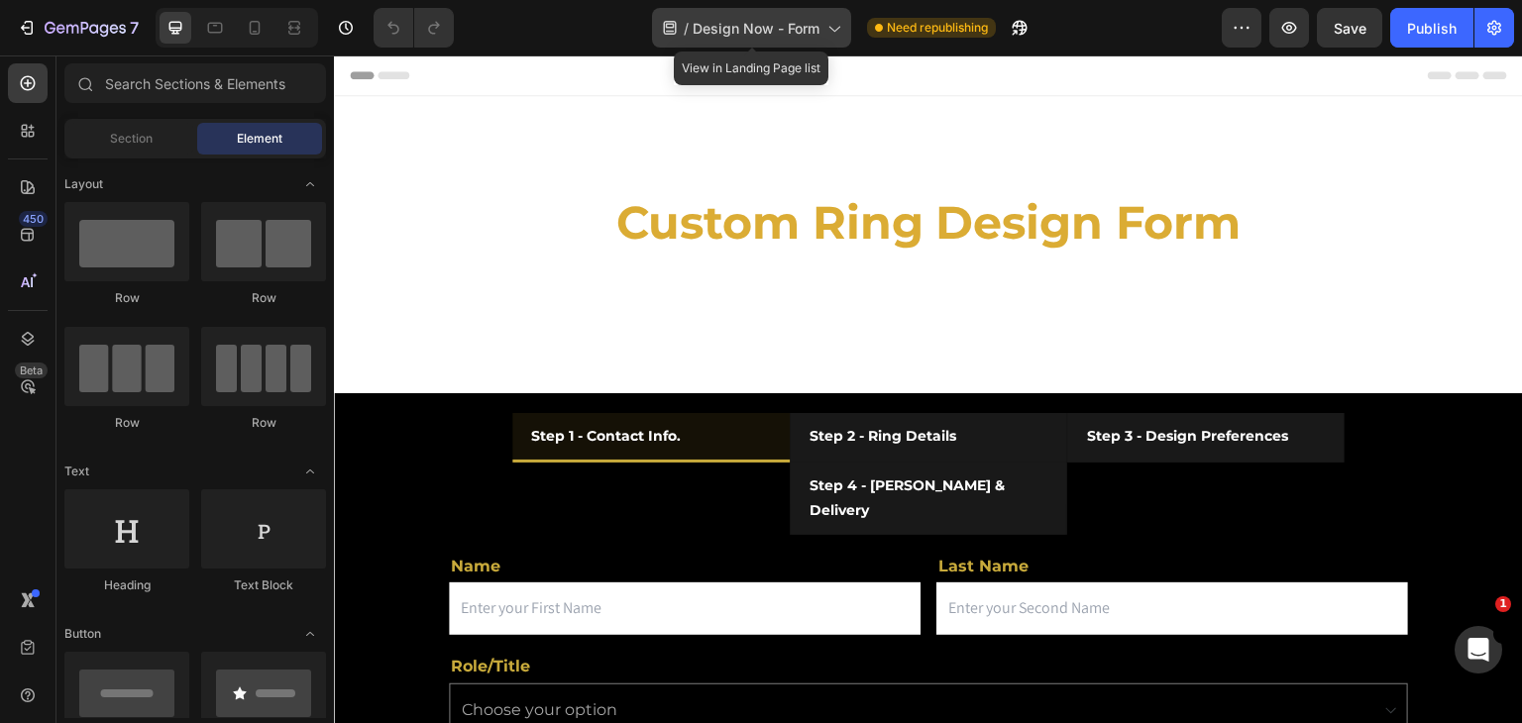
click at [826, 28] on icon at bounding box center [833, 28] width 20 height 20
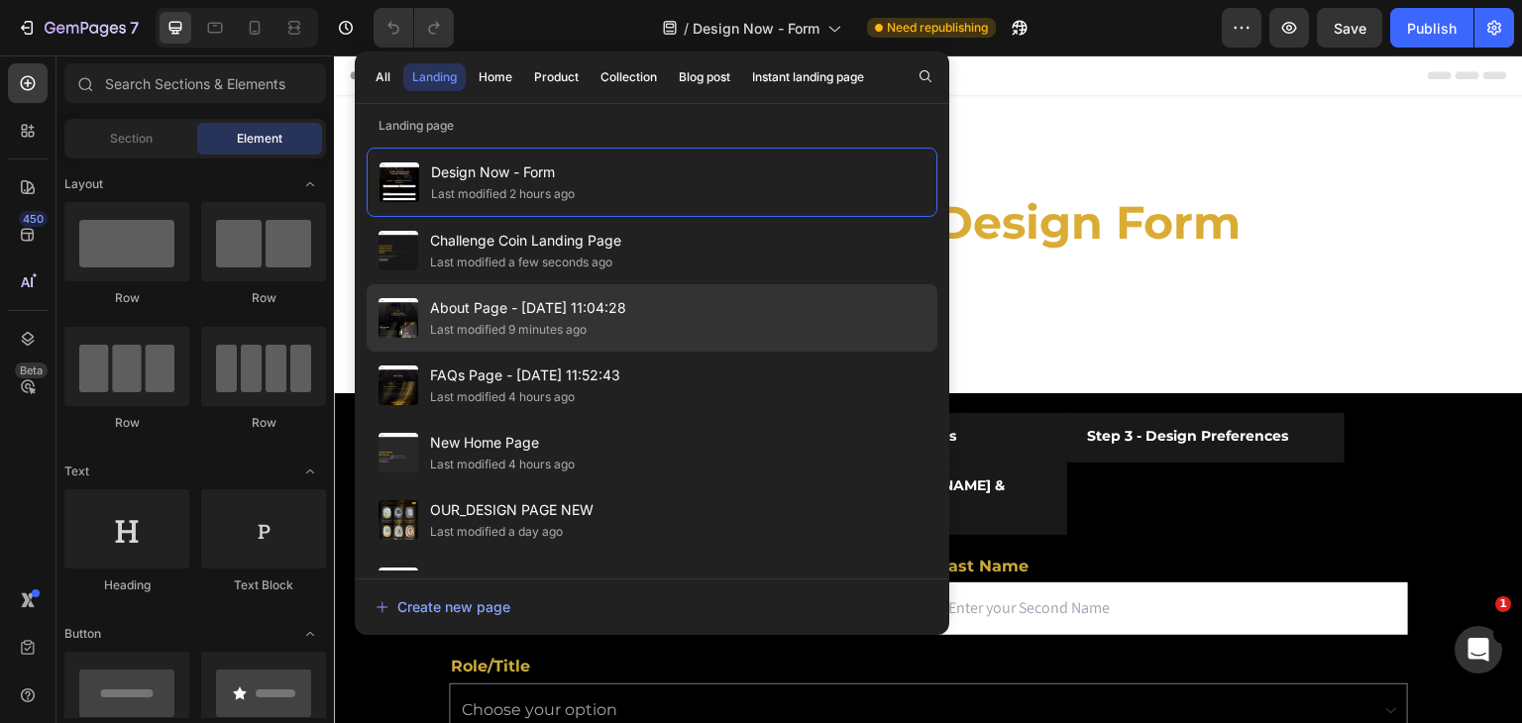
click at [567, 306] on span "About Page - [DATE] 11:04:28" at bounding box center [528, 308] width 196 height 24
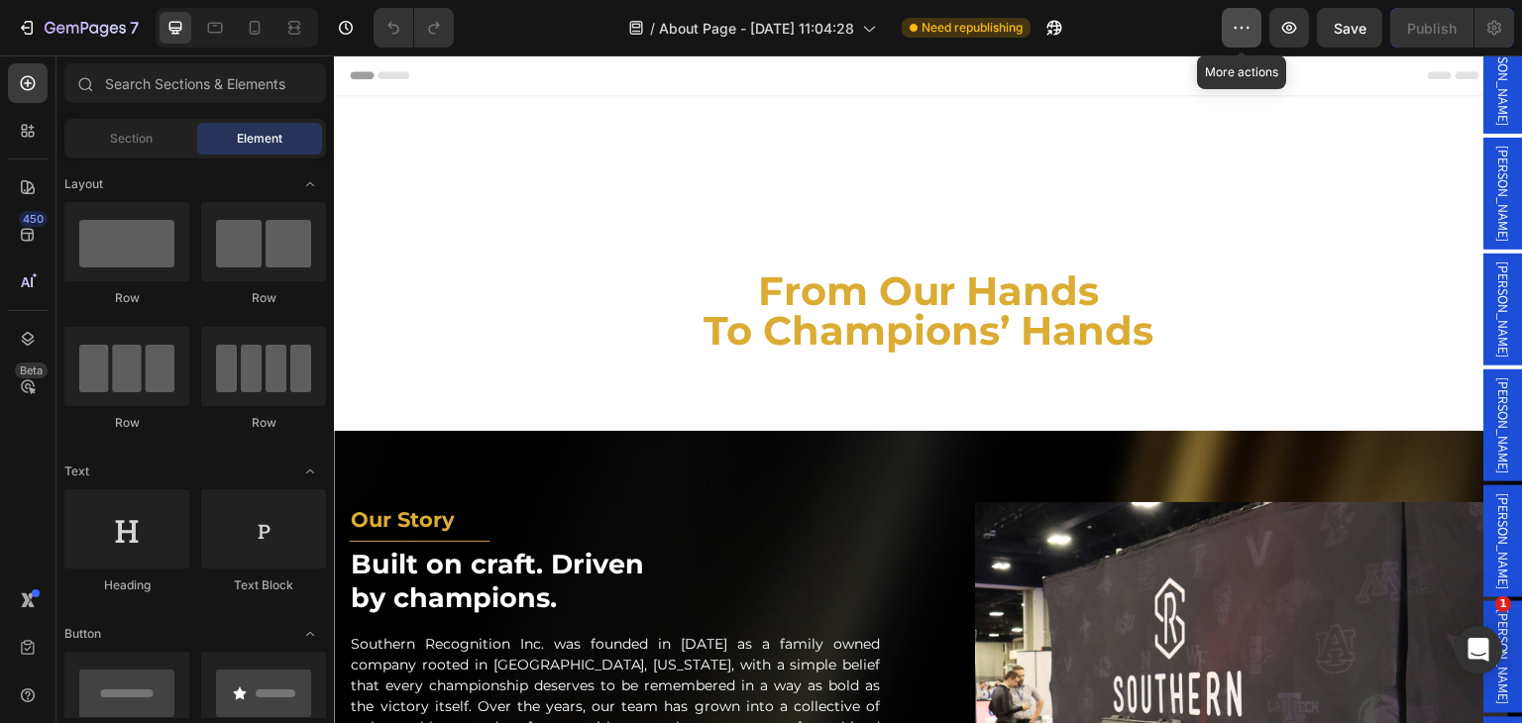
click at [1242, 20] on icon "button" at bounding box center [1242, 28] width 20 height 20
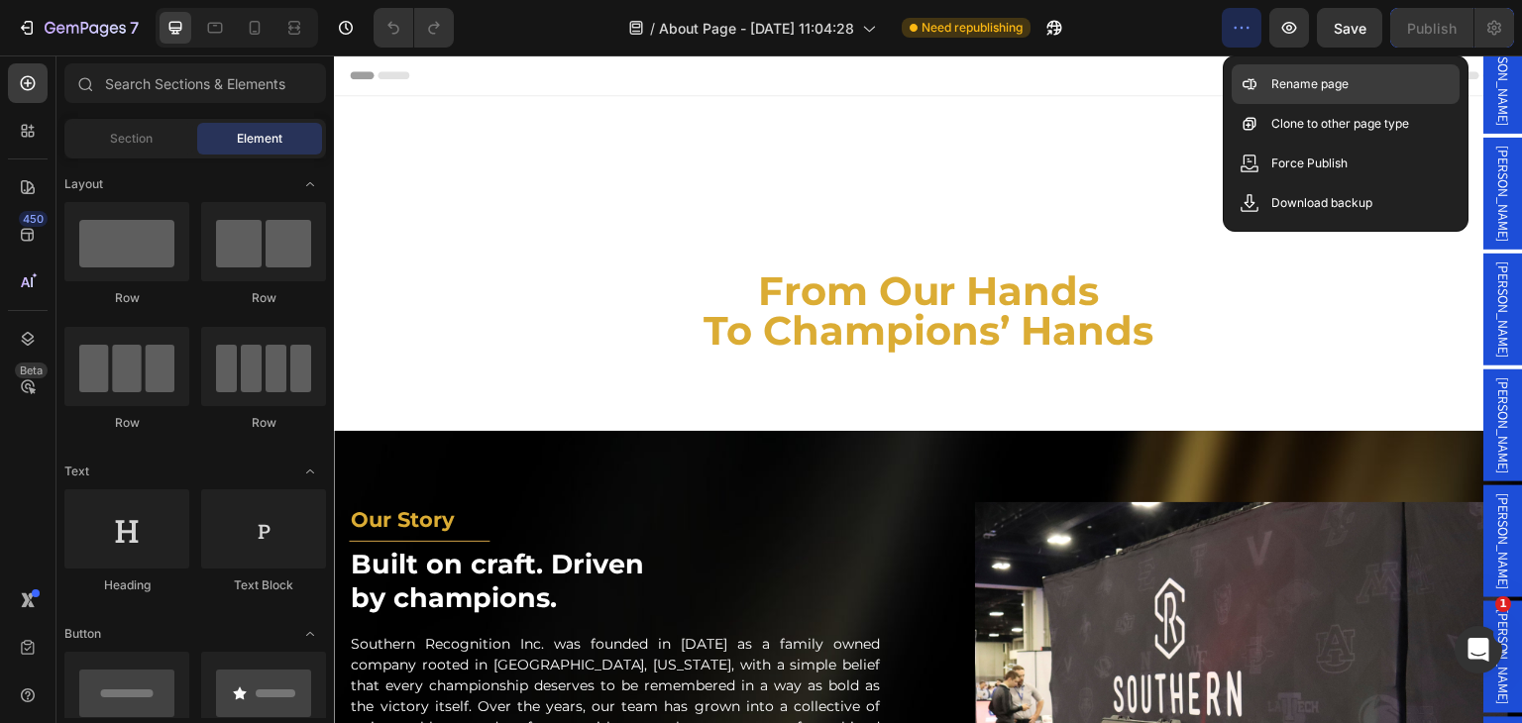
click at [1271, 68] on div "Rename page" at bounding box center [1346, 84] width 228 height 40
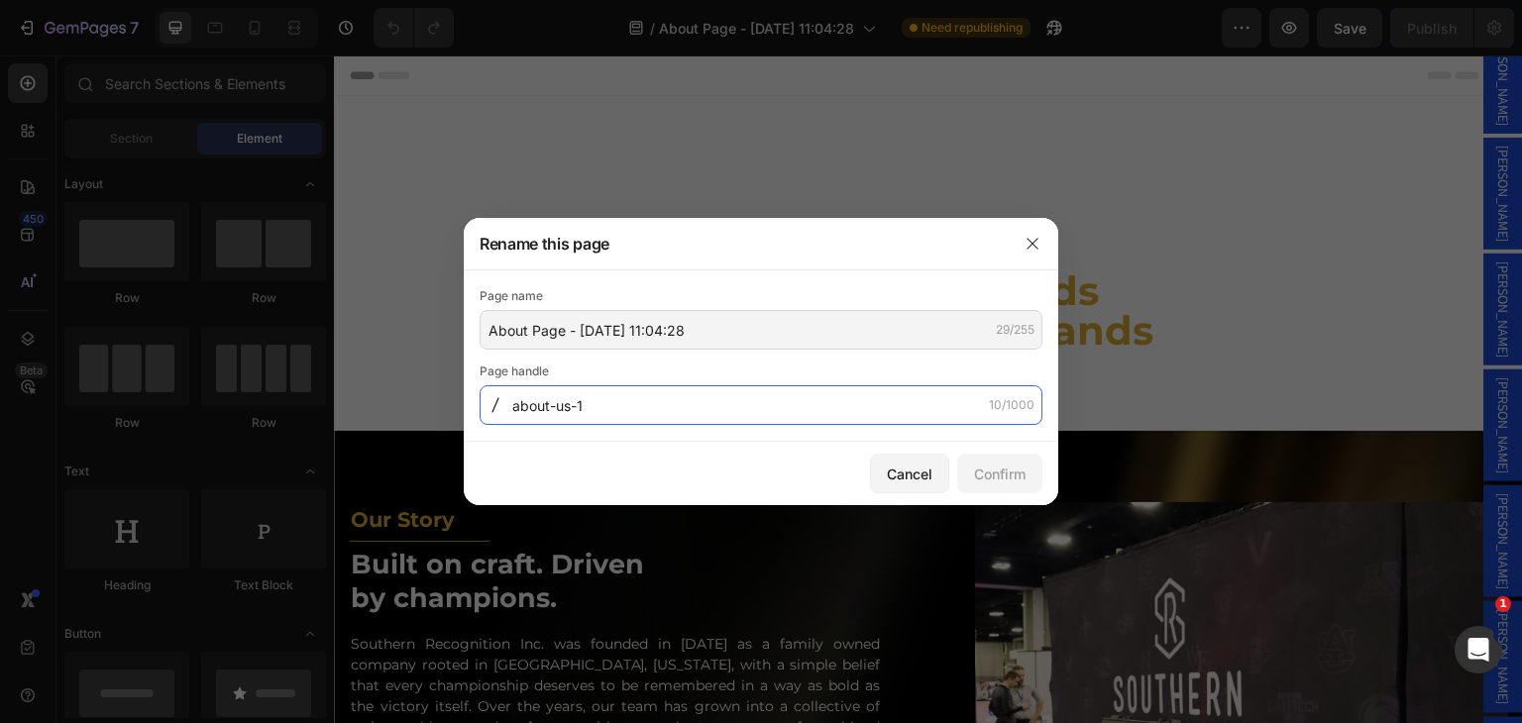
click at [618, 396] on input "about-us-1" at bounding box center [761, 405] width 563 height 40
click at [614, 402] on input "about-us-1" at bounding box center [761, 405] width 563 height 40
type input "about-us"
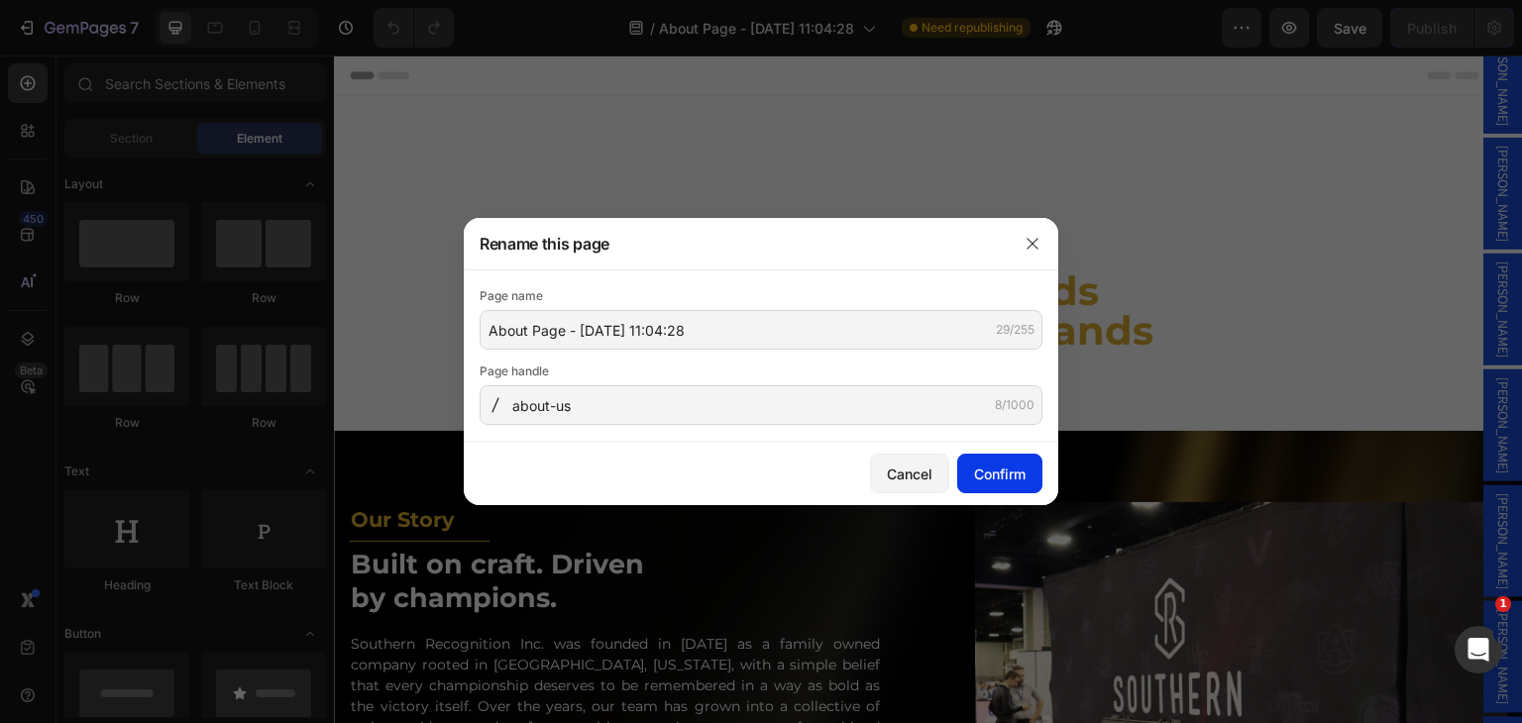
click at [1009, 479] on div "Confirm" at bounding box center [1000, 474] width 52 height 21
click at [856, 30] on div at bounding box center [761, 361] width 1522 height 723
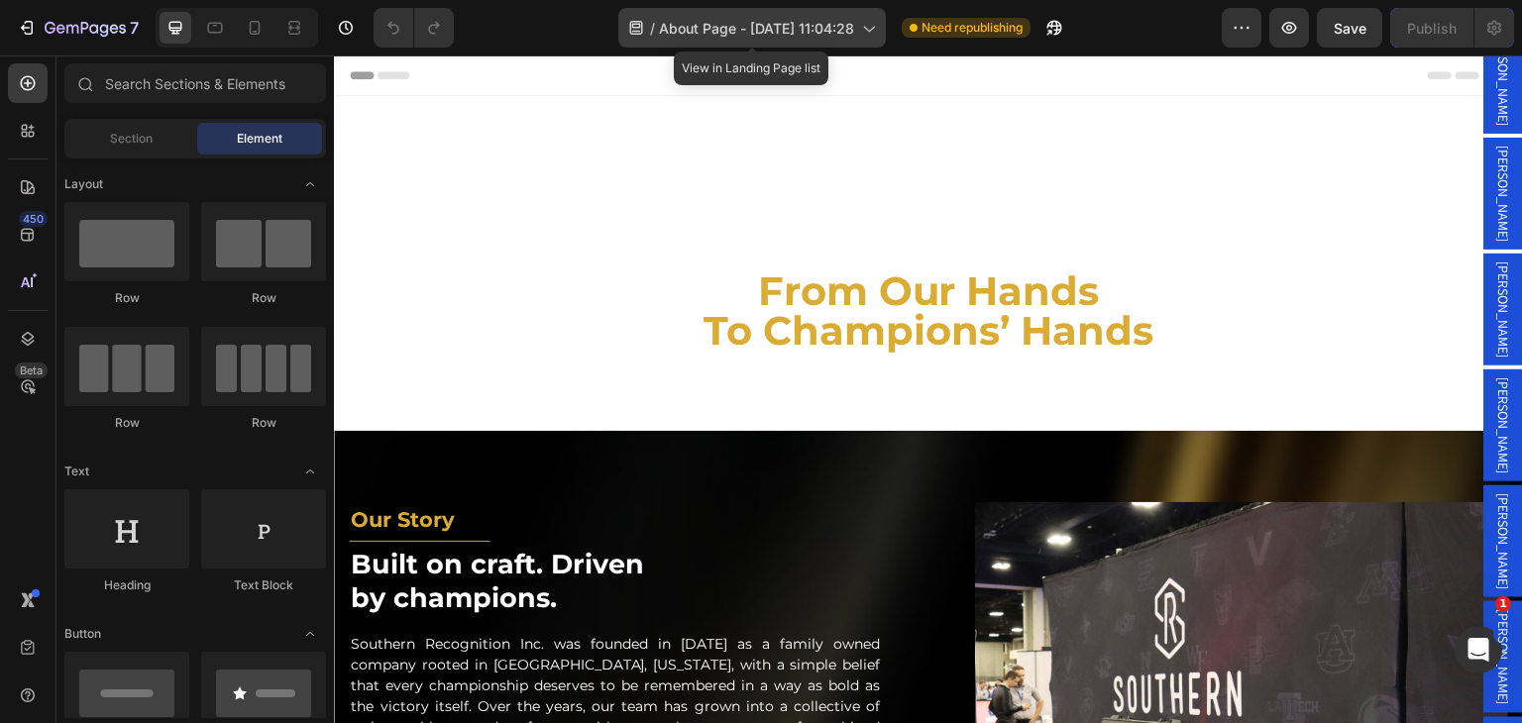
click at [860, 29] on icon at bounding box center [868, 28] width 20 height 20
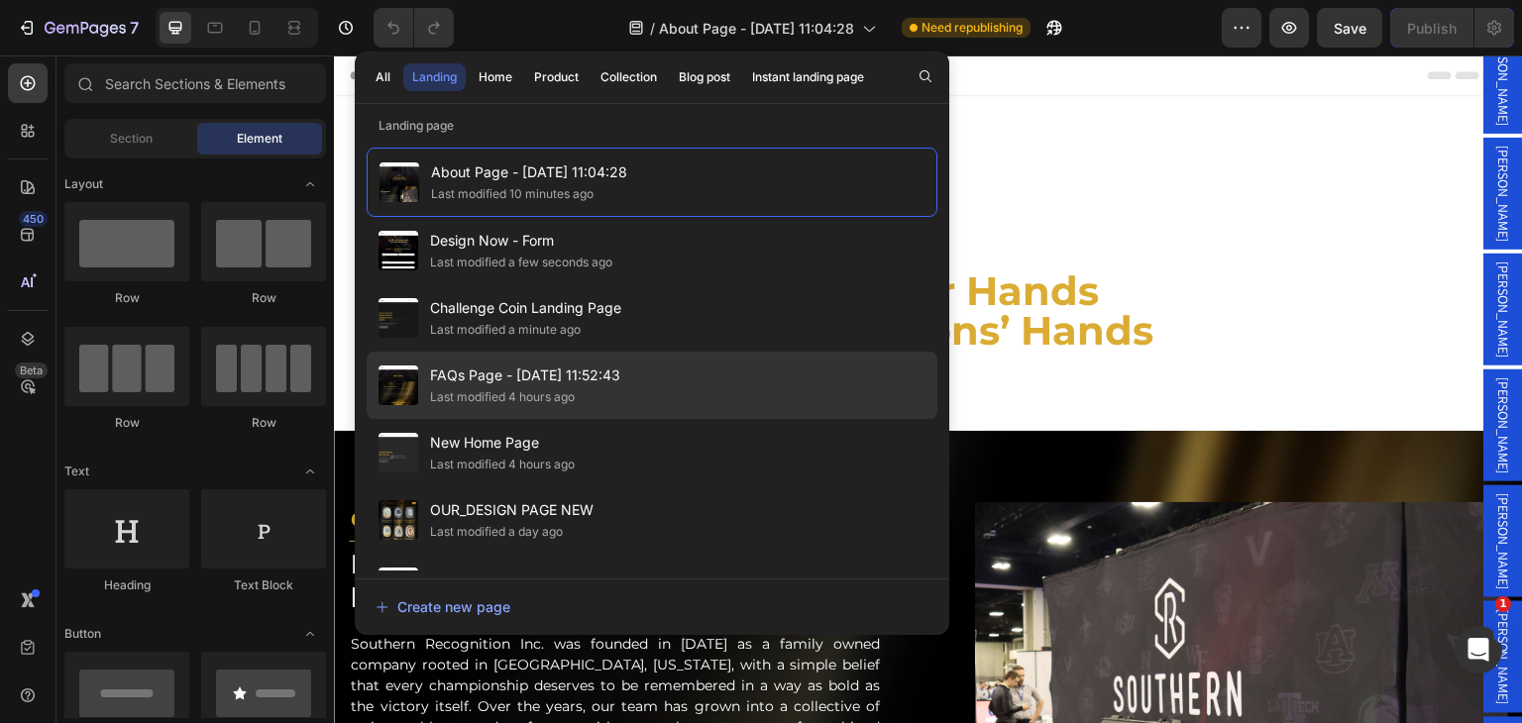
click at [610, 378] on span "FAQs Page - [DATE] 11:52:43" at bounding box center [525, 376] width 190 height 24
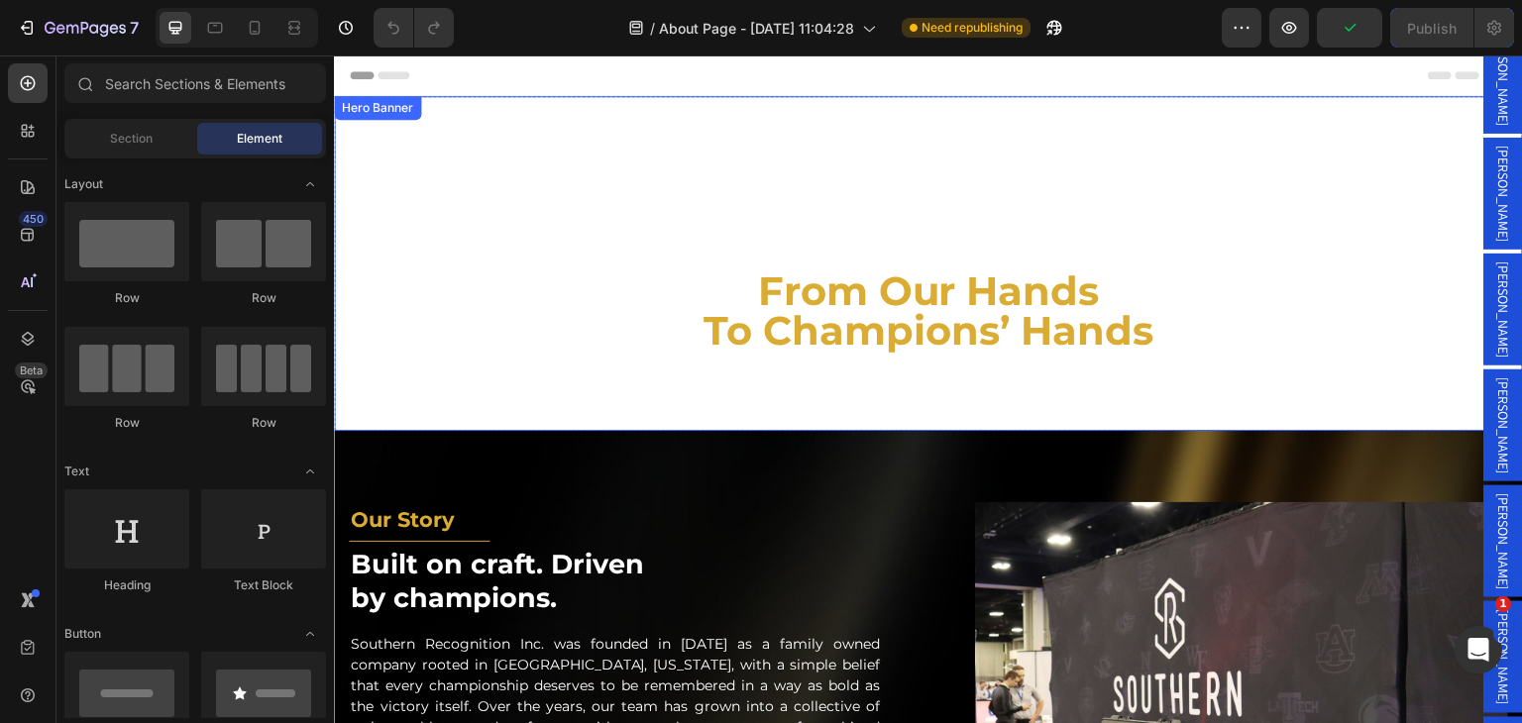
click at [918, 101] on div "Background Image" at bounding box center [928, 263] width 1189 height 335
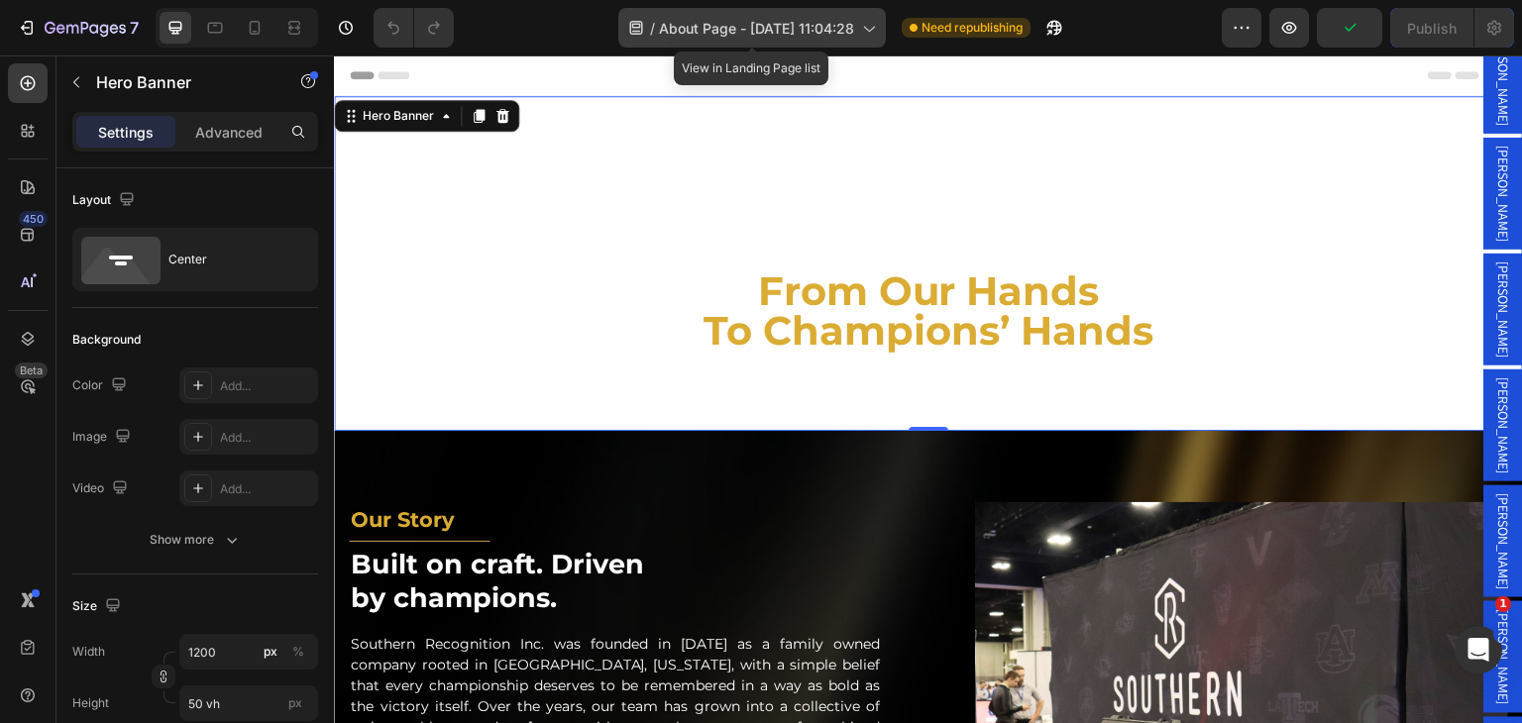
click at [864, 34] on icon at bounding box center [868, 28] width 20 height 20
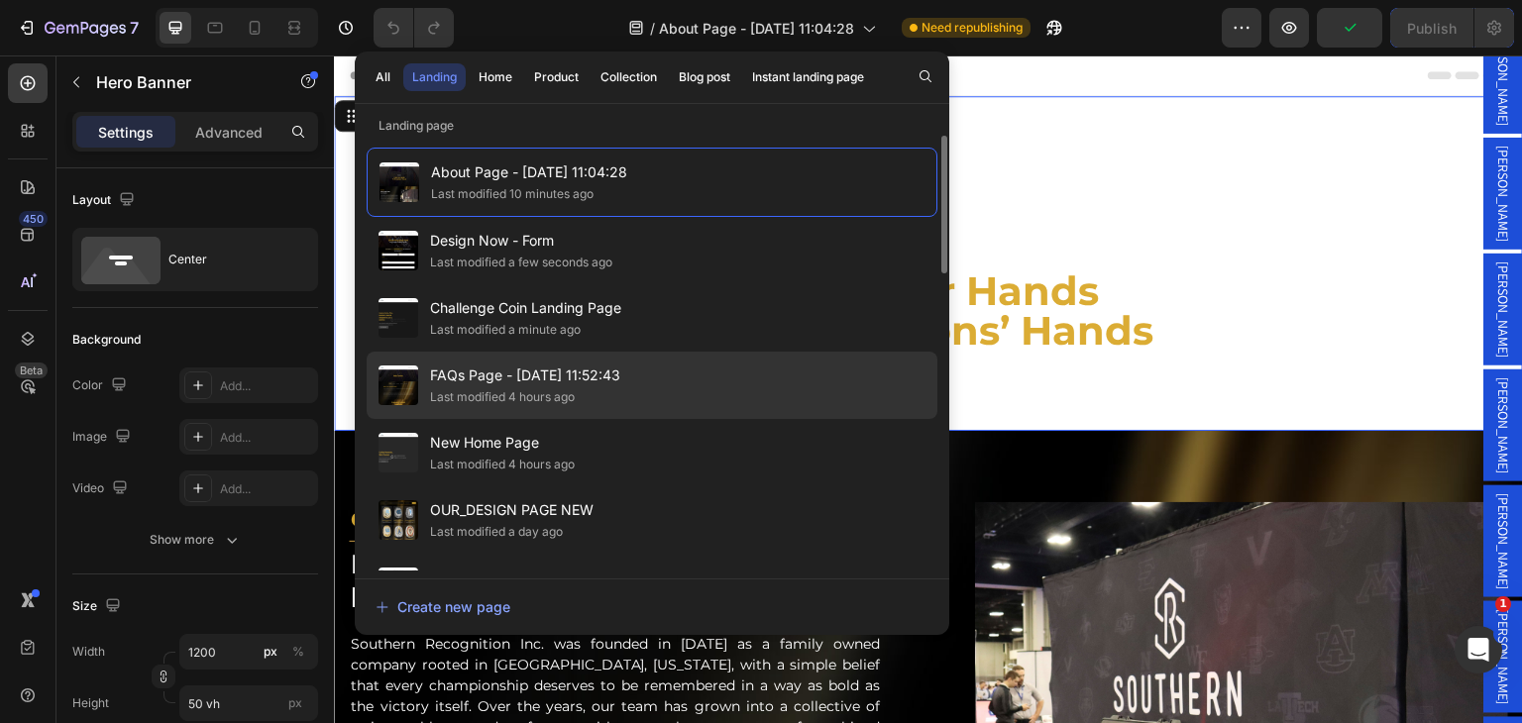
click at [591, 389] on div "Last modified 4 hours ago" at bounding box center [525, 397] width 190 height 20
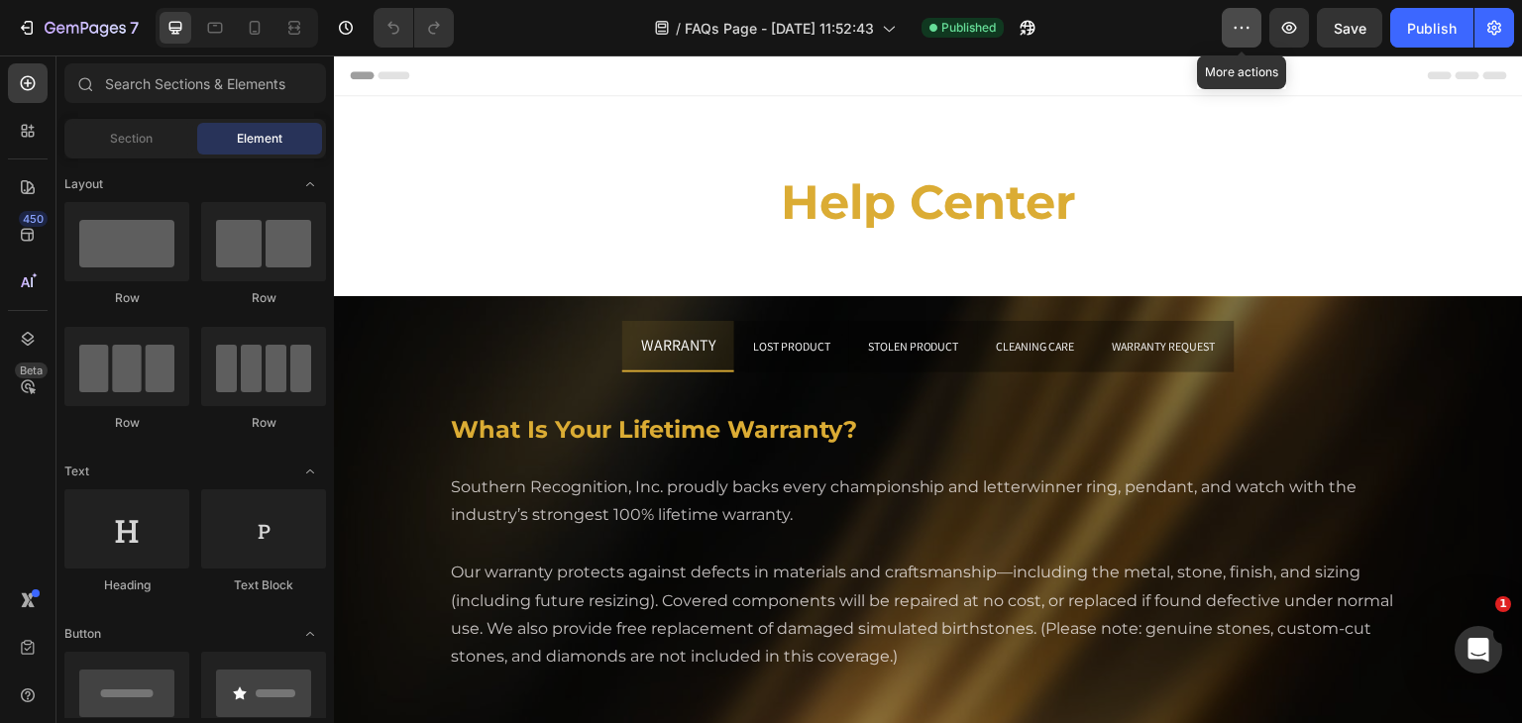
click at [1245, 29] on icon "button" at bounding box center [1242, 28] width 20 height 20
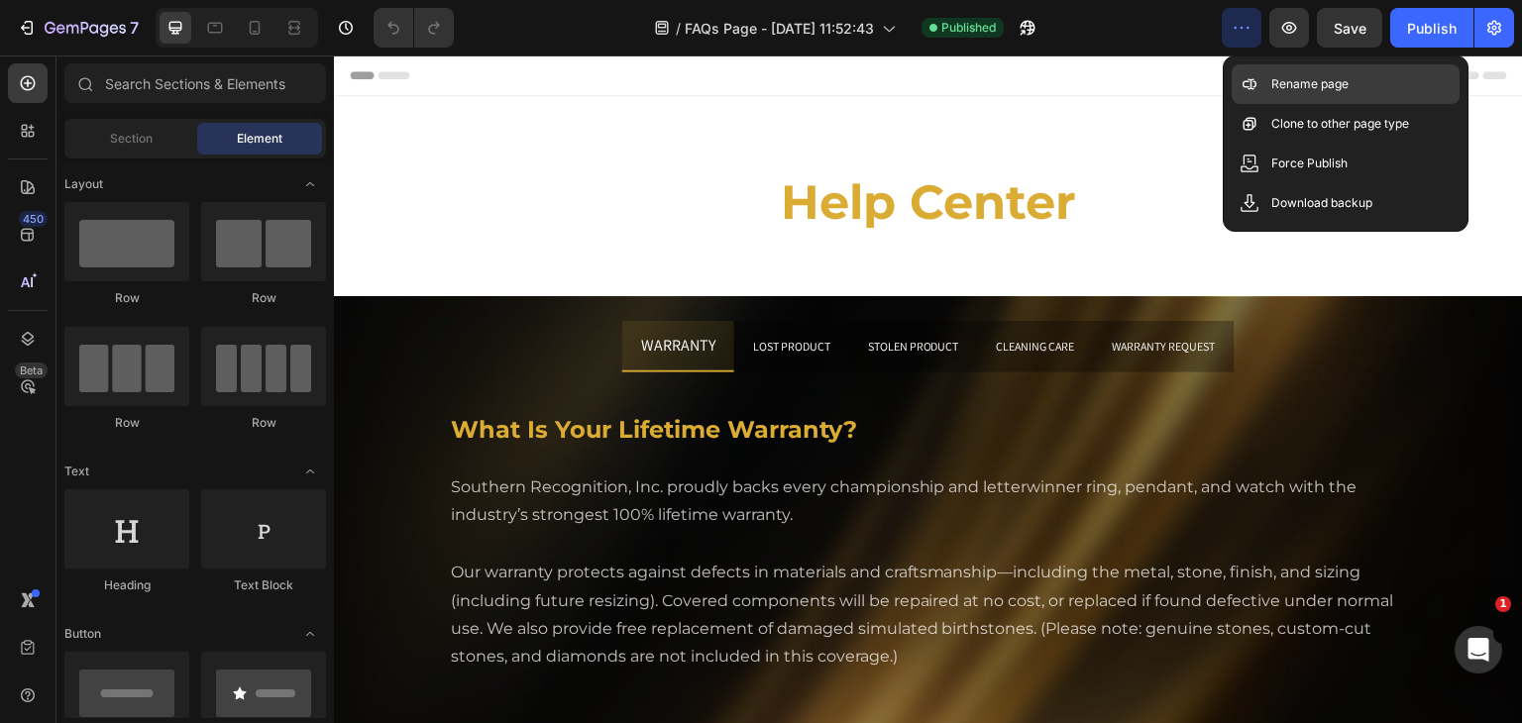
click at [1255, 80] on icon at bounding box center [1250, 84] width 20 height 20
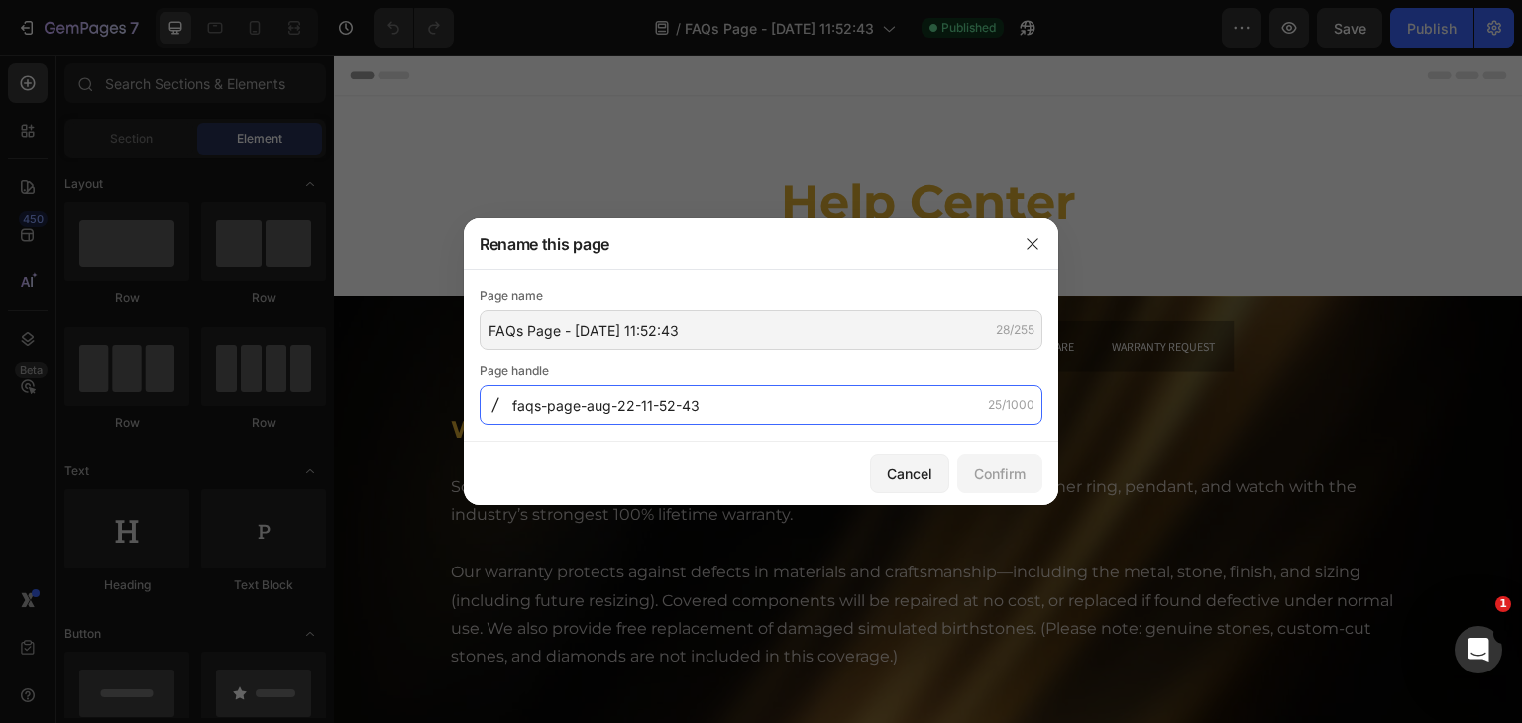
click at [702, 401] on input "faqs-page-aug-22-11-52-43" at bounding box center [761, 405] width 563 height 40
drag, startPoint x: 579, startPoint y: 408, endPoint x: 854, endPoint y: 409, distance: 275.5
click at [854, 409] on input "Help-center" at bounding box center [761, 405] width 563 height 40
click at [736, 421] on input "Help-center" at bounding box center [761, 405] width 563 height 40
drag, startPoint x: 579, startPoint y: 405, endPoint x: 909, endPoint y: 411, distance: 330.0
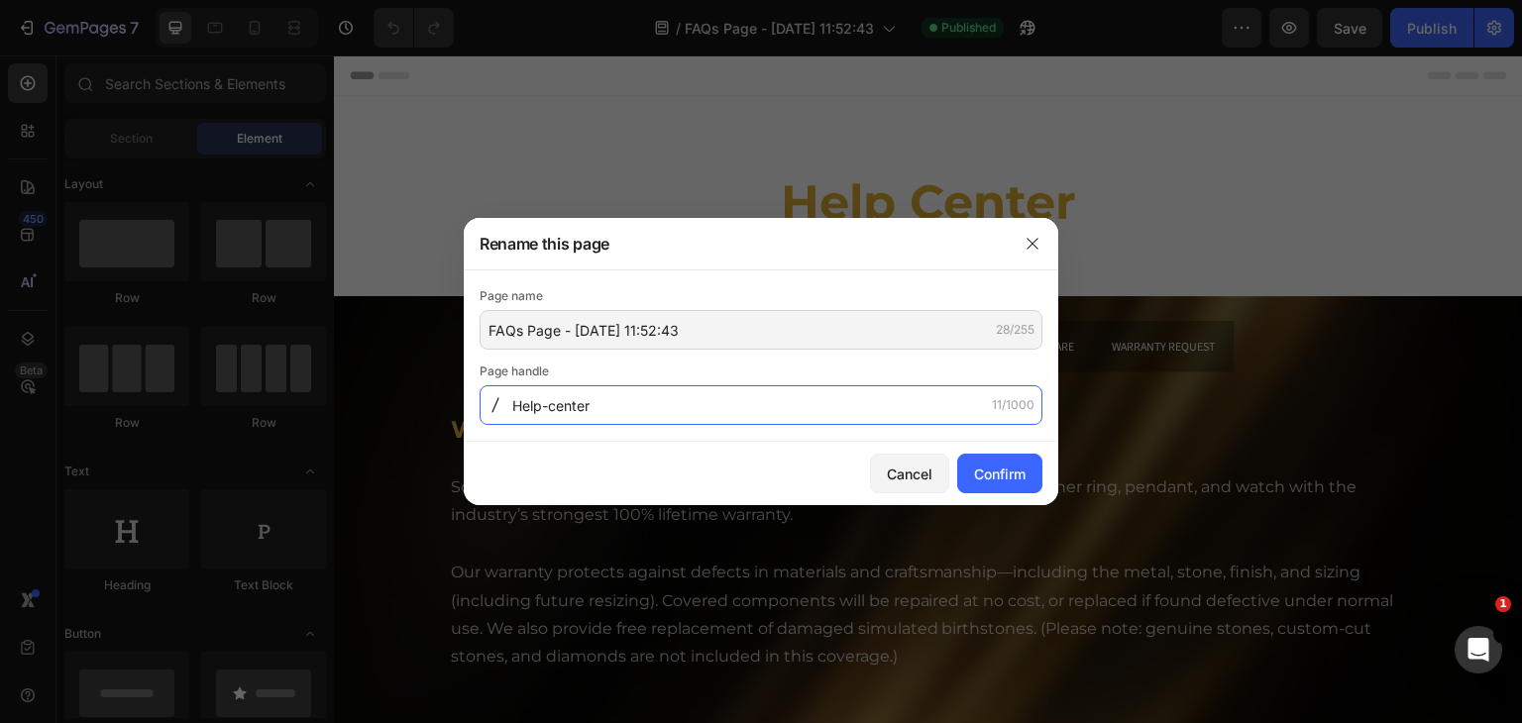
click at [909, 411] on input "Help-center" at bounding box center [761, 405] width 563 height 40
click at [681, 393] on input "Help-center" at bounding box center [761, 405] width 563 height 40
type input "Help-center"
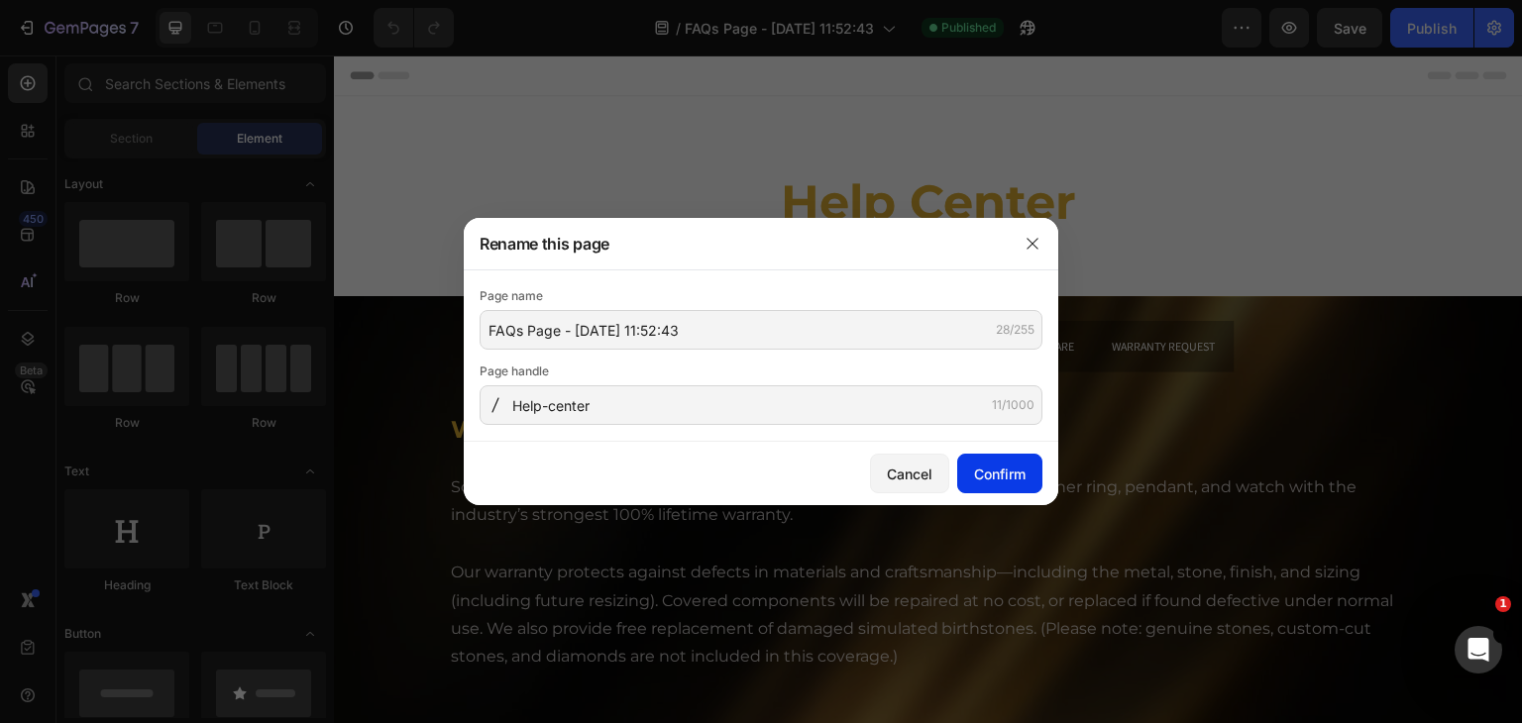
click at [1019, 473] on div "Confirm" at bounding box center [1000, 474] width 52 height 21
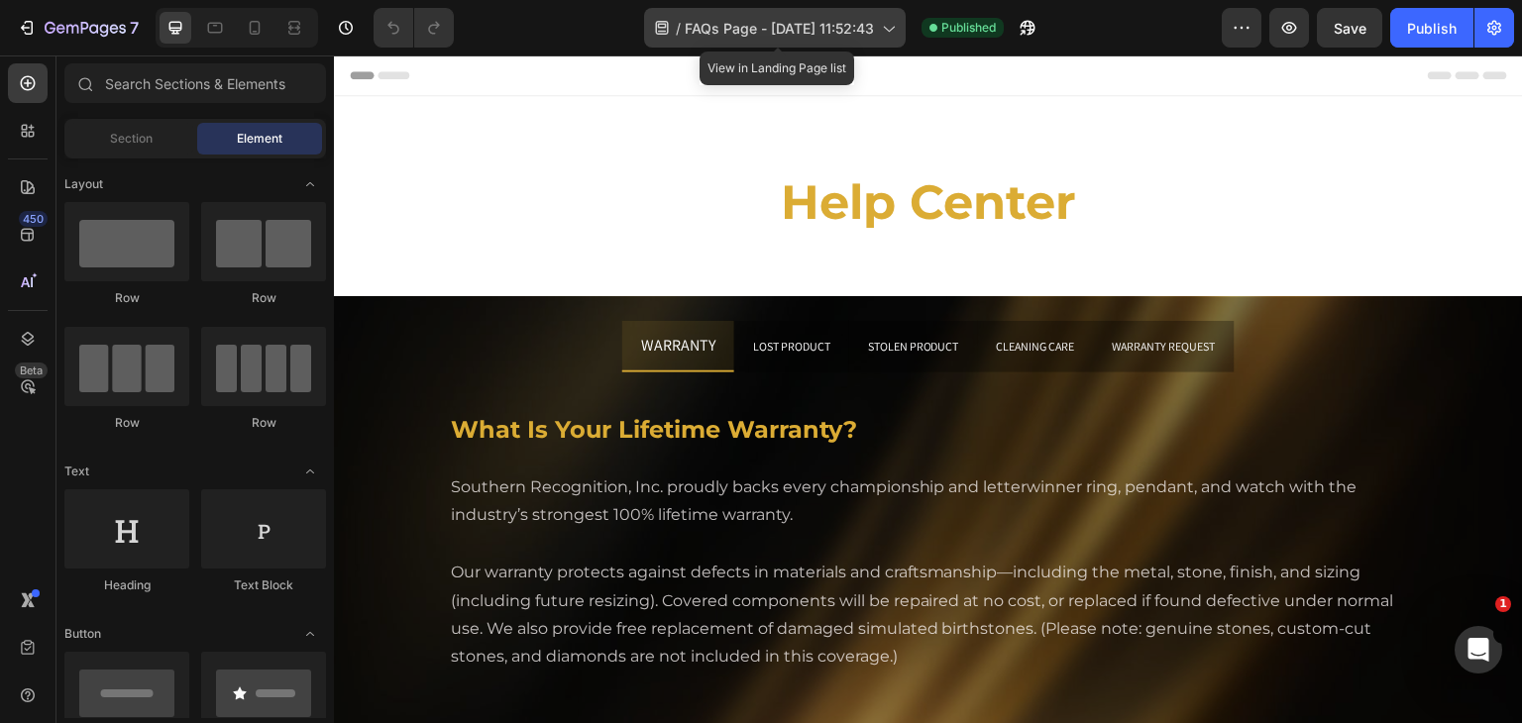
click at [884, 30] on icon at bounding box center [888, 28] width 20 height 20
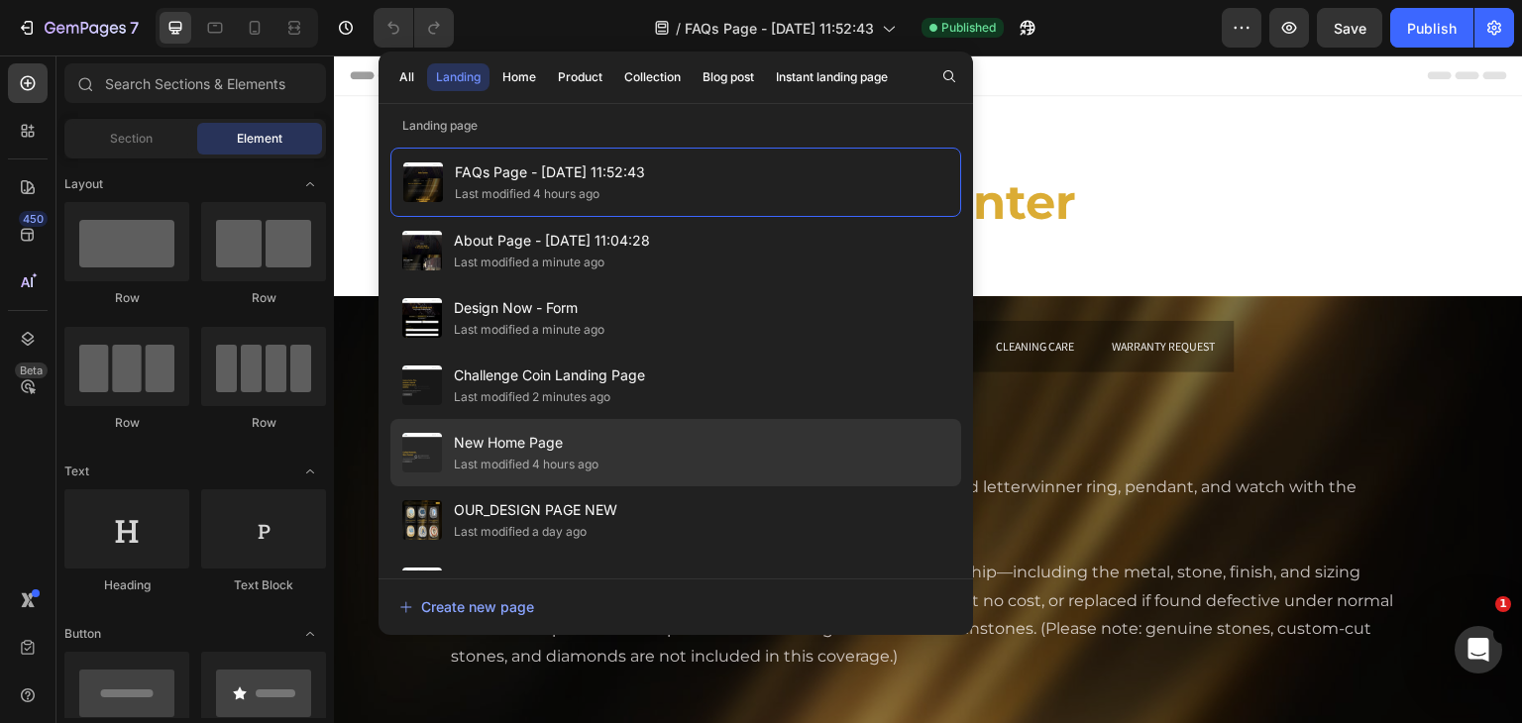
click at [596, 447] on span "New Home Page" at bounding box center [526, 443] width 145 height 24
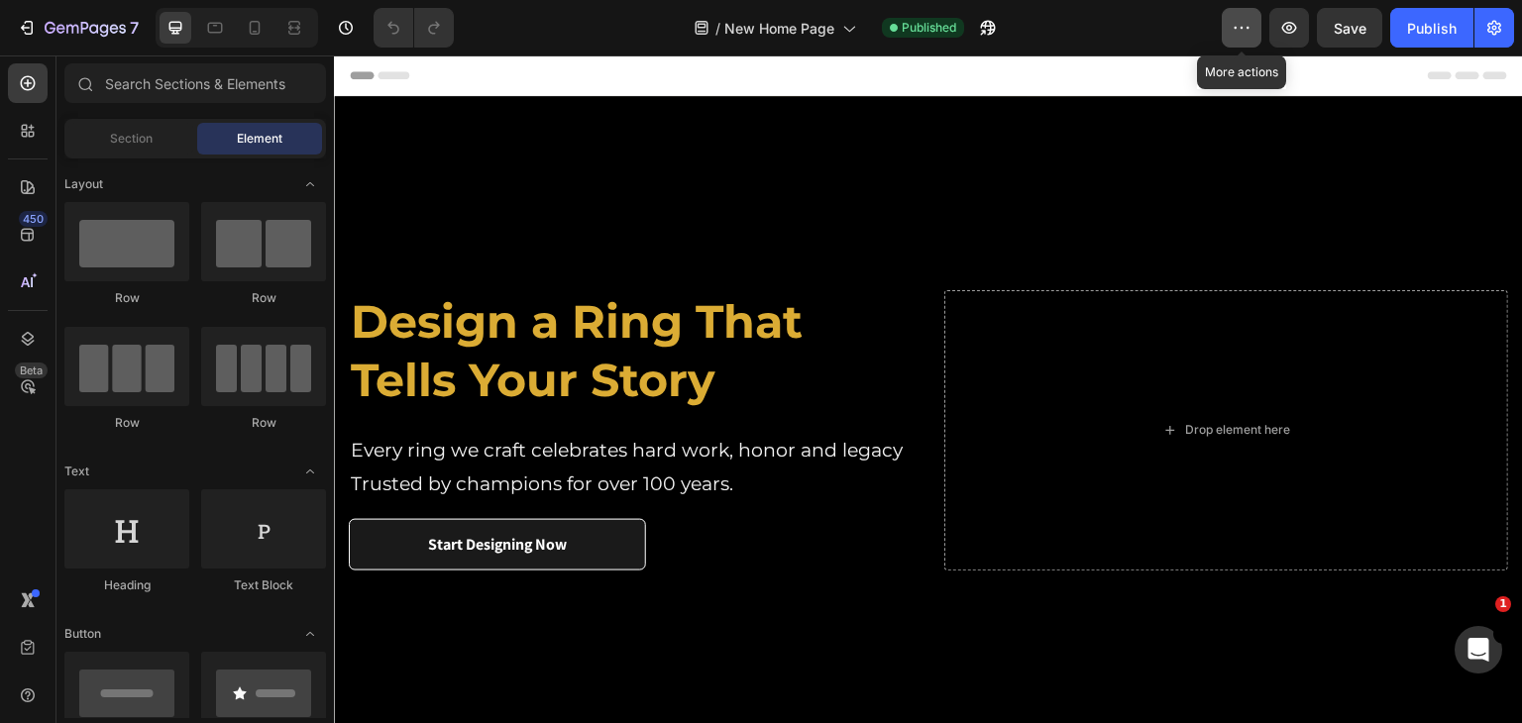
click at [1237, 25] on icon "button" at bounding box center [1242, 28] width 20 height 20
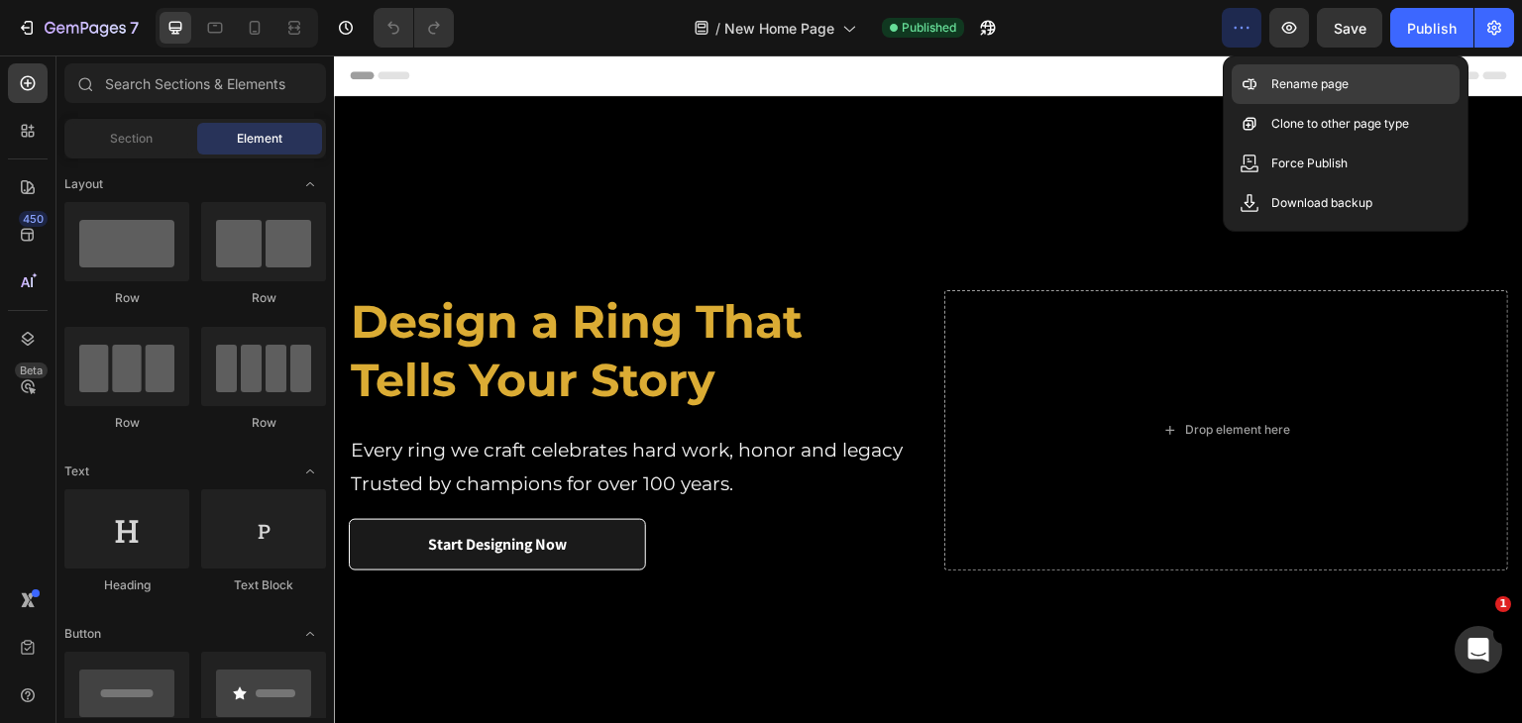
click at [1265, 82] on div "Rename page" at bounding box center [1346, 84] width 228 height 40
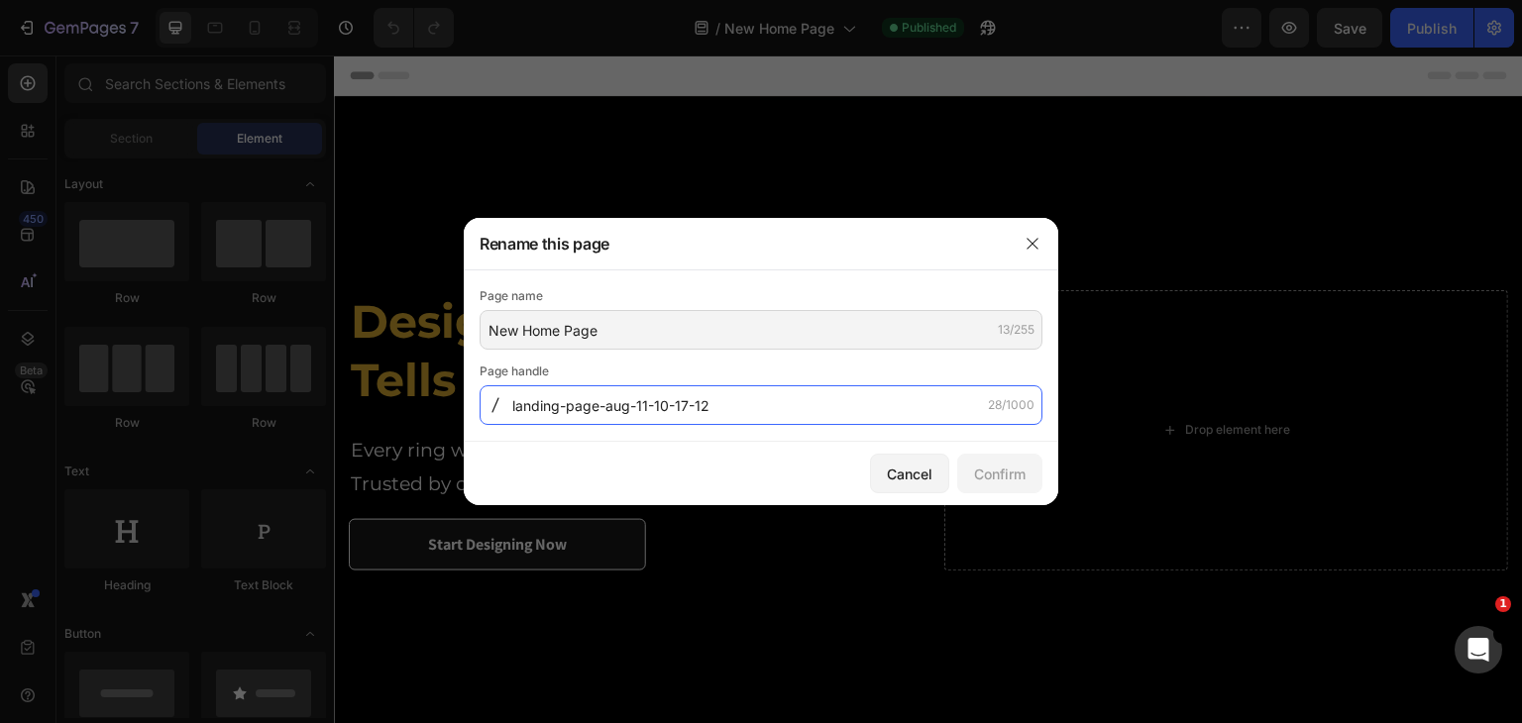
click at [722, 409] on input "landing-page-aug-11-10-17-12" at bounding box center [761, 405] width 563 height 40
type input "Home"
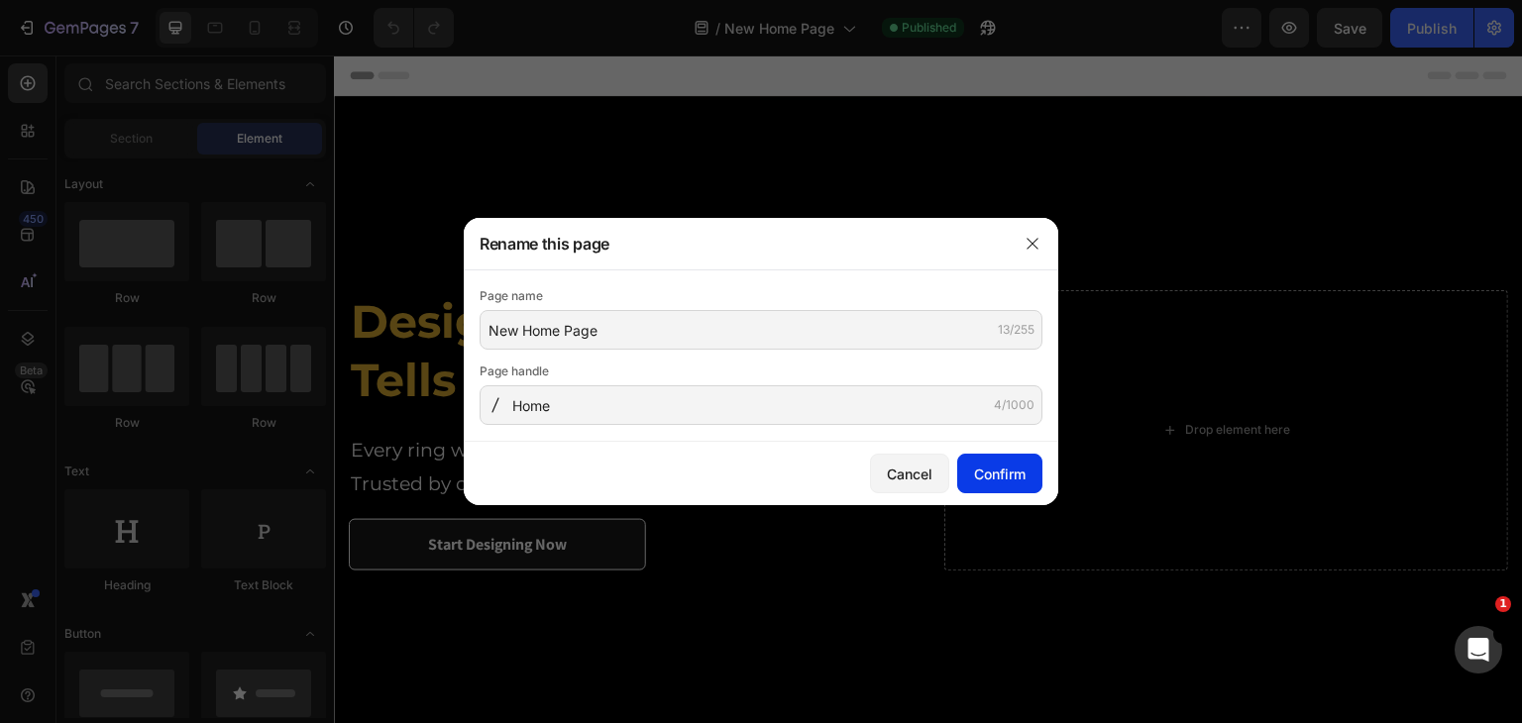
click at [993, 473] on div "Confirm" at bounding box center [1000, 474] width 52 height 21
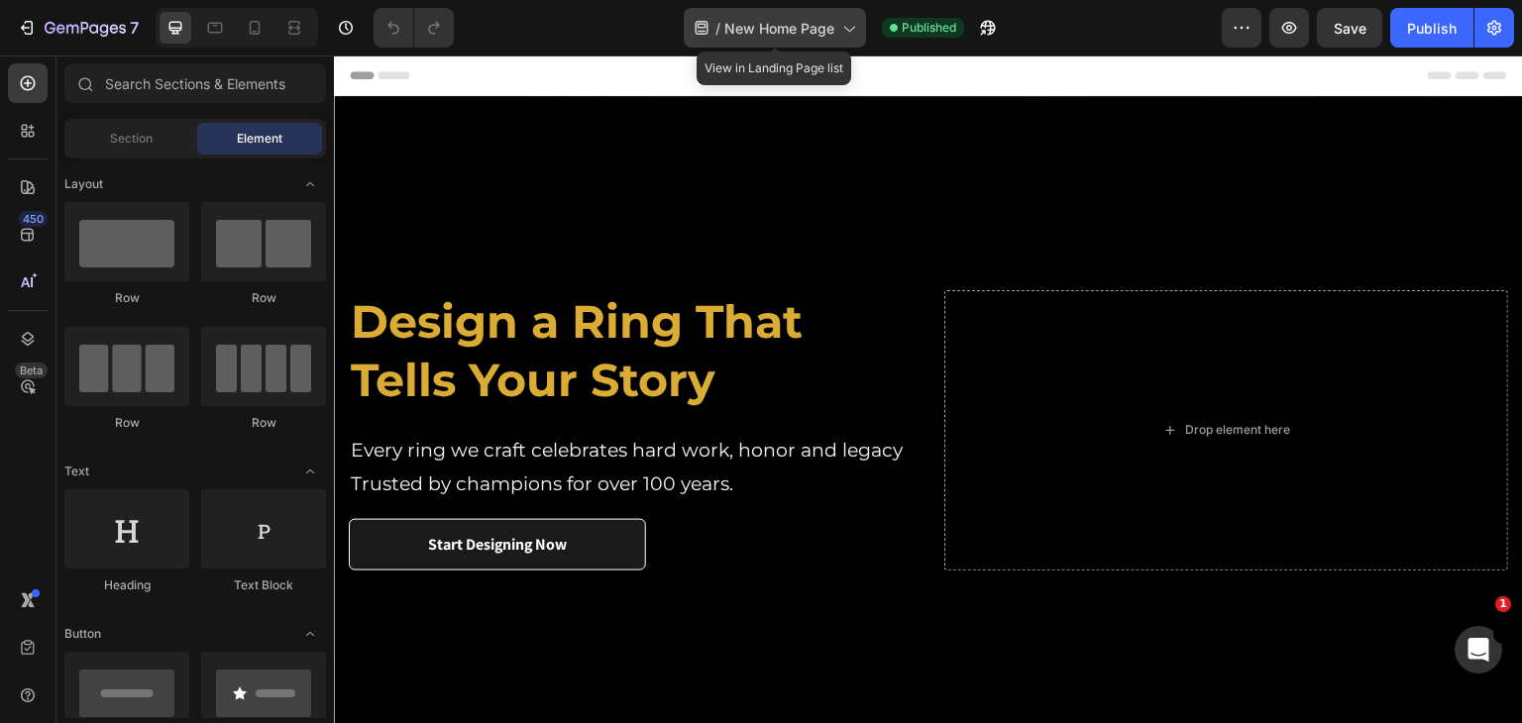
click at [777, 25] on span "New Home Page" at bounding box center [779, 28] width 110 height 21
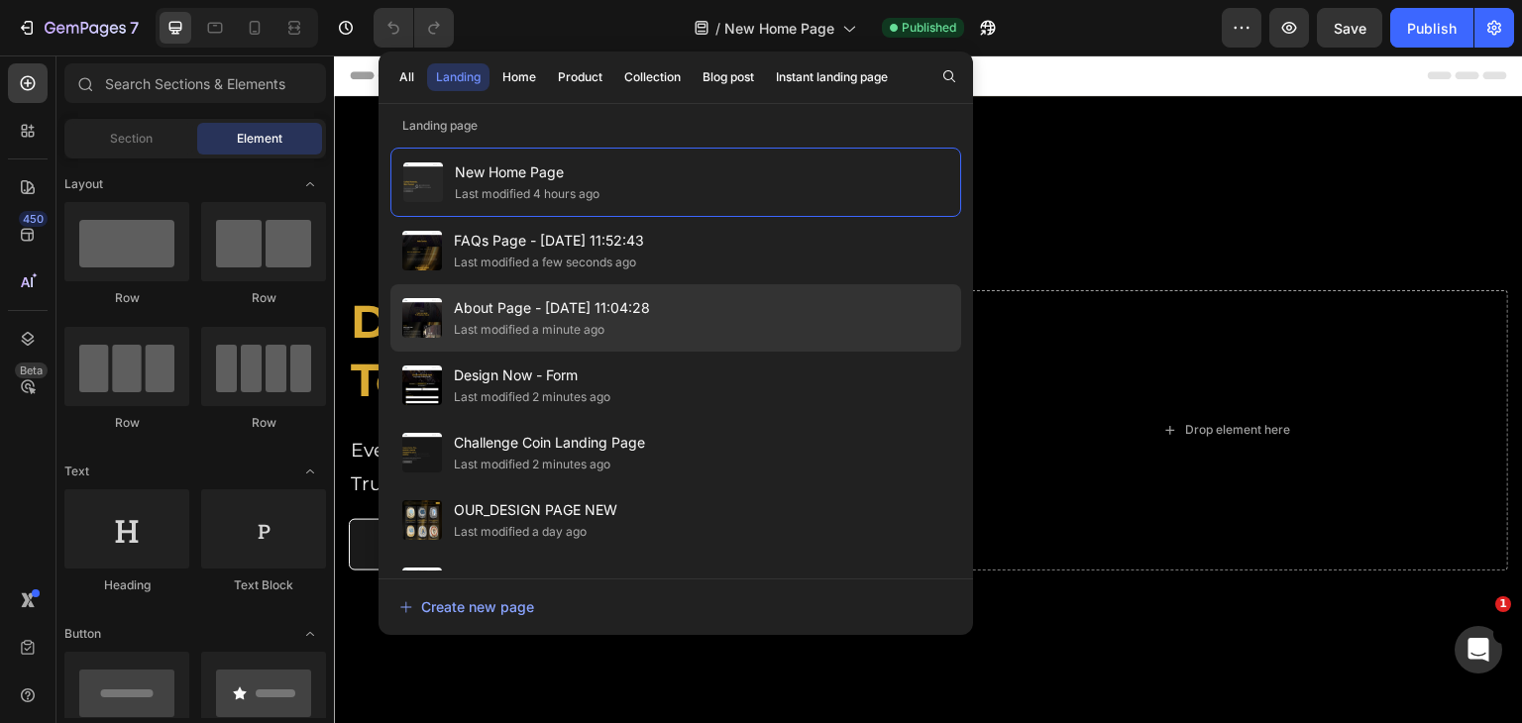
scroll to position [99, 0]
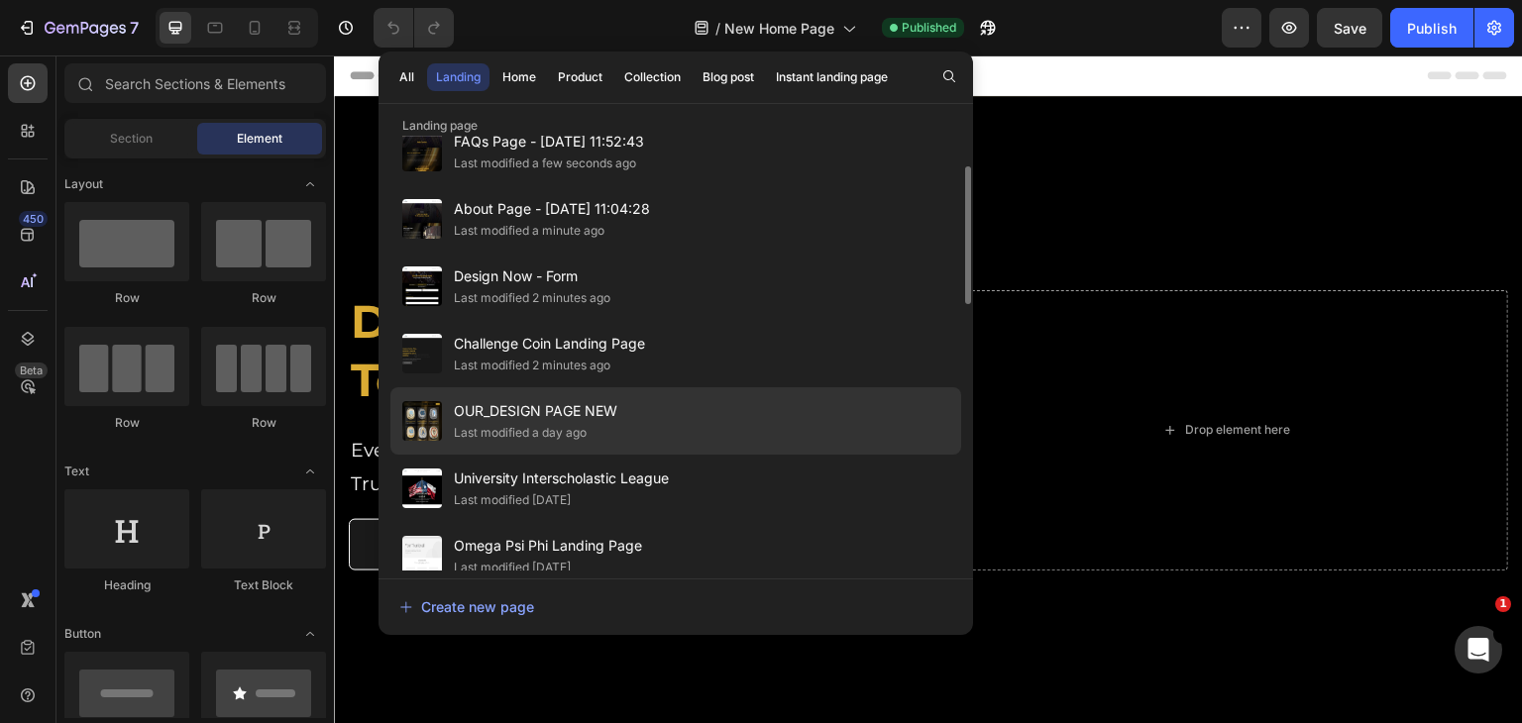
click at [703, 407] on div "OUR_DESIGN PAGE NEW Last modified a day ago" at bounding box center [675, 420] width 571 height 67
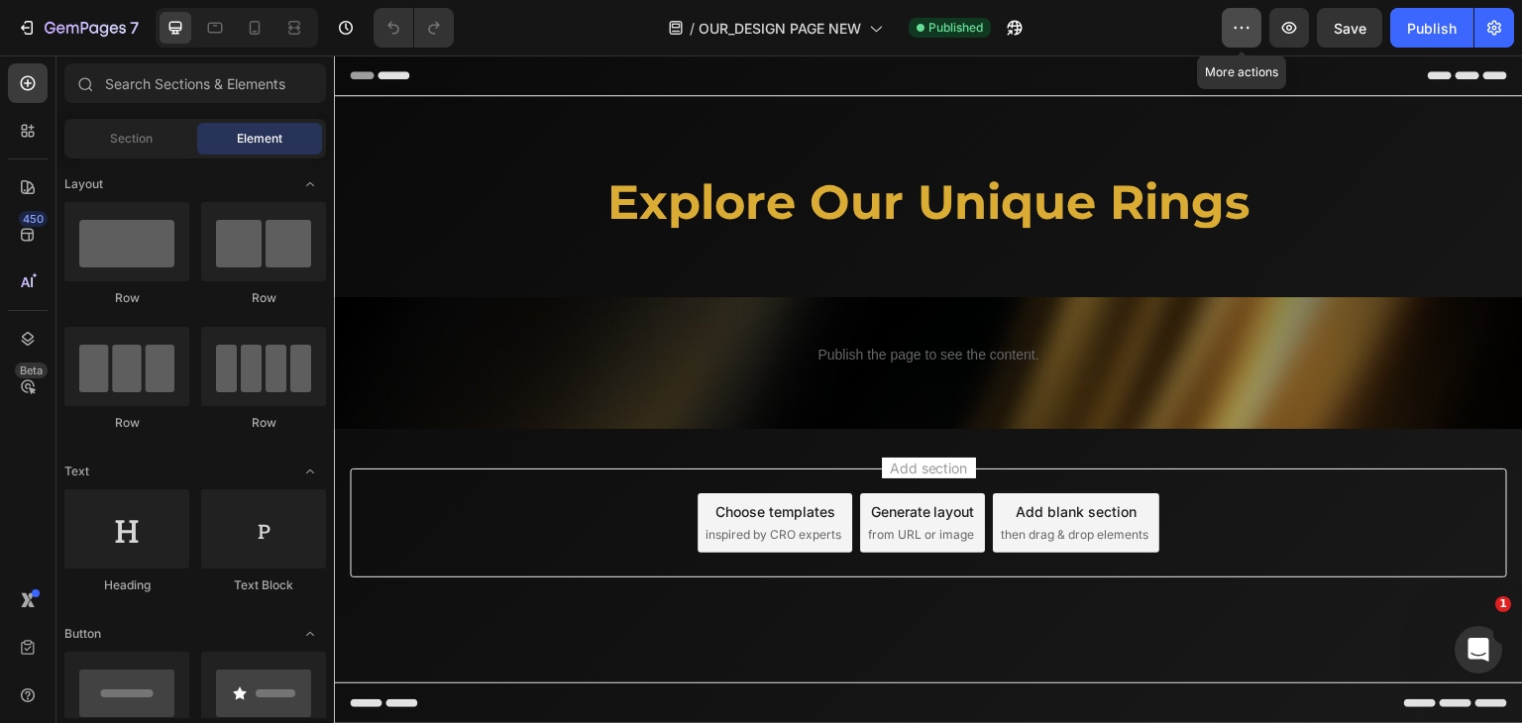
click at [1246, 35] on icon "button" at bounding box center [1242, 28] width 20 height 20
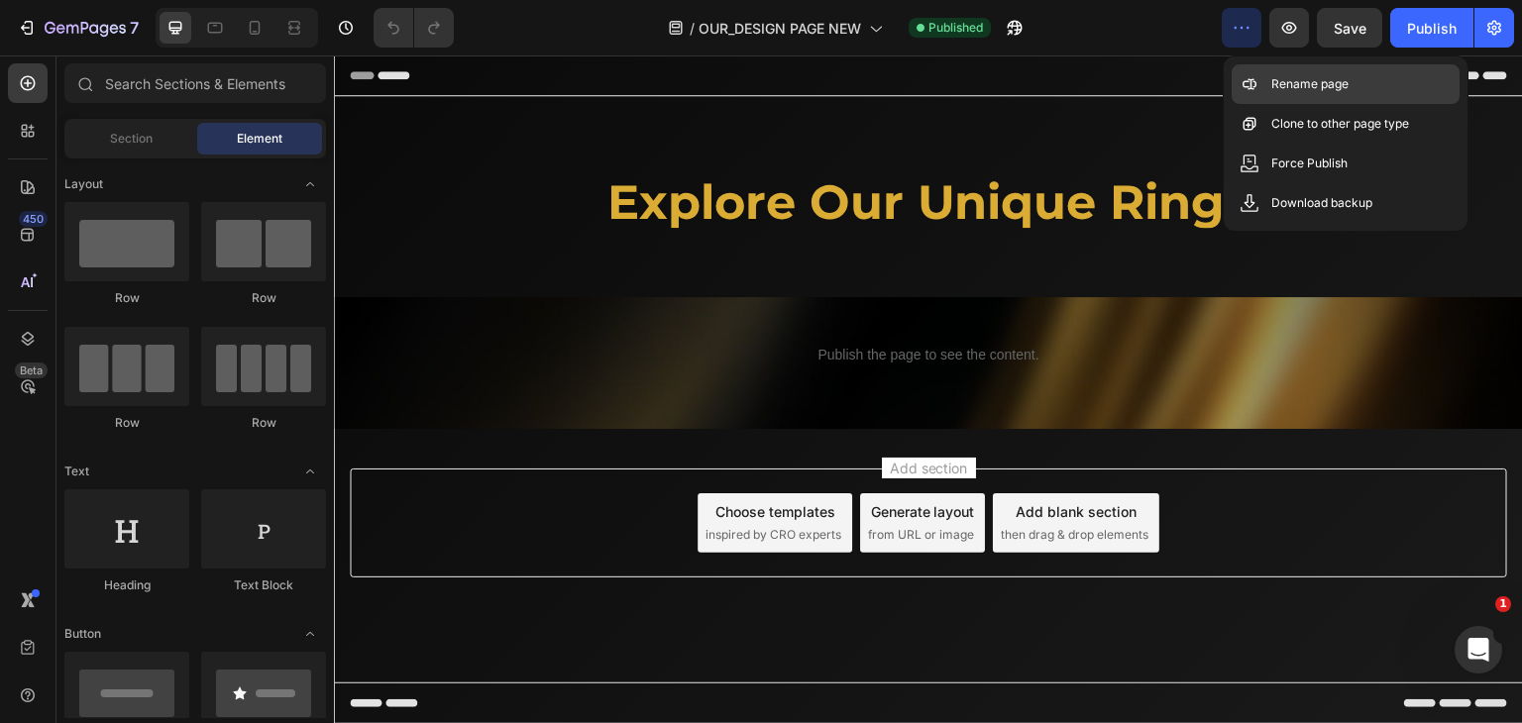
click at [1259, 81] on div "Rename page" at bounding box center [1346, 84] width 228 height 40
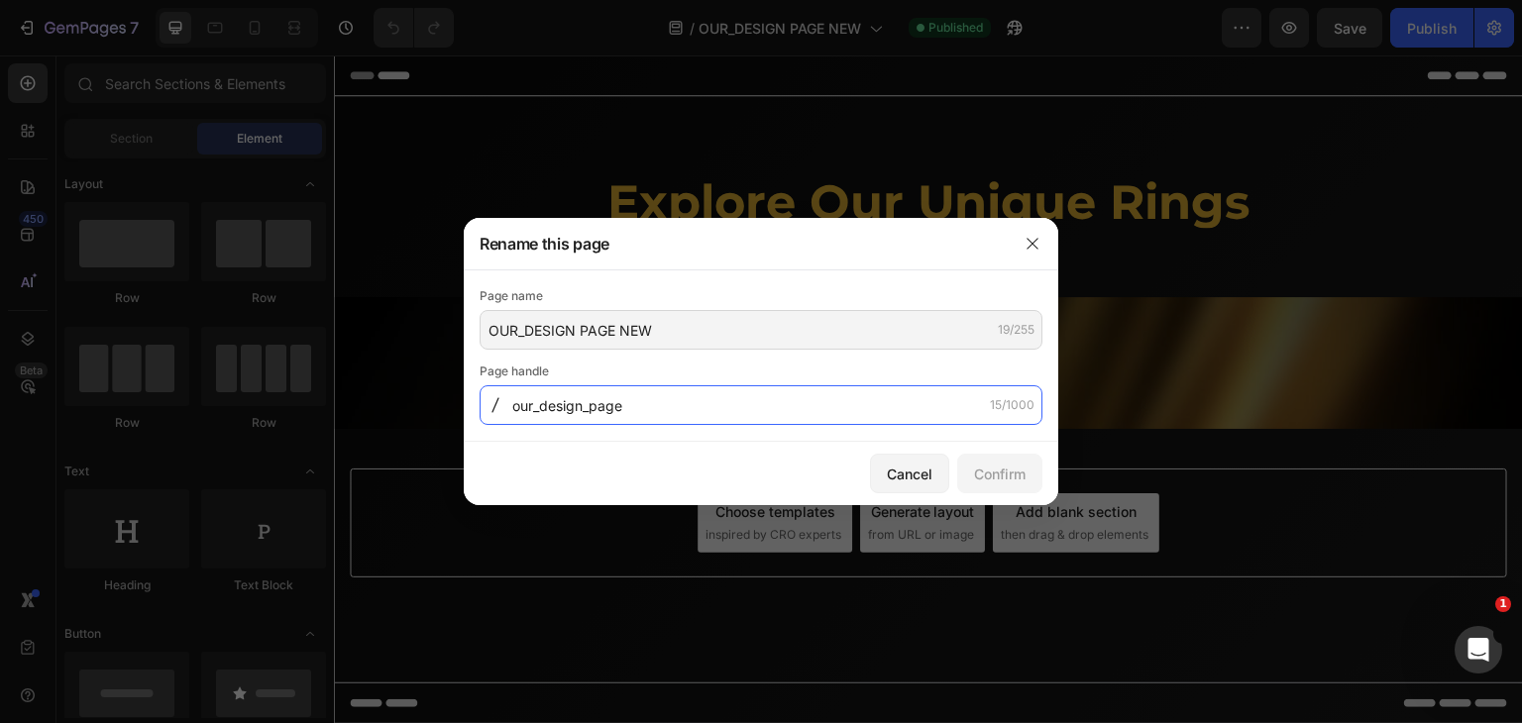
click at [636, 410] on input "our_design_page" at bounding box center [761, 405] width 563 height 40
click at [638, 401] on input "our_design_page" at bounding box center [761, 405] width 563 height 40
click at [638, 402] on input "our_design_page" at bounding box center [761, 405] width 563 height 40
click at [520, 409] on input "our_design" at bounding box center [761, 405] width 563 height 40
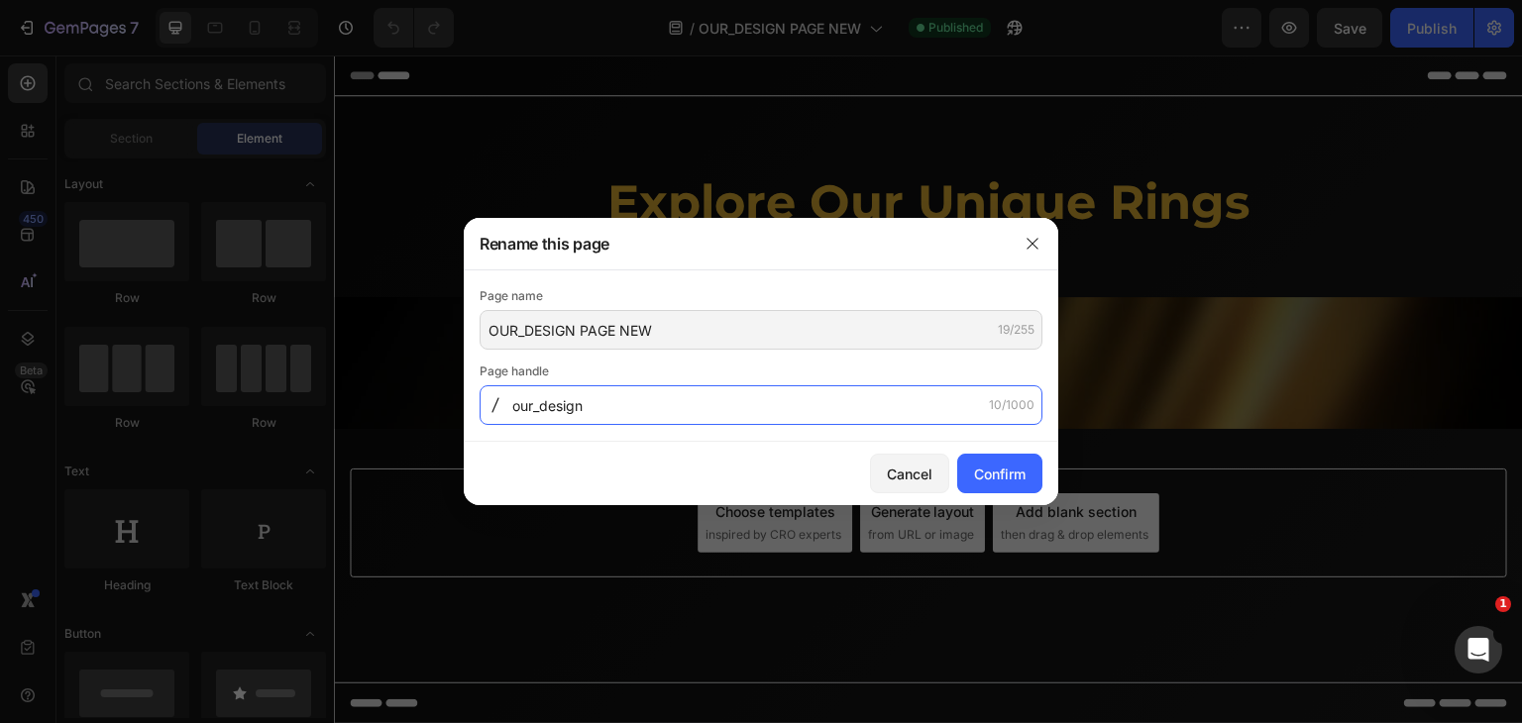
click at [520, 409] on input "our_design" at bounding box center [761, 405] width 563 height 40
click at [527, 409] on input "our_design" at bounding box center [761, 405] width 563 height 40
click at [538, 407] on input "our_design" at bounding box center [761, 405] width 563 height 40
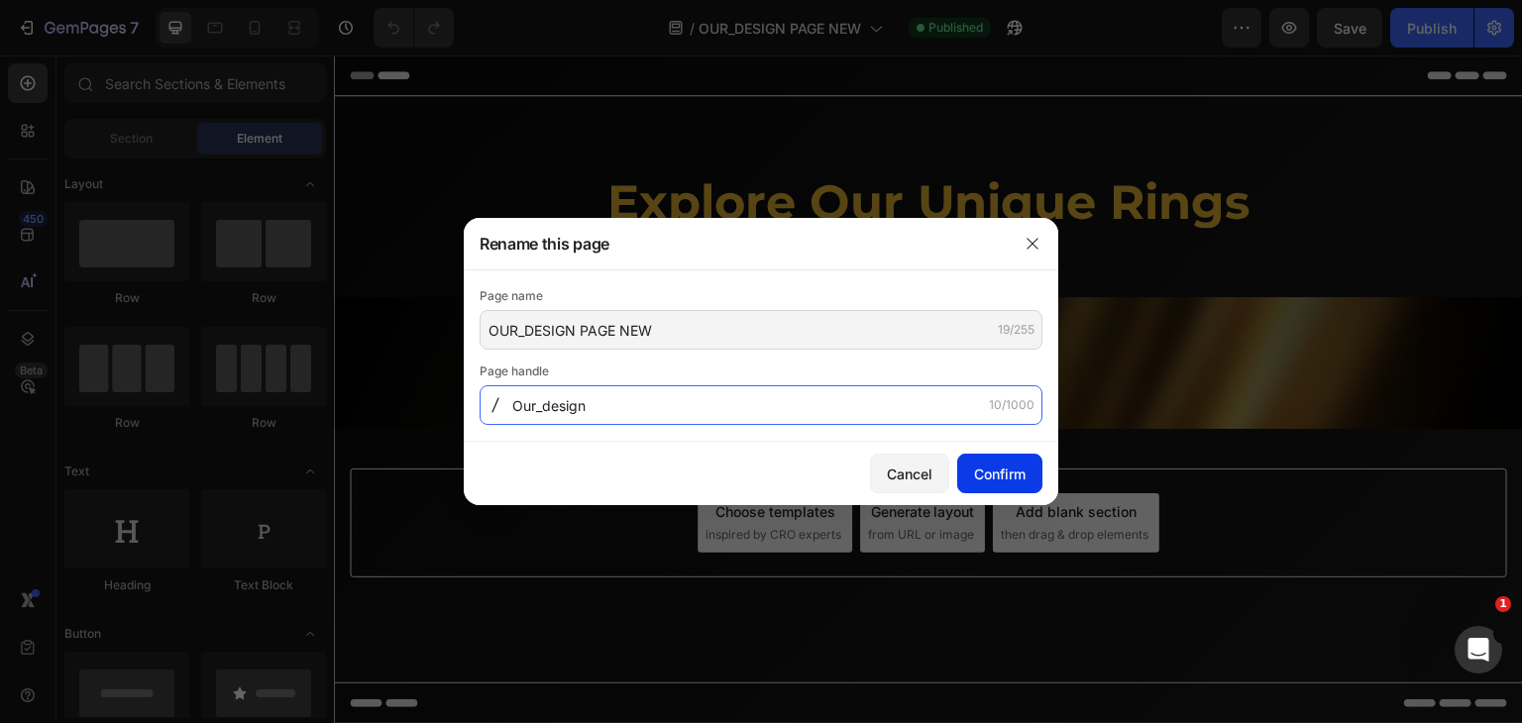
type input "Our_design"
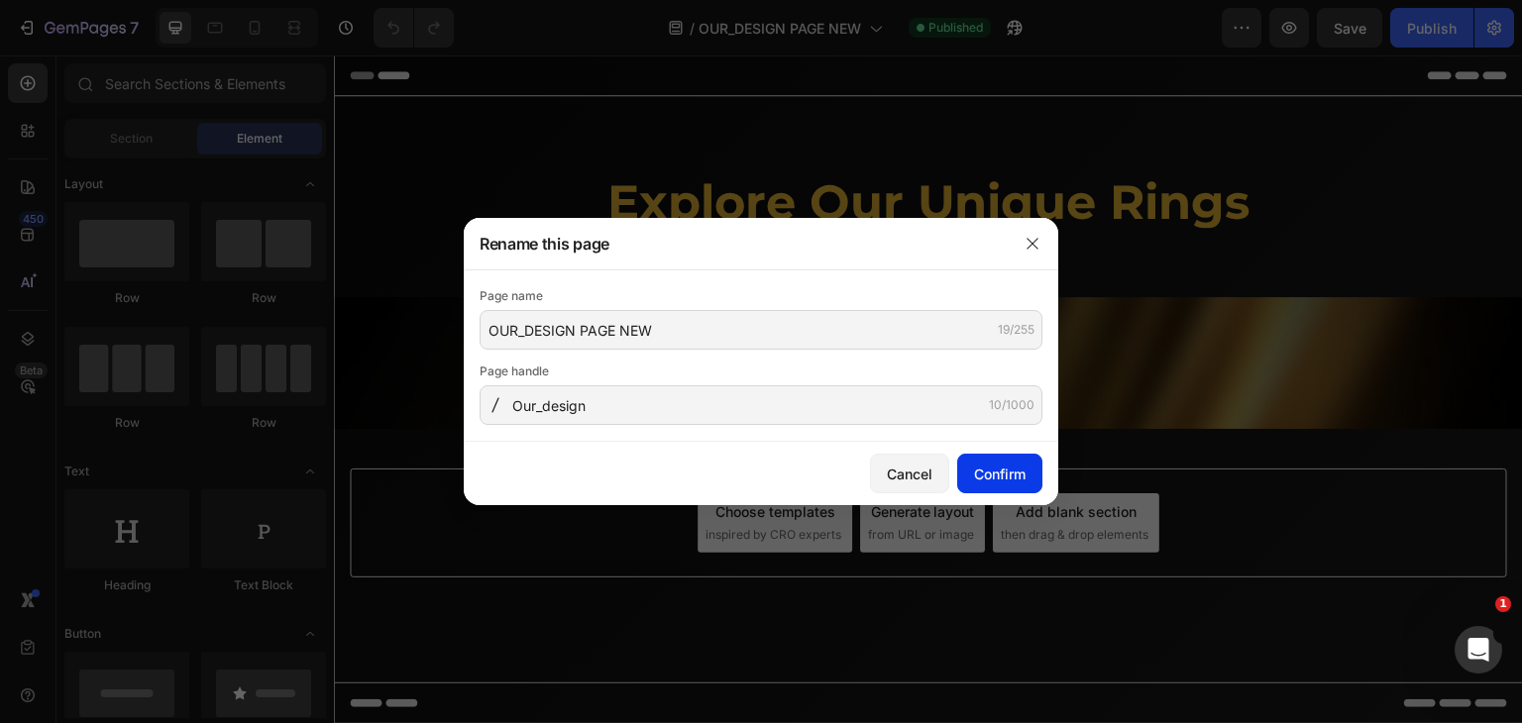
click at [1027, 478] on button "Confirm" at bounding box center [999, 474] width 85 height 40
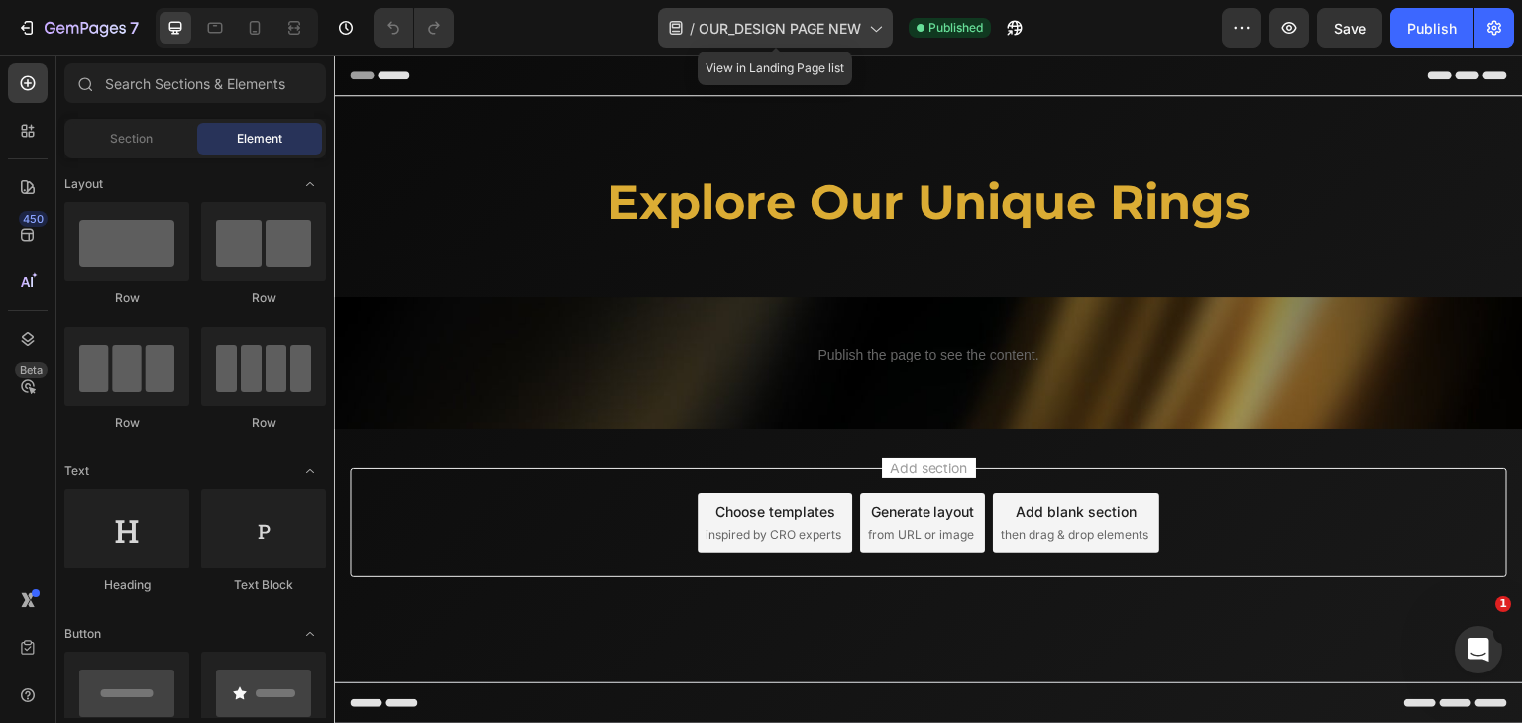
click at [868, 34] on icon at bounding box center [875, 28] width 20 height 20
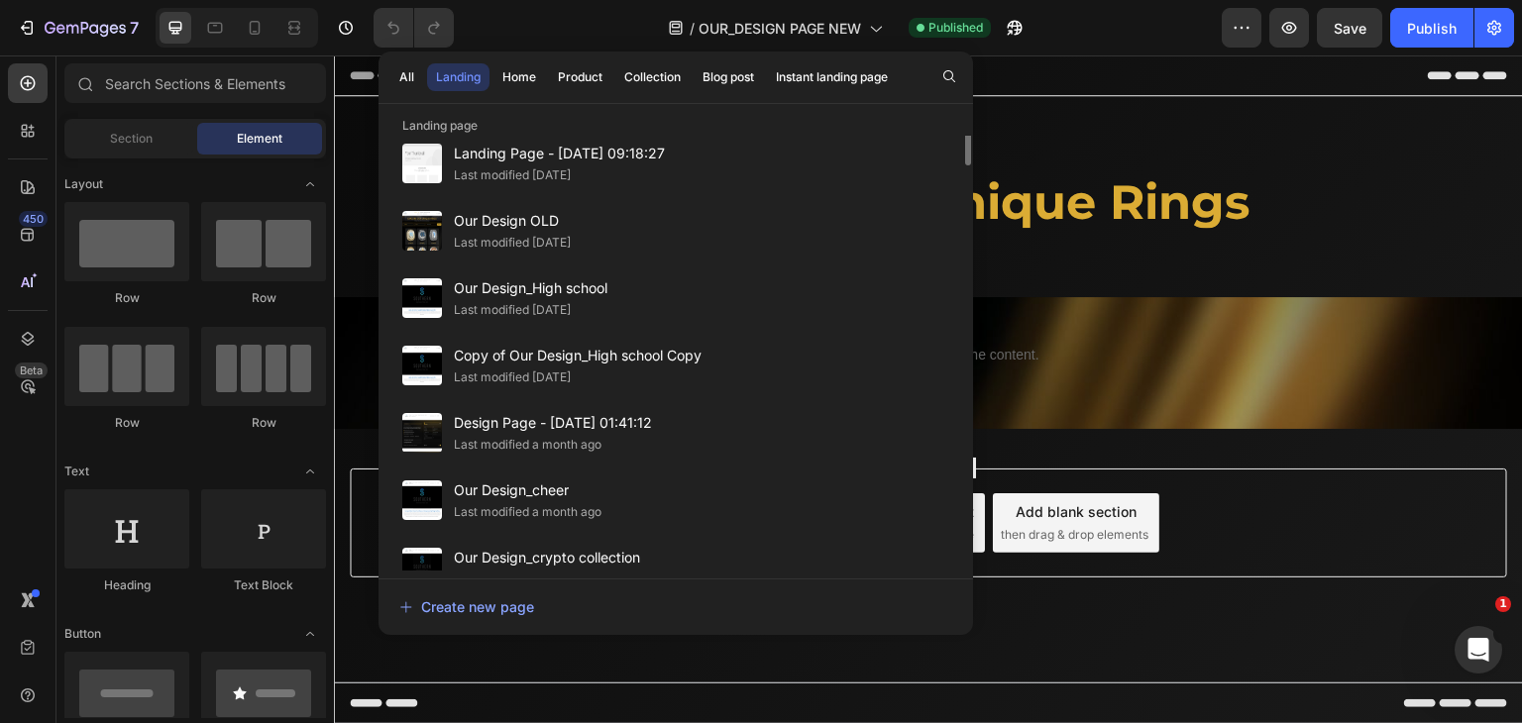
scroll to position [297, 0]
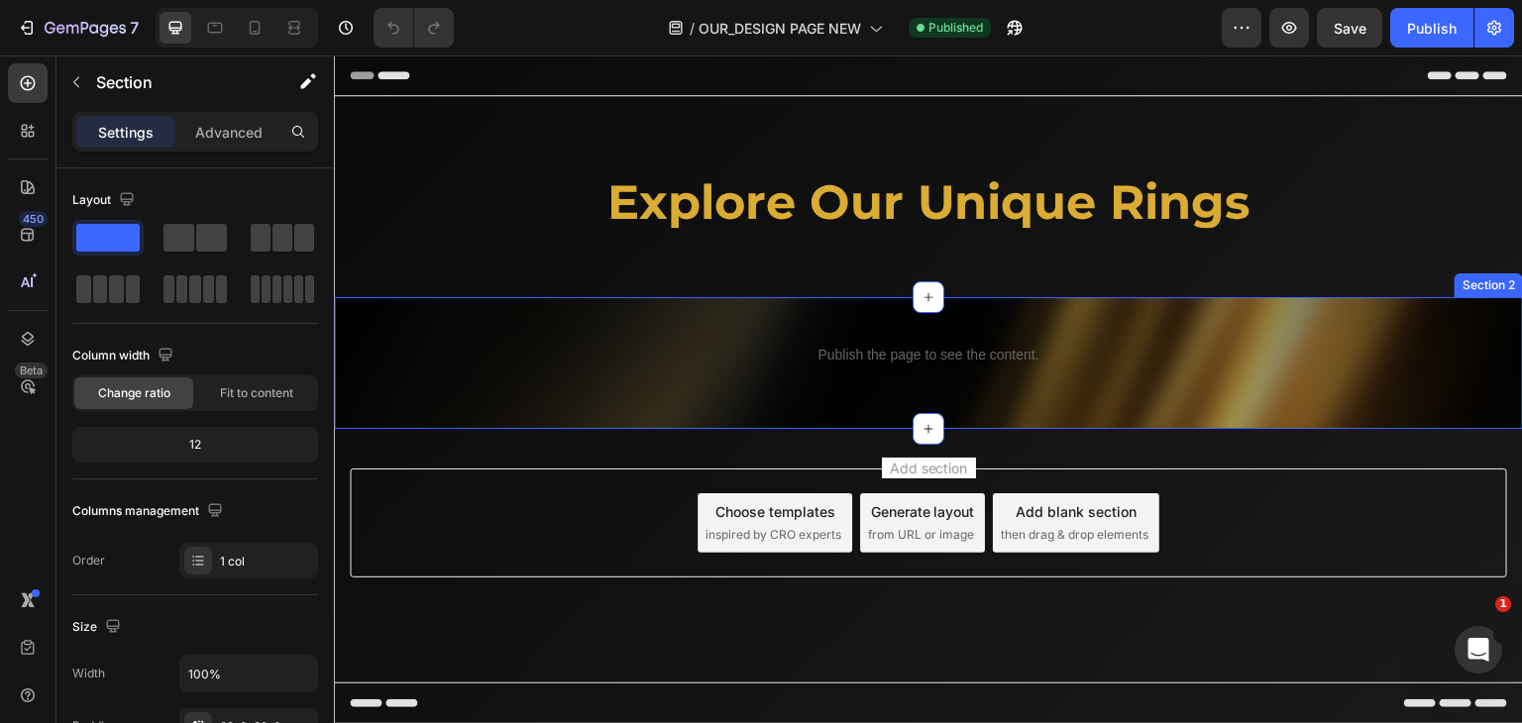
click at [1145, 331] on div "Publish the page to see the content. Custom Code Row Section 2" at bounding box center [928, 363] width 1189 height 132
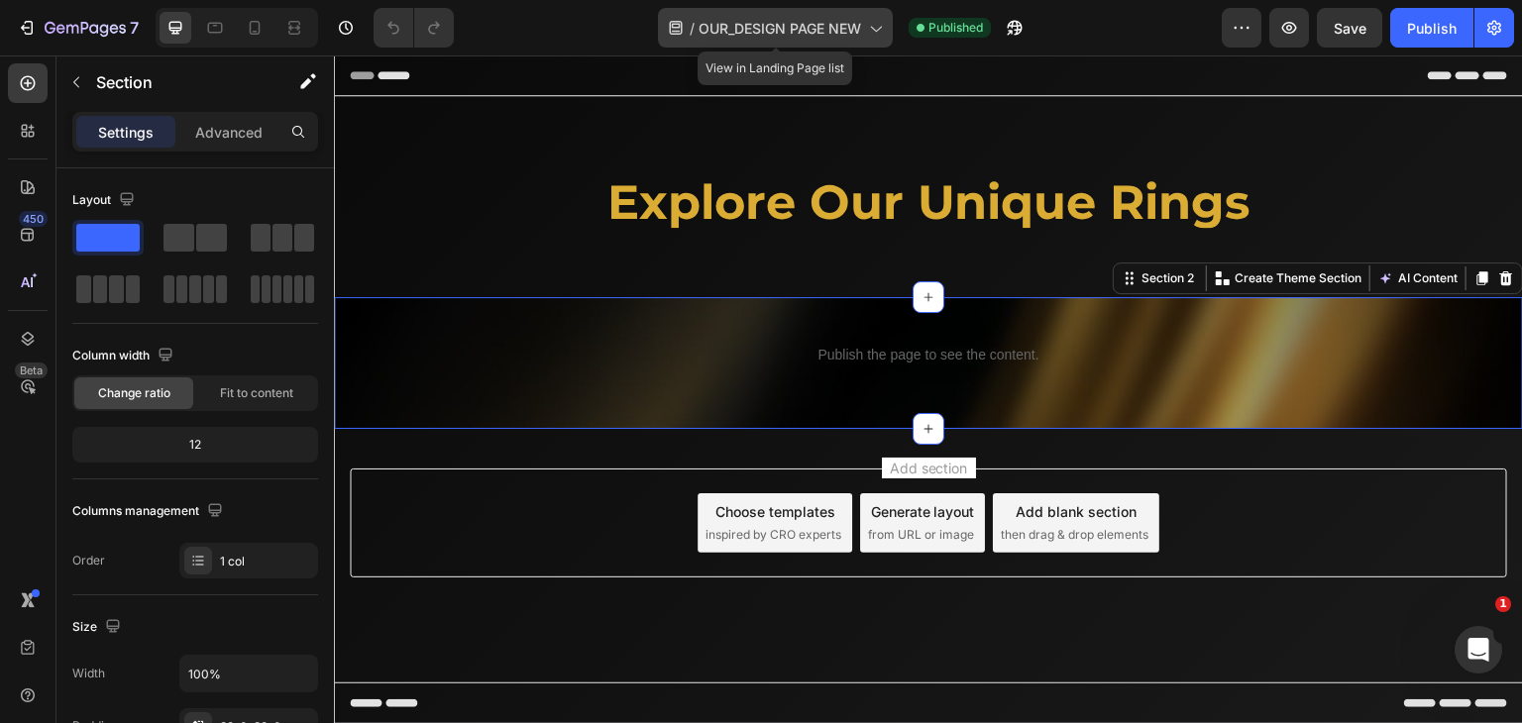
click at [825, 37] on span "OUR_DESIGN PAGE NEW" at bounding box center [780, 28] width 162 height 21
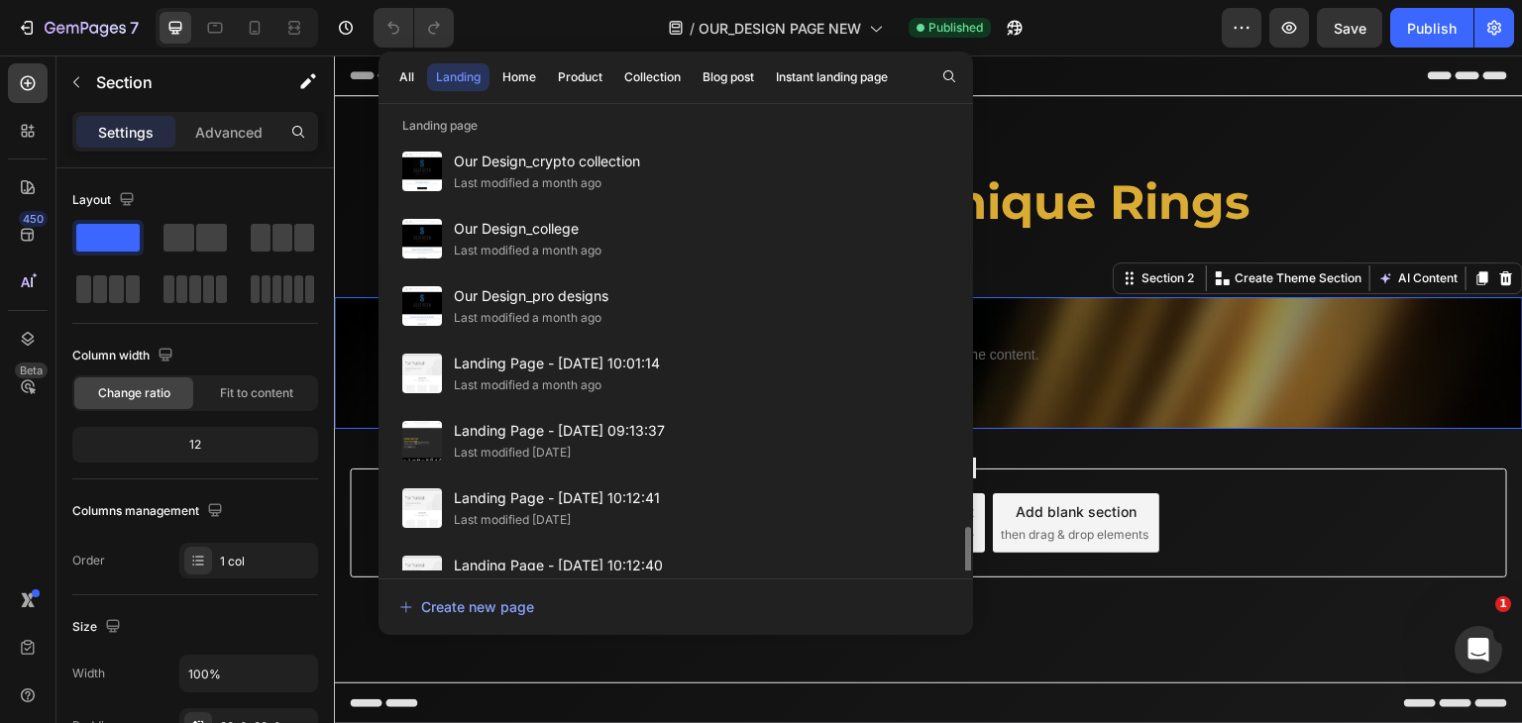
scroll to position [1288, 0]
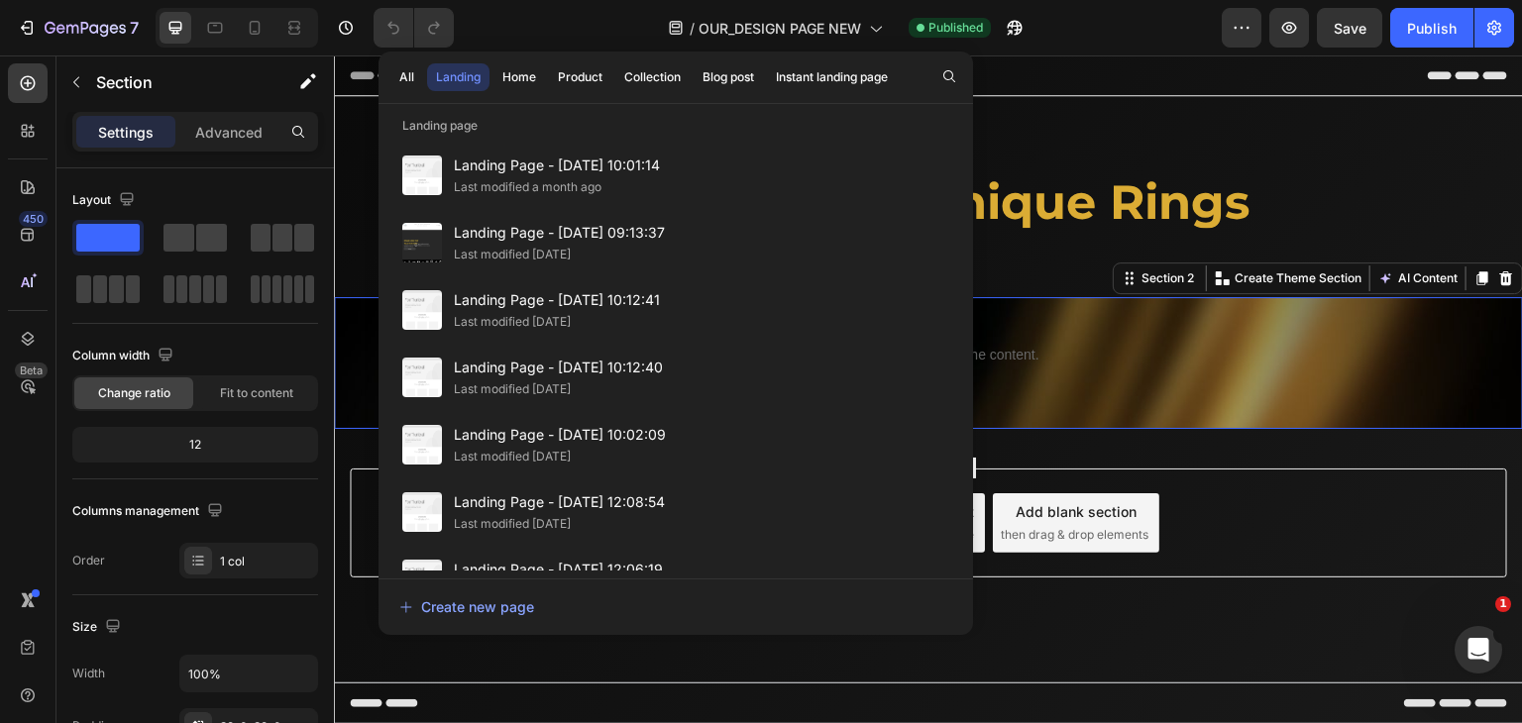
click at [555, 16] on div "/ OUR_DESIGN PAGE NEW Published" at bounding box center [846, 28] width 752 height 40
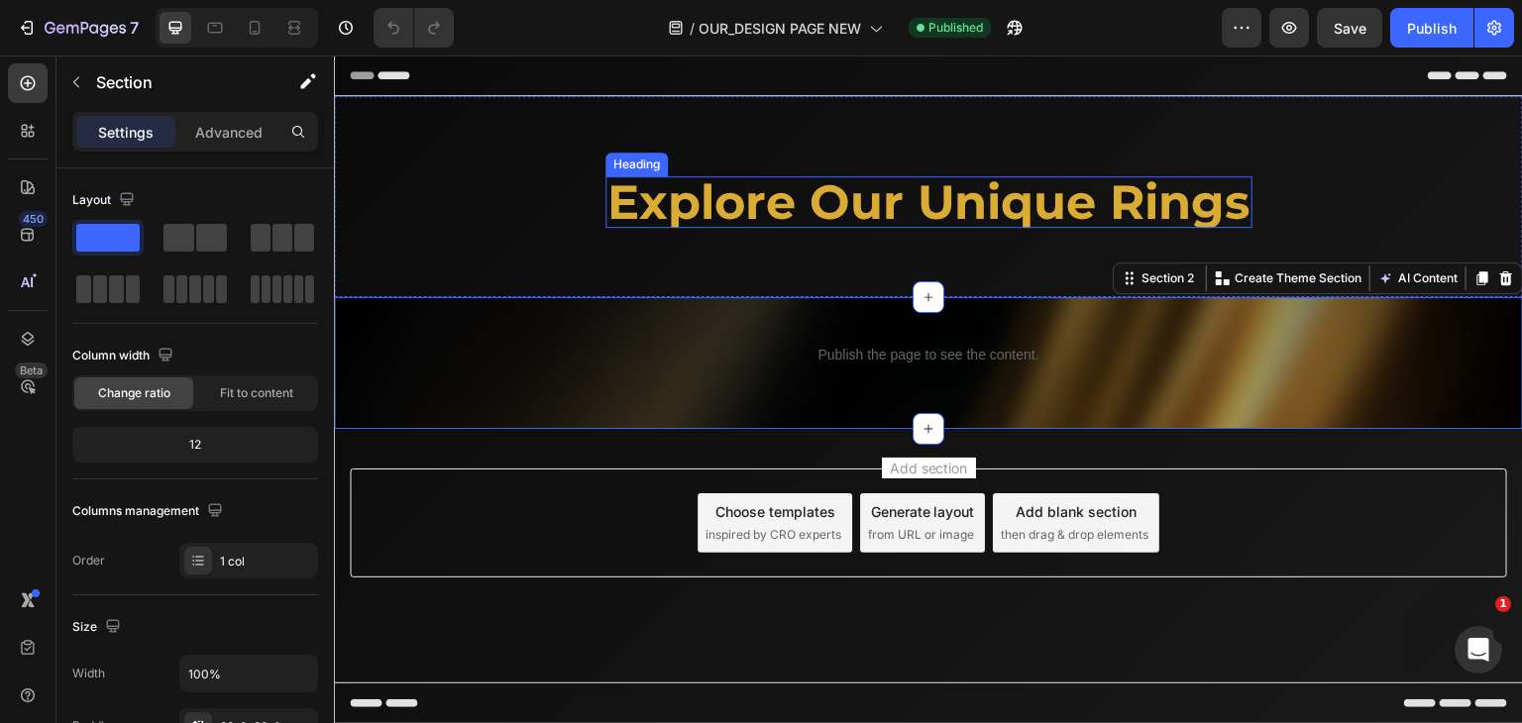
click at [699, 211] on strong "explore our unique rings" at bounding box center [928, 201] width 643 height 57
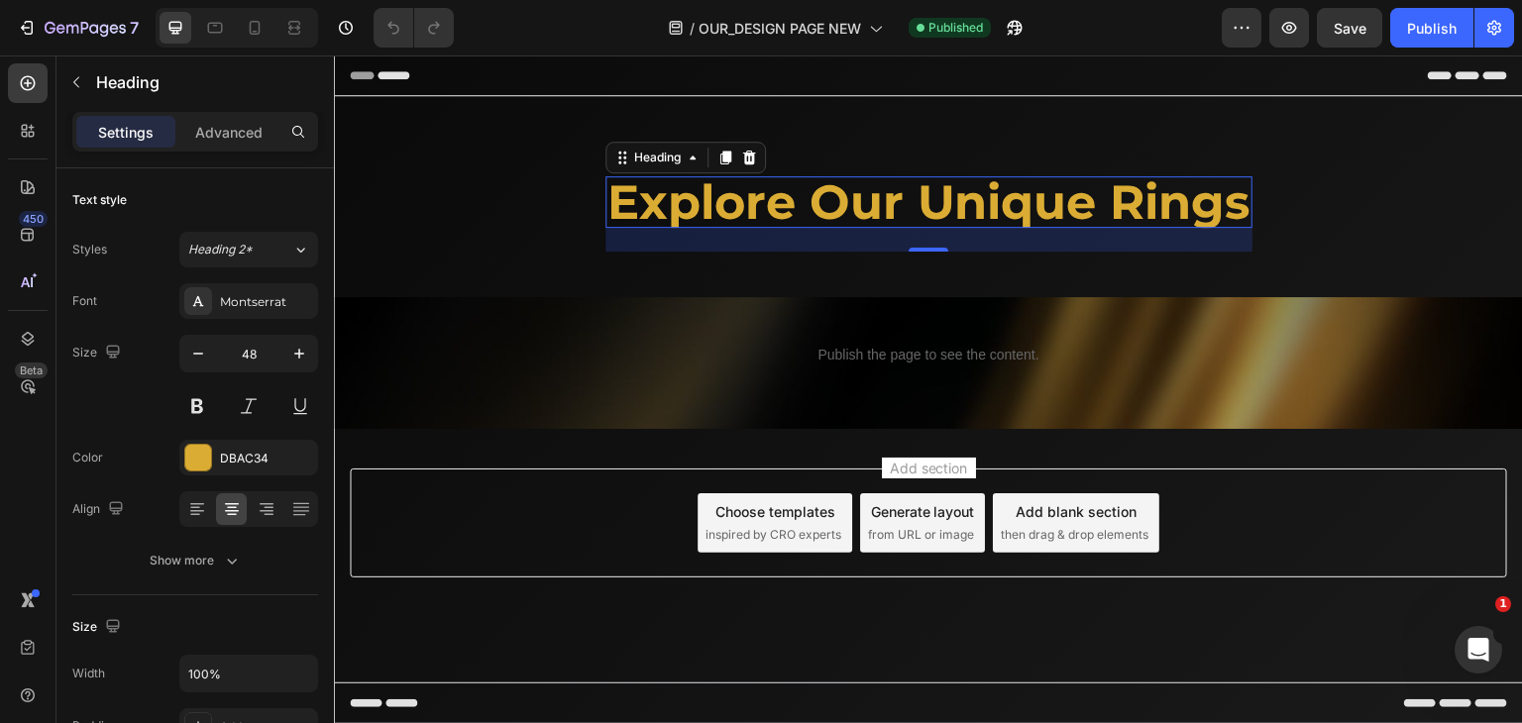
click at [1176, 12] on div "/ OUR_DESIGN PAGE NEW Published" at bounding box center [846, 28] width 752 height 40
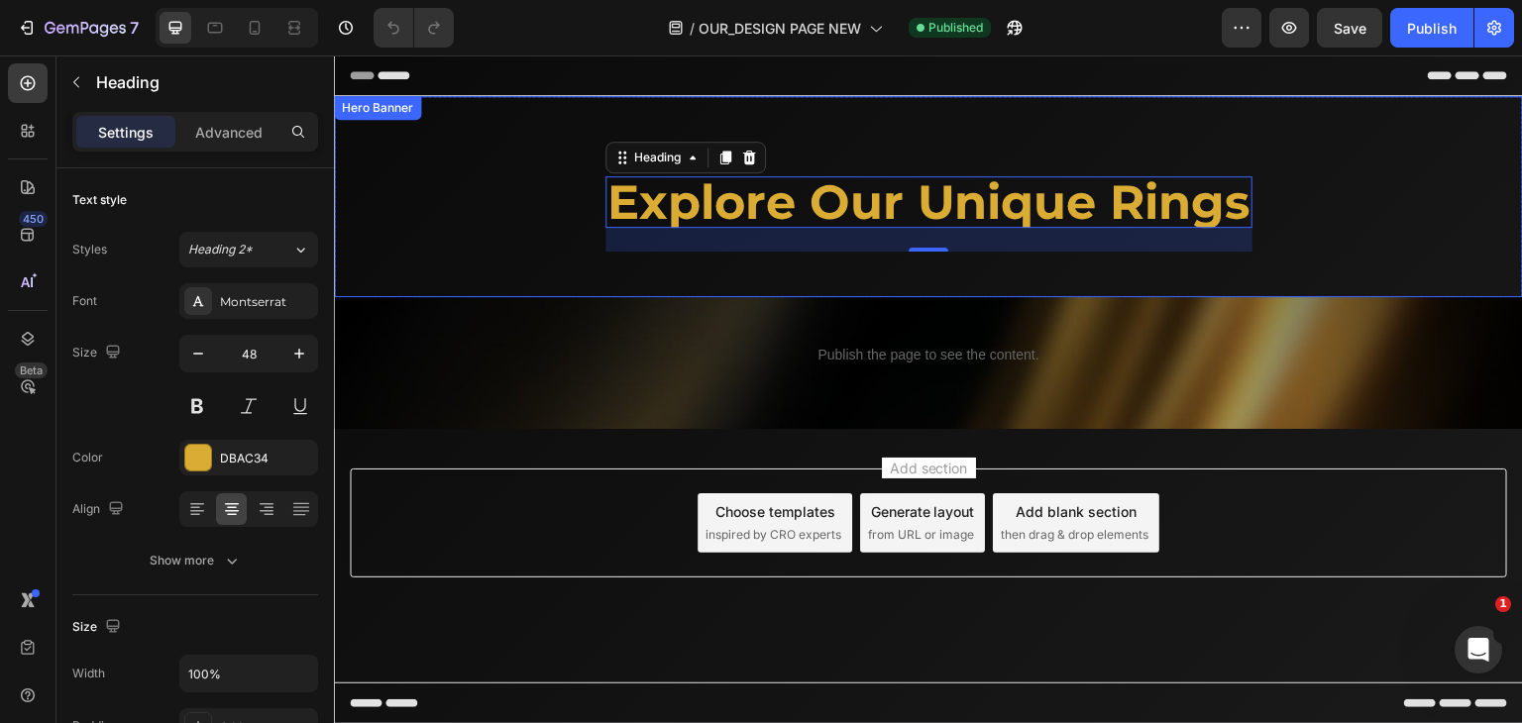
click at [557, 177] on div "explore our unique rings Heading 24" at bounding box center [928, 196] width 1189 height 173
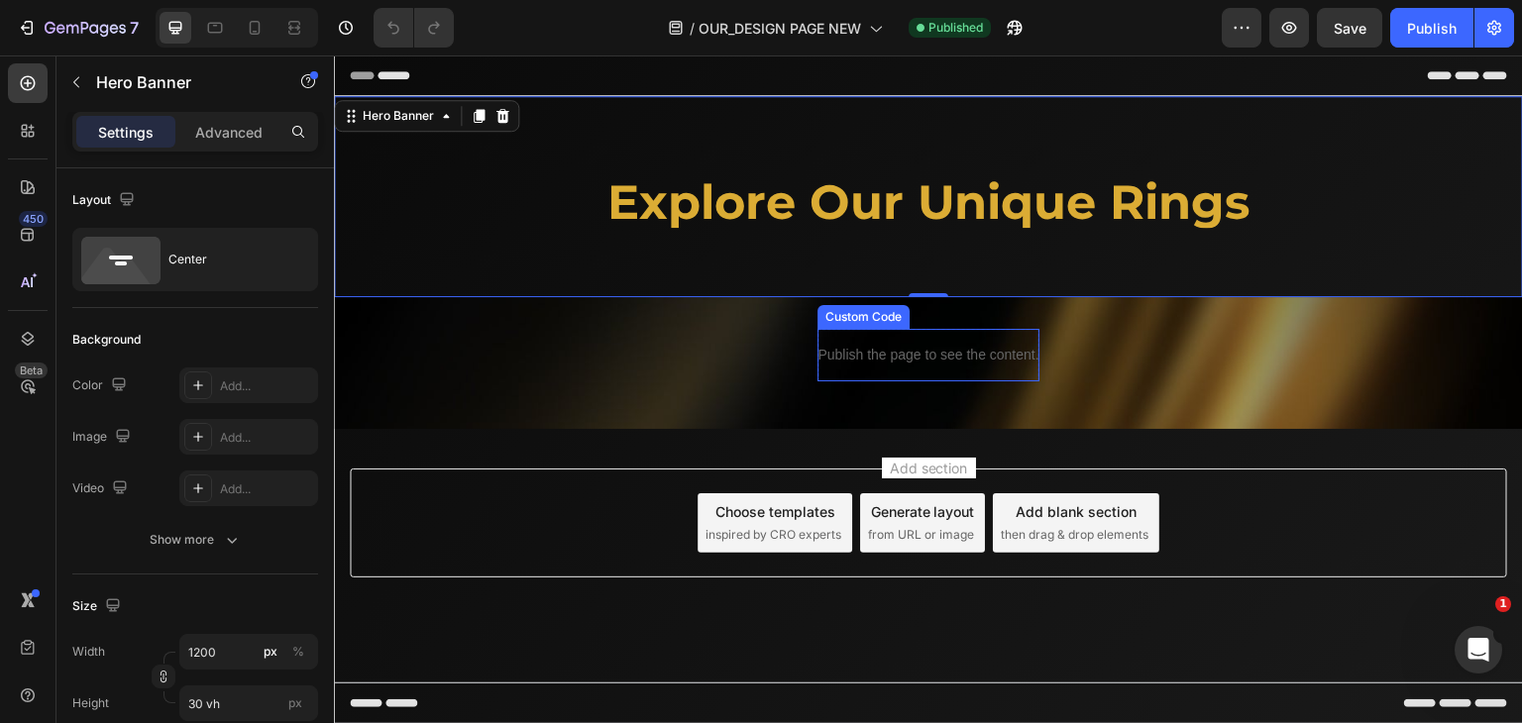
click at [843, 353] on p "Publish the page to see the content." at bounding box center [927, 355] width 221 height 21
